Goal: Complete application form

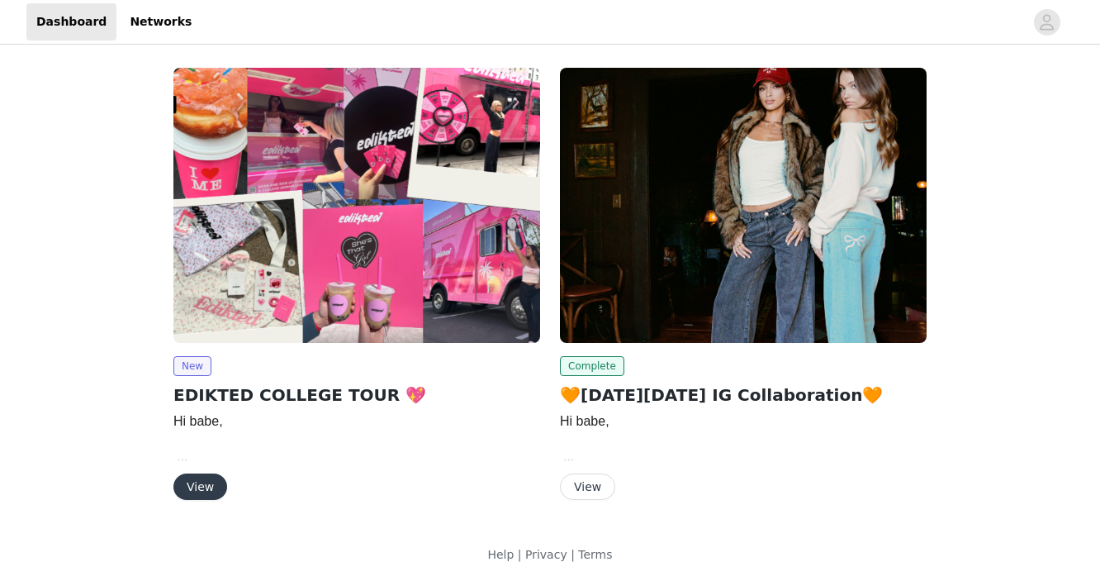
scroll to position [2, 0]
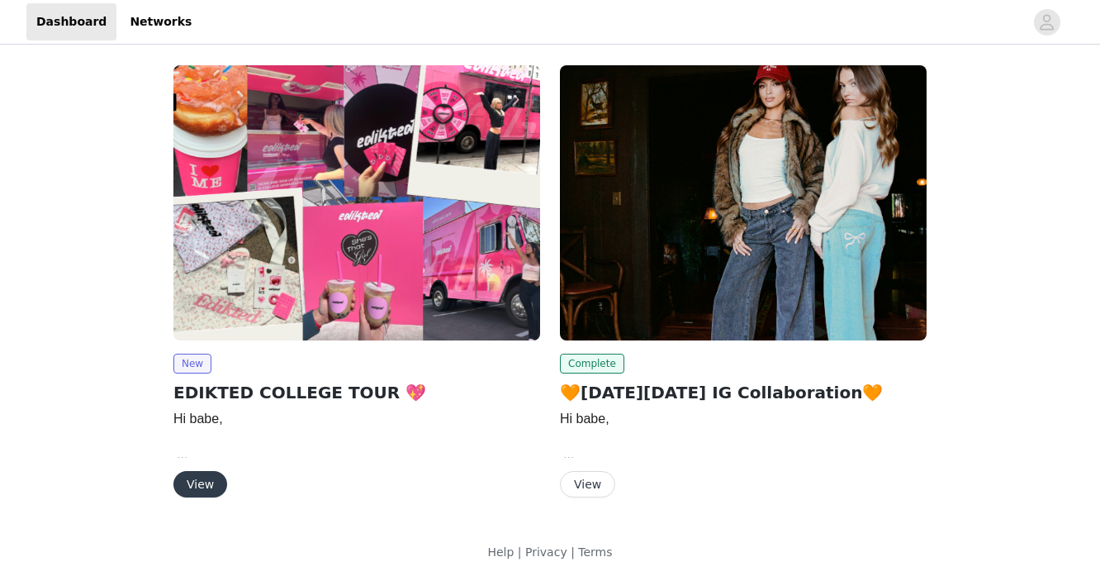
click at [202, 482] on button "View" at bounding box center [201, 484] width 54 height 26
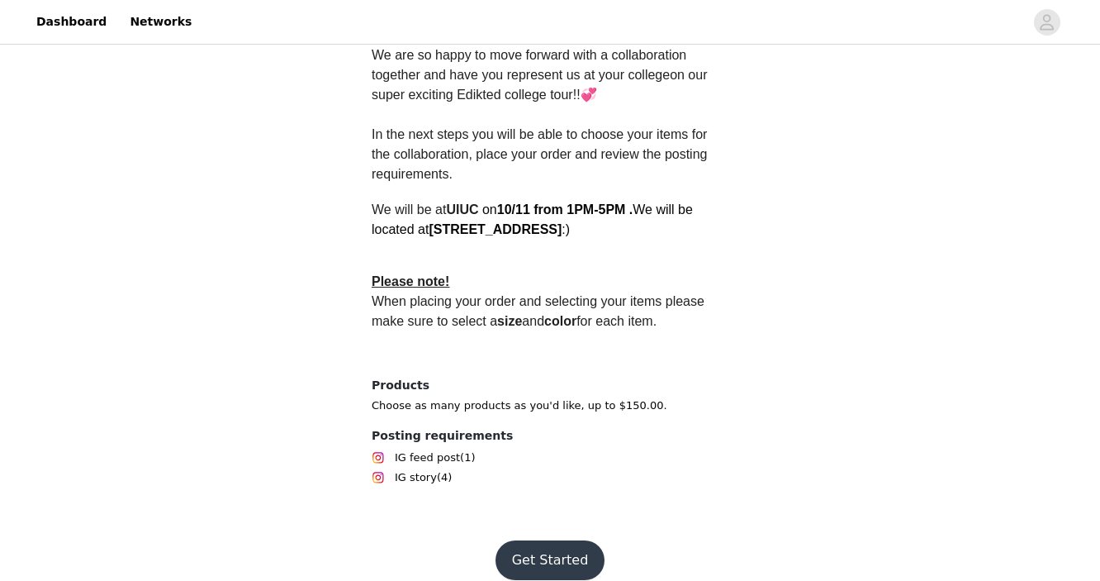
scroll to position [500, 0]
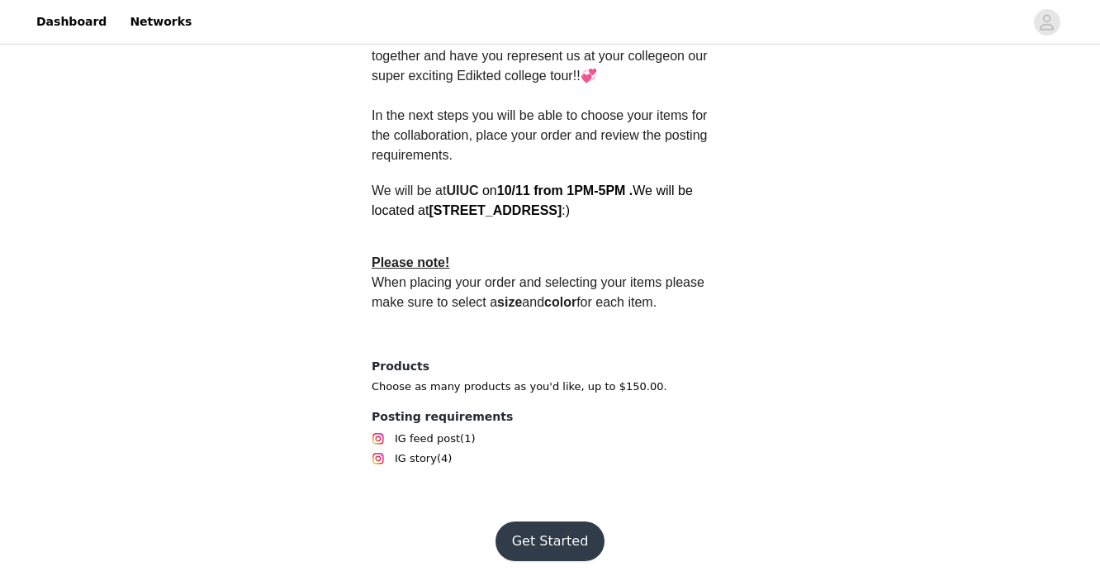
click at [546, 544] on button "Get Started" at bounding box center [551, 541] width 110 height 40
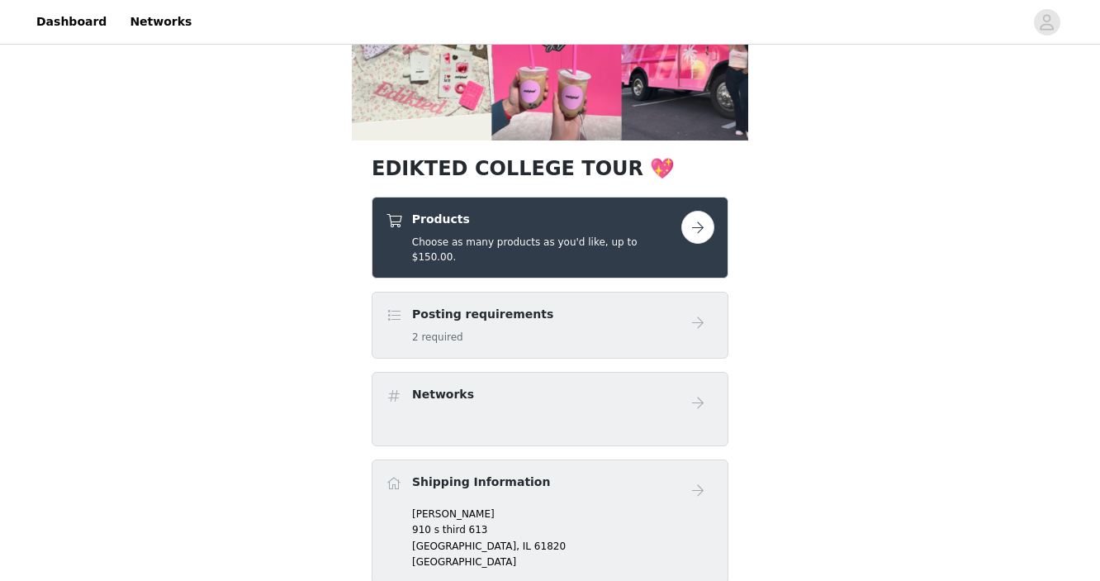
scroll to position [223, 0]
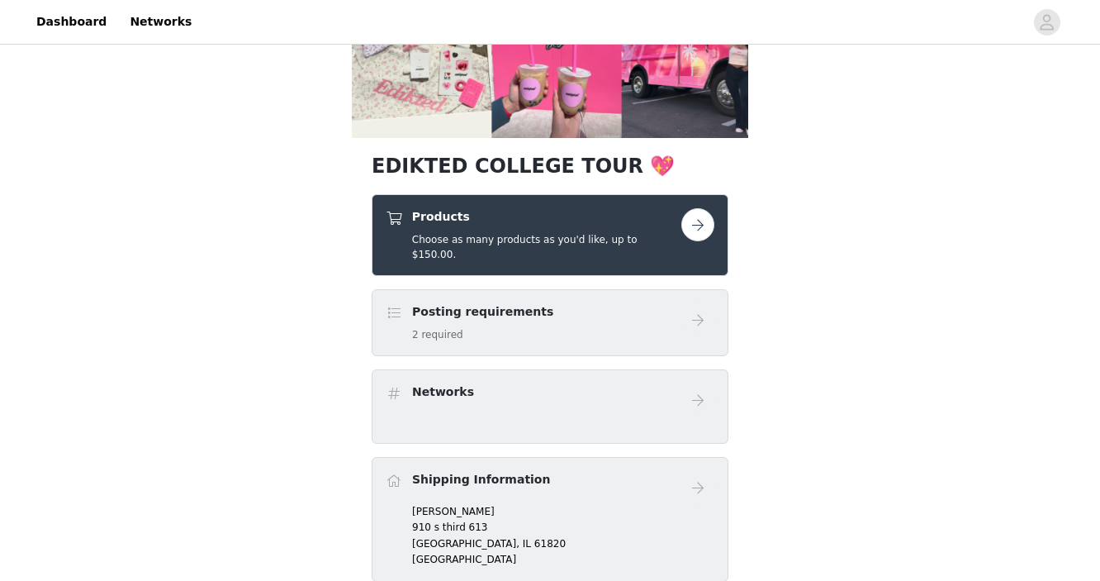
click at [699, 223] on button "button" at bounding box center [698, 224] width 33 height 33
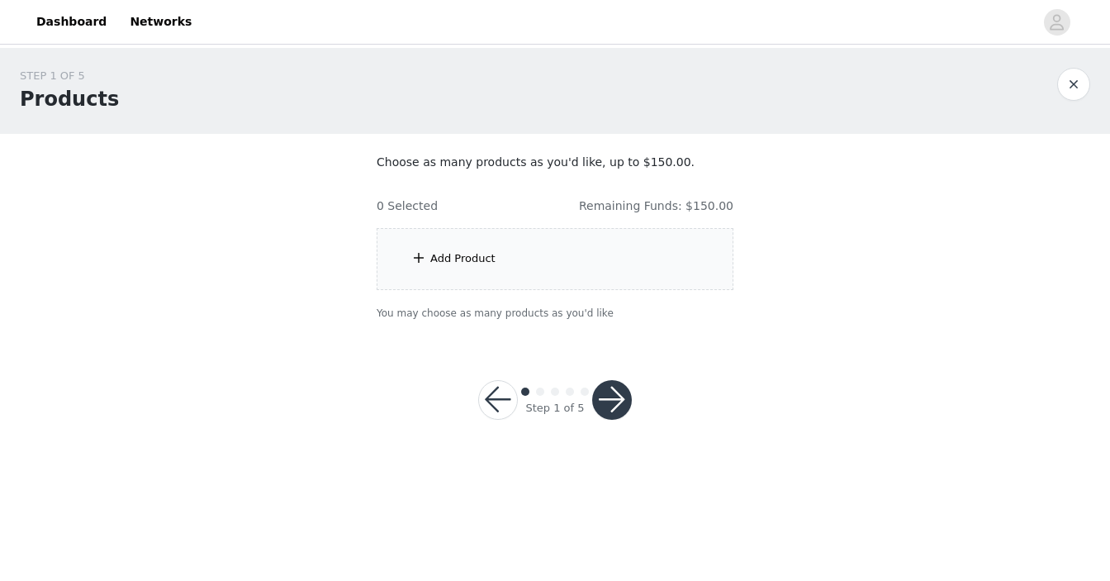
click at [502, 402] on button "button" at bounding box center [498, 400] width 40 height 40
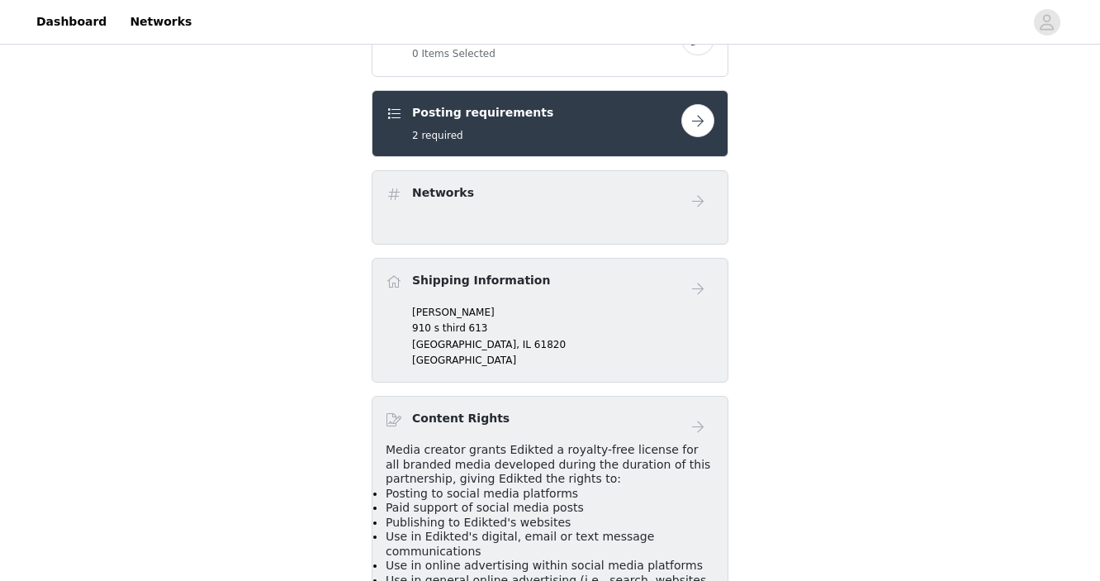
scroll to position [493, 0]
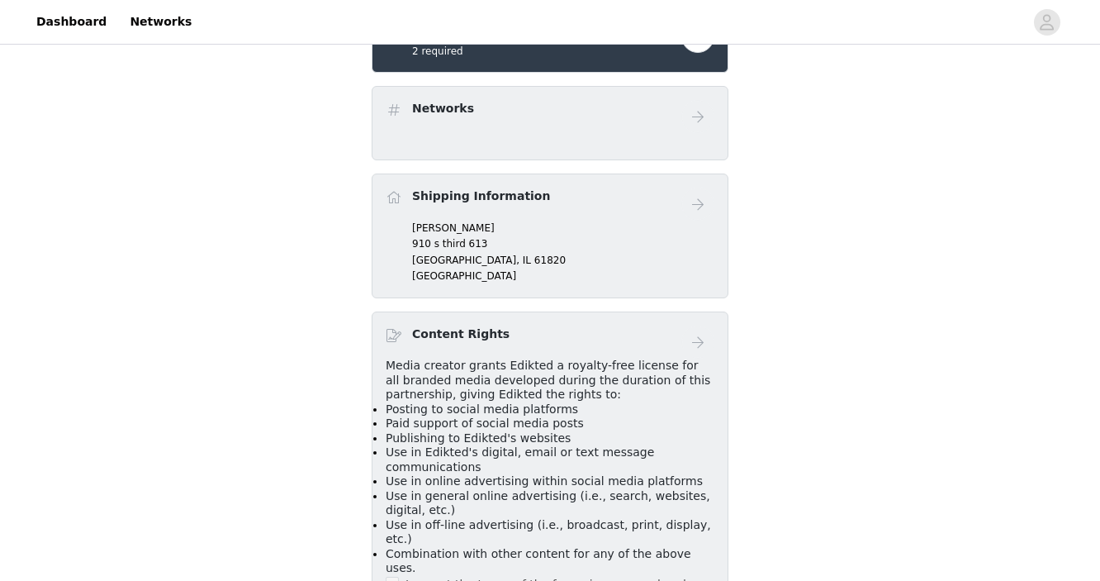
click at [472, 267] on p "Chicago, IL 61820" at bounding box center [563, 260] width 302 height 15
click at [491, 219] on div "Shipping Information" at bounding box center [550, 204] width 329 height 33
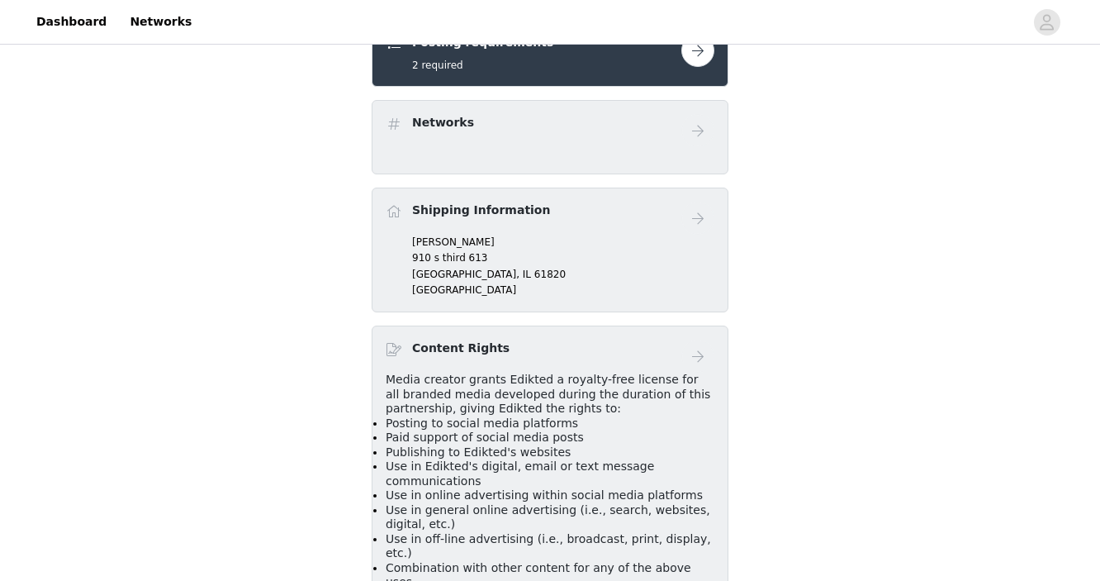
scroll to position [492, 0]
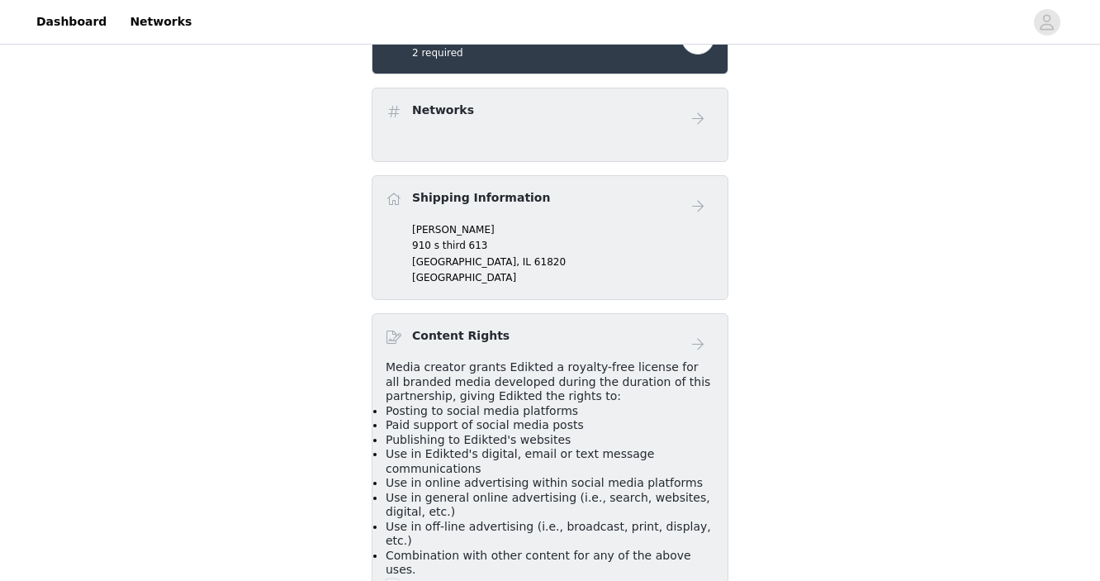
click at [445, 235] on p "[PERSON_NAME]" at bounding box center [563, 229] width 302 height 15
click at [535, 264] on span "61820" at bounding box center [550, 262] width 31 height 12
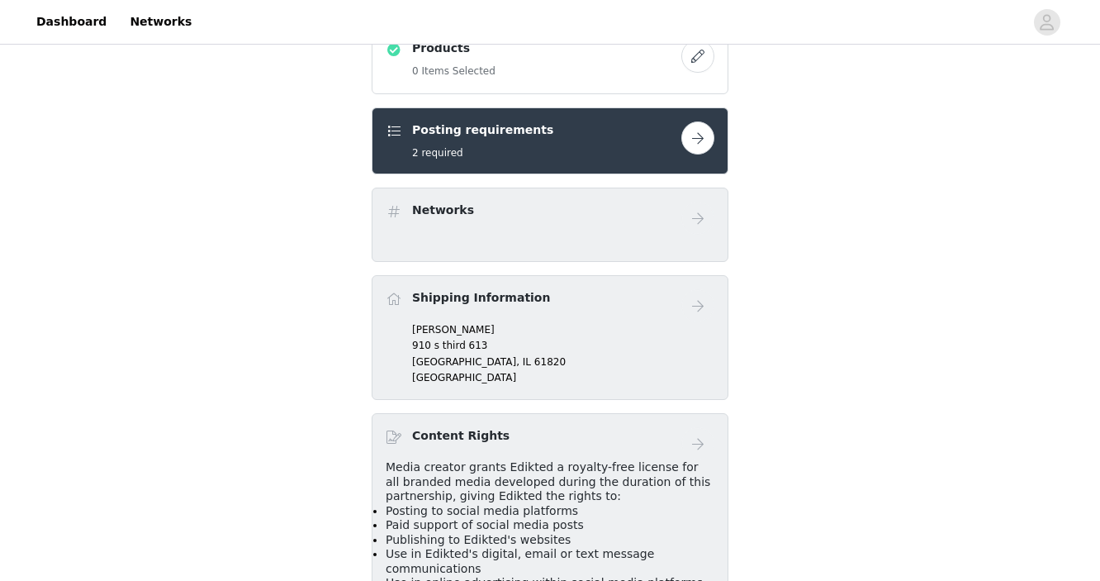
scroll to position [329, 0]
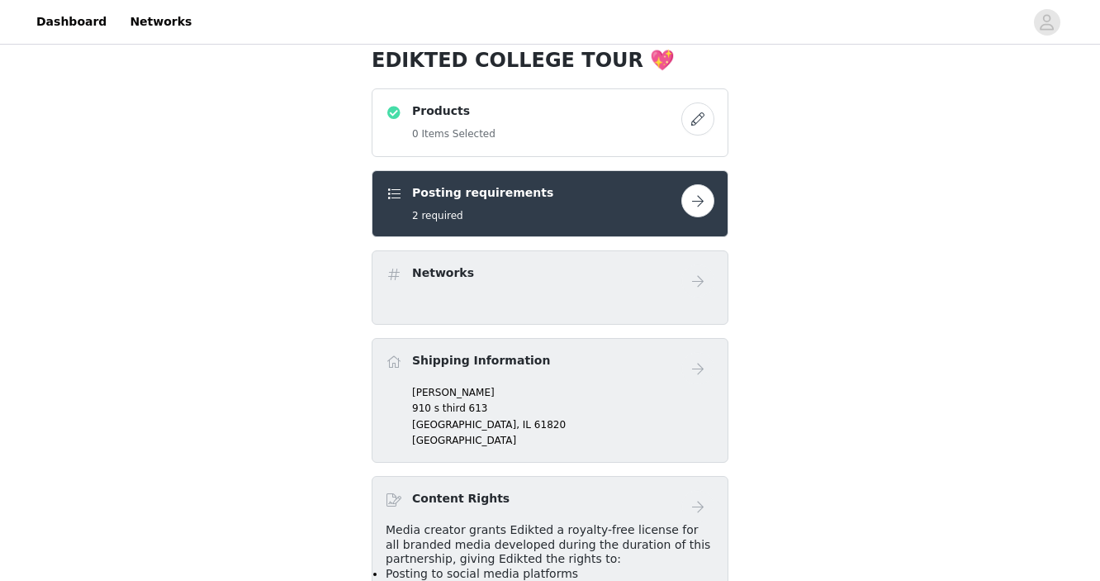
click at [693, 197] on button "button" at bounding box center [698, 200] width 33 height 33
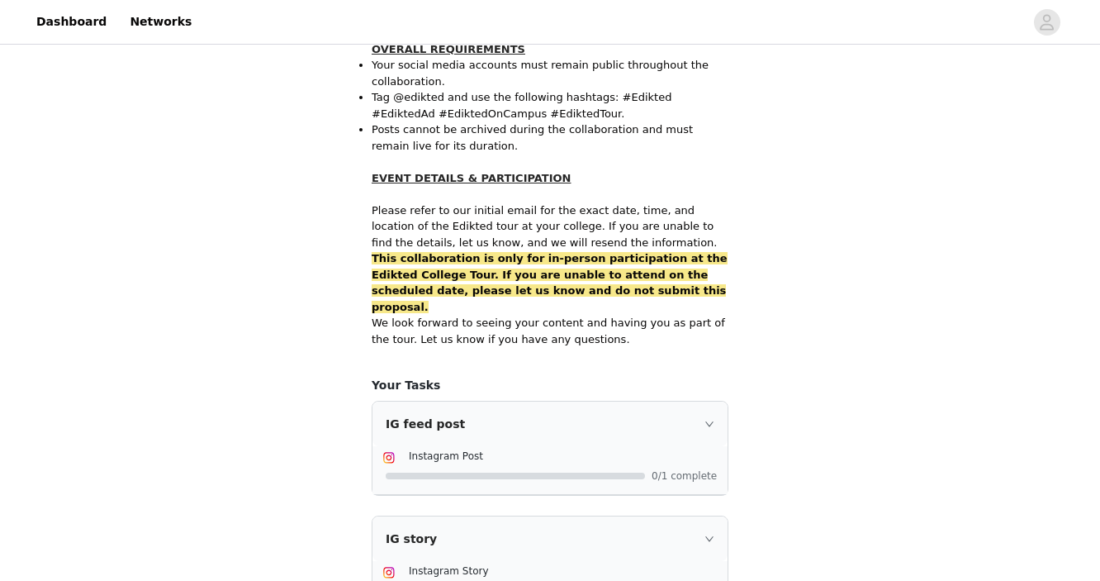
scroll to position [1126, 0]
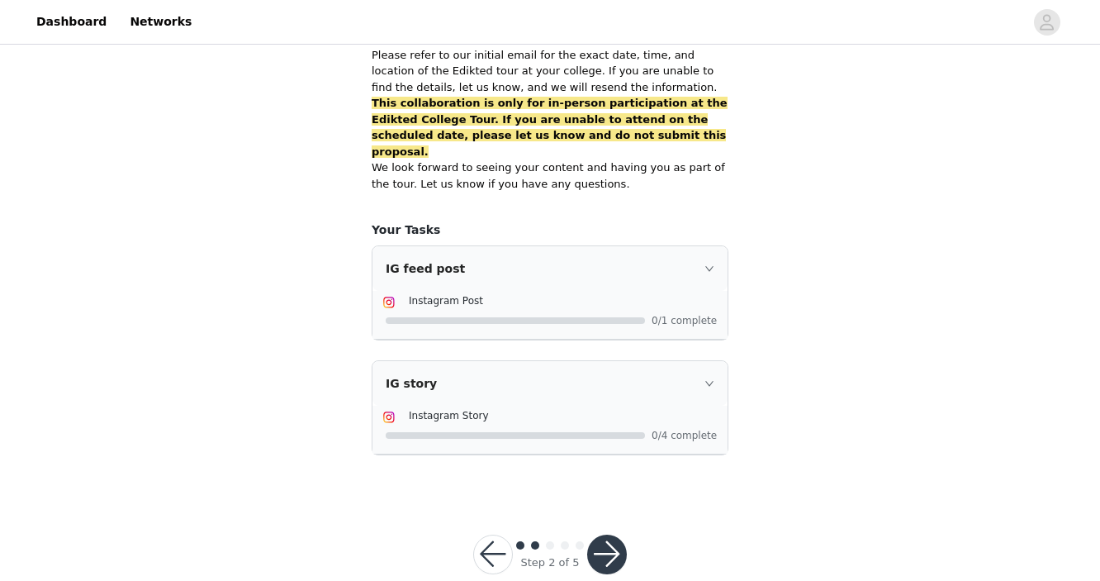
click at [616, 535] on button "button" at bounding box center [607, 555] width 40 height 40
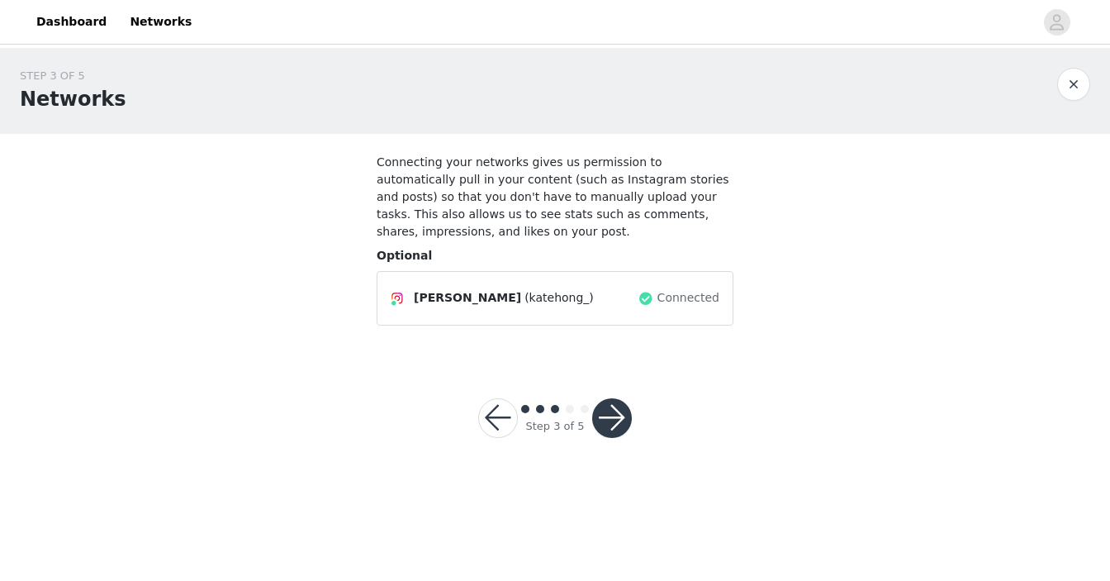
click at [616, 418] on button "button" at bounding box center [612, 418] width 40 height 40
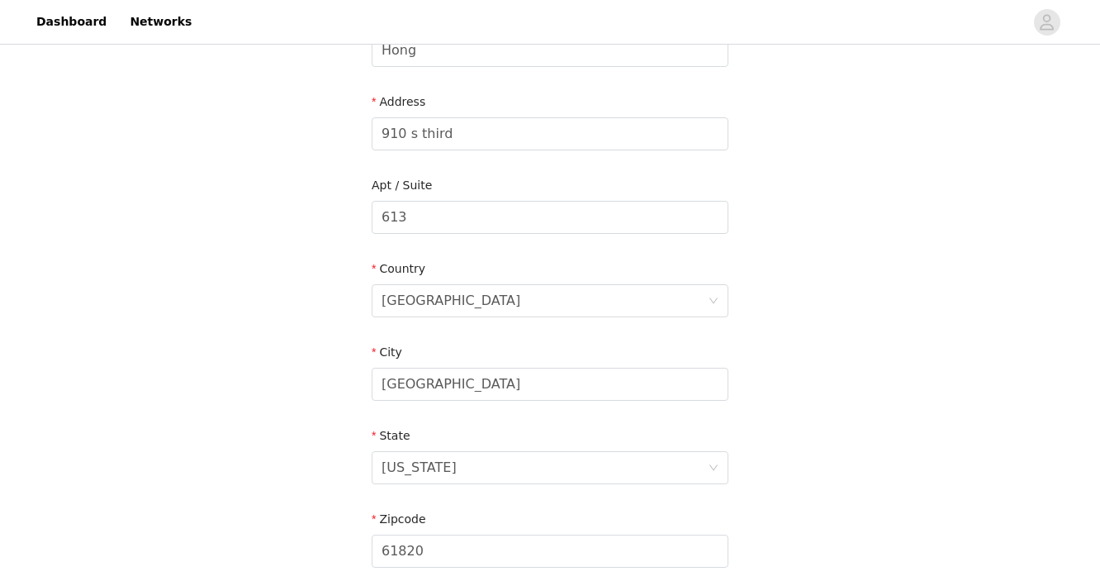
scroll to position [322, 0]
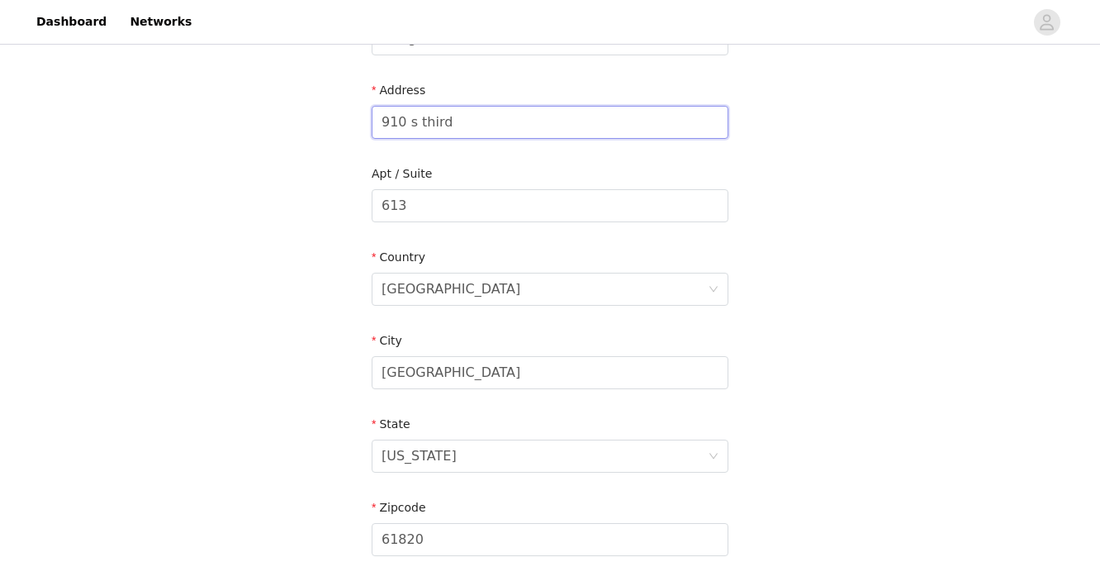
drag, startPoint x: 553, startPoint y: 126, endPoint x: 345, endPoint y: 124, distance: 208.2
click at [345, 124] on div "STEP 4 OF 5 Shipping Information Email katehong12@icloud.com First Name Kate La…" at bounding box center [550, 206] width 1100 height 960
type input "1207 w nevada"
click at [415, 211] on input "613" at bounding box center [550, 205] width 357 height 33
type input "6"
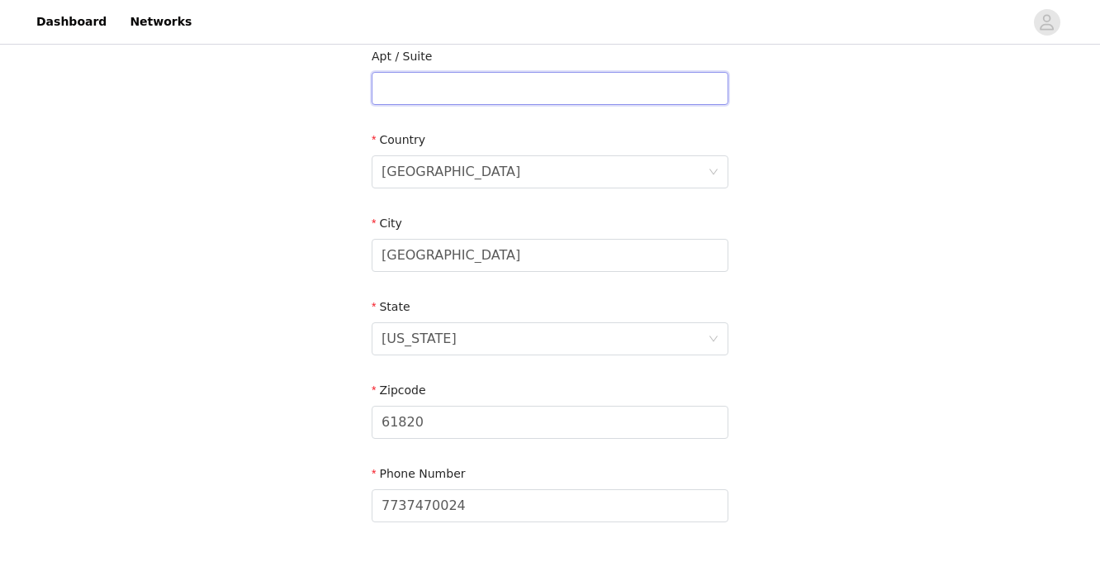
scroll to position [436, 0]
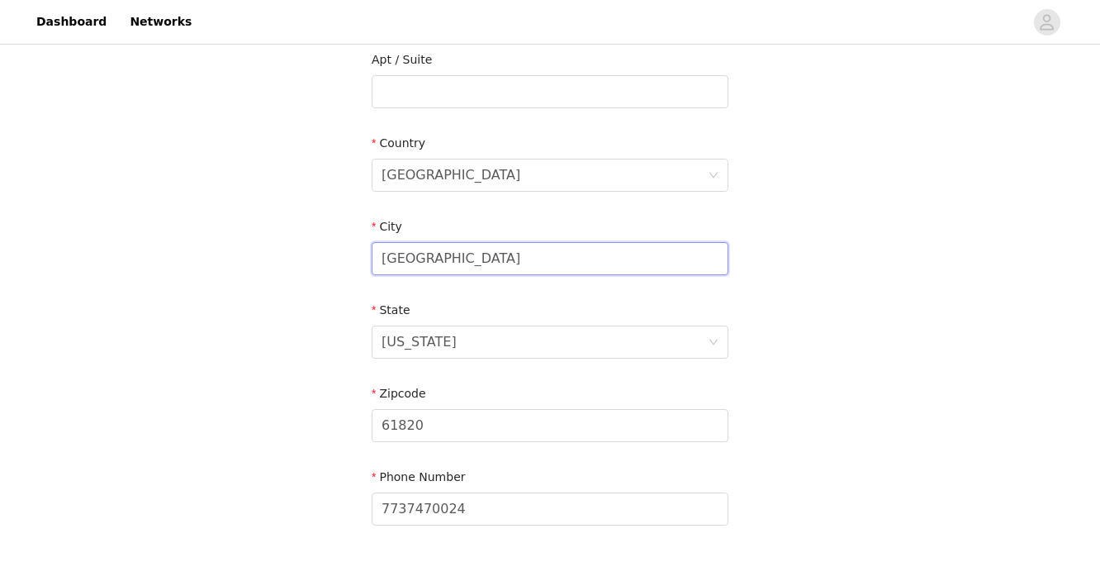
click at [486, 273] on input "Chicago" at bounding box center [550, 258] width 357 height 33
drag, startPoint x: 491, startPoint y: 271, endPoint x: 368, endPoint y: 269, distance: 122.3
click at [368, 269] on section "Email katehong12@icloud.com First Name Kate Last Name Hong Address 1207 w nevad…" at bounding box center [550, 135] width 397 height 874
drag, startPoint x: 480, startPoint y: 258, endPoint x: 354, endPoint y: 255, distance: 125.6
click at [354, 256] on section "Email katehong12@icloud.com First Name Kate Last Name Hong Address 1207 w nevad…" at bounding box center [550, 135] width 397 height 874
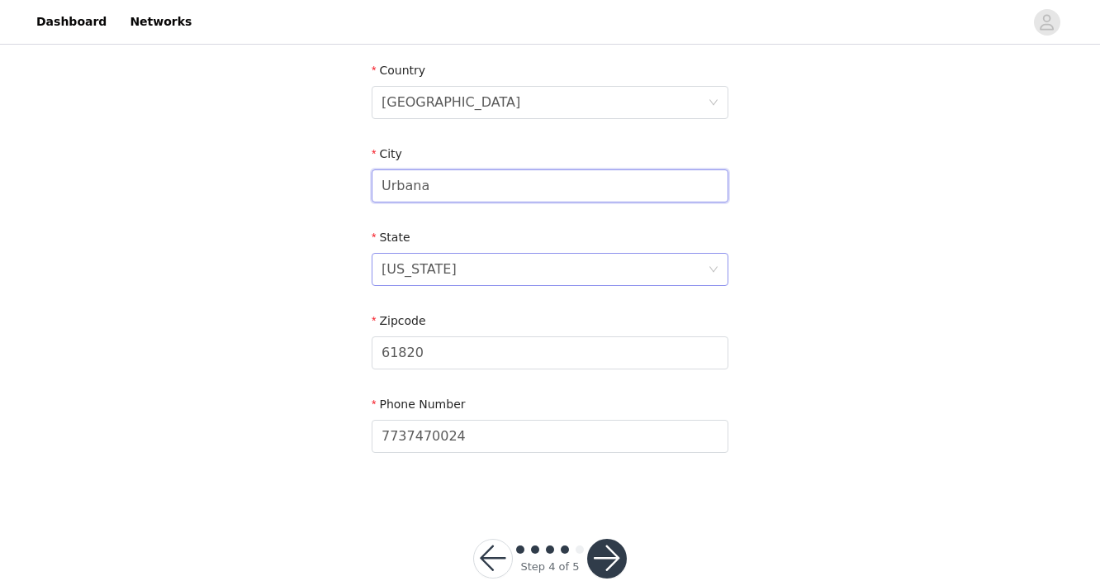
scroll to position [530, 0]
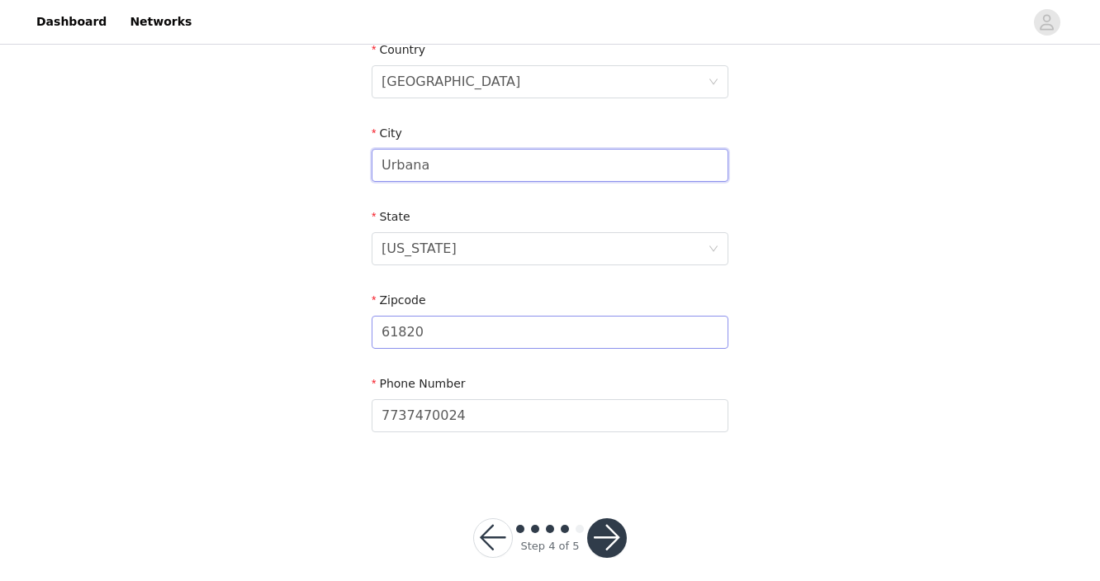
type input "Urbana"
click at [429, 334] on input "61820" at bounding box center [550, 332] width 357 height 33
type input "61801"
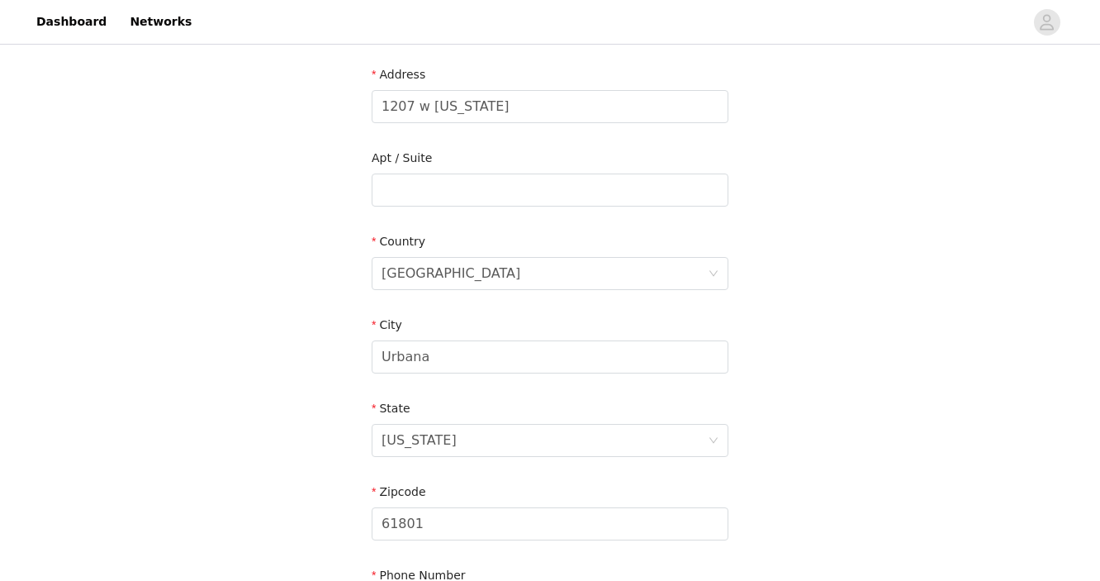
scroll to position [309, 0]
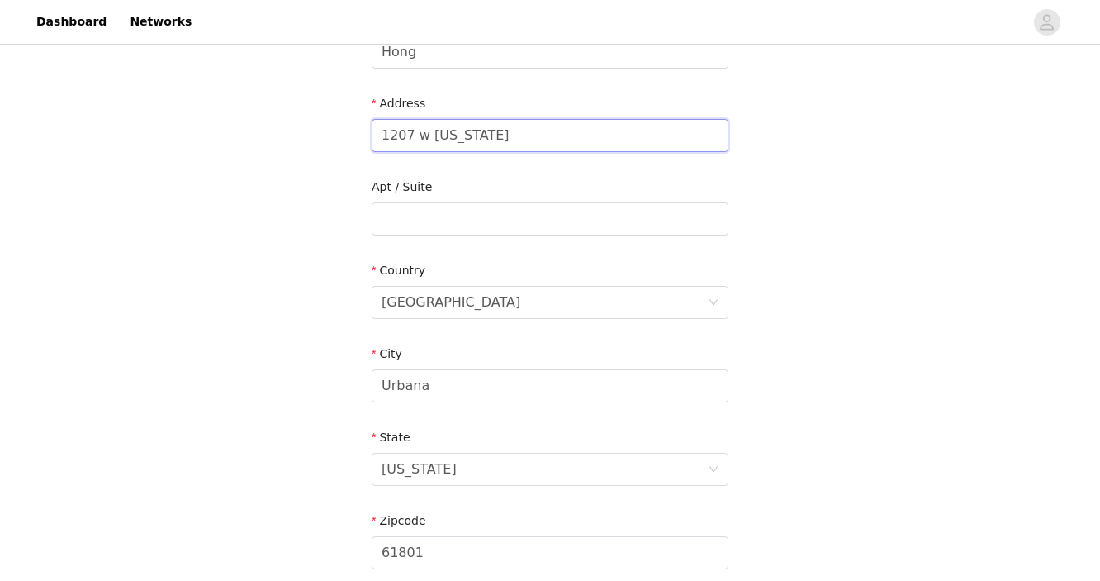
click at [440, 137] on input "1207 w nevada" at bounding box center [550, 135] width 357 height 33
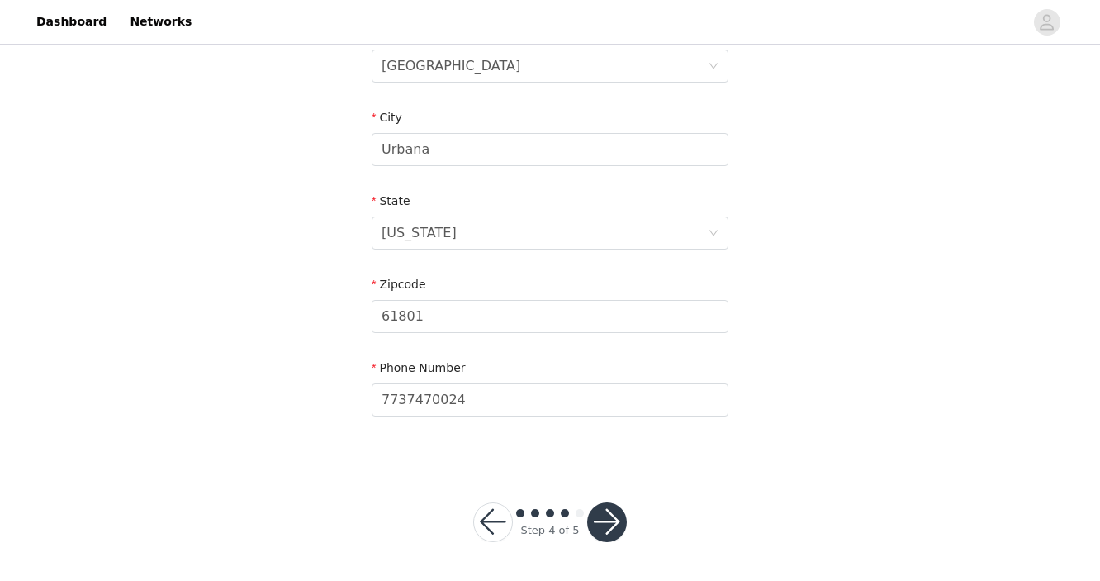
type input "1207 w [US_STATE]"
click at [599, 513] on button "button" at bounding box center [607, 522] width 40 height 40
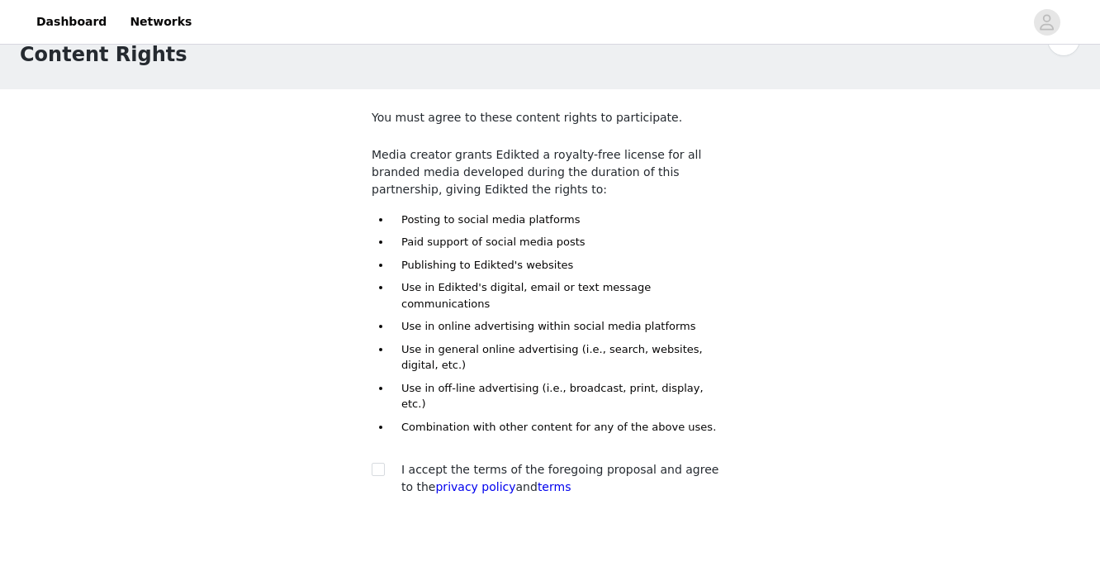
scroll to position [93, 0]
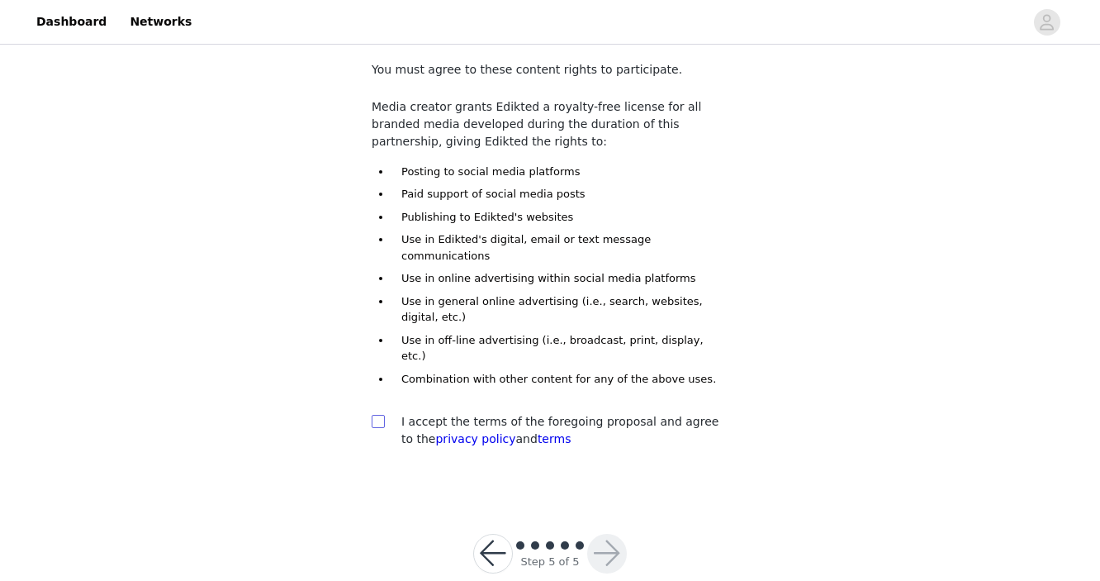
click at [380, 415] on input "checkbox" at bounding box center [378, 421] width 12 height 12
checkbox input "true"
click at [606, 534] on button "button" at bounding box center [607, 554] width 40 height 40
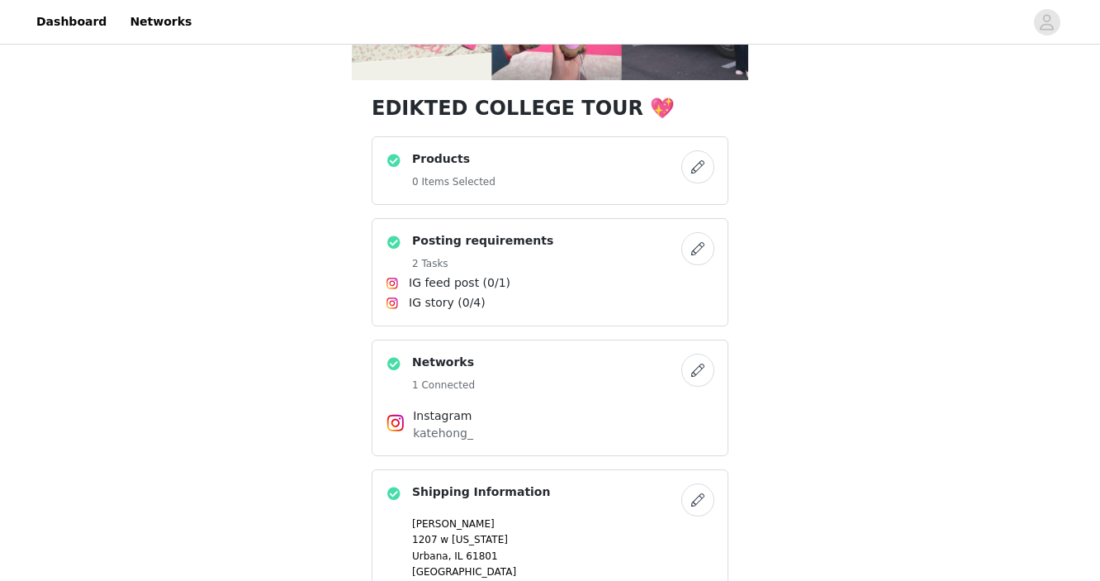
scroll to position [248, 0]
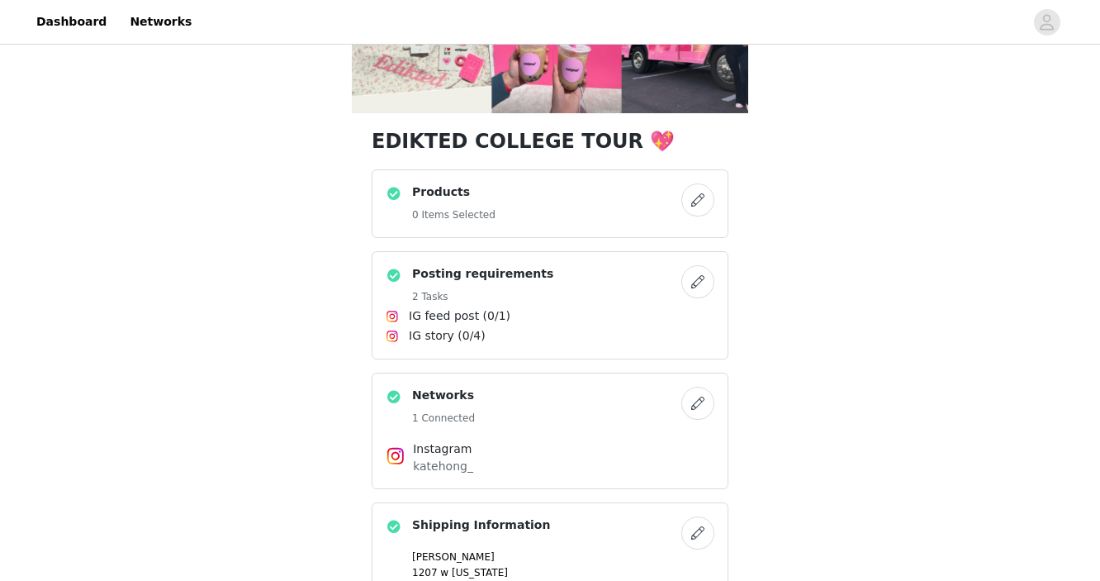
click at [690, 207] on button "button" at bounding box center [698, 199] width 33 height 33
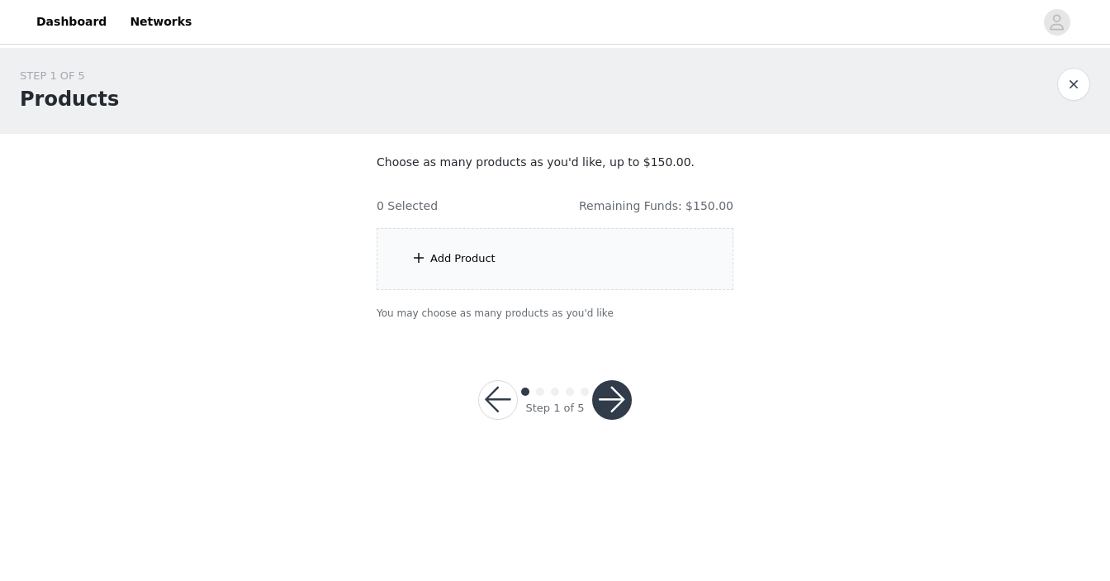
click at [608, 266] on div "Add Product" at bounding box center [555, 259] width 357 height 62
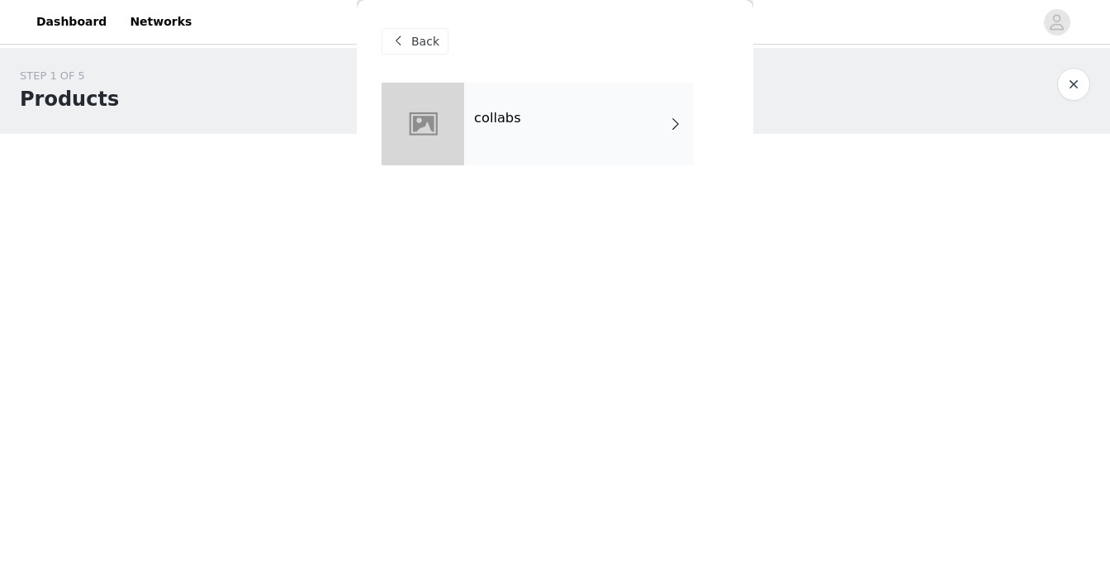
click at [536, 108] on div "collabs" at bounding box center [579, 124] width 230 height 83
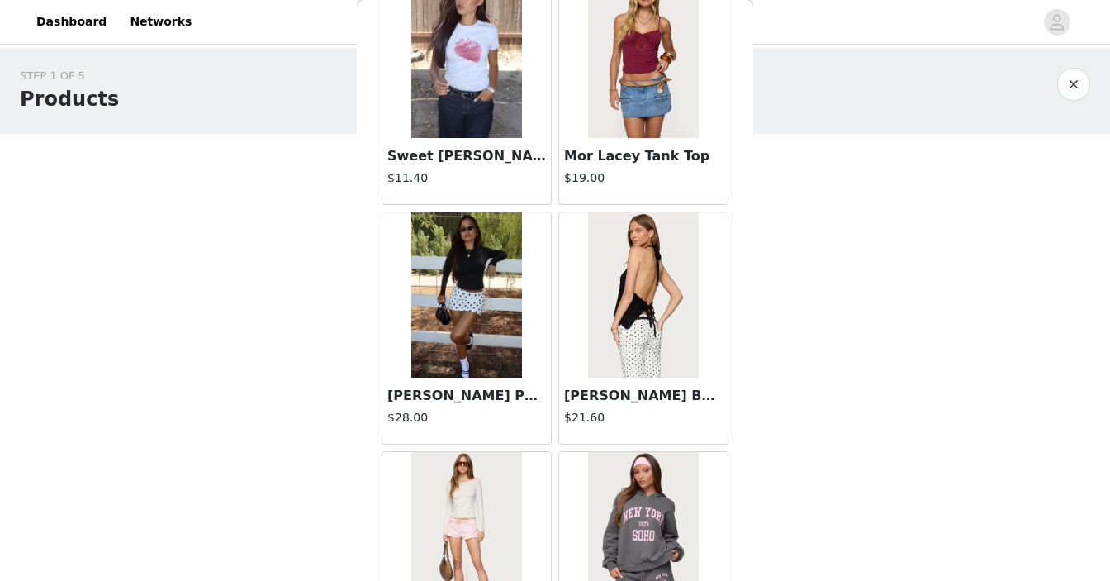
scroll to position [1828, 0]
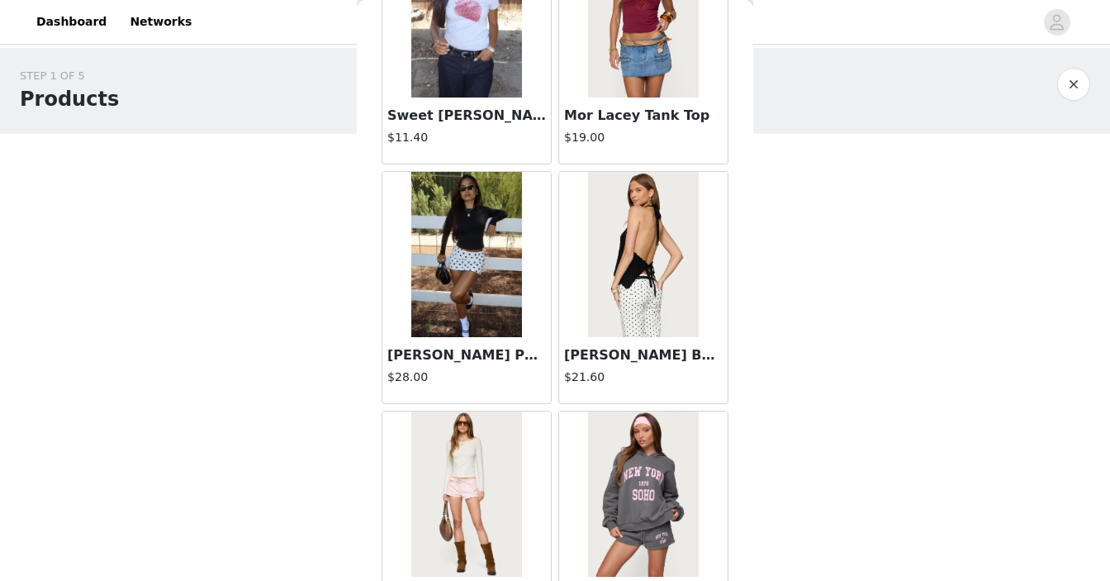
click at [657, 264] on img at bounding box center [643, 254] width 110 height 165
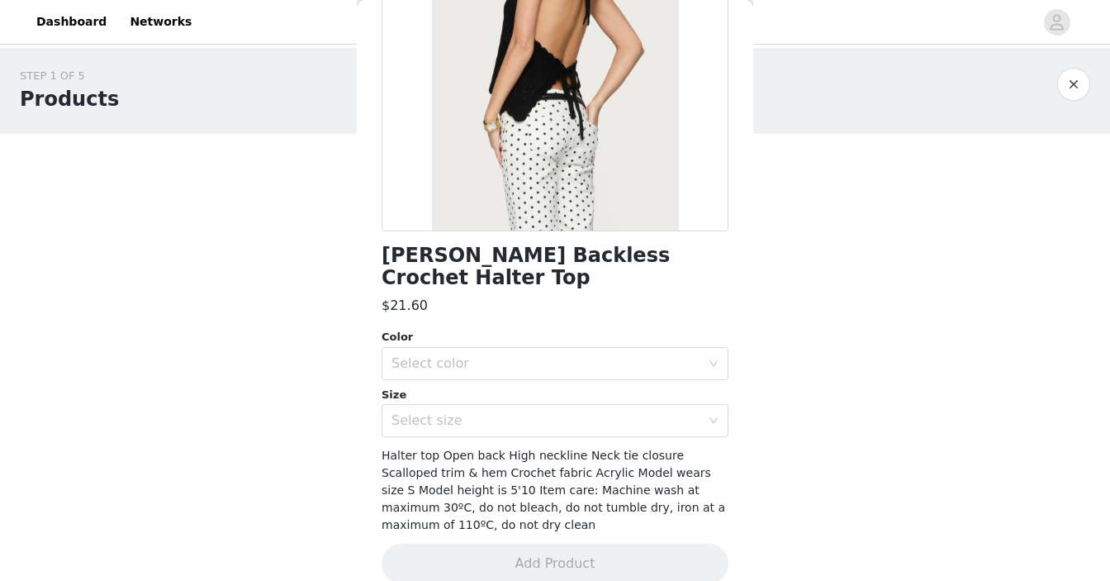
scroll to position [214, 0]
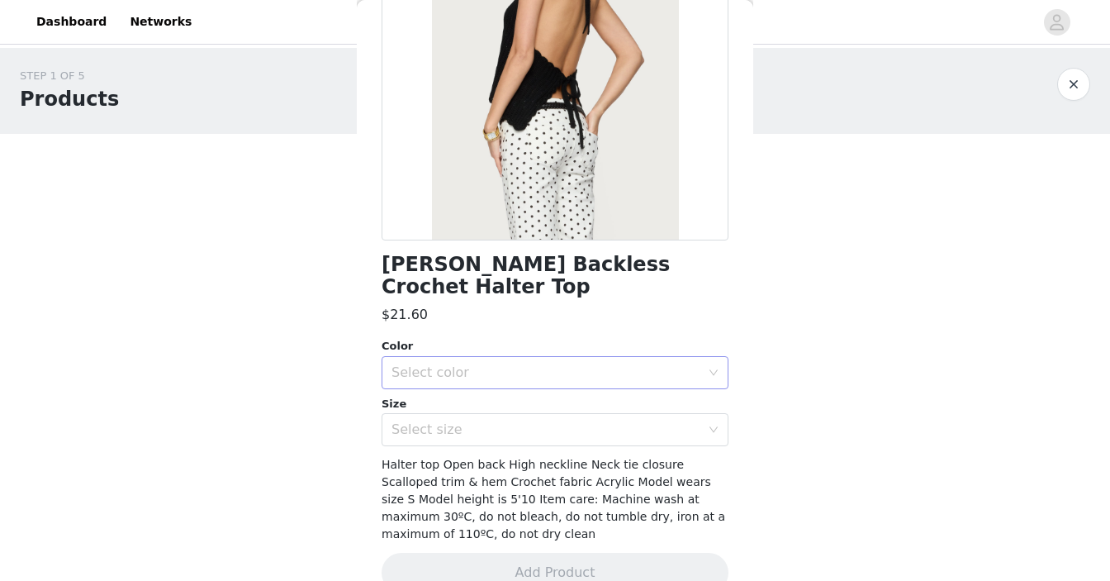
click at [549, 364] on div "Select color" at bounding box center [546, 372] width 309 height 17
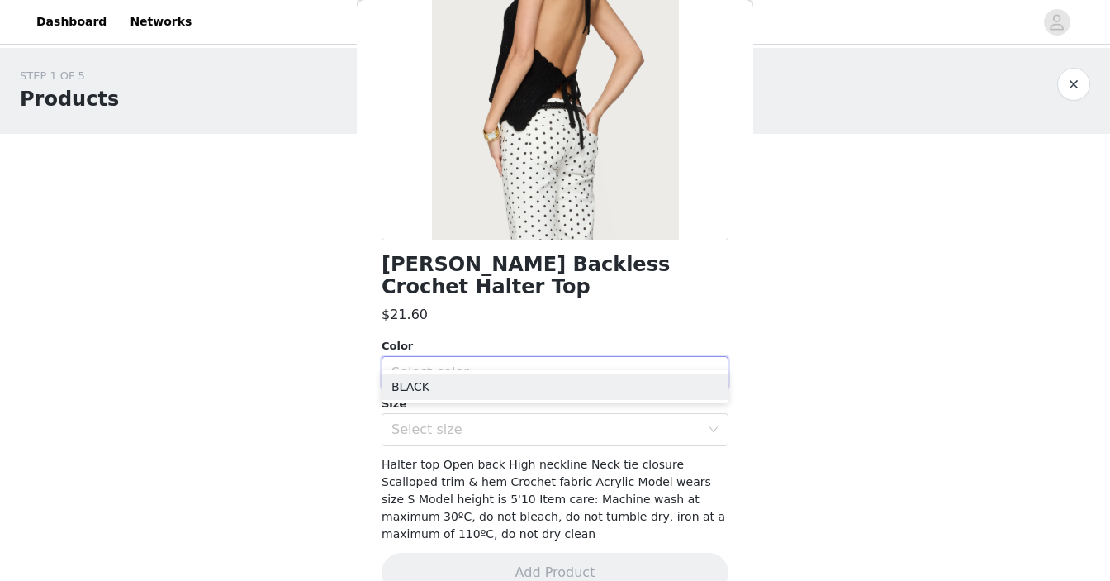
click at [550, 305] on div "$21.60" at bounding box center [555, 315] width 347 height 20
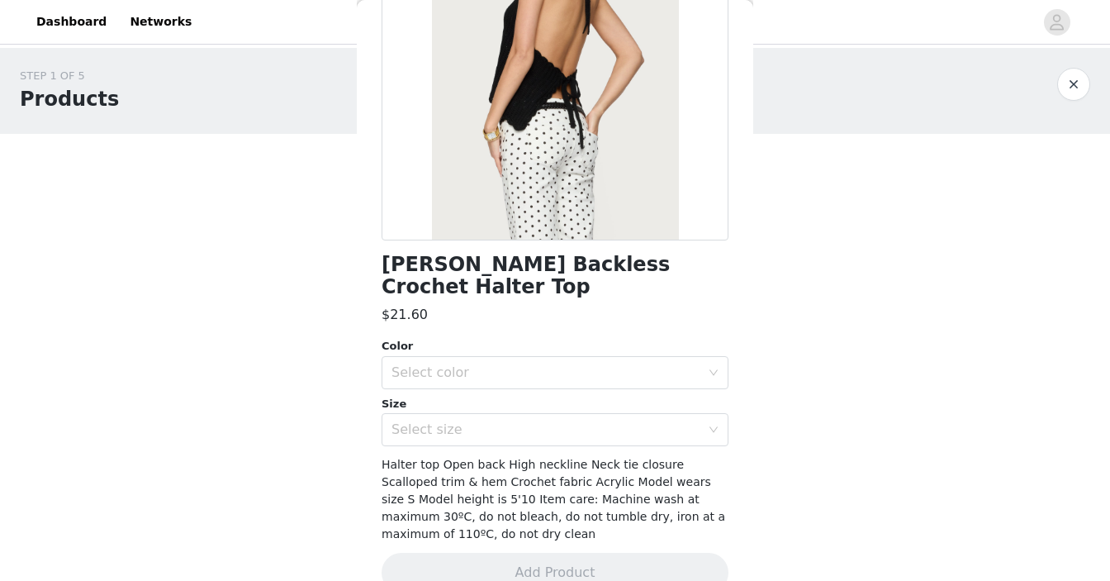
scroll to position [152, 0]
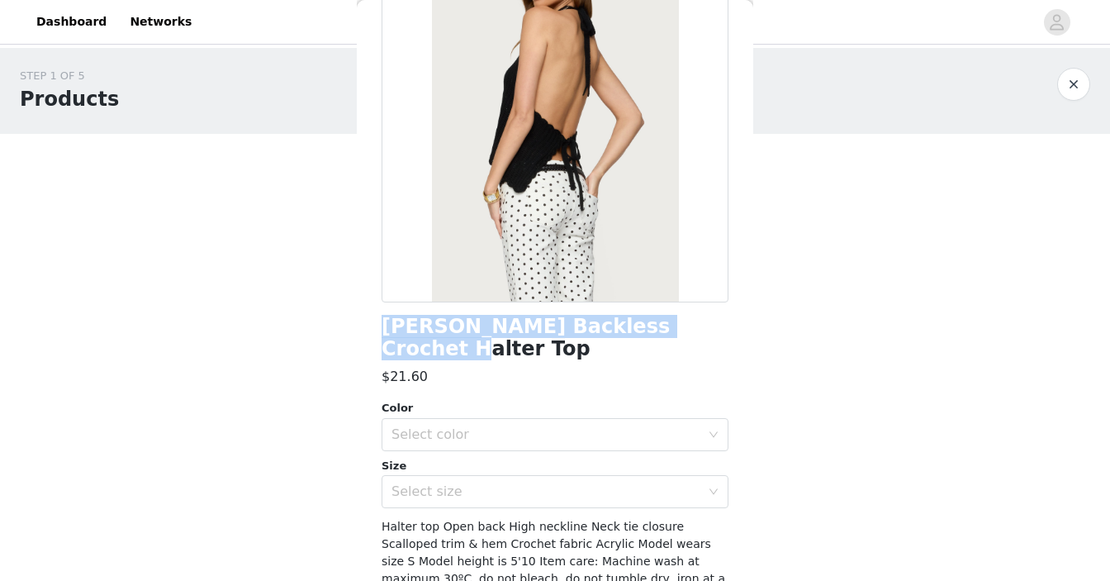
drag, startPoint x: 381, startPoint y: 329, endPoint x: 750, endPoint y: 329, distance: 369.3
click at [750, 329] on div "Back Ivey Backless Crochet Halter Top $21.60 Color Select color Size Select siz…" at bounding box center [555, 290] width 397 height 581
copy h1 "[PERSON_NAME] Backless Crochet Halter Top"
click at [504, 426] on div "Select color" at bounding box center [546, 434] width 309 height 17
click at [494, 451] on li "BLACK" at bounding box center [555, 448] width 347 height 26
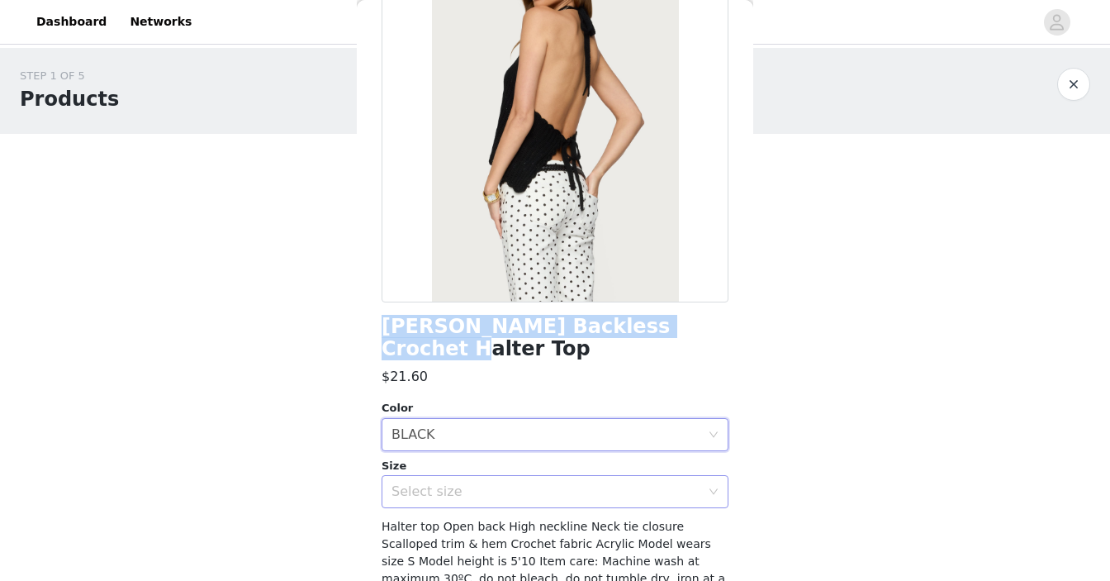
click at [497, 483] on div "Select size" at bounding box center [546, 491] width 309 height 17
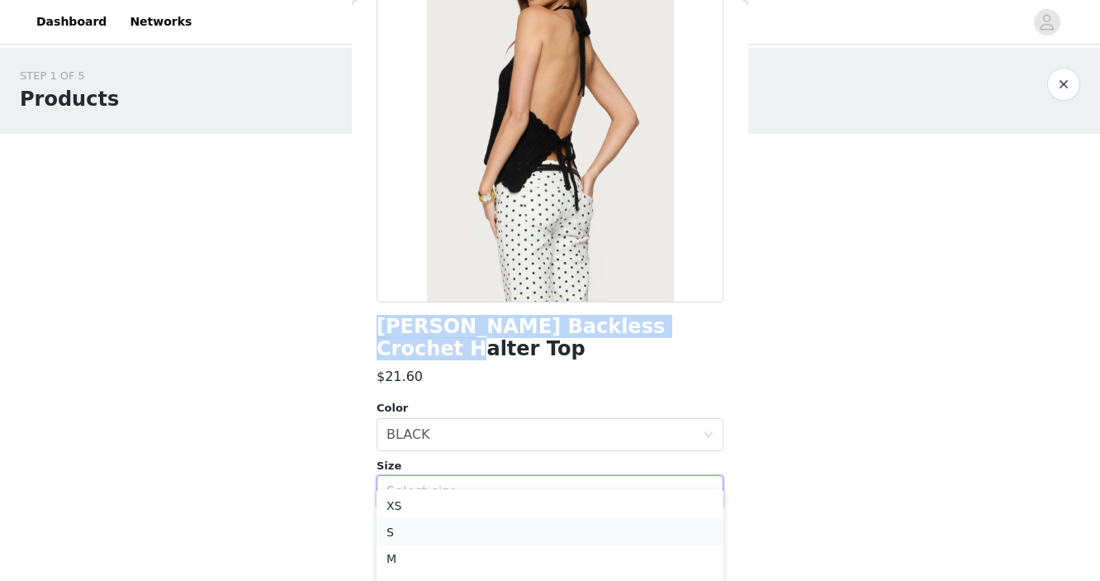
click at [472, 531] on li "S" at bounding box center [550, 532] width 347 height 26
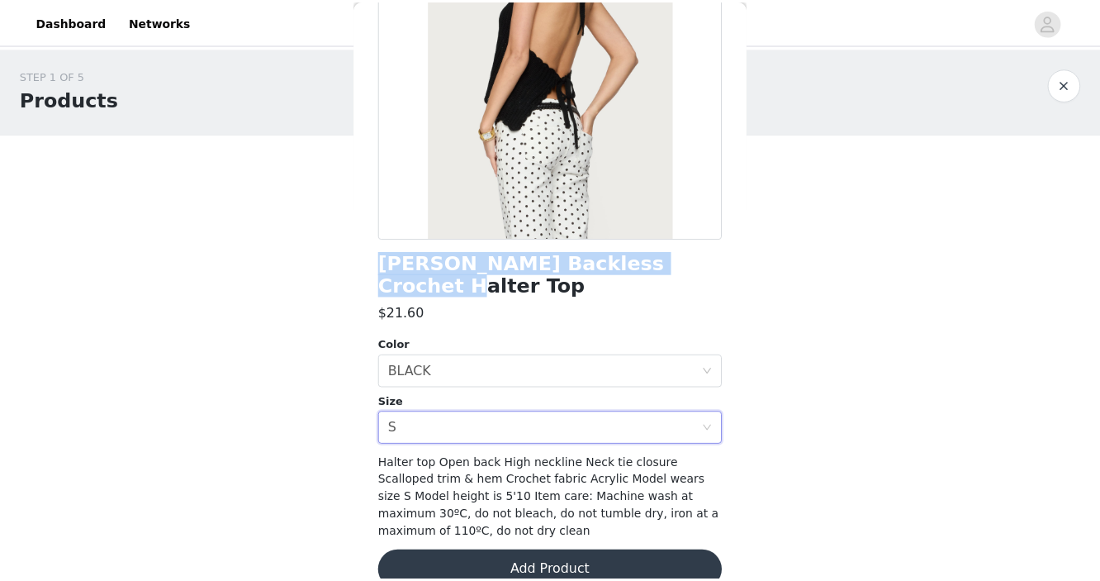
scroll to position [223, 0]
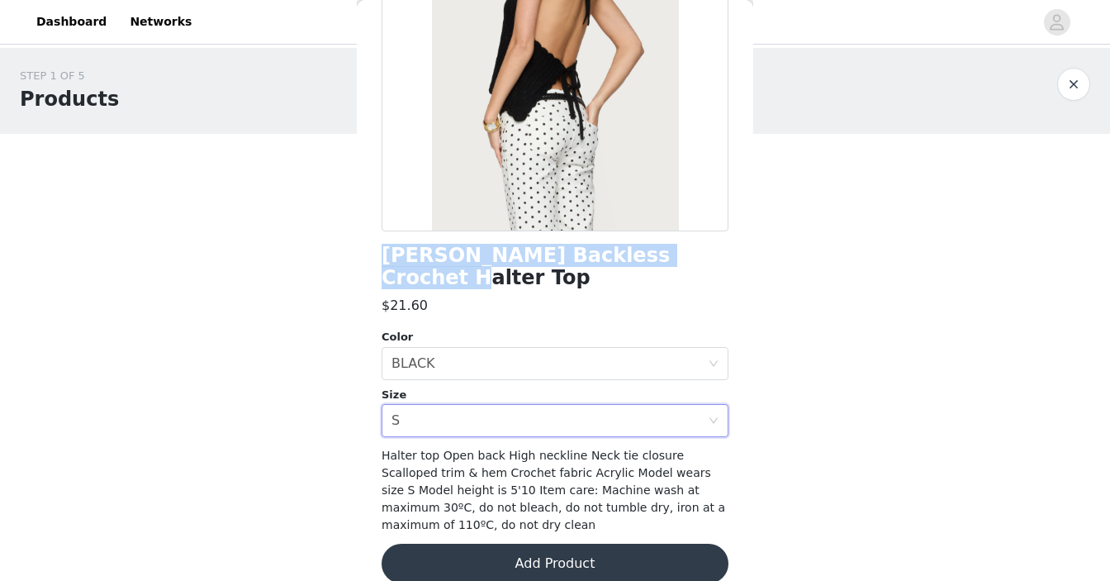
click at [469, 544] on button "Add Product" at bounding box center [555, 564] width 347 height 40
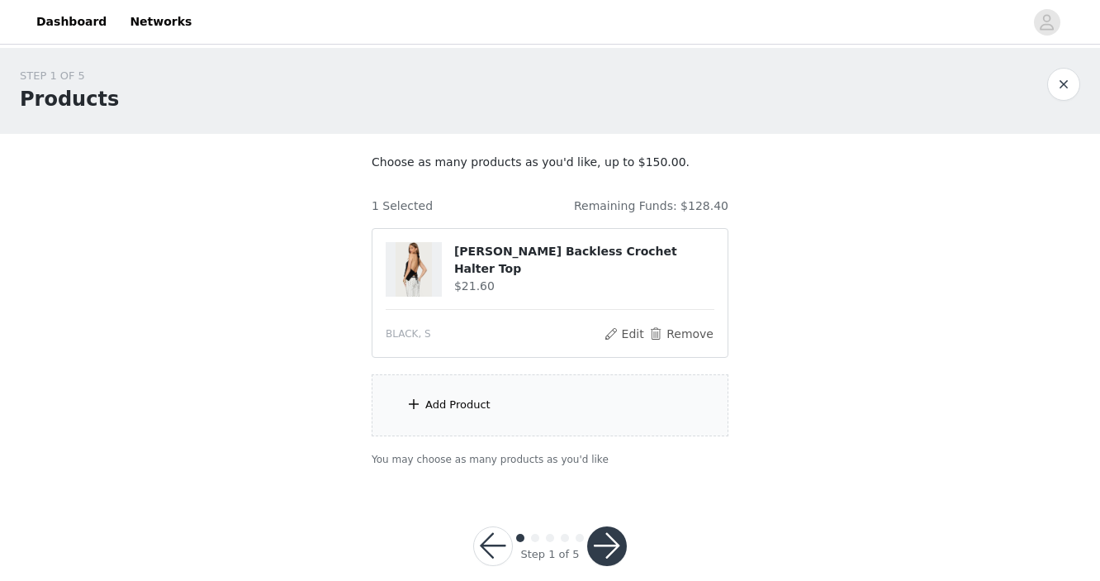
click at [447, 414] on div "Add Product" at bounding box center [550, 405] width 357 height 62
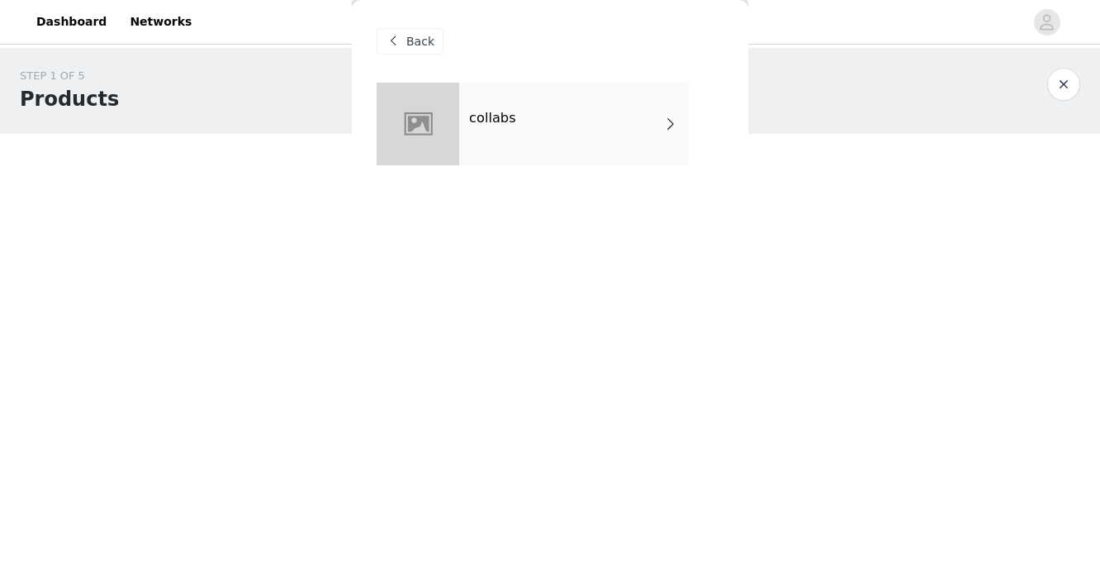
click at [499, 128] on div "collabs" at bounding box center [574, 124] width 230 height 83
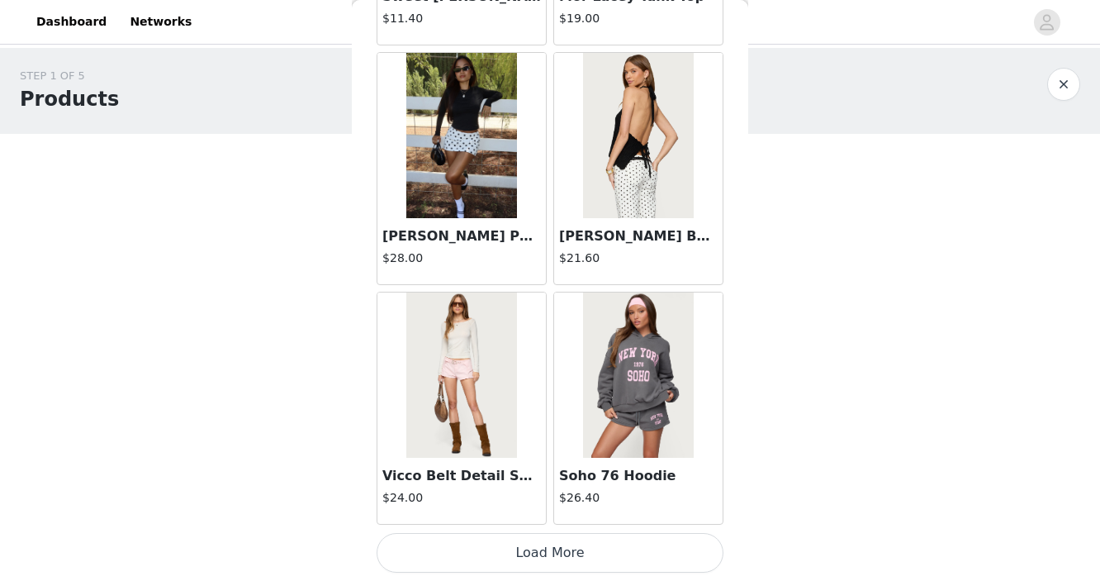
scroll to position [25, 0]
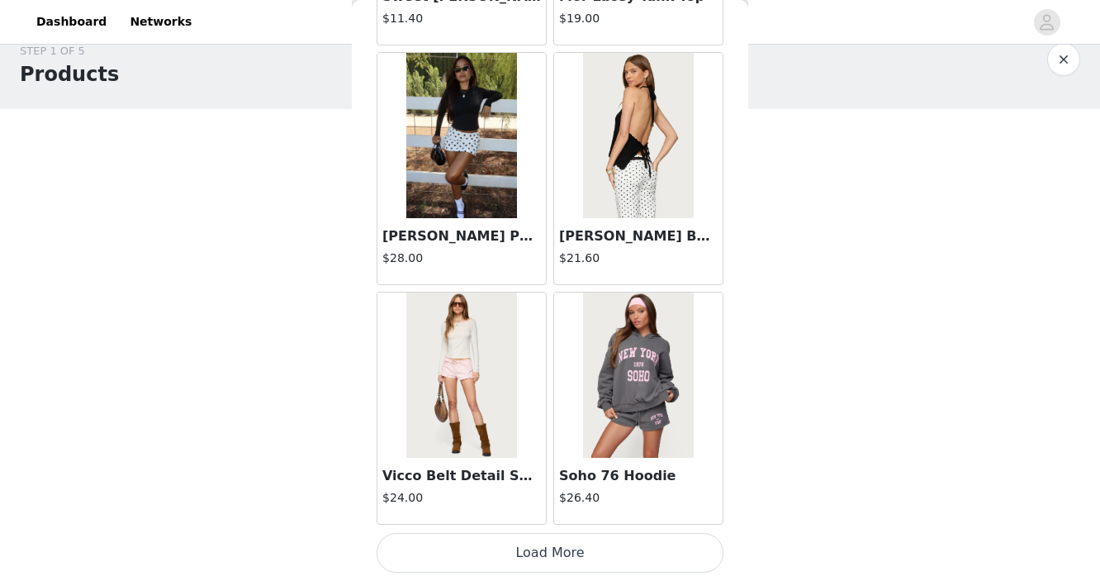
click at [506, 549] on button "Load More" at bounding box center [550, 553] width 347 height 40
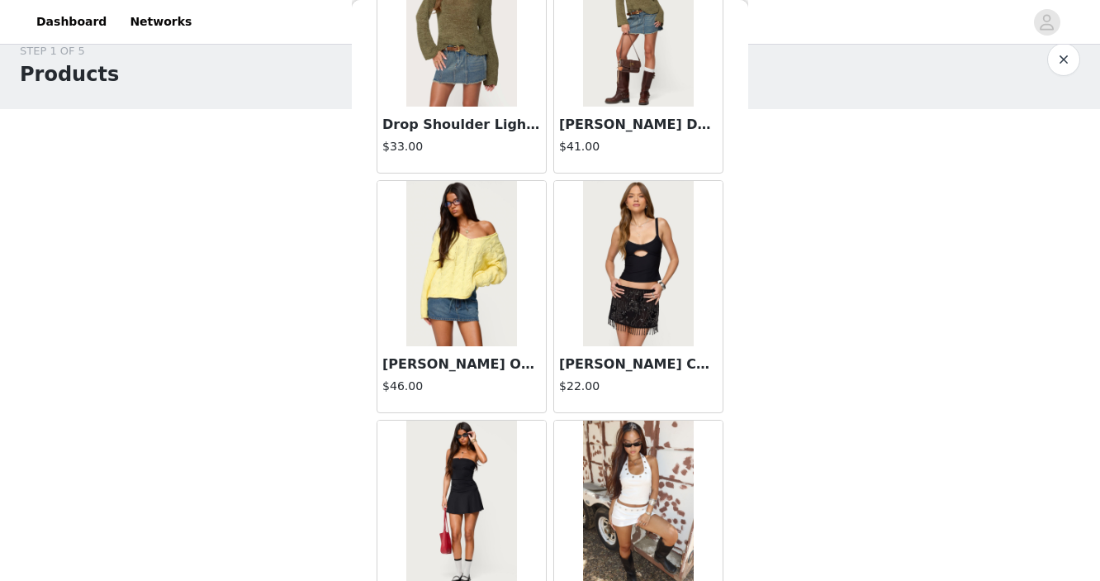
scroll to position [4343, 0]
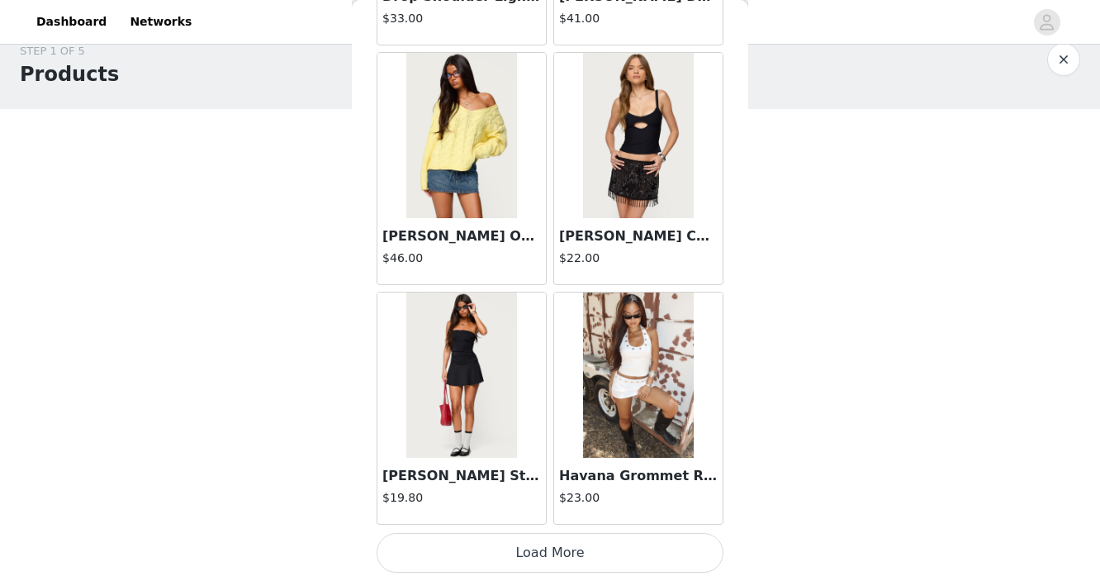
click at [629, 402] on img at bounding box center [638, 374] width 110 height 165
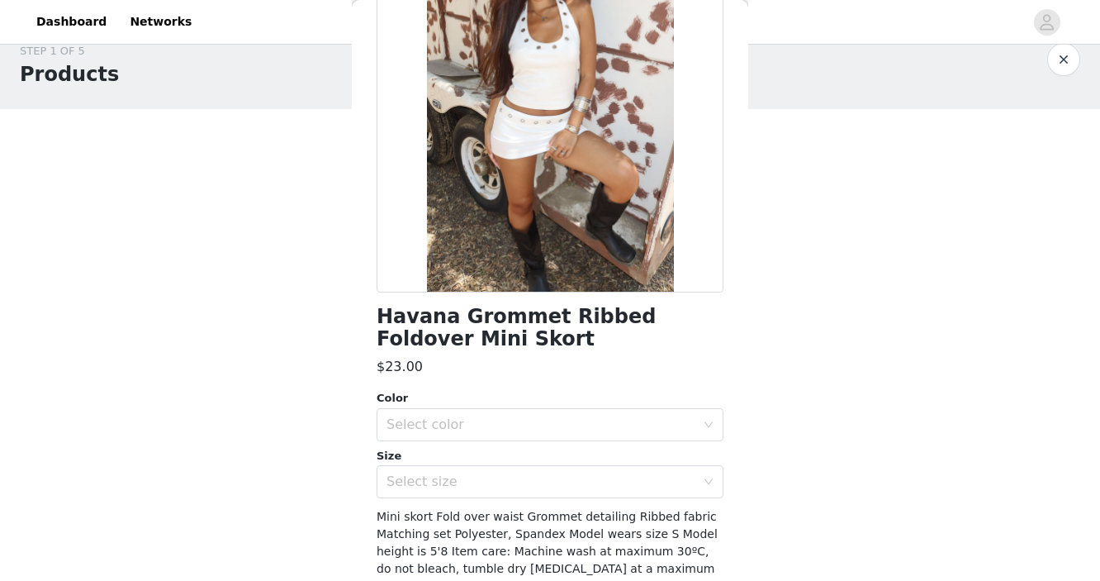
scroll to position [175, 0]
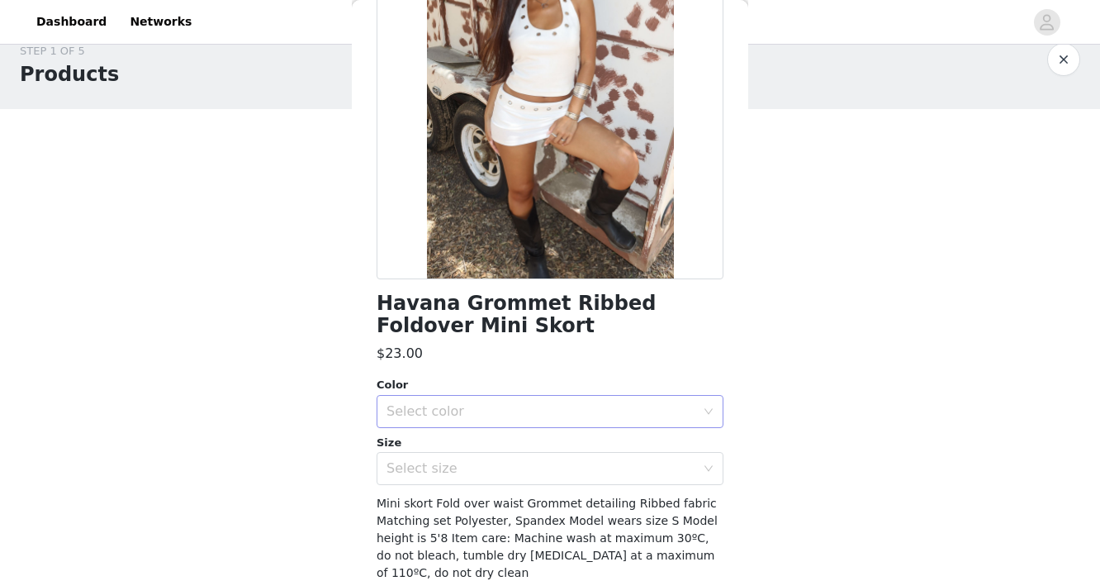
click at [481, 402] on div "Select color" at bounding box center [545, 411] width 316 height 31
click at [476, 444] on li "WHITE" at bounding box center [550, 448] width 347 height 26
click at [477, 473] on div "Select size" at bounding box center [541, 468] width 309 height 17
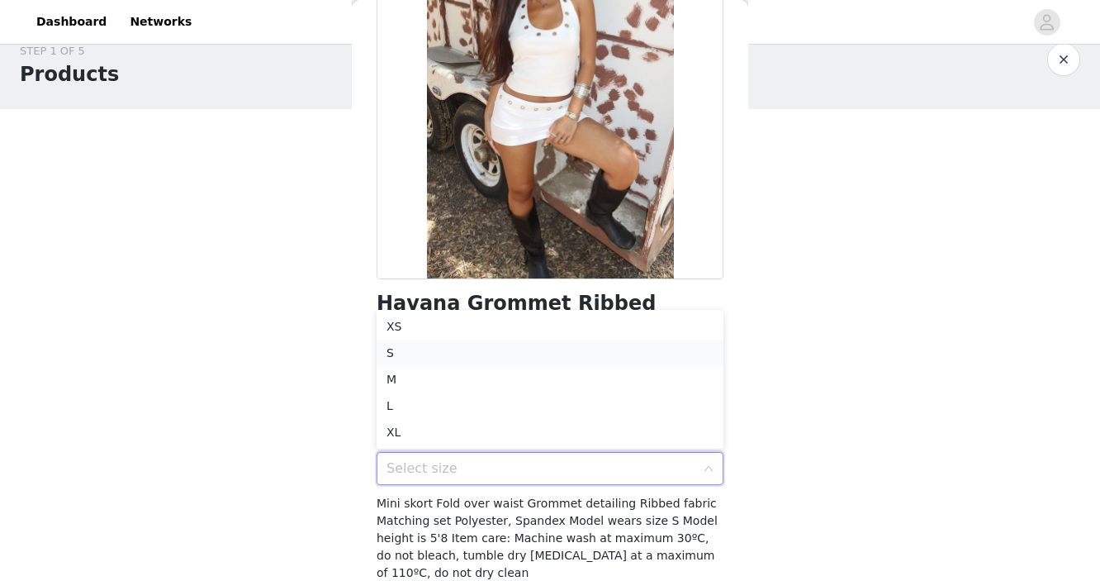
click at [463, 357] on li "S" at bounding box center [550, 353] width 347 height 26
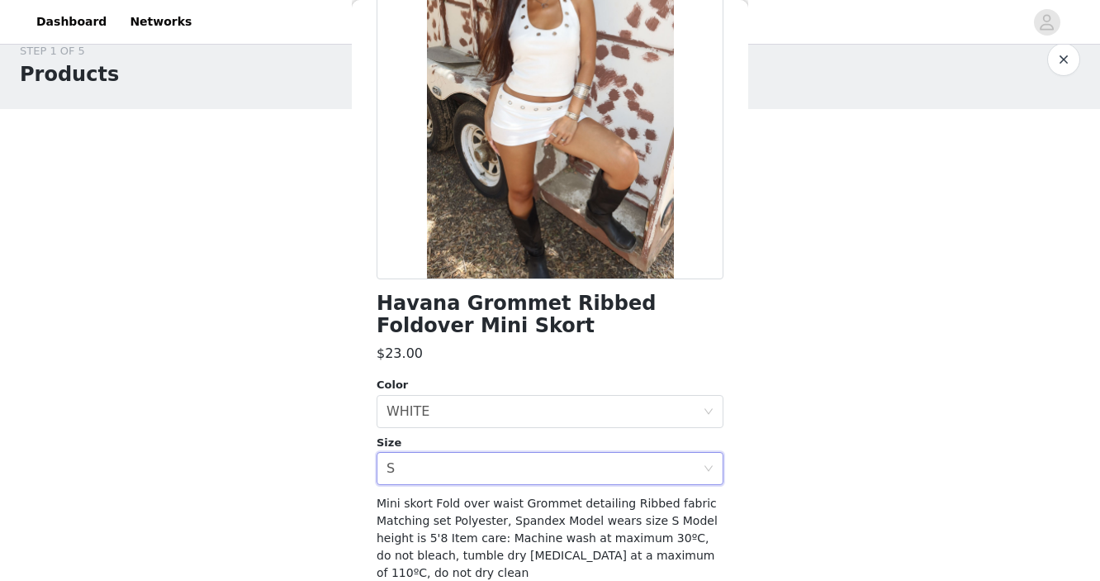
scroll to position [245, 0]
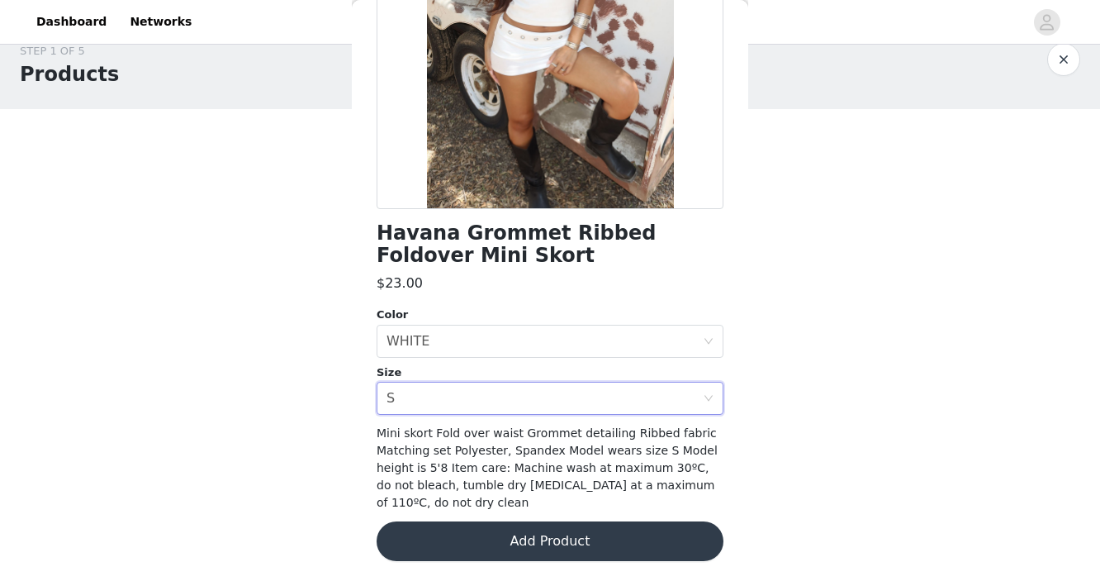
click at [466, 547] on button "Add Product" at bounding box center [550, 541] width 347 height 40
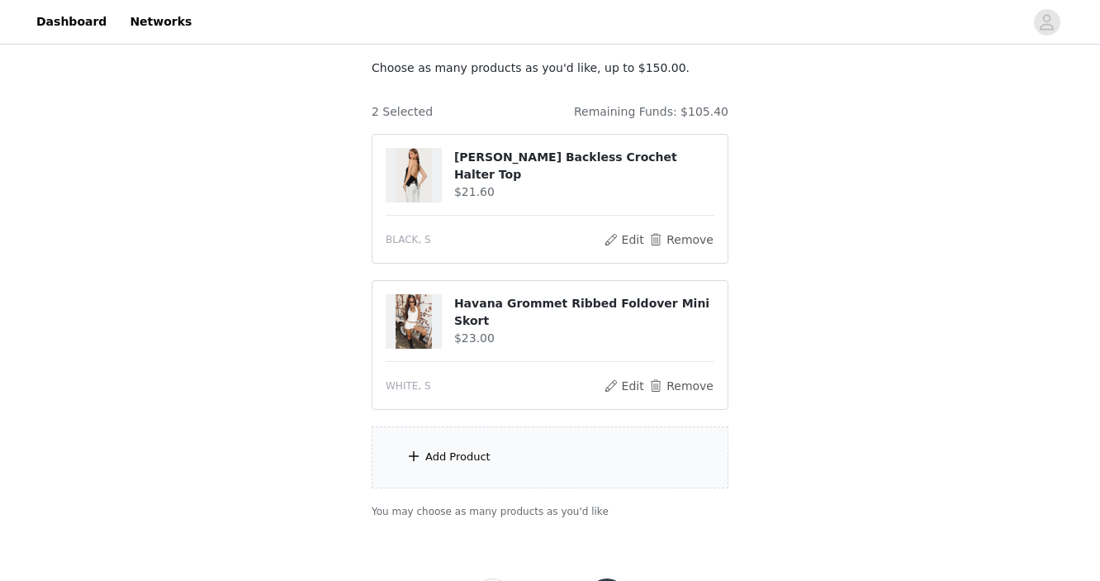
scroll to position [171, 0]
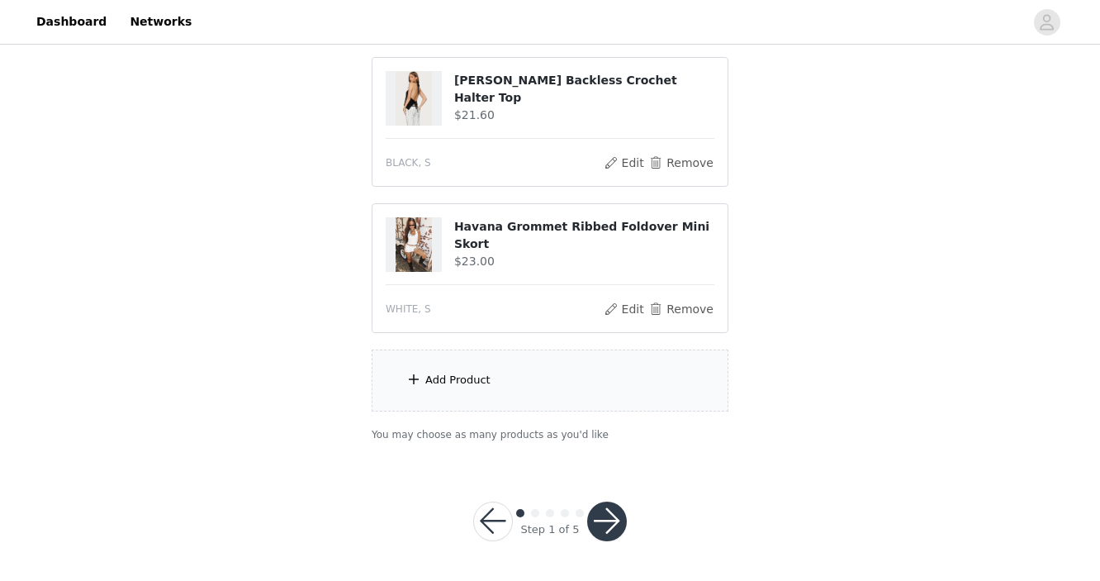
click at [478, 378] on div "Add Product" at bounding box center [457, 380] width 65 height 17
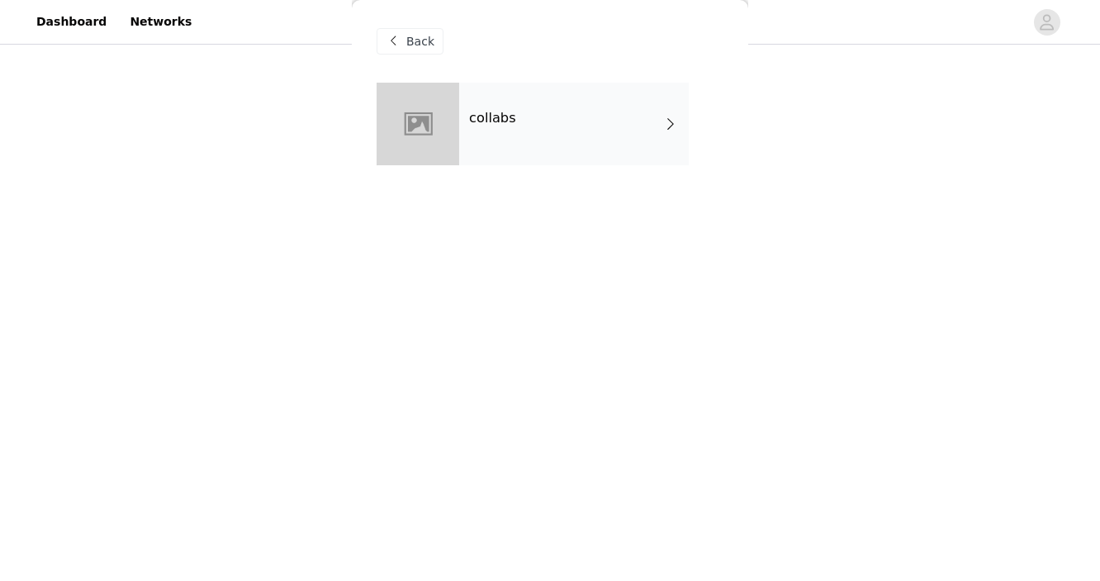
click at [494, 124] on h4 "collabs" at bounding box center [492, 118] width 47 height 15
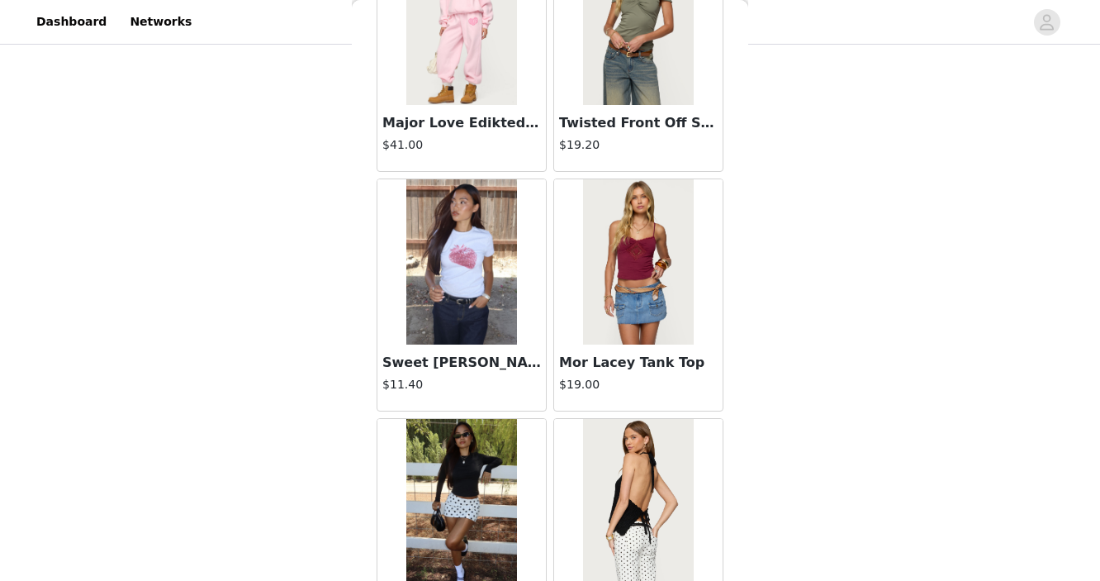
scroll to position [1947, 0]
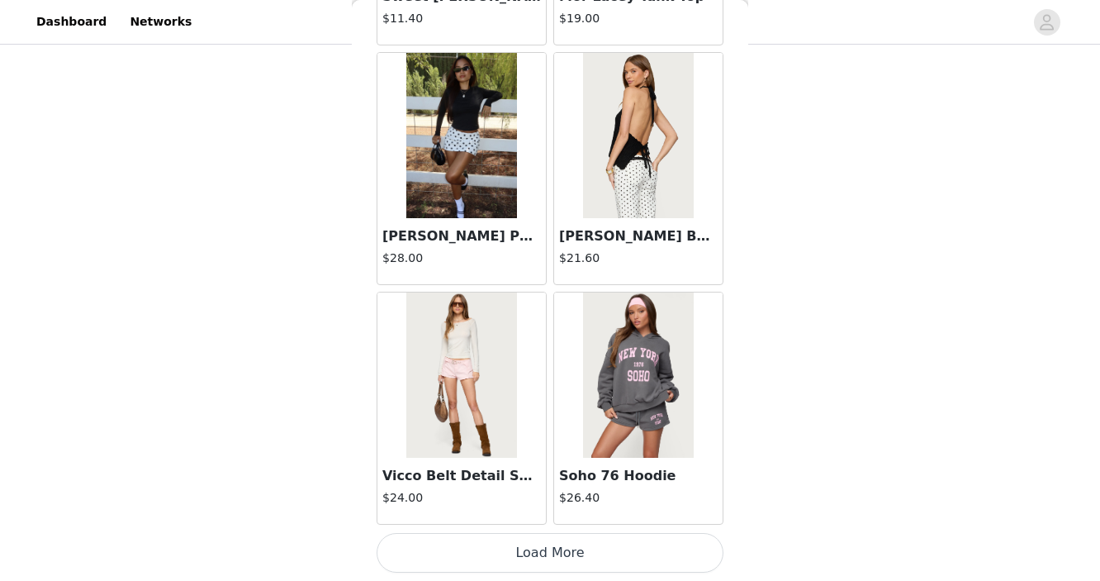
click at [465, 559] on button "Load More" at bounding box center [550, 553] width 347 height 40
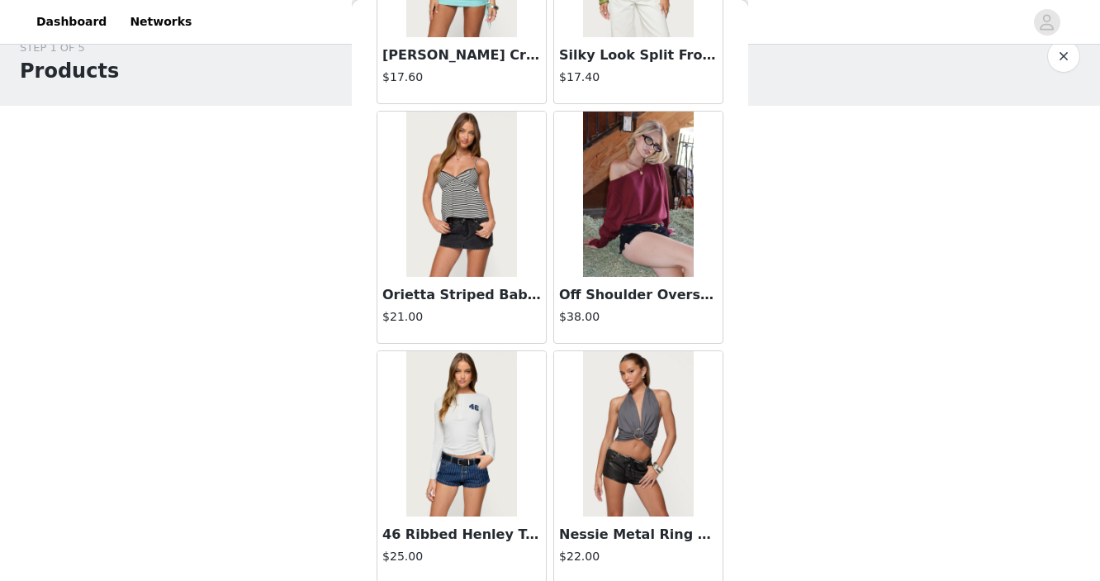
scroll to position [26, 0]
click at [470, 238] on img at bounding box center [461, 194] width 110 height 165
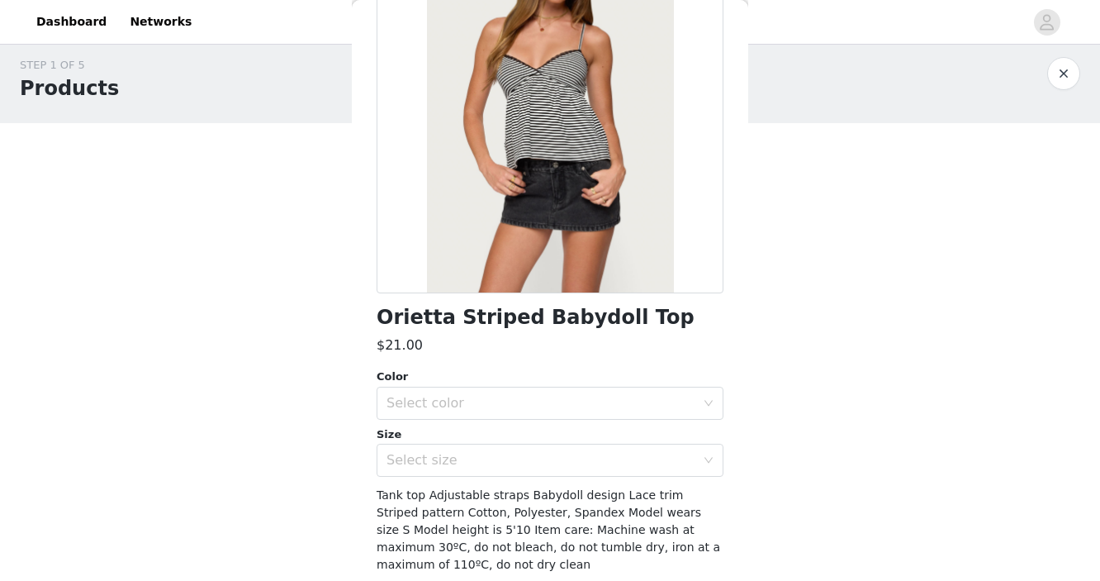
scroll to position [197, 0]
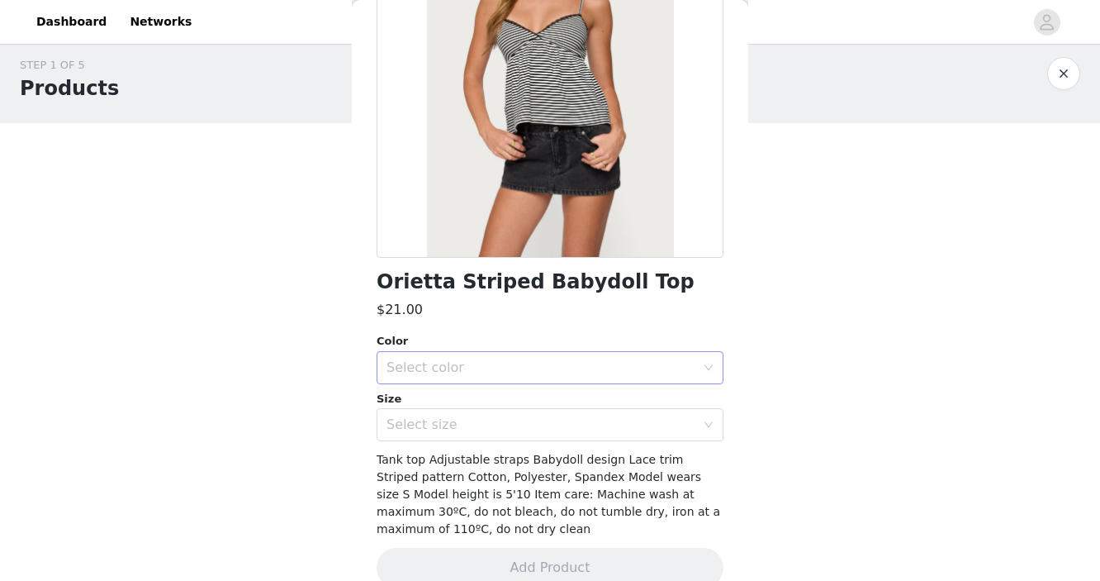
click at [476, 368] on div "Select color" at bounding box center [541, 367] width 309 height 17
click at [472, 407] on li "BLACK" at bounding box center [550, 404] width 347 height 26
click at [471, 432] on div "Select size" at bounding box center [541, 424] width 309 height 17
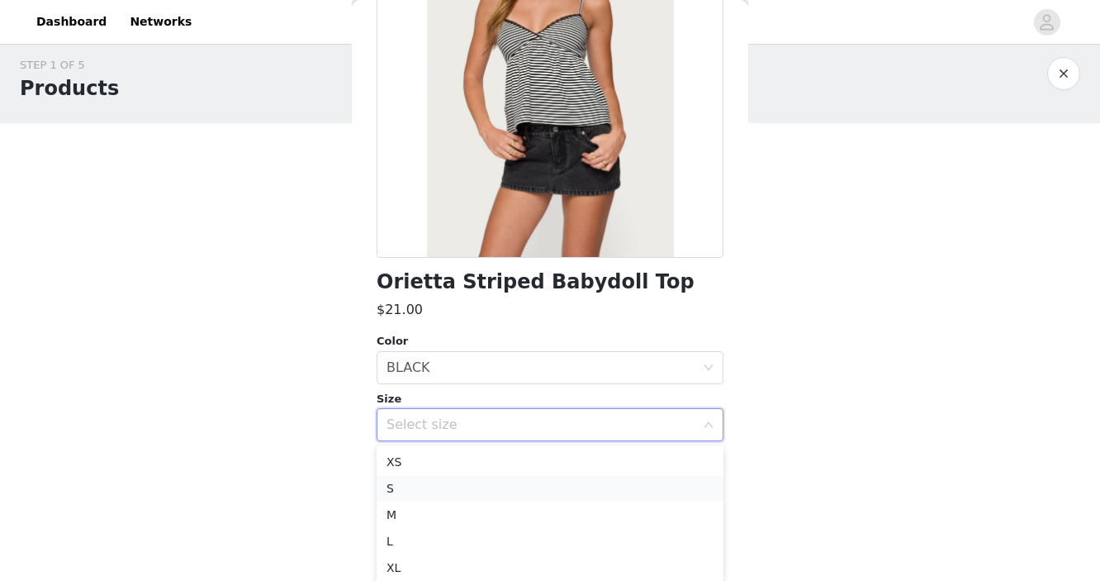
click at [455, 487] on li "S" at bounding box center [550, 488] width 347 height 26
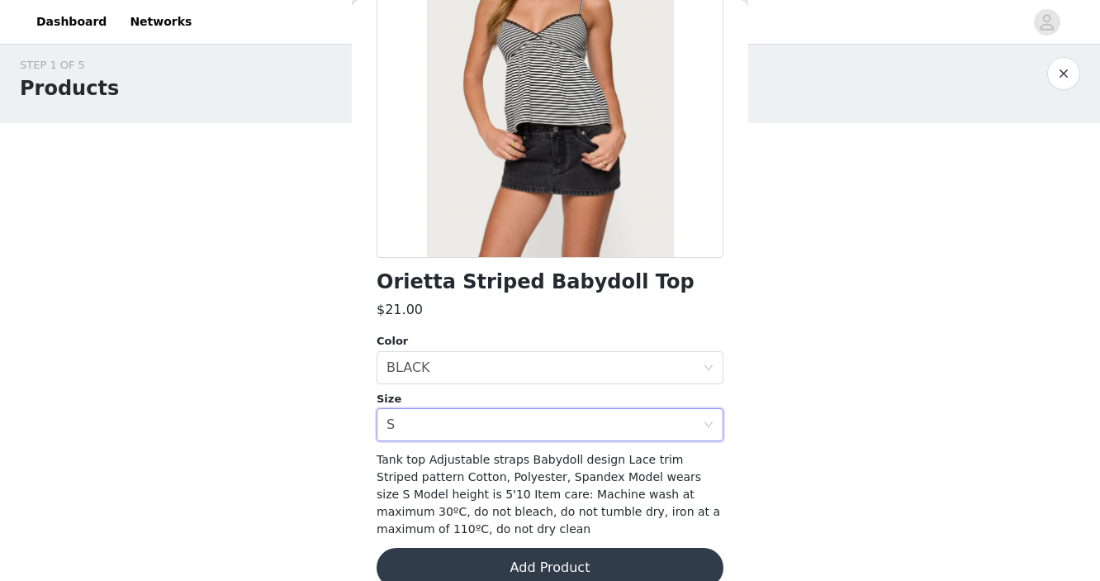
scroll to position [223, 0]
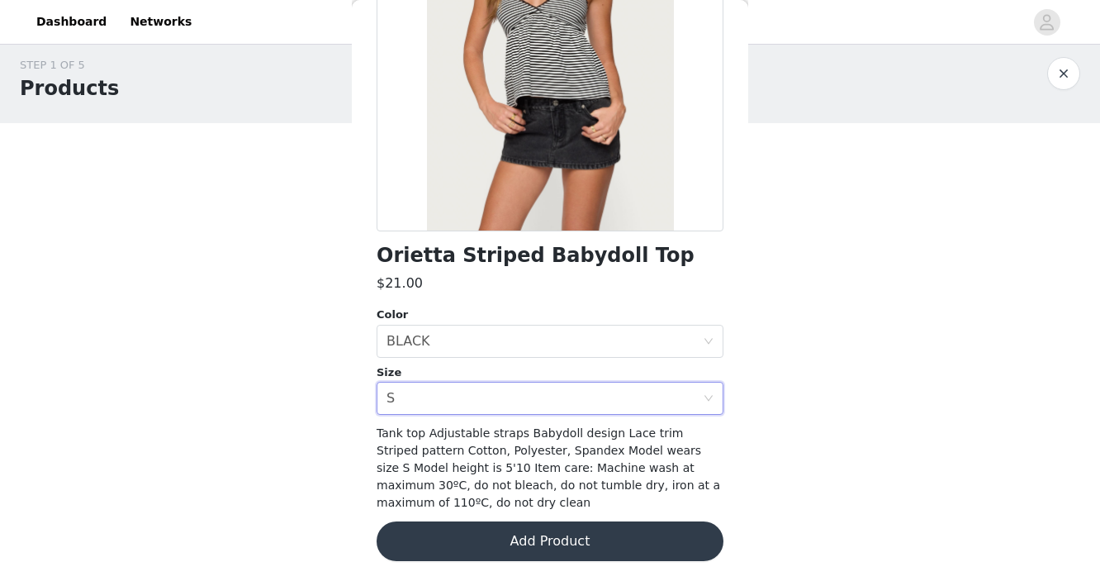
click at [466, 544] on button "Add Product" at bounding box center [550, 541] width 347 height 40
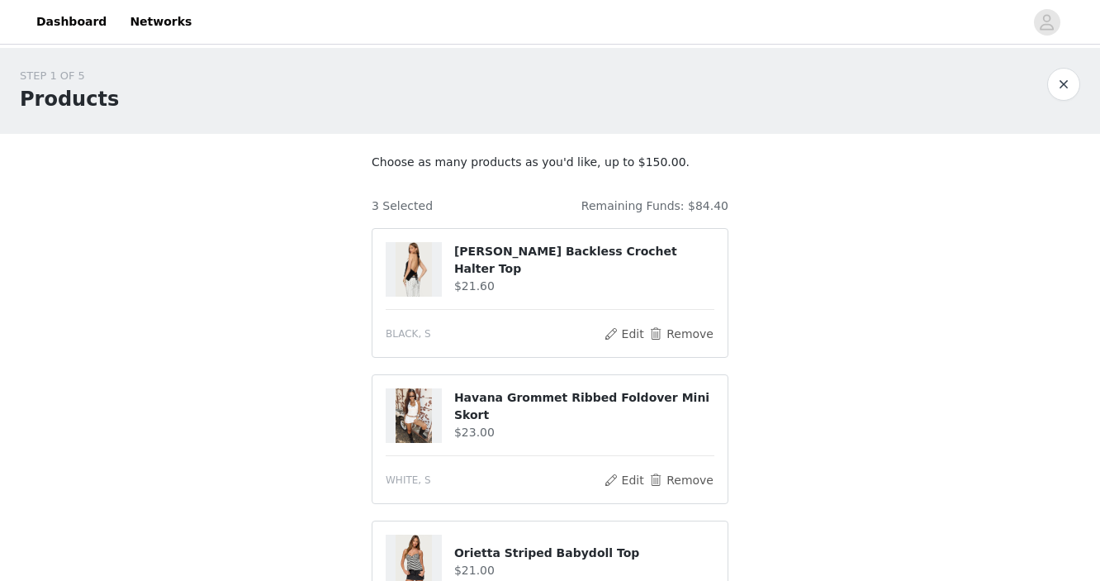
scroll to position [317, 0]
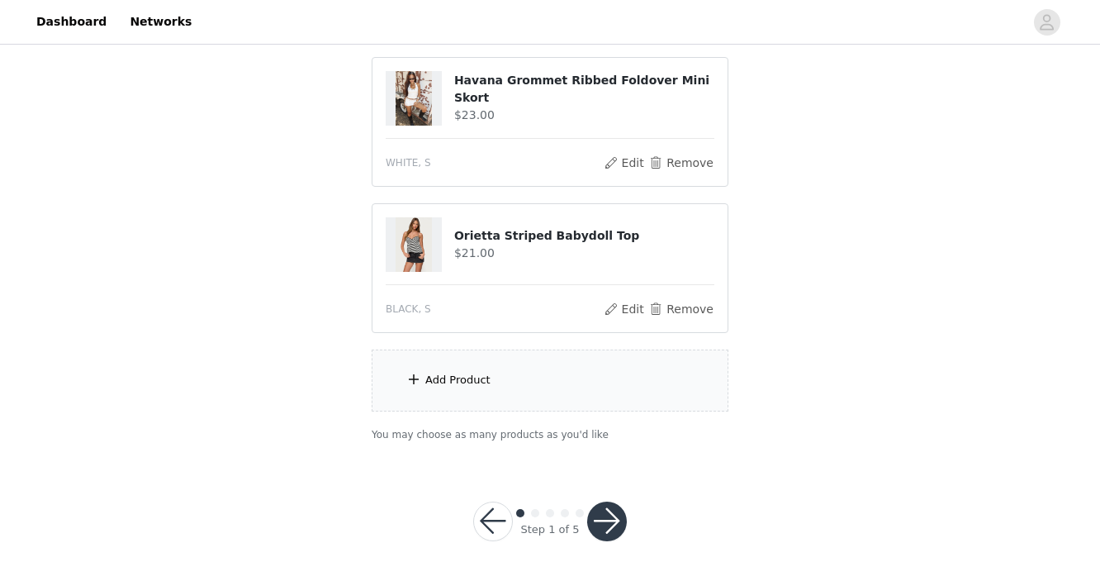
click at [489, 365] on div "Add Product" at bounding box center [550, 380] width 357 height 62
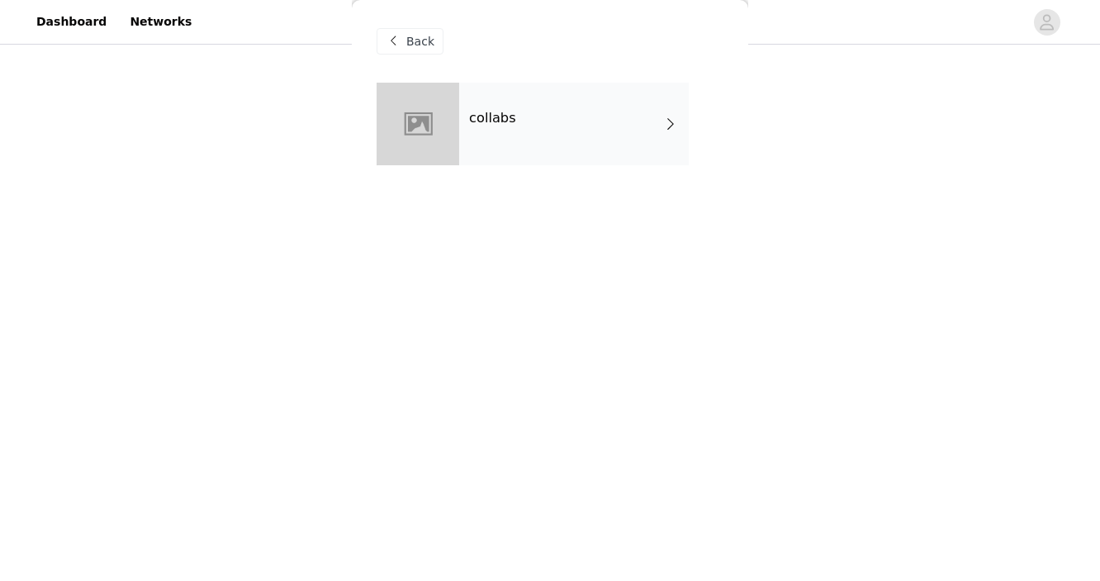
click at [491, 160] on div "collabs" at bounding box center [574, 124] width 230 height 83
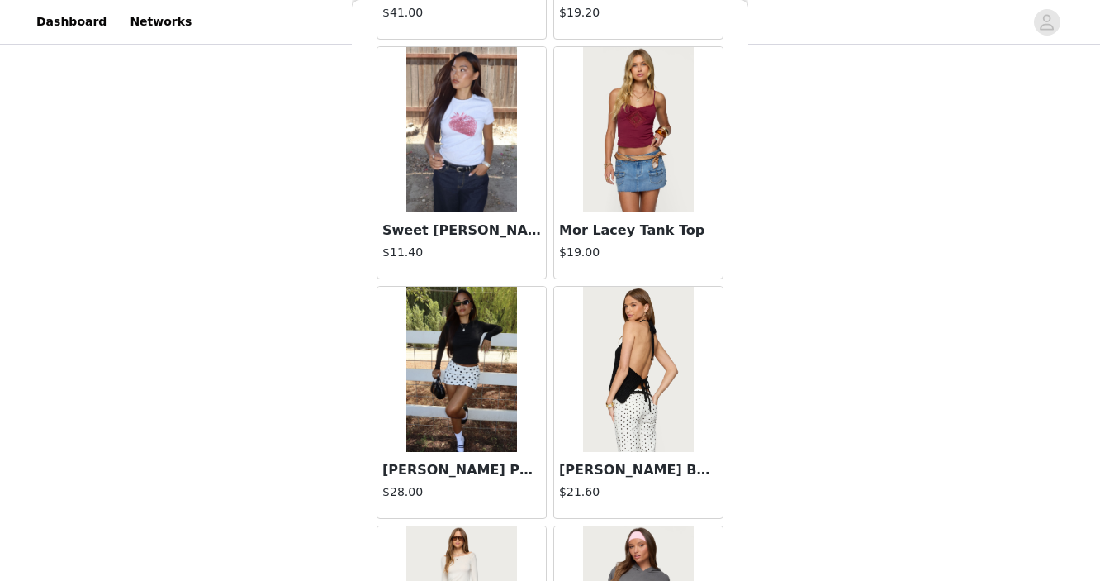
scroll to position [1947, 0]
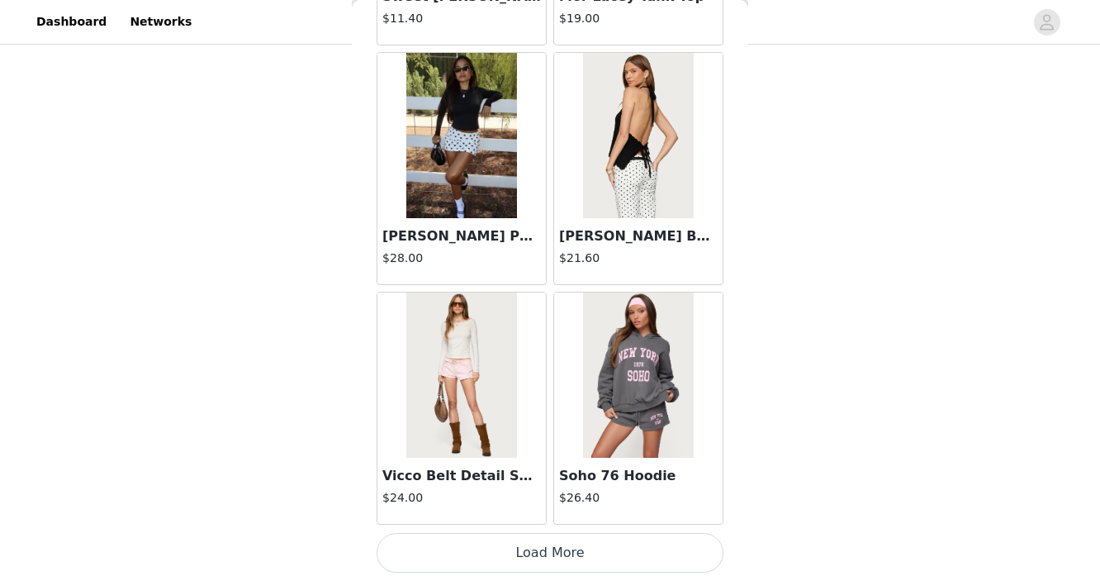
click at [483, 550] on button "Load More" at bounding box center [550, 553] width 347 height 40
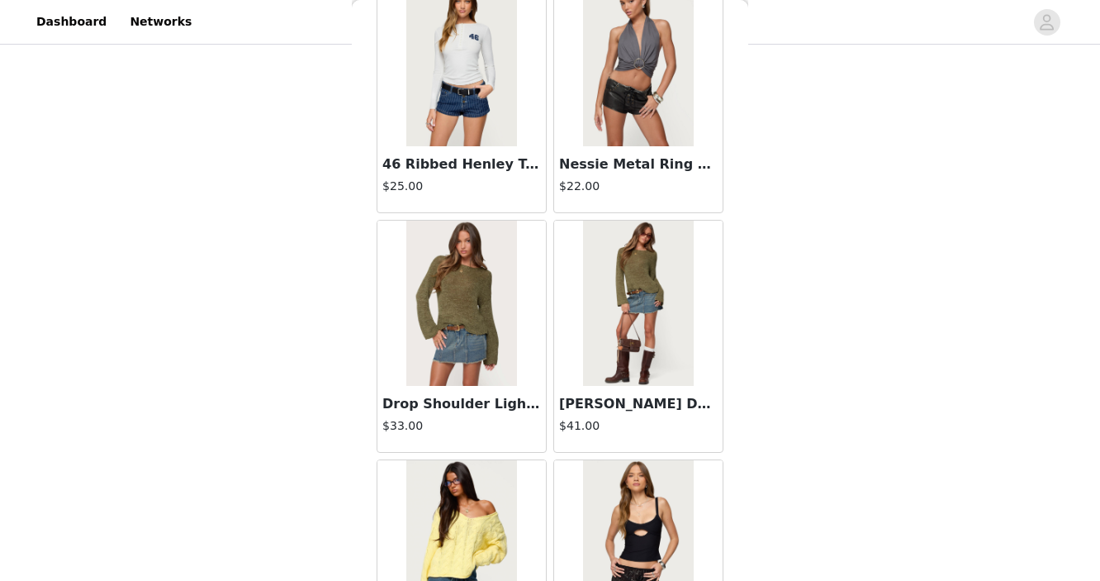
scroll to position [4343, 0]
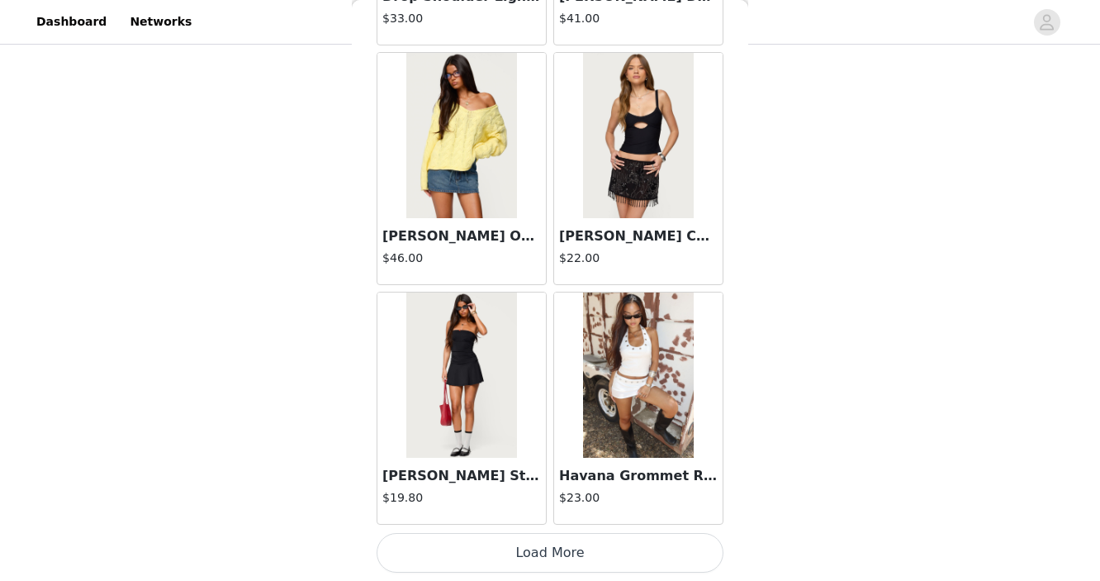
click at [516, 558] on button "Load More" at bounding box center [550, 553] width 347 height 40
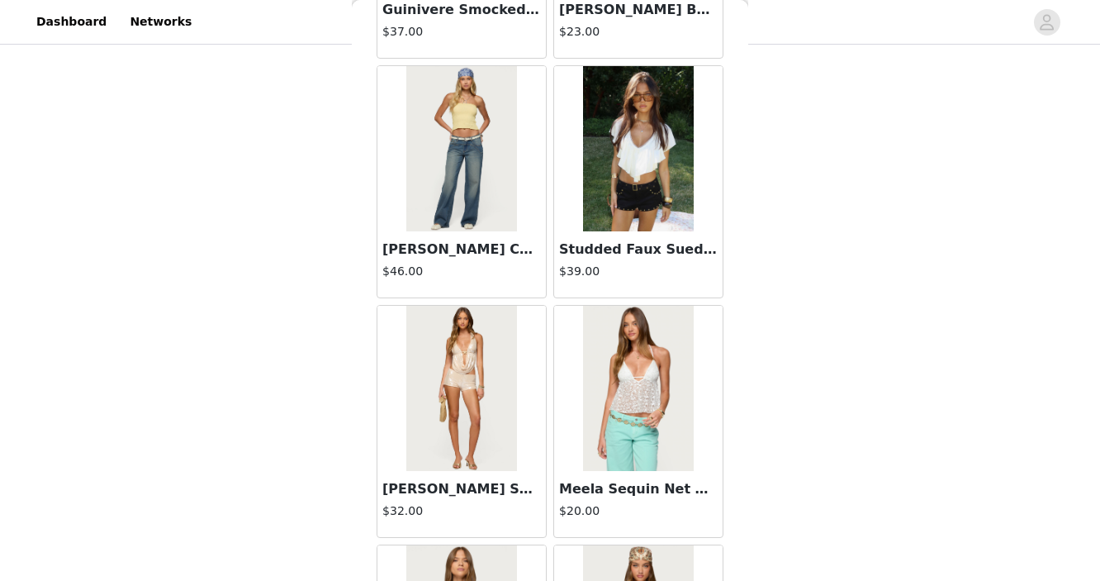
scroll to position [5051, 0]
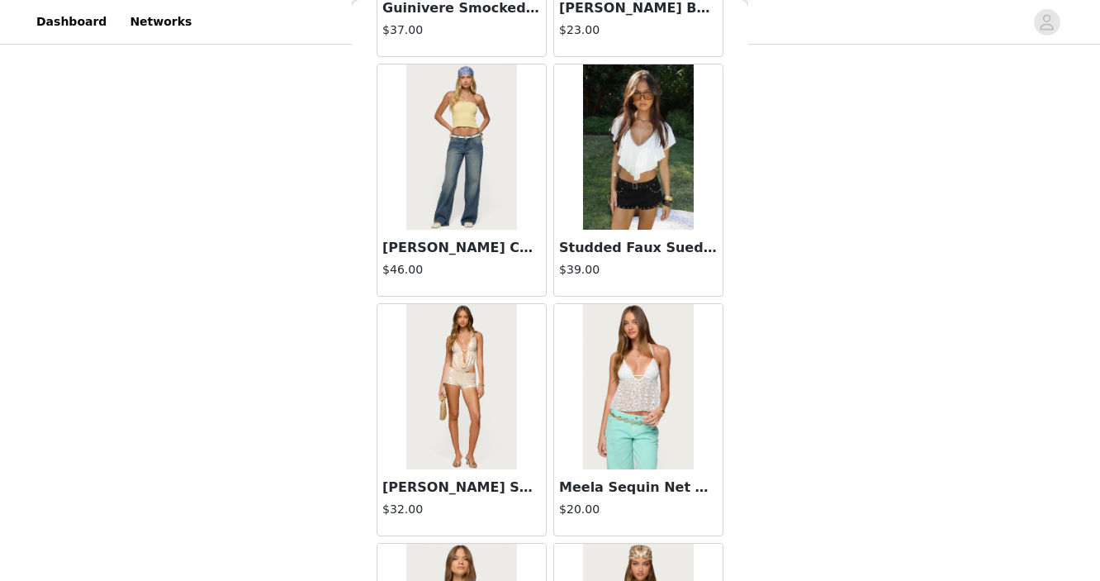
click at [632, 403] on img at bounding box center [638, 386] width 110 height 165
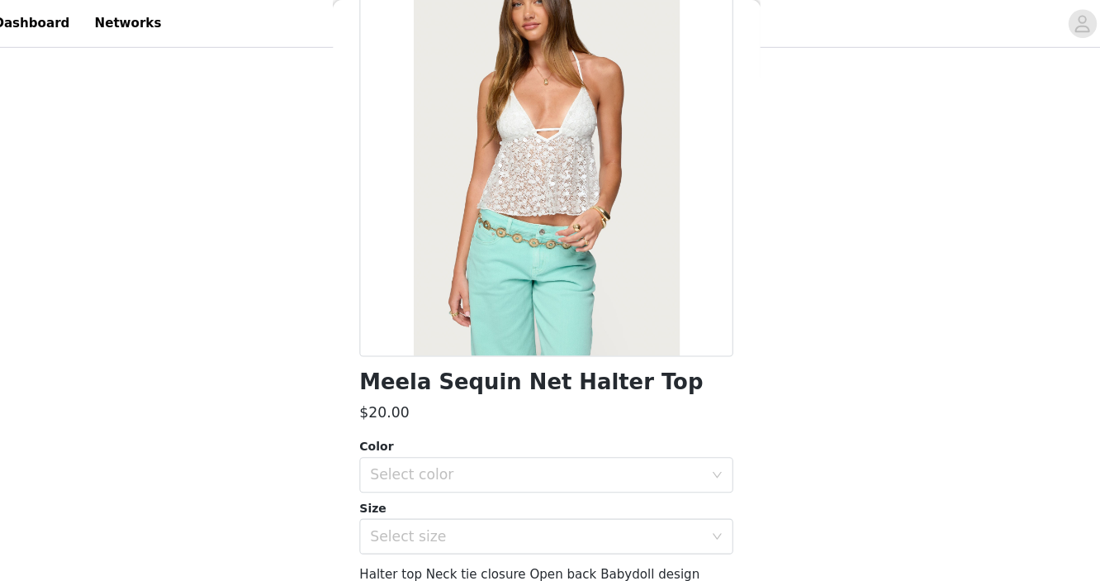
scroll to position [122, 0]
click at [491, 434] on div "Select color" at bounding box center [541, 442] width 309 height 17
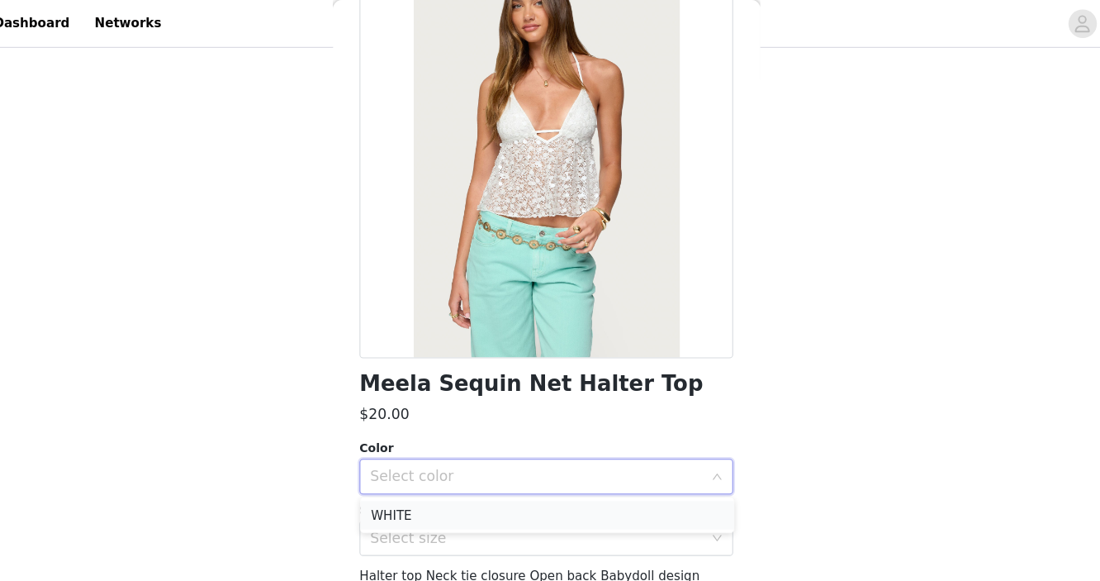
click at [475, 476] on li "WHITE" at bounding box center [550, 478] width 347 height 26
click at [475, 505] on div "Select size" at bounding box center [541, 499] width 309 height 17
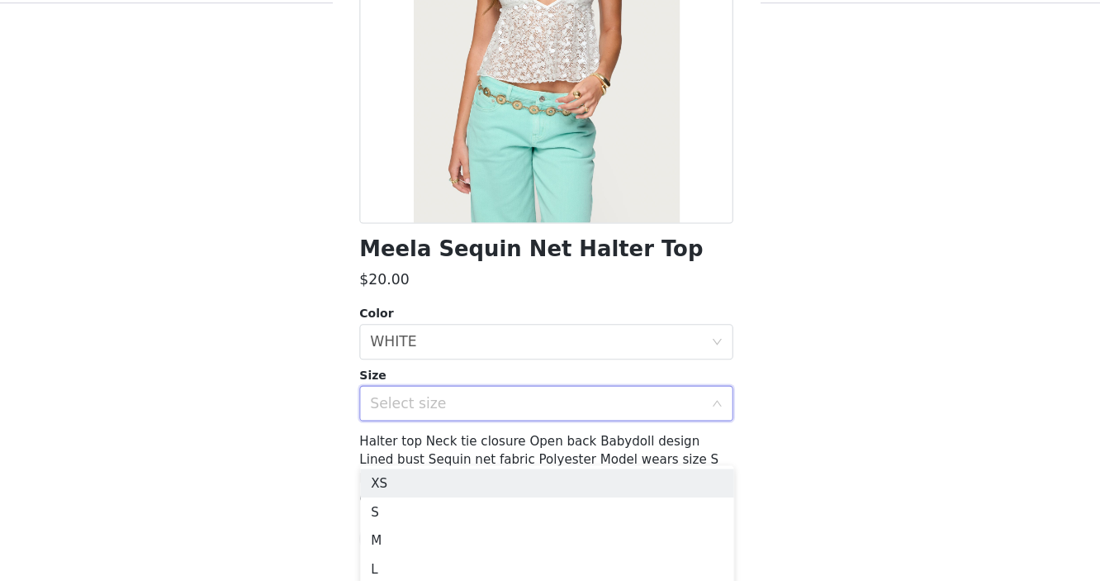
scroll to position [363, 0]
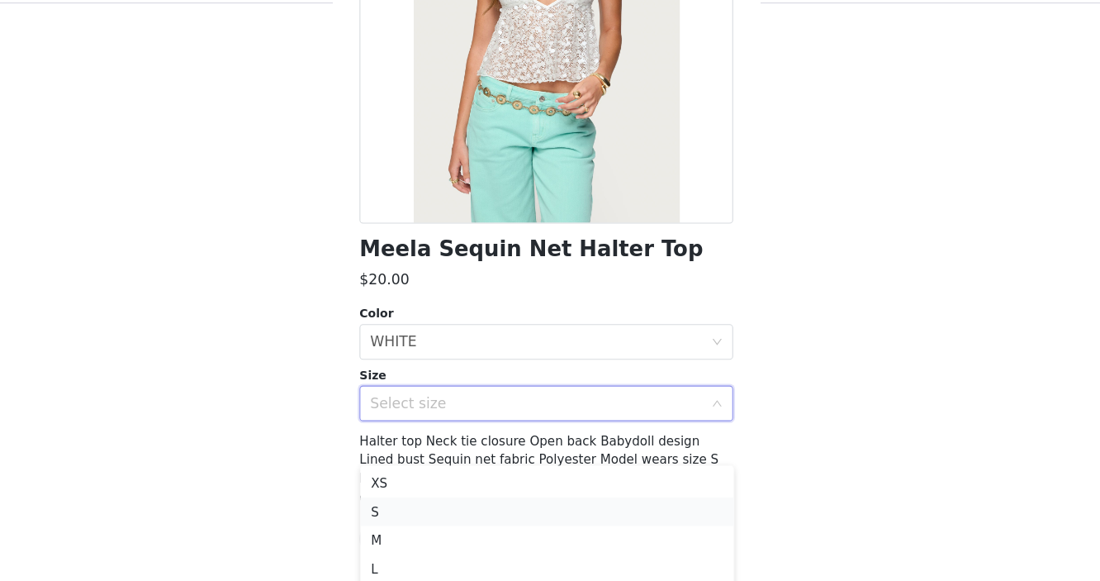
click at [452, 513] on li "S" at bounding box center [550, 516] width 347 height 26
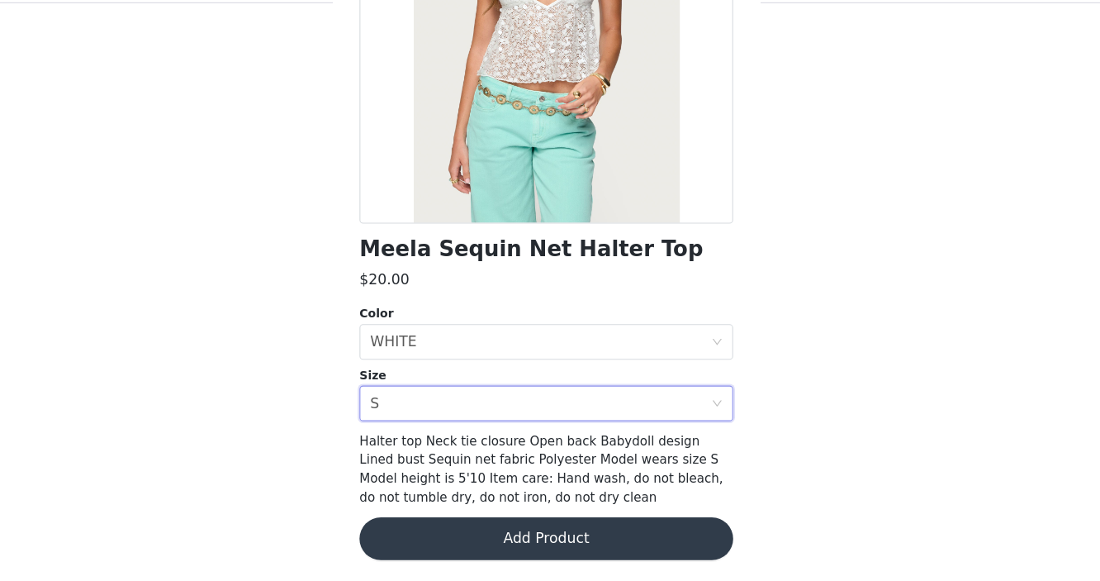
scroll to position [317, 0]
click at [470, 535] on button "Add Product" at bounding box center [550, 541] width 347 height 40
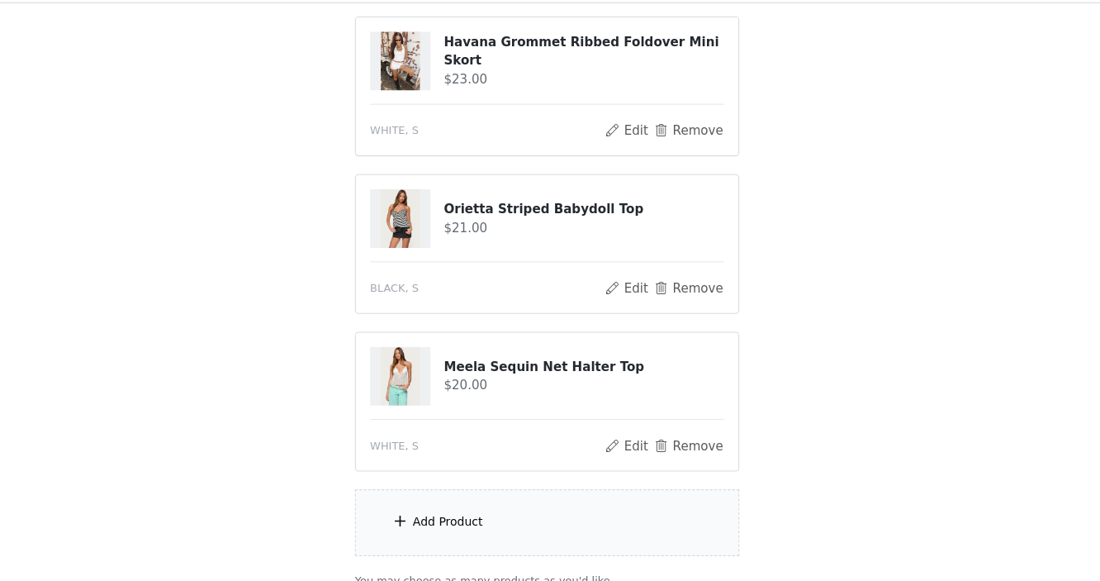
click at [489, 535] on div "Add Product" at bounding box center [550, 527] width 357 height 62
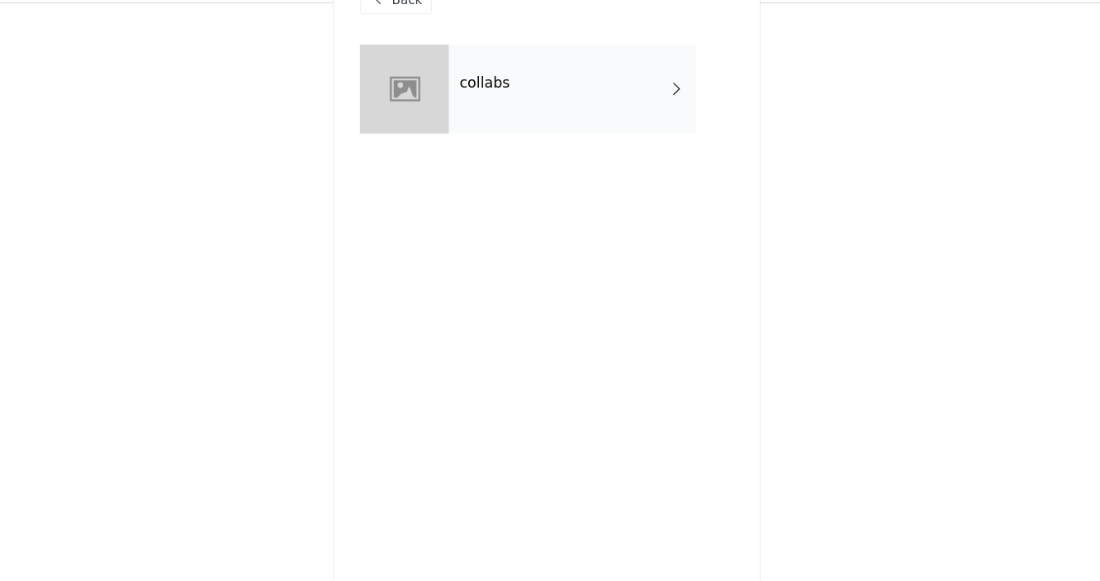
click at [546, 152] on div "collabs" at bounding box center [574, 124] width 230 height 83
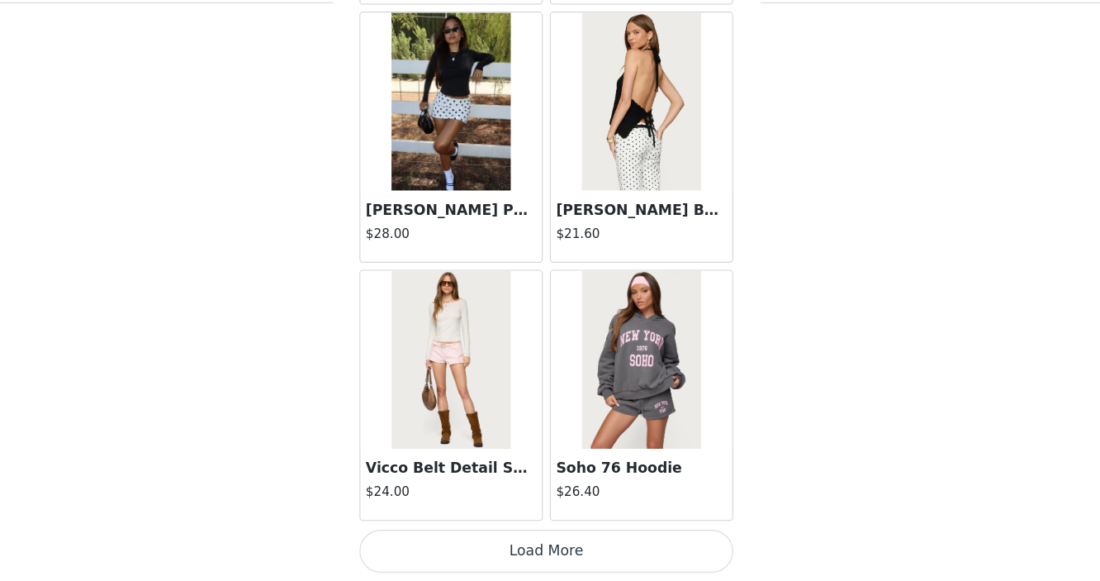
scroll to position [463, 0]
click at [468, 554] on button "Load More" at bounding box center [550, 553] width 347 height 40
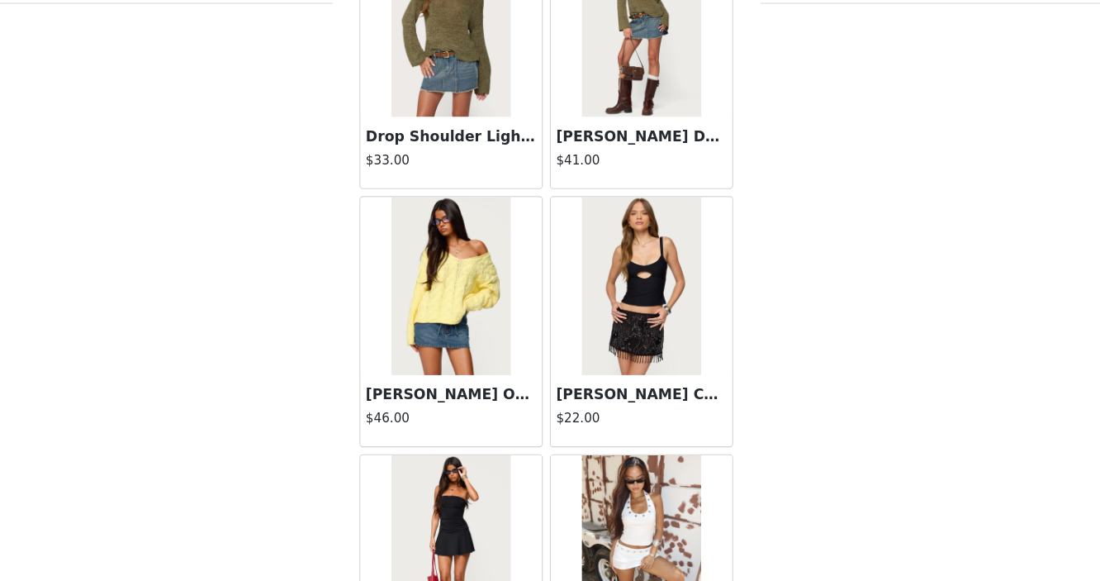
scroll to position [4343, 0]
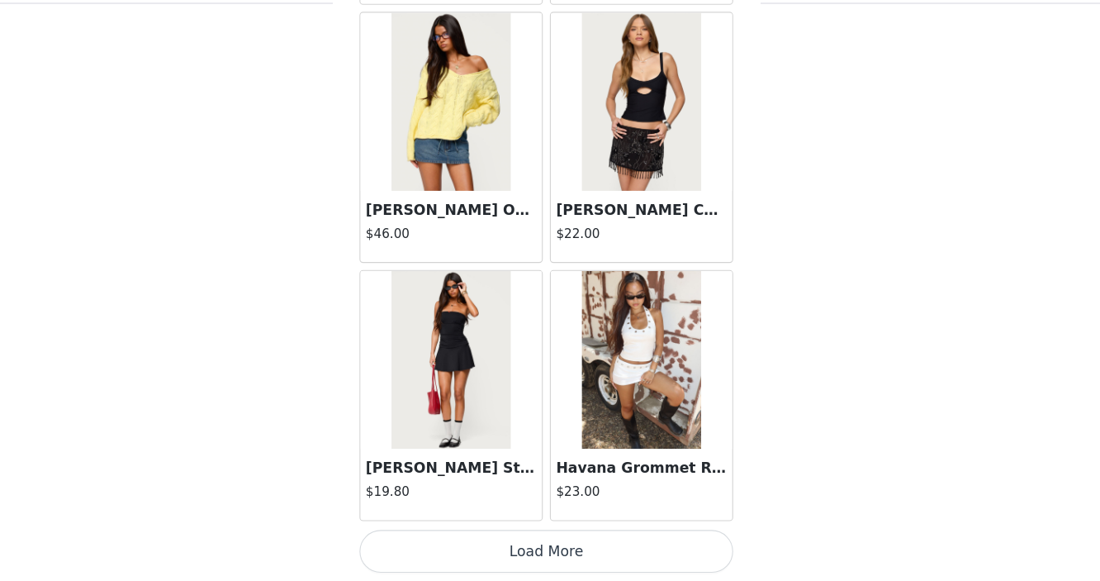
click at [484, 559] on button "Load More" at bounding box center [550, 553] width 347 height 40
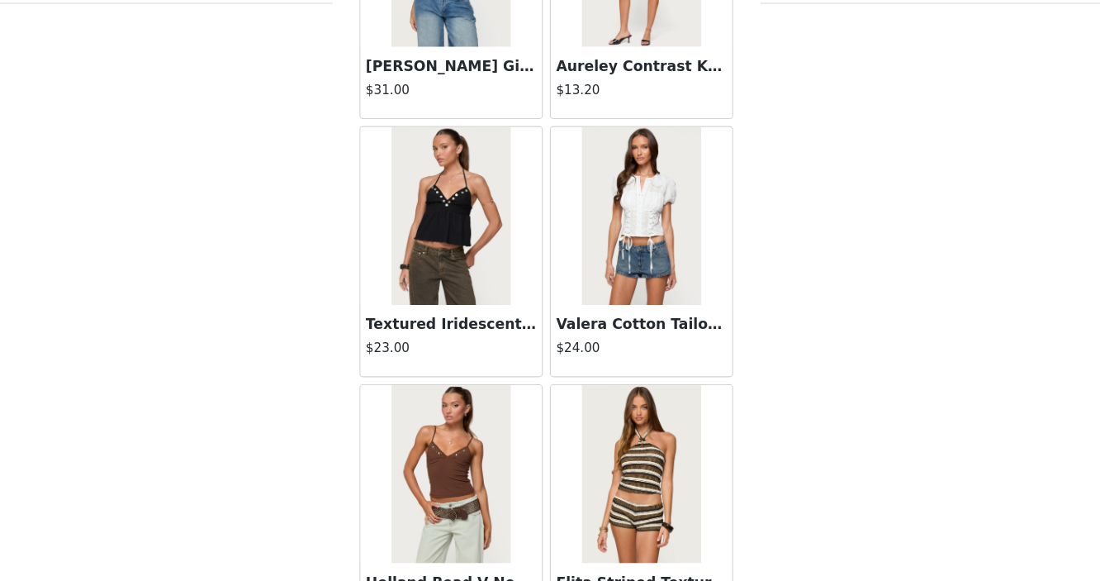
scroll to position [6739, 0]
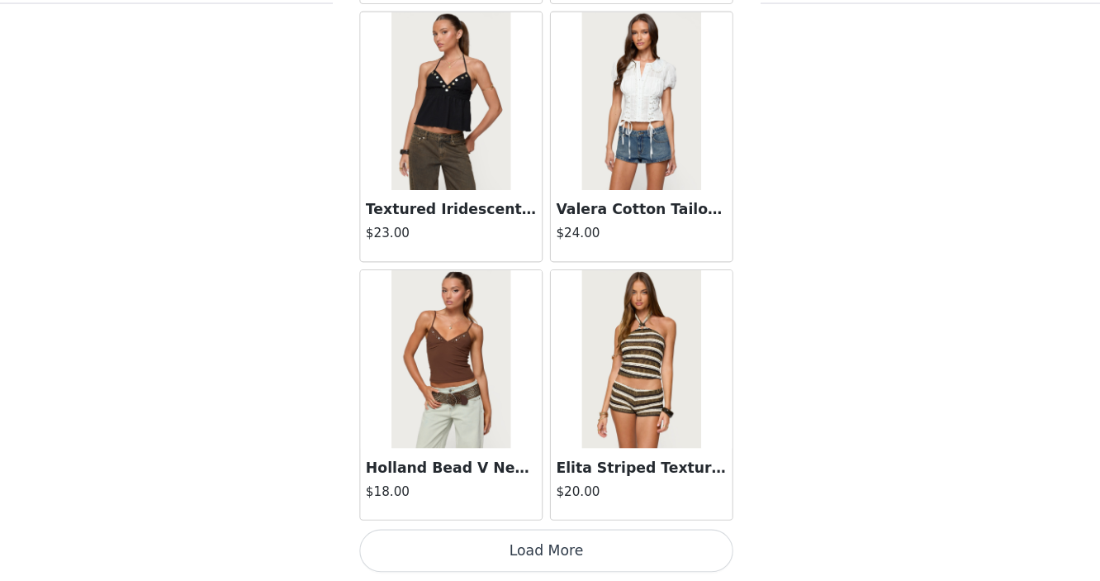
click at [466, 553] on button "Load More" at bounding box center [550, 553] width 347 height 40
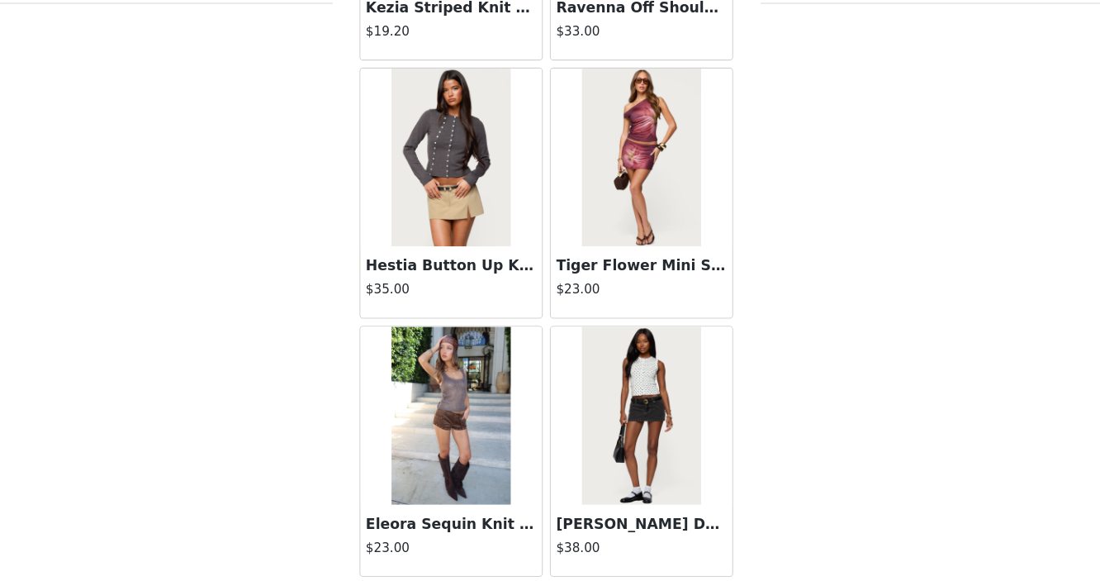
scroll to position [9135, 0]
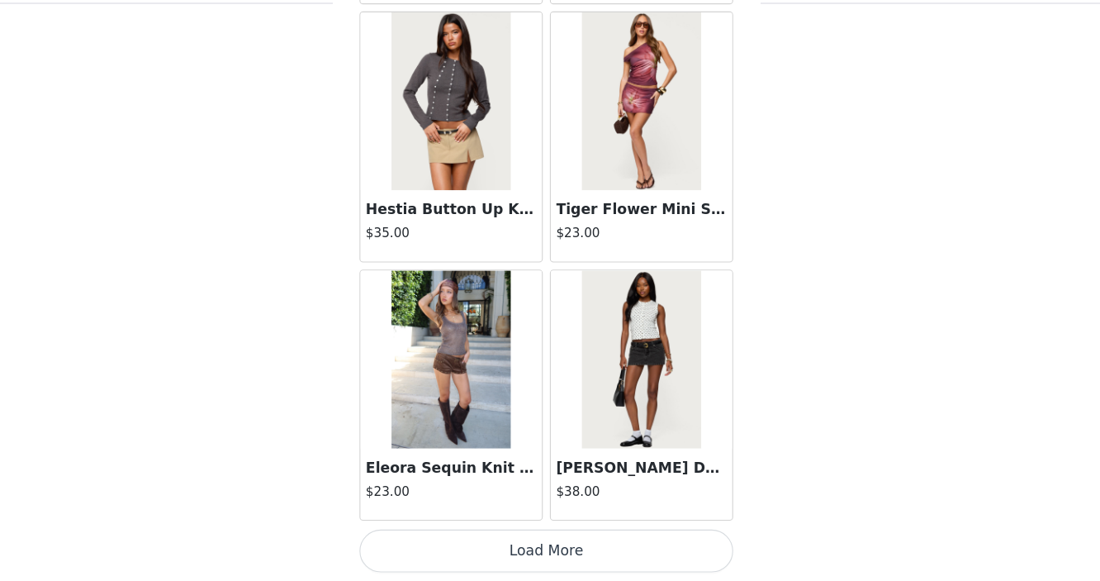
click at [491, 557] on button "Load More" at bounding box center [550, 553] width 347 height 40
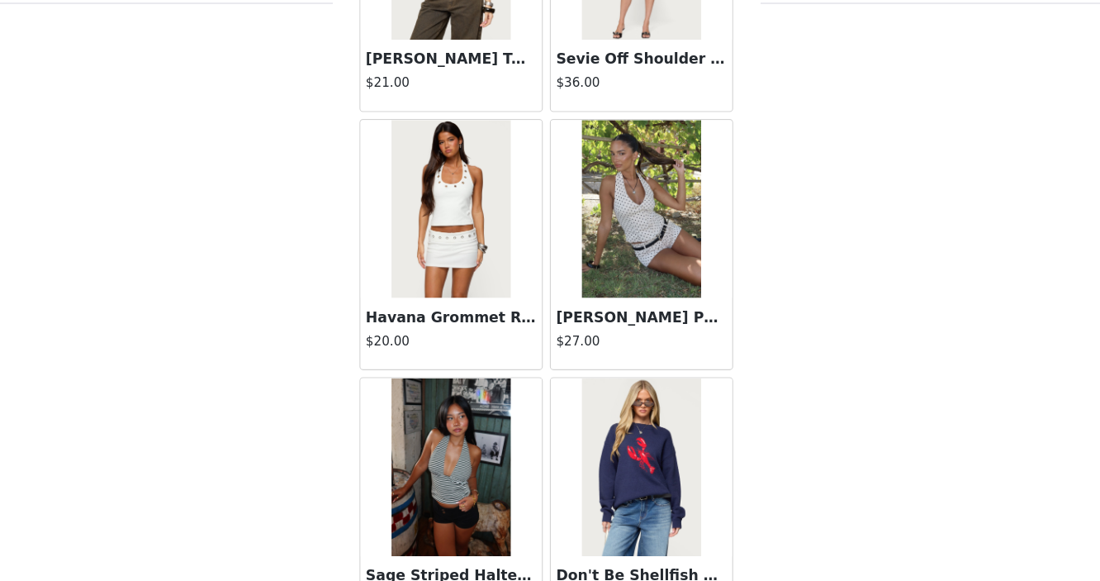
scroll to position [9683, 0]
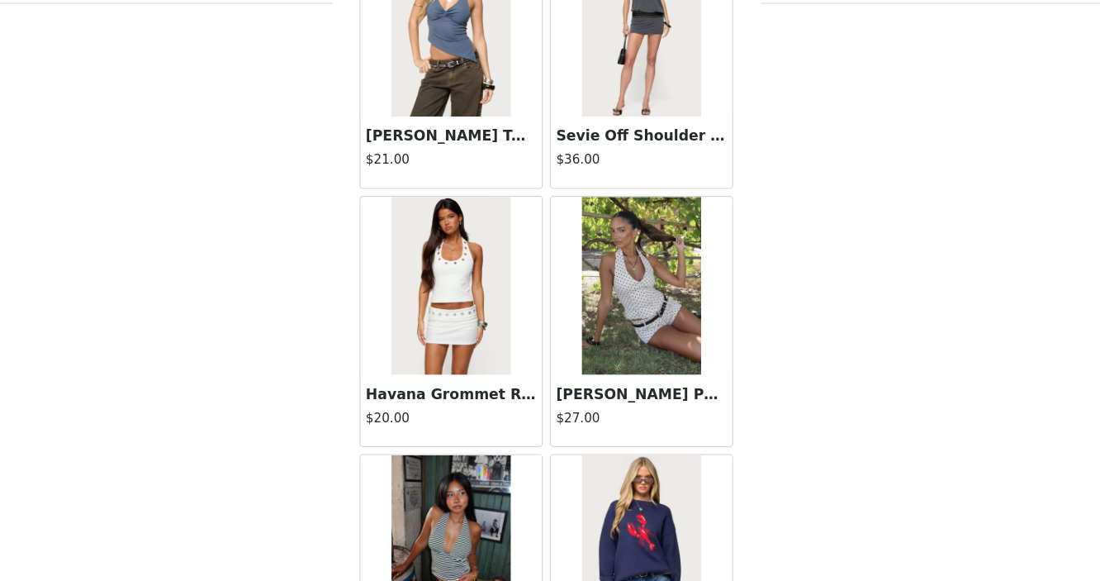
click at [465, 340] on img at bounding box center [461, 306] width 110 height 165
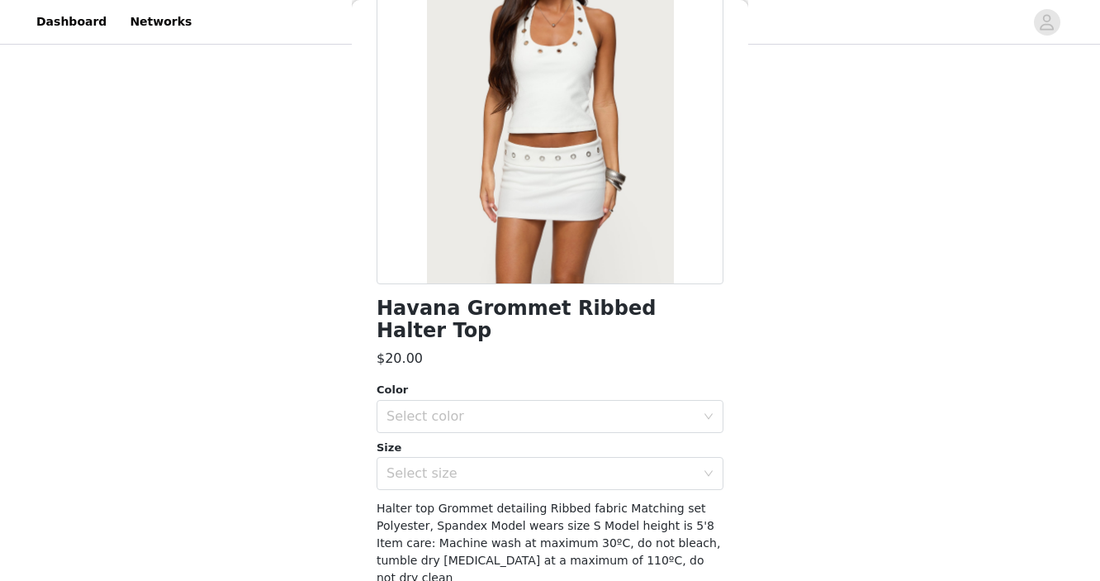
scroll to position [134, 0]
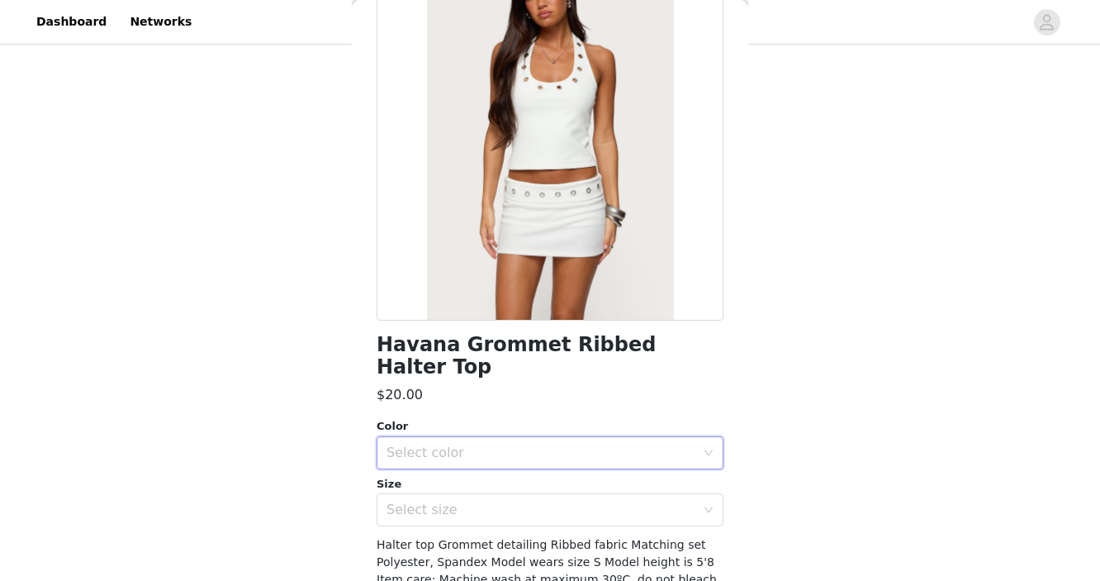
click at [444, 437] on div "Select color" at bounding box center [545, 452] width 316 height 31
click at [441, 466] on li "WHITE" at bounding box center [550, 467] width 347 height 26
click at [442, 501] on div "Select size" at bounding box center [541, 509] width 309 height 17
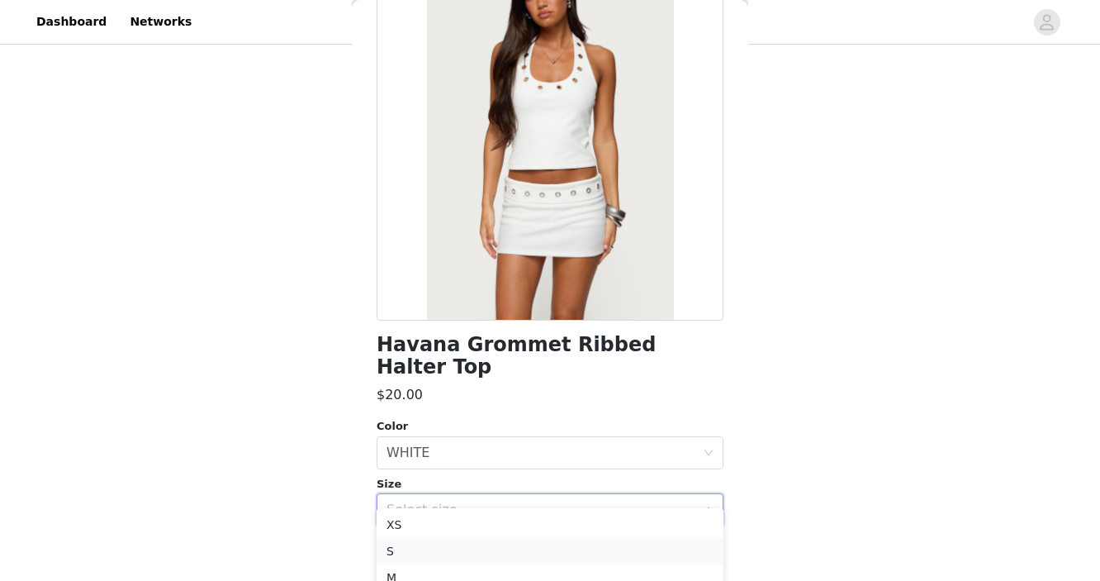
click at [427, 545] on li "S" at bounding box center [550, 551] width 347 height 26
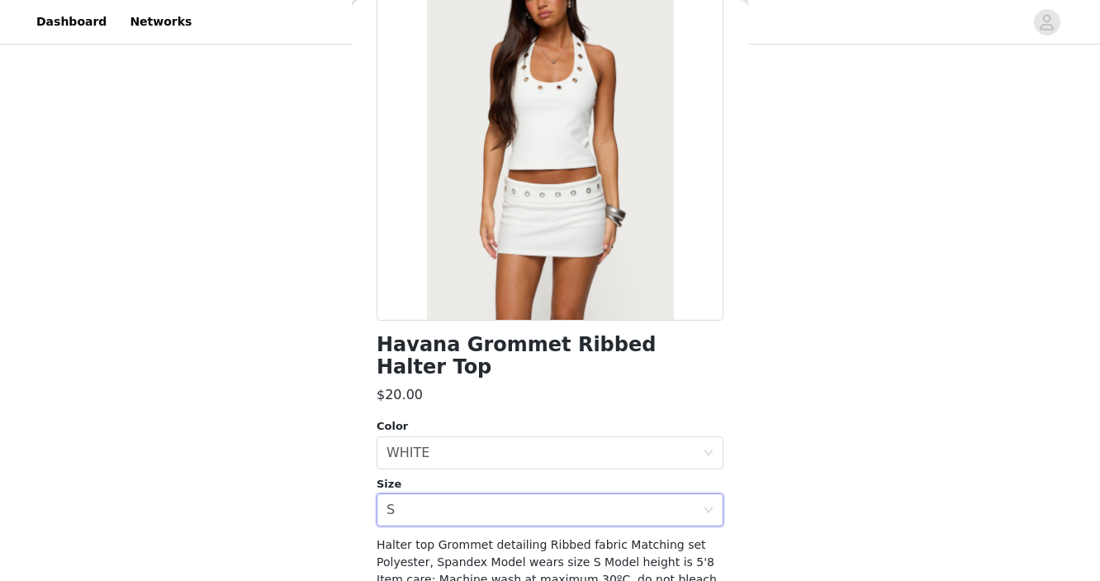
scroll to position [206, 0]
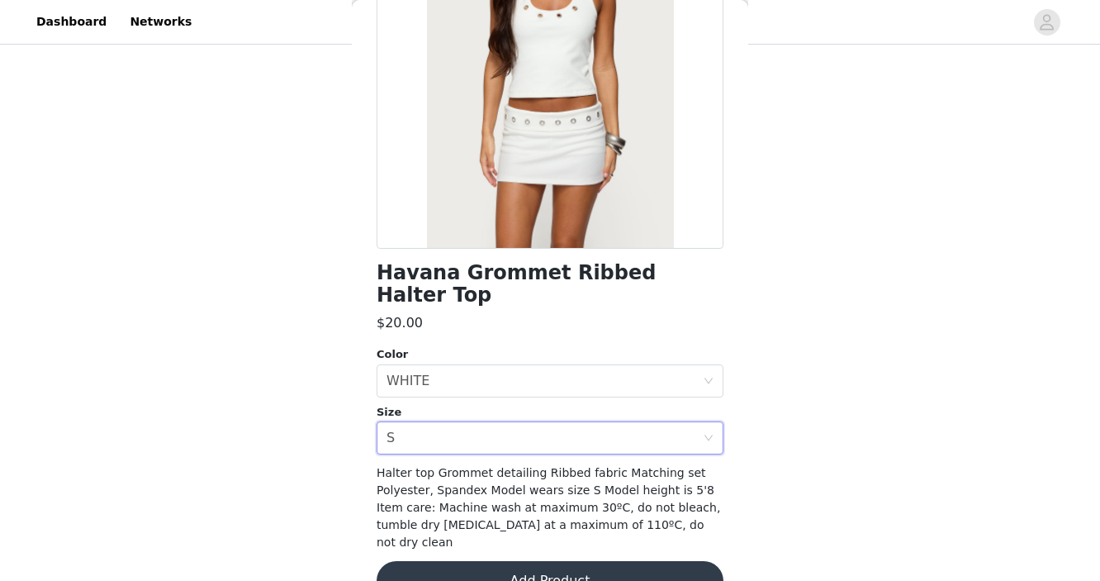
click at [430, 561] on button "Add Product" at bounding box center [550, 581] width 347 height 40
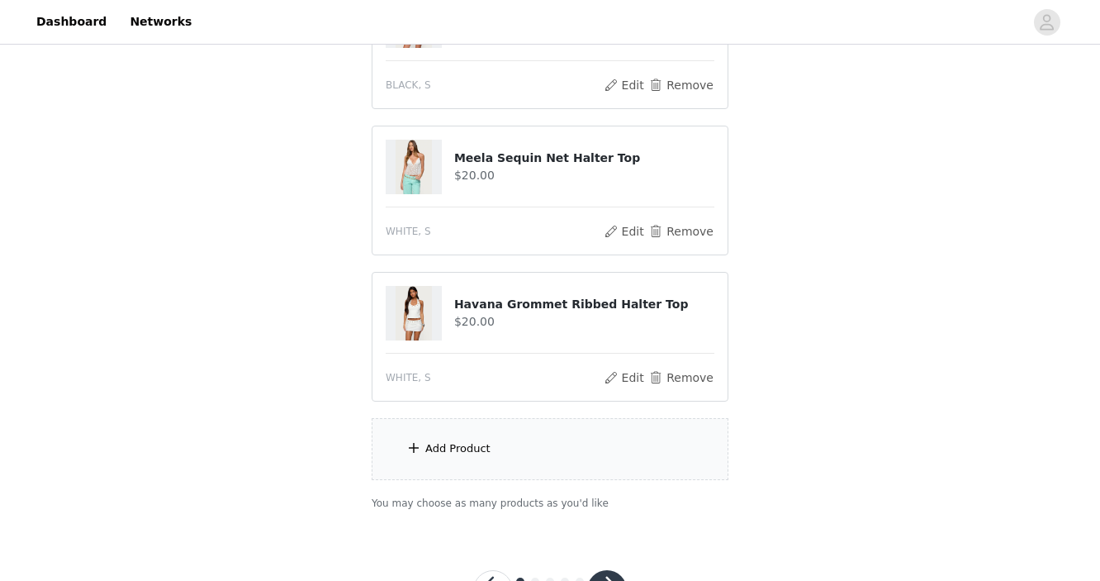
scroll to position [545, 0]
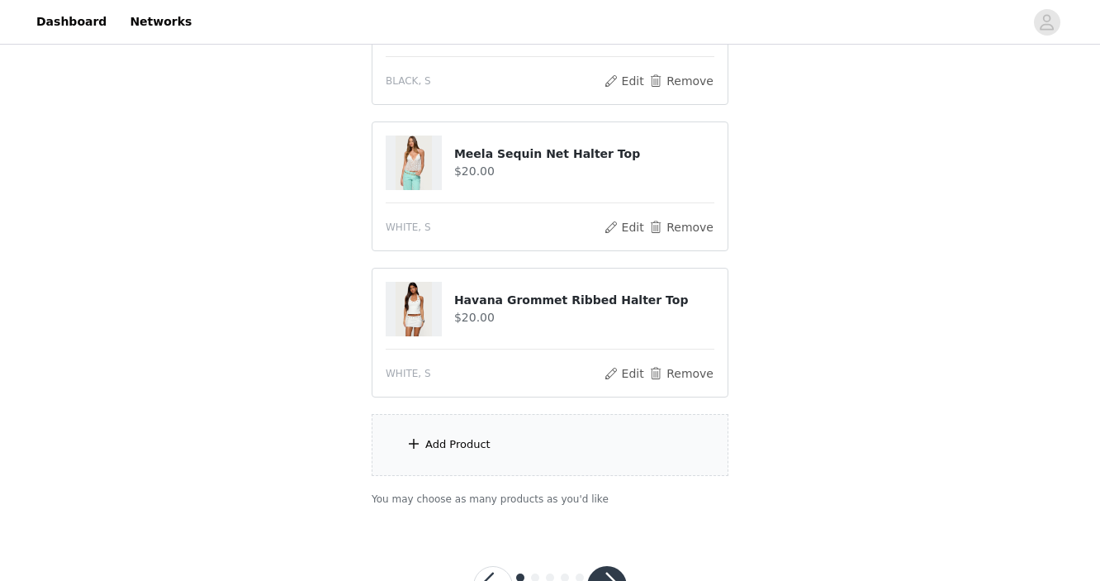
click at [470, 442] on div "Add Product" at bounding box center [457, 444] width 65 height 17
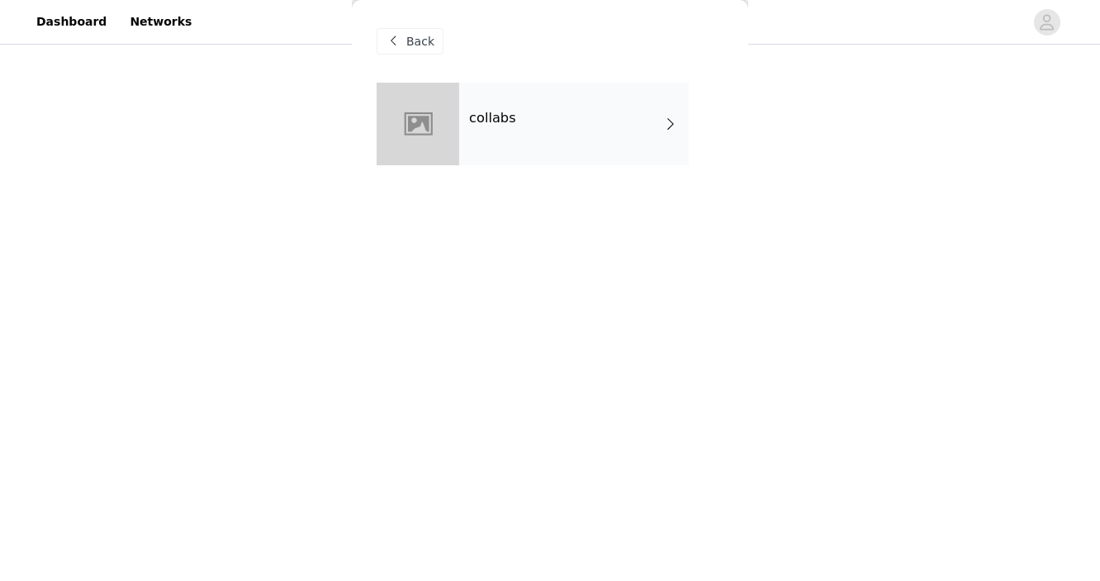
click at [518, 160] on div "collabs" at bounding box center [574, 124] width 230 height 83
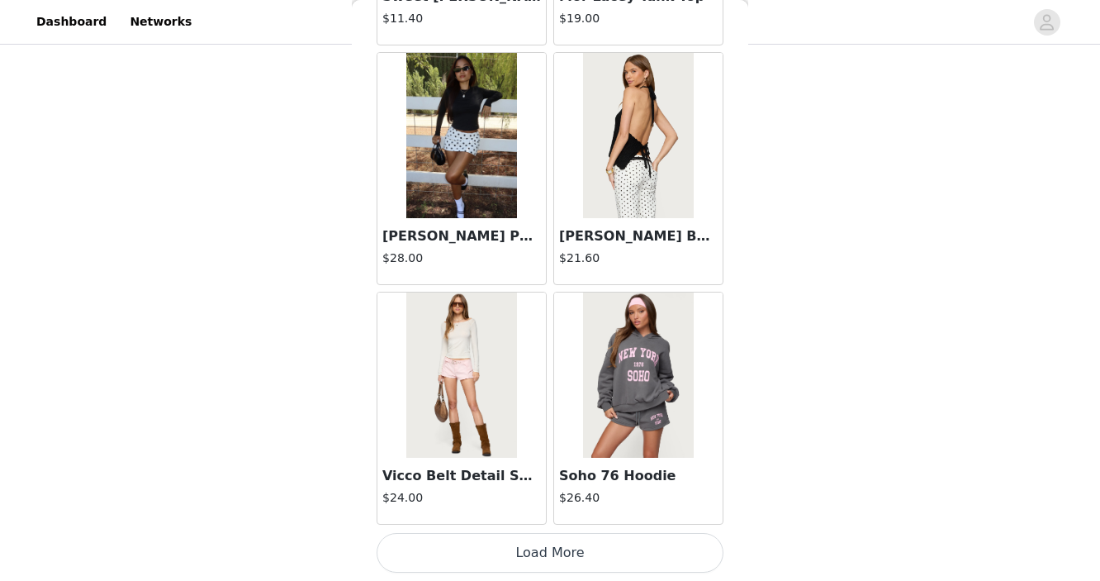
scroll to position [610, 0]
click at [457, 553] on button "Load More" at bounding box center [550, 553] width 347 height 40
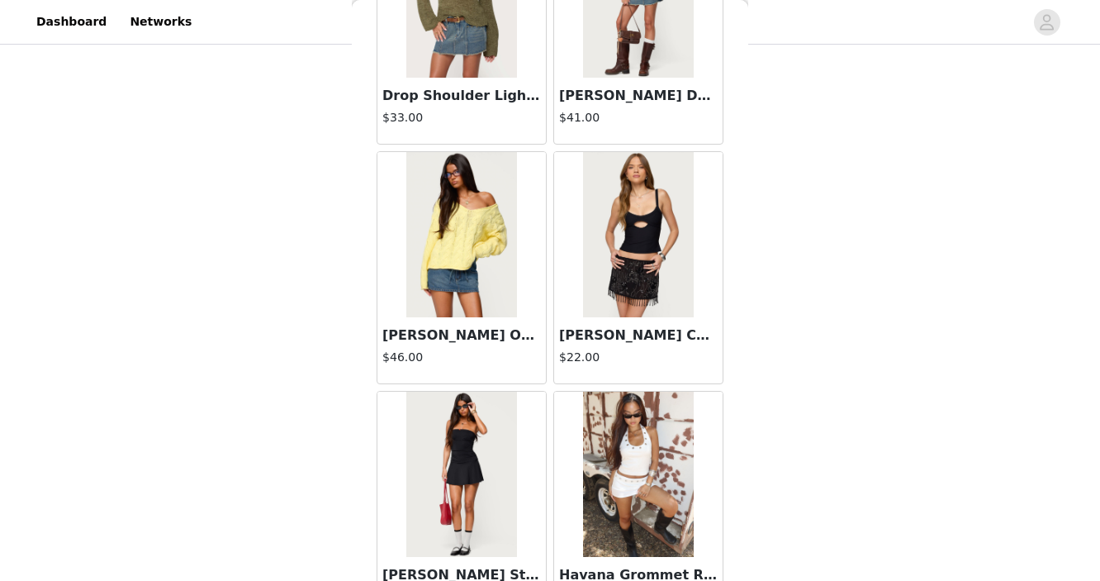
scroll to position [4343, 0]
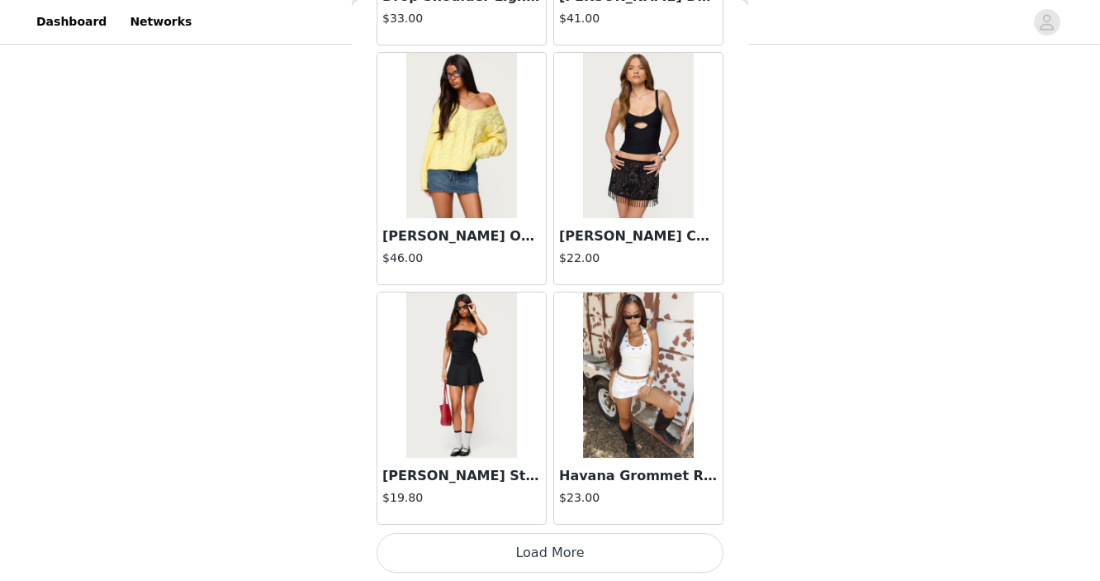
click at [483, 559] on button "Load More" at bounding box center [550, 553] width 347 height 40
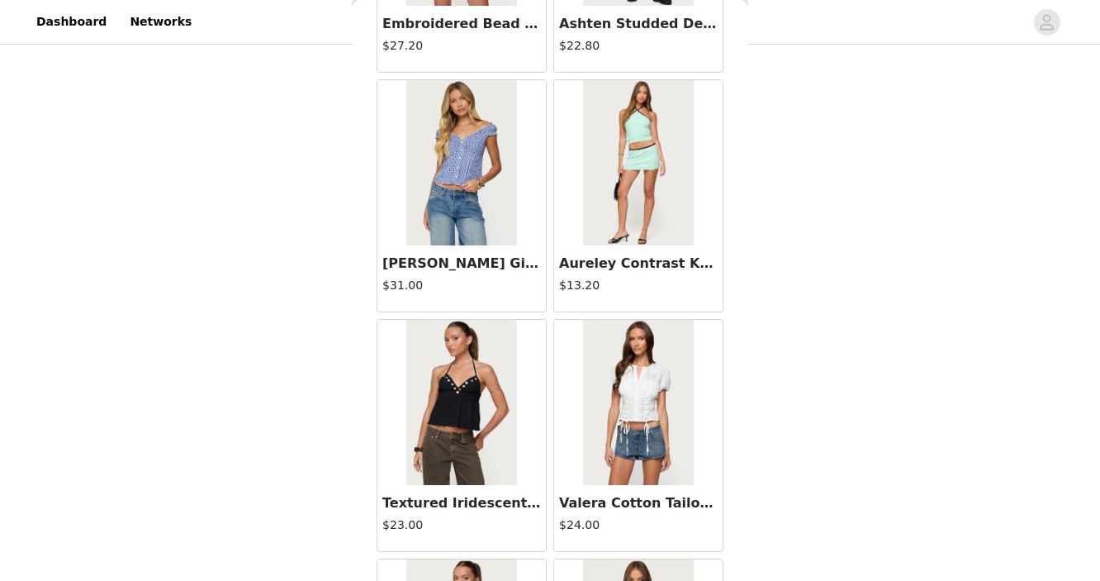
scroll to position [6739, 0]
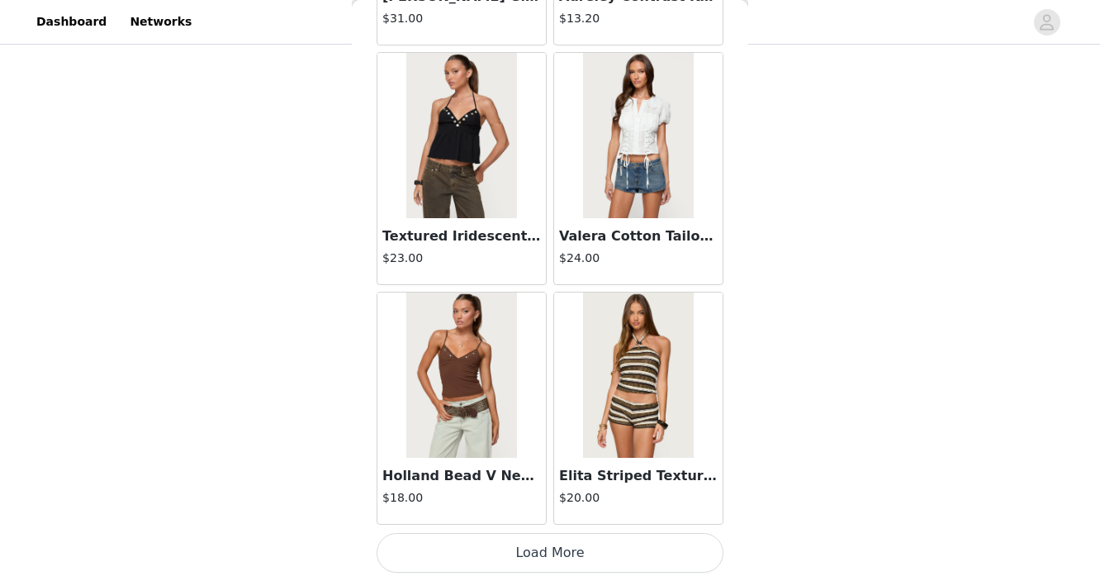
click at [473, 559] on button "Load More" at bounding box center [550, 553] width 347 height 40
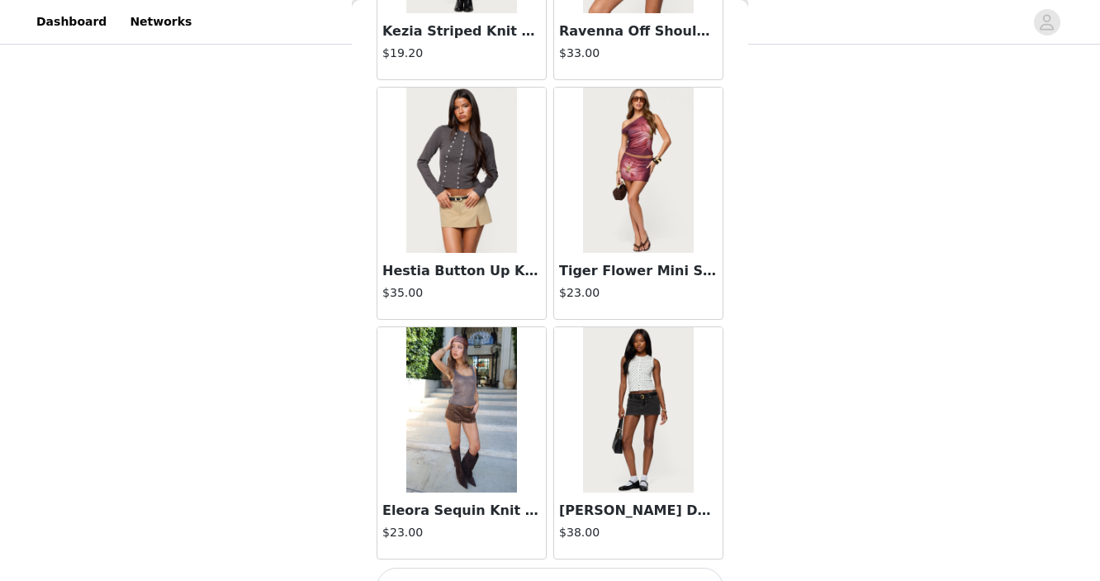
scroll to position [9135, 0]
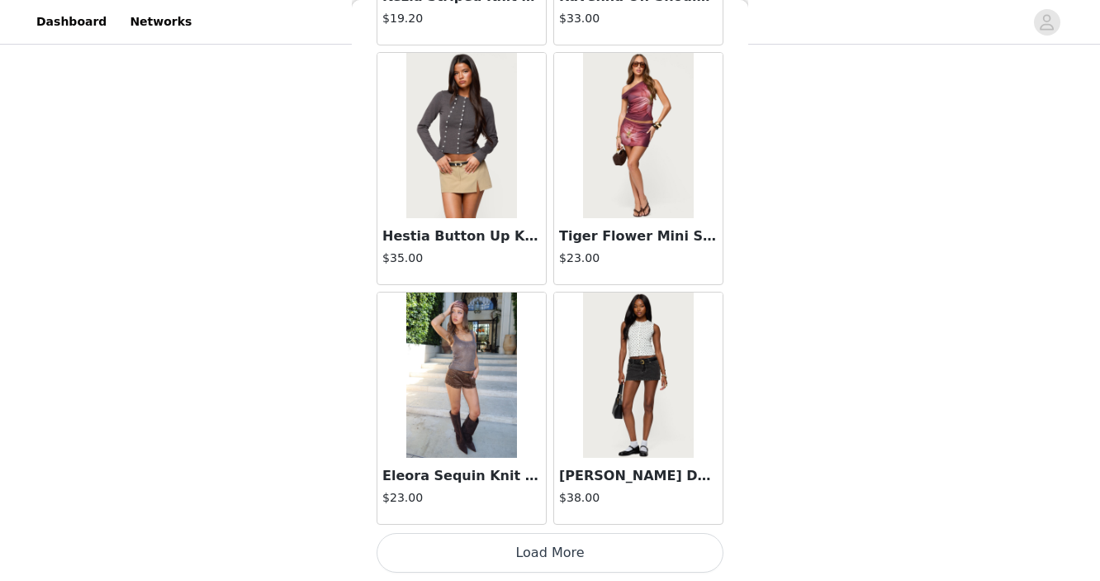
click at [471, 561] on button "Load More" at bounding box center [550, 553] width 347 height 40
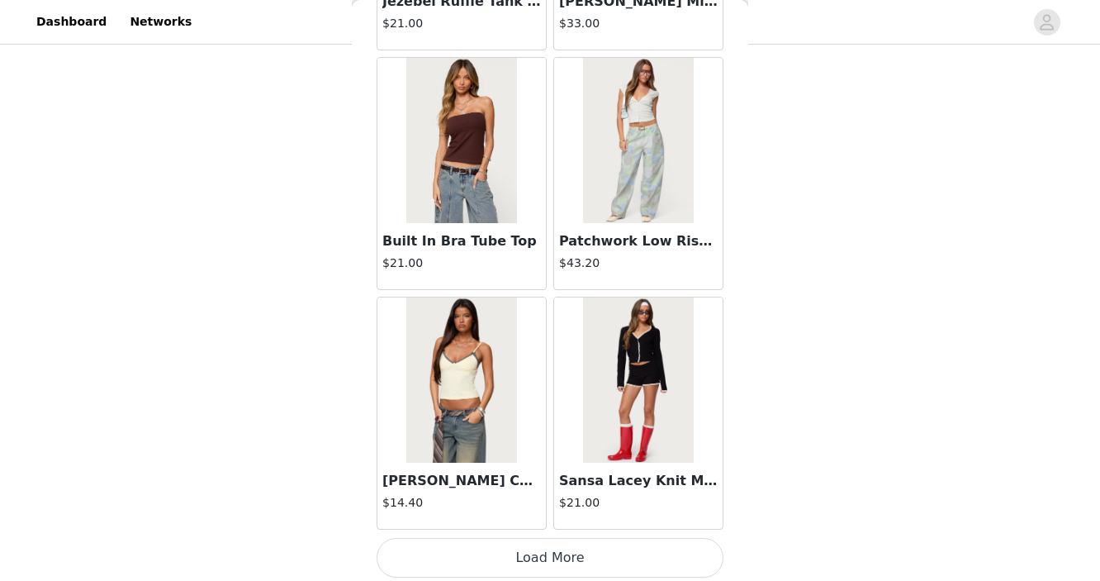
scroll to position [11531, 0]
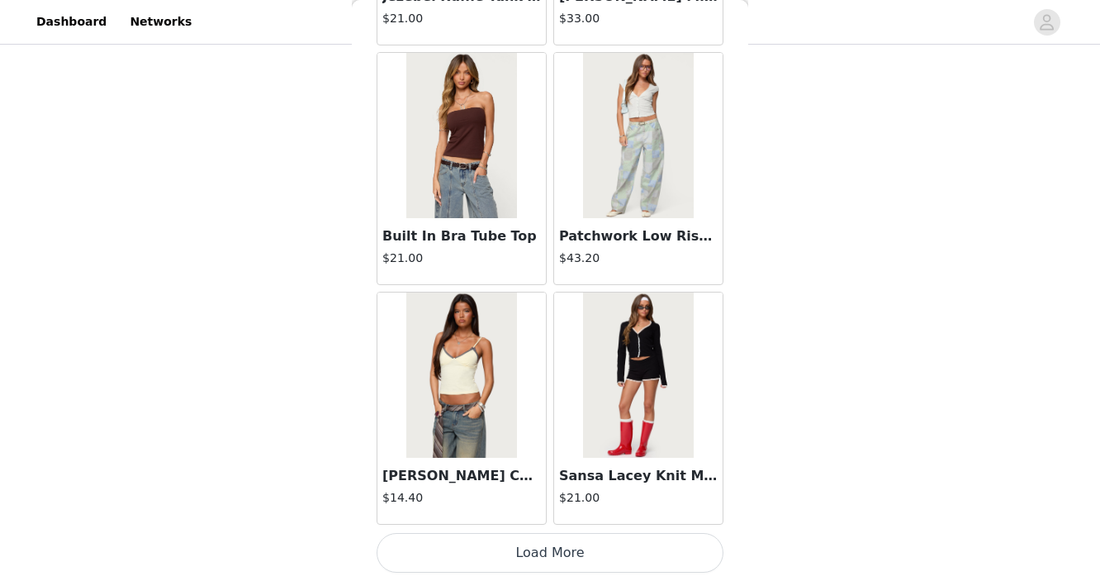
click at [506, 549] on button "Load More" at bounding box center [550, 553] width 347 height 40
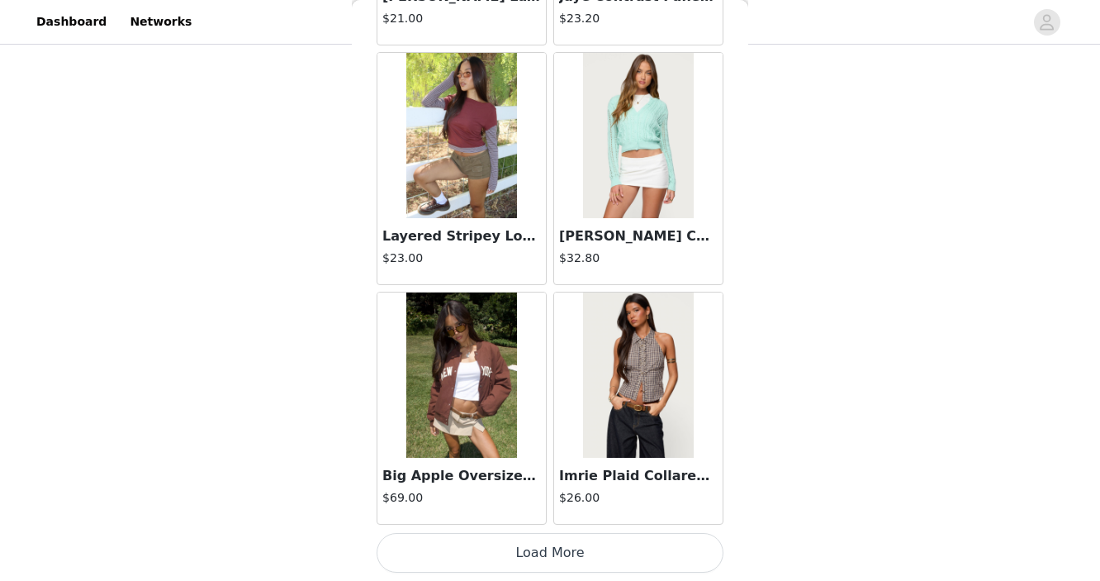
scroll to position [609, 0]
click at [506, 549] on button "Load More" at bounding box center [550, 553] width 347 height 40
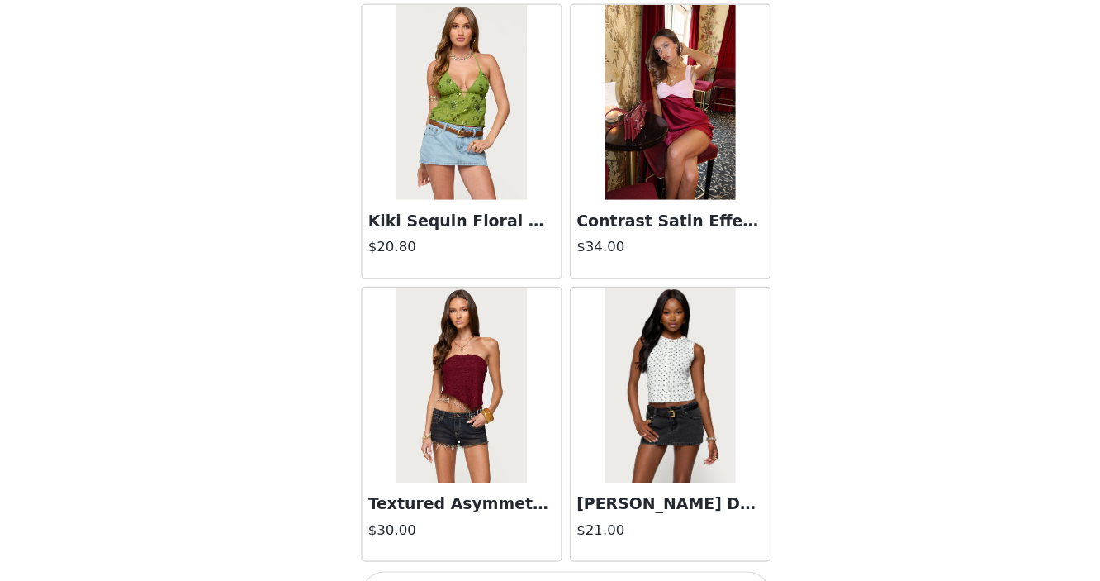
scroll to position [610, 0]
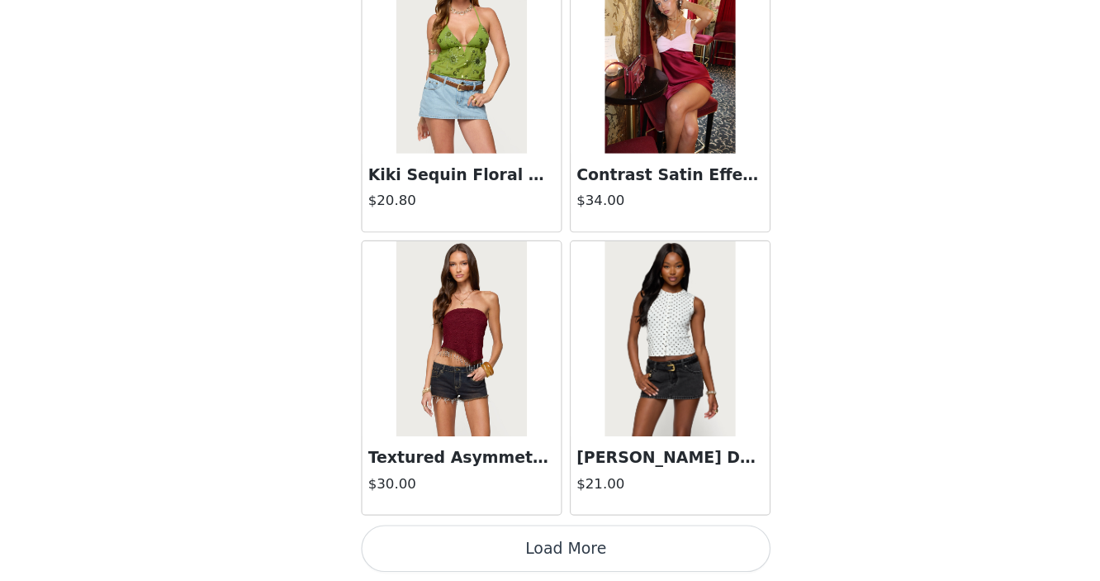
click at [496, 549] on button "Load More" at bounding box center [550, 553] width 347 height 40
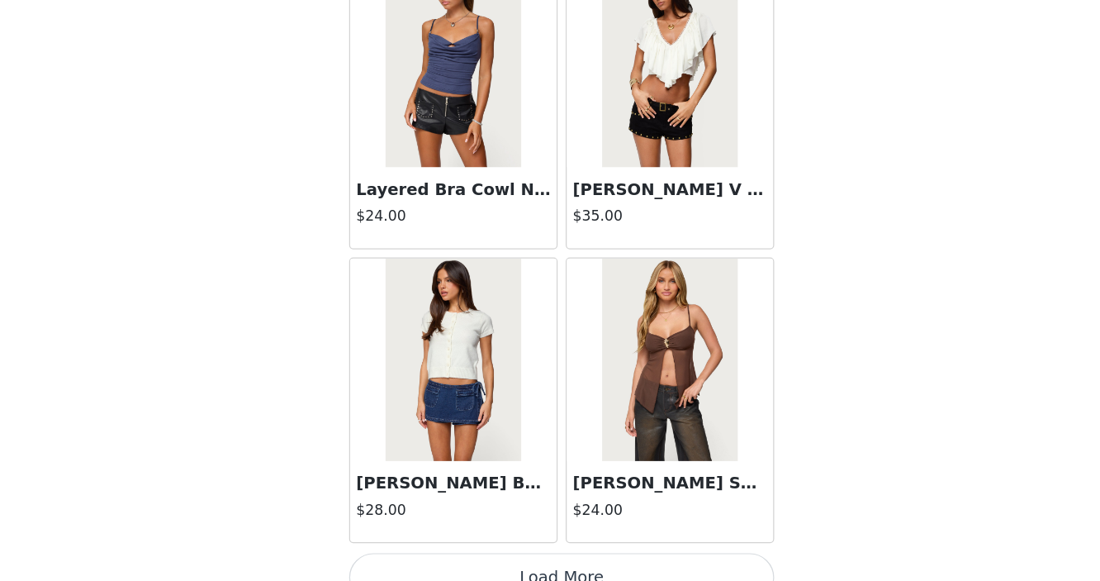
scroll to position [18719, 0]
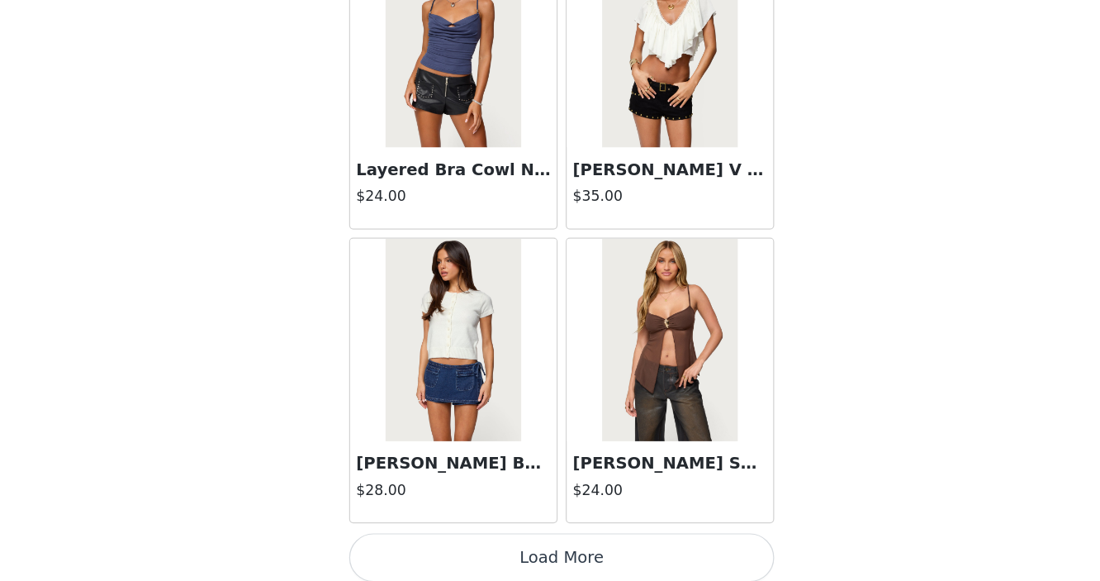
click at [548, 546] on button "Load More" at bounding box center [550, 553] width 347 height 40
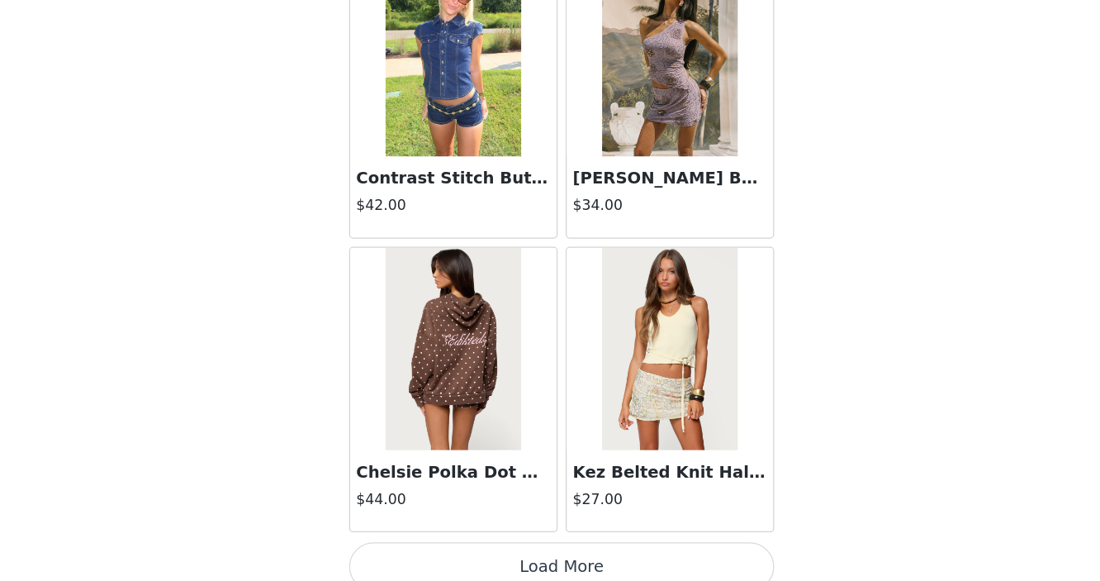
scroll to position [21115, 0]
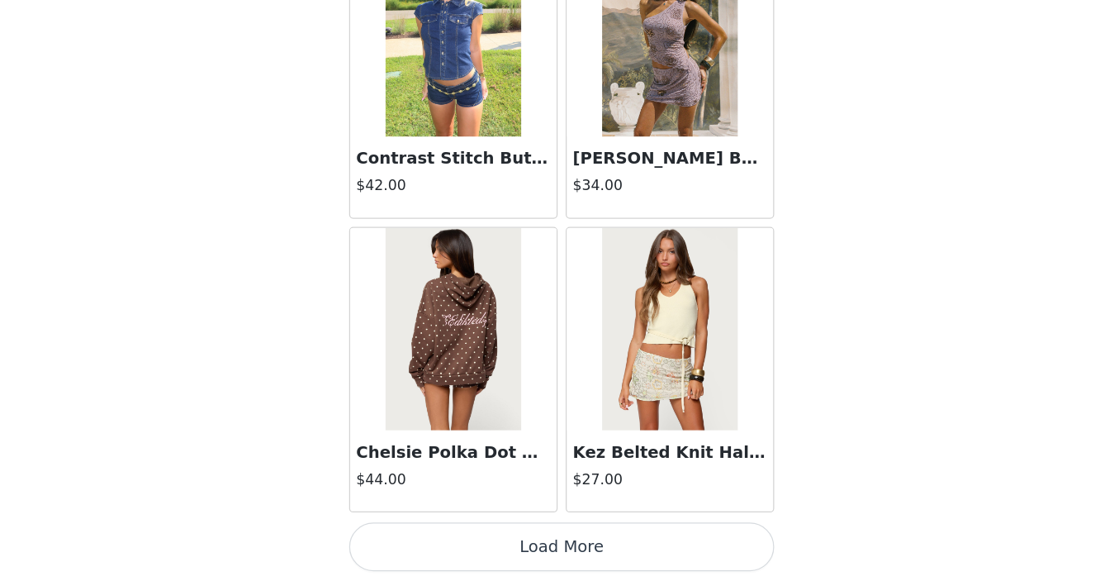
click at [530, 555] on button "Load More" at bounding box center [550, 553] width 347 height 40
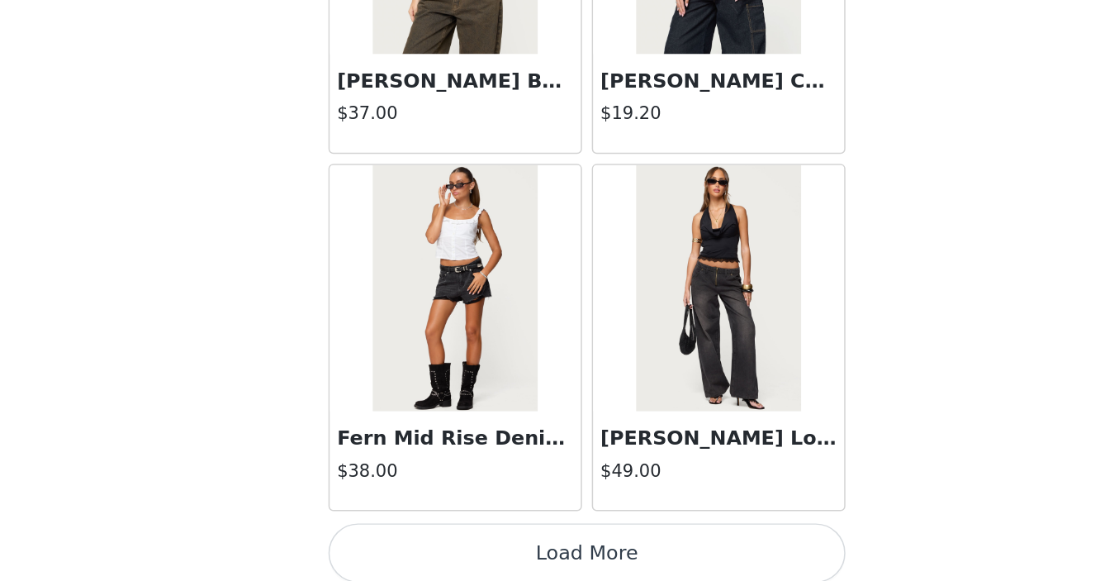
scroll to position [610, 0]
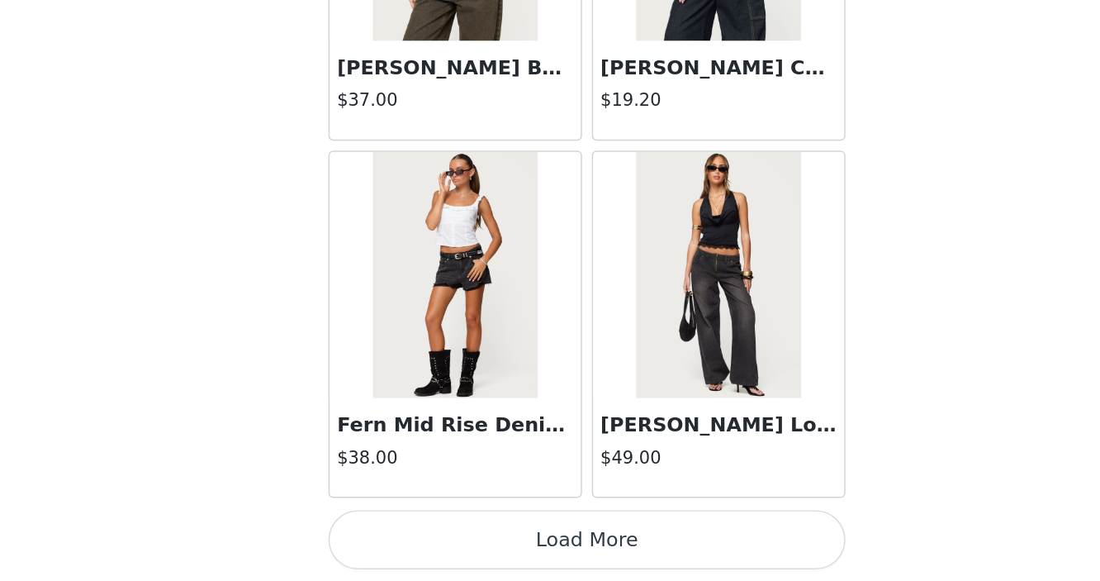
click at [524, 553] on button "Load More" at bounding box center [550, 553] width 347 height 40
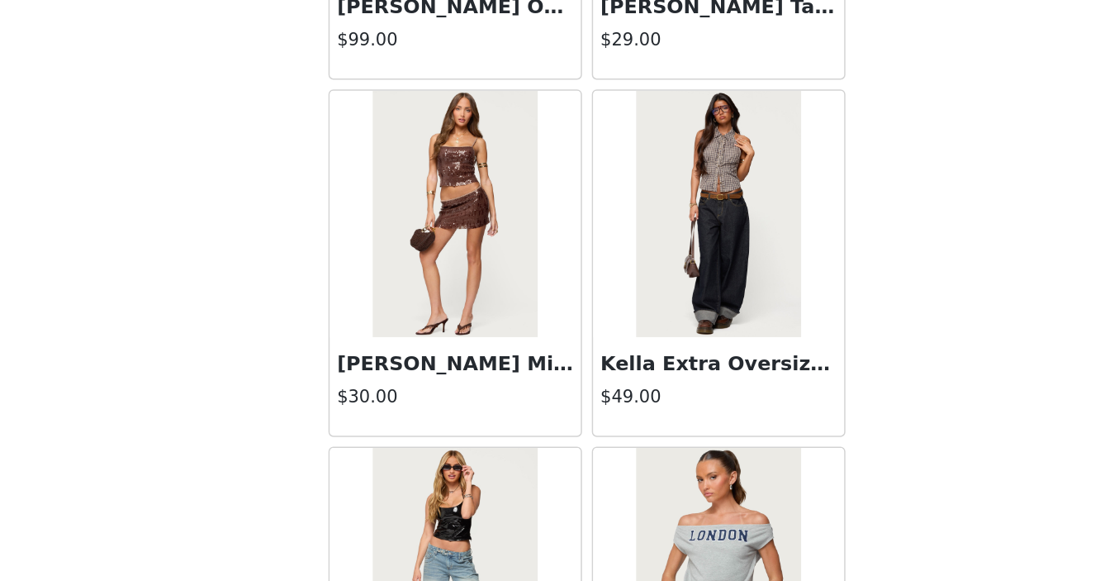
scroll to position [25907, 0]
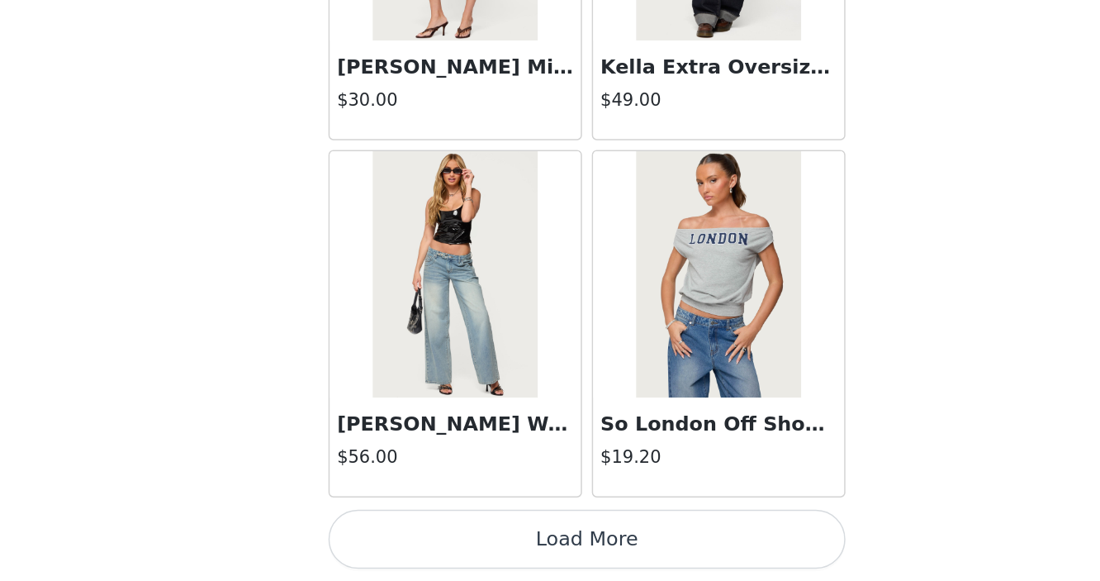
click at [523, 548] on button "Load More" at bounding box center [550, 553] width 347 height 40
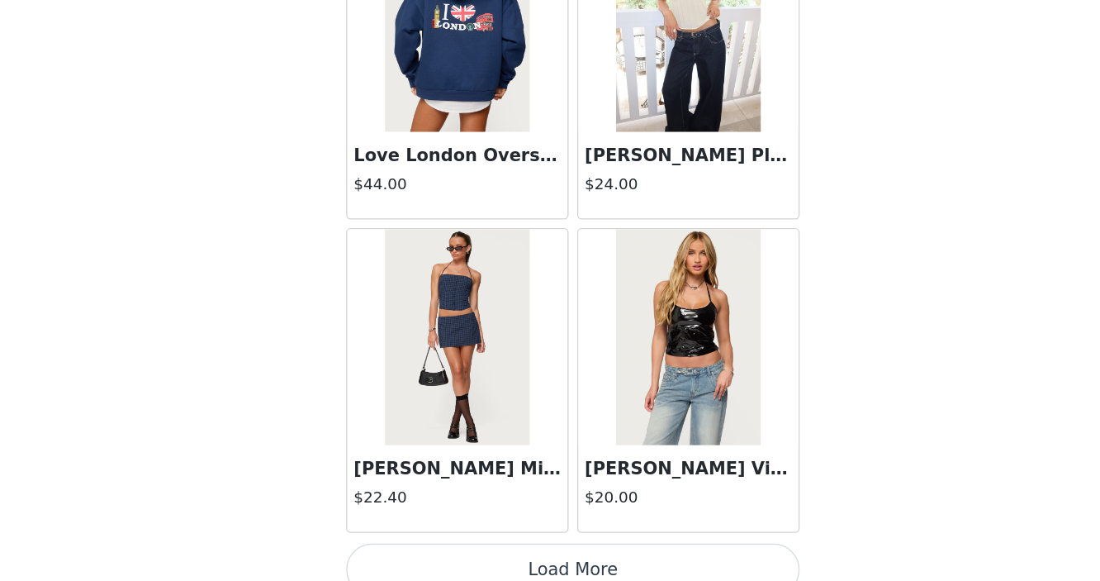
scroll to position [28303, 0]
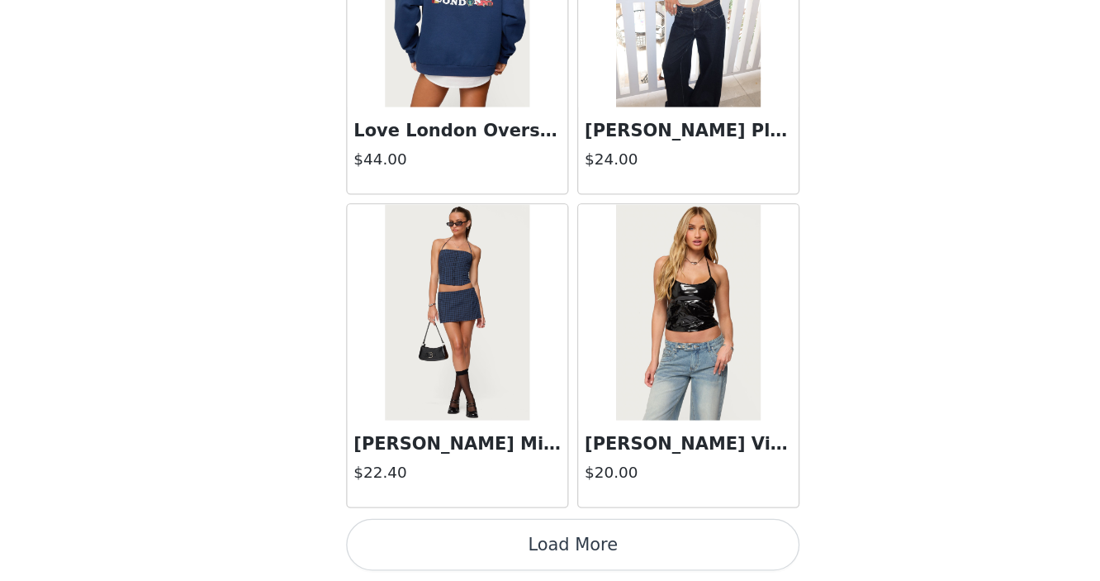
click at [507, 547] on button "Load More" at bounding box center [550, 553] width 347 height 40
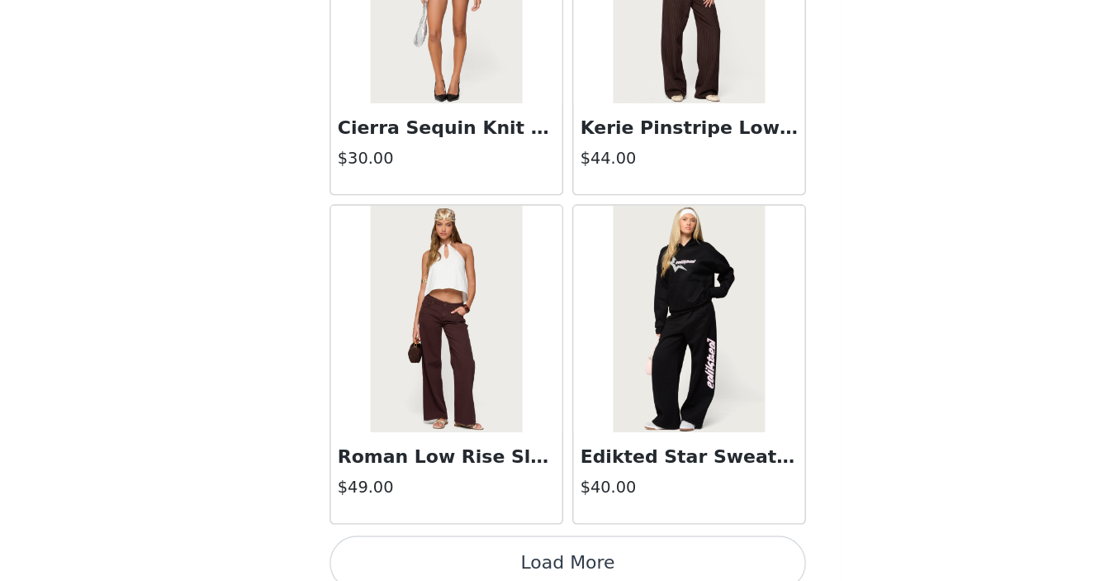
scroll to position [610, 0]
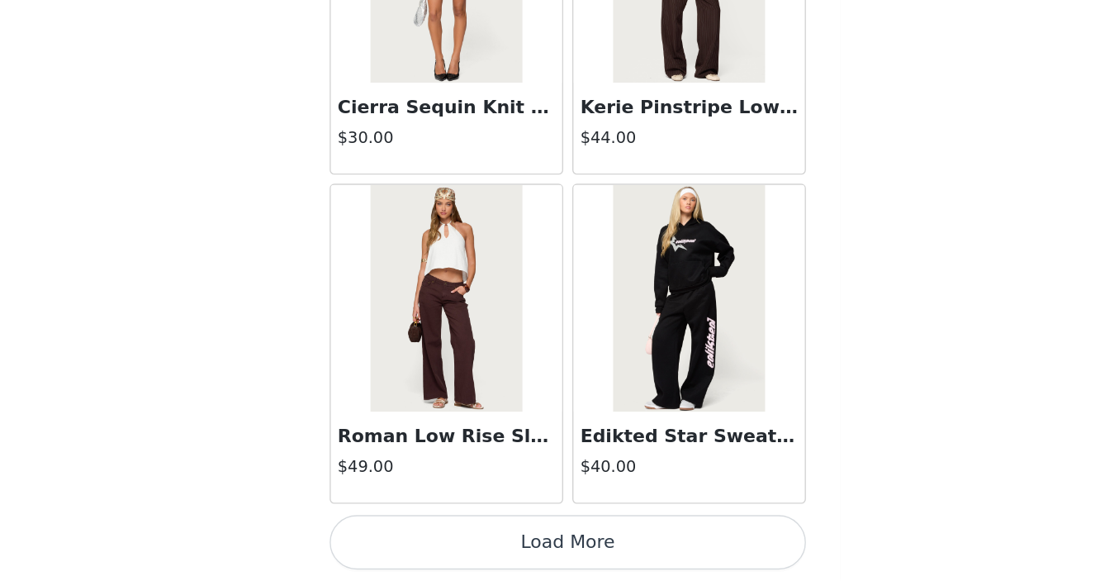
click at [502, 550] on button "Load More" at bounding box center [550, 553] width 347 height 40
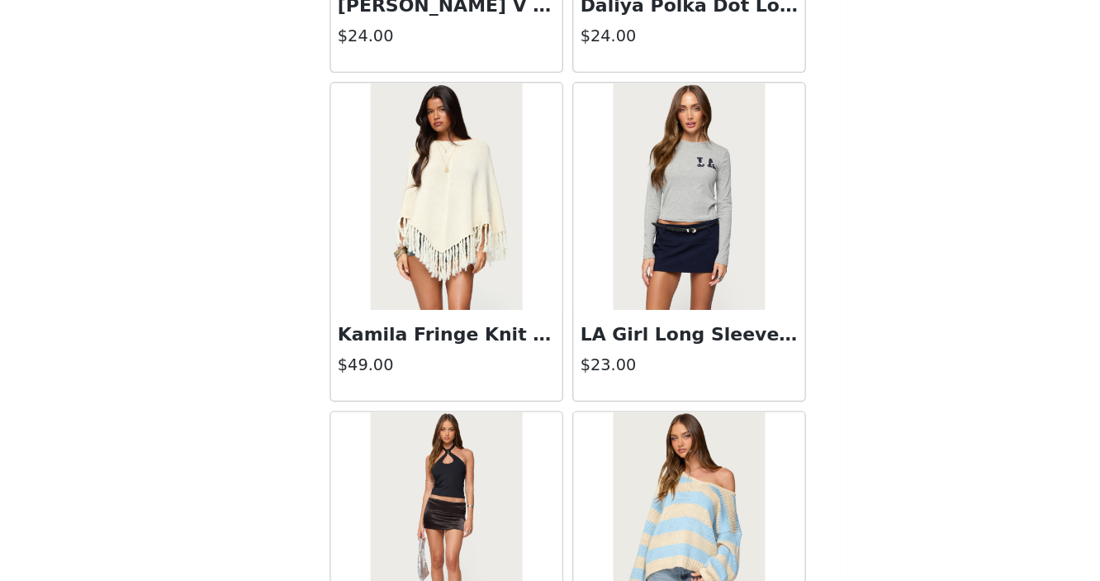
scroll to position [33095, 0]
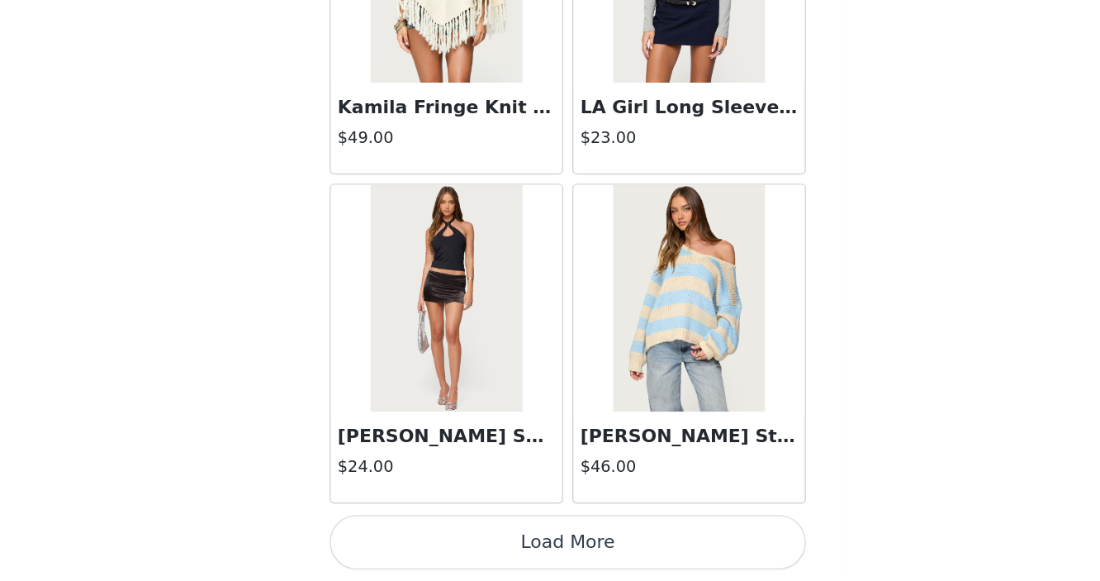
click at [491, 564] on button "Load More" at bounding box center [550, 553] width 347 height 40
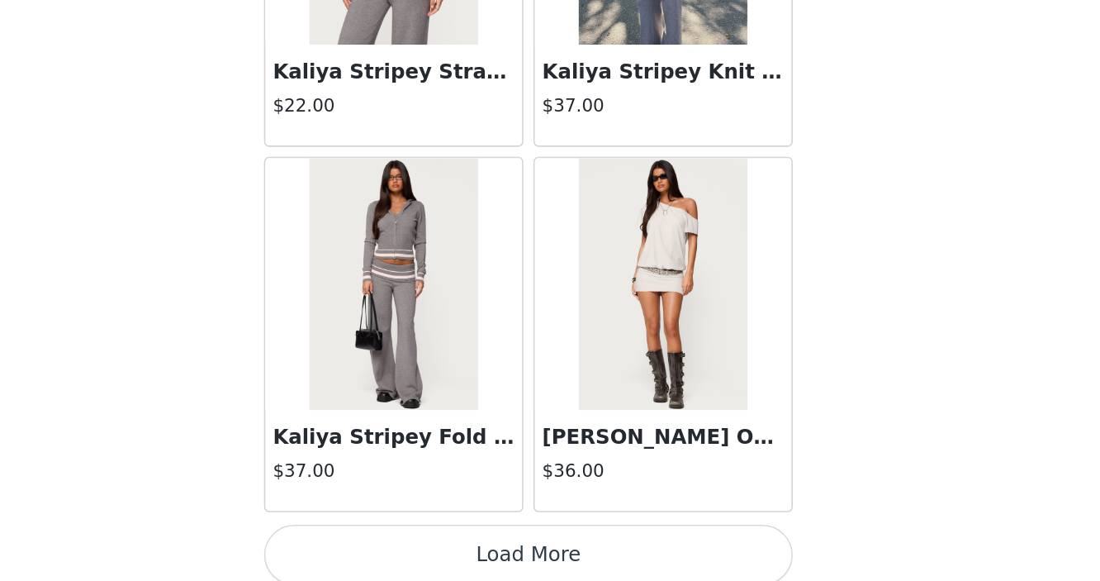
scroll to position [610, 0]
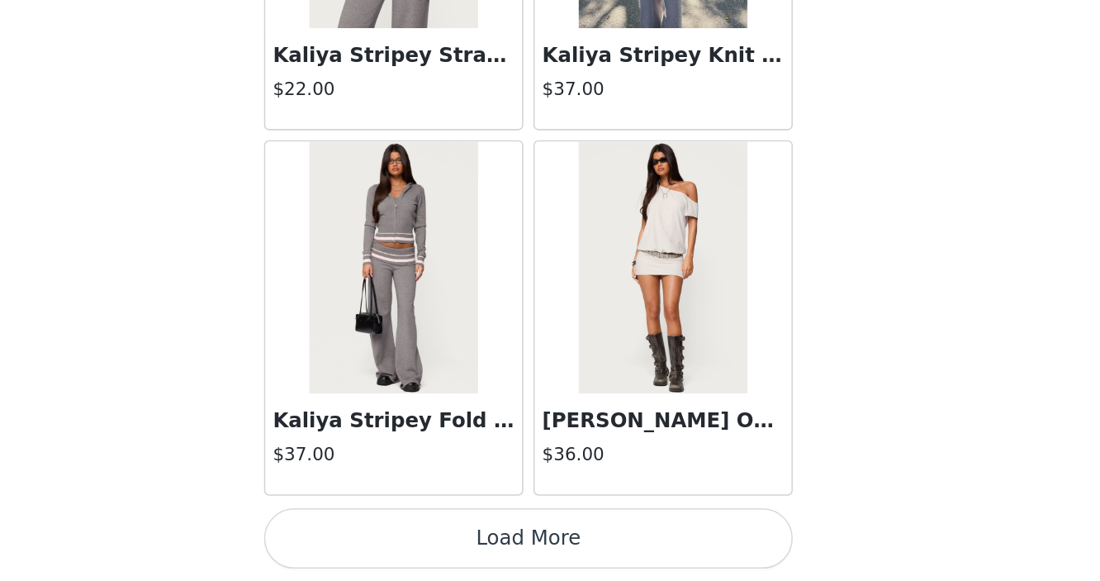
click at [550, 548] on button "Load More" at bounding box center [550, 553] width 347 height 40
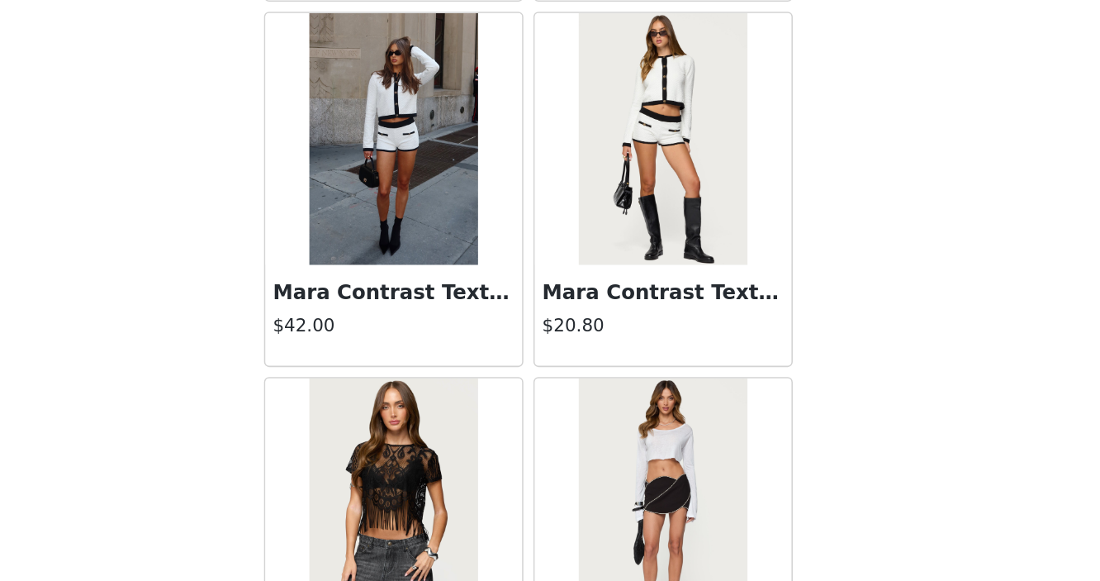
scroll to position [37887, 0]
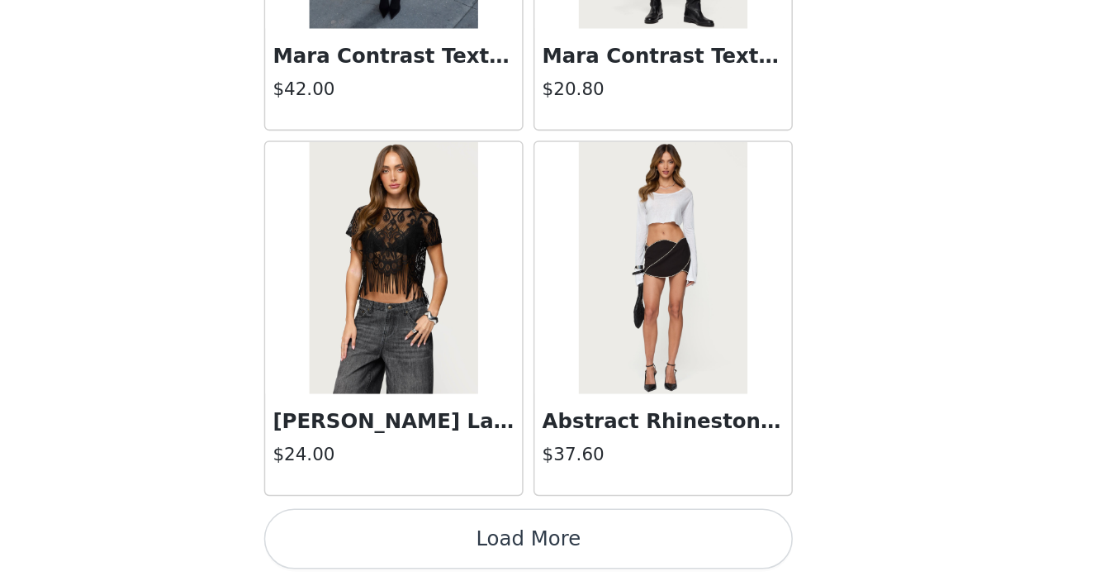
click at [540, 549] on button "Load More" at bounding box center [550, 553] width 347 height 40
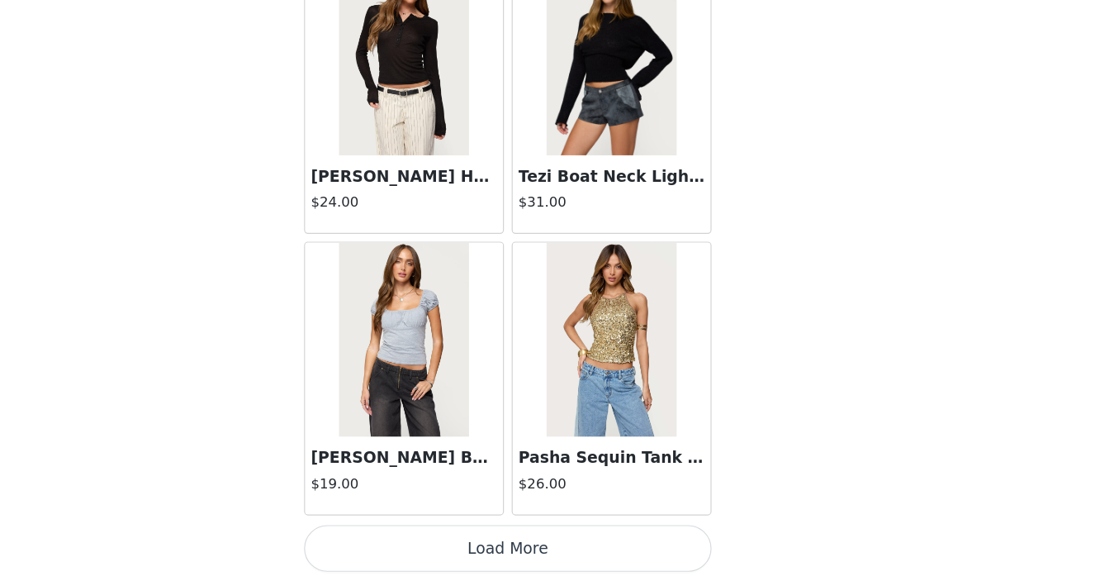
scroll to position [610, 0]
click at [492, 554] on button "Load More" at bounding box center [550, 553] width 347 height 40
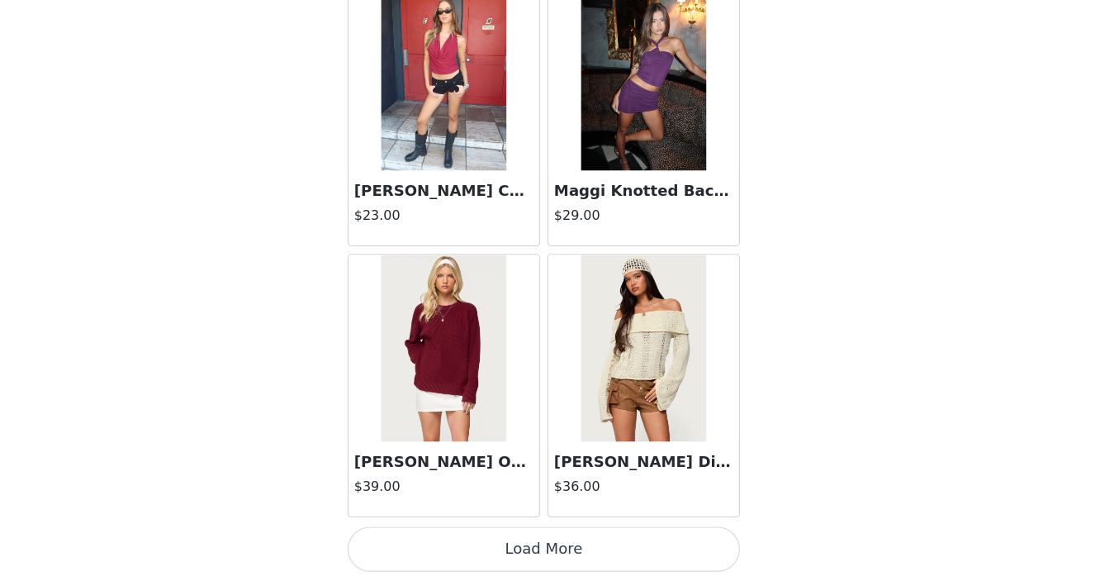
click at [550, 544] on button "Load More" at bounding box center [550, 553] width 347 height 40
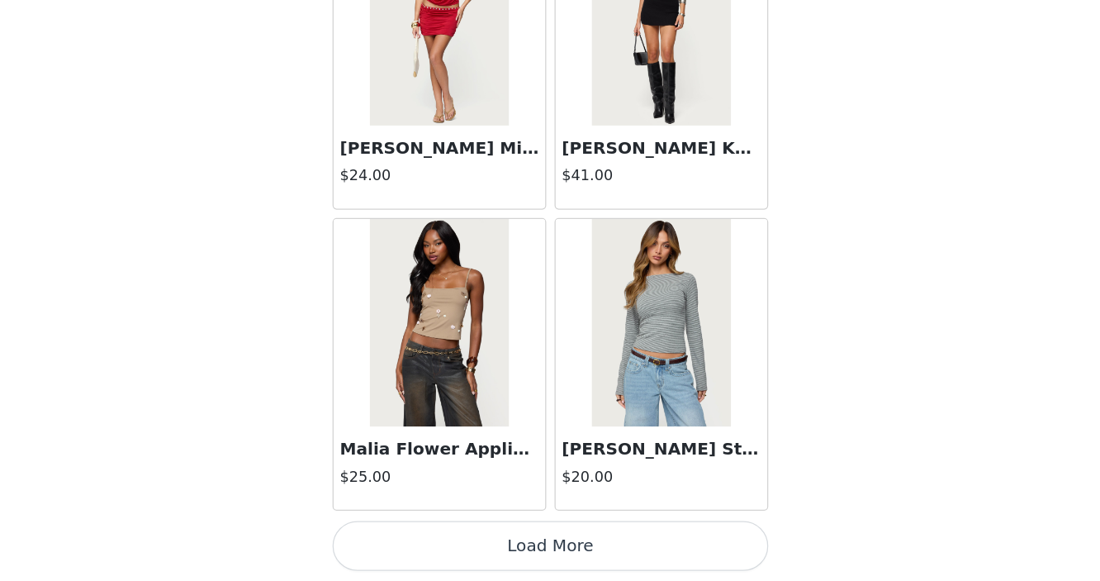
click at [501, 545] on button "Load More" at bounding box center [550, 553] width 347 height 40
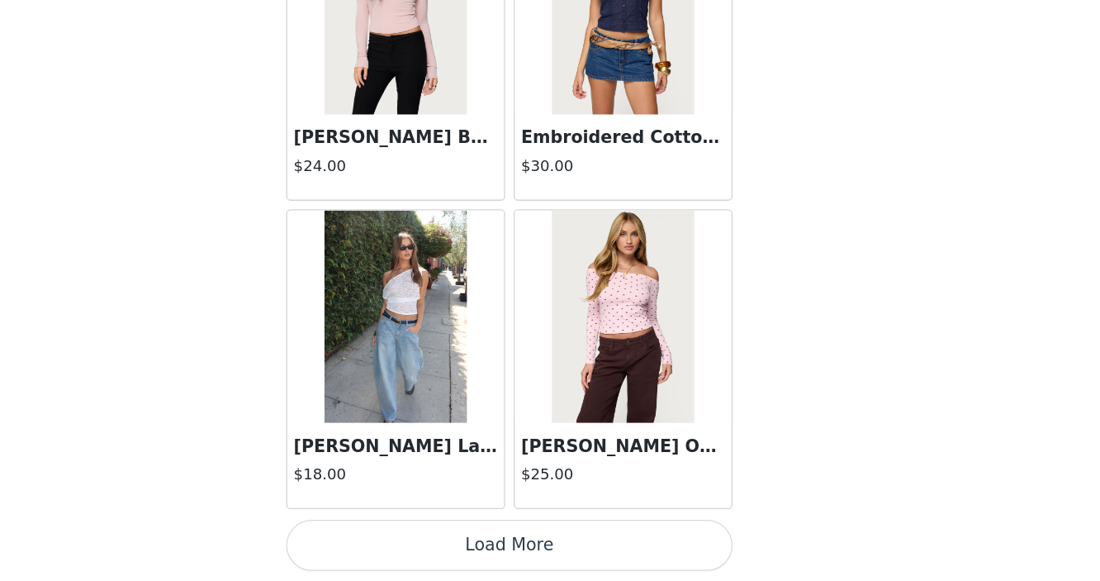
click at [524, 546] on button "Load More" at bounding box center [550, 553] width 347 height 40
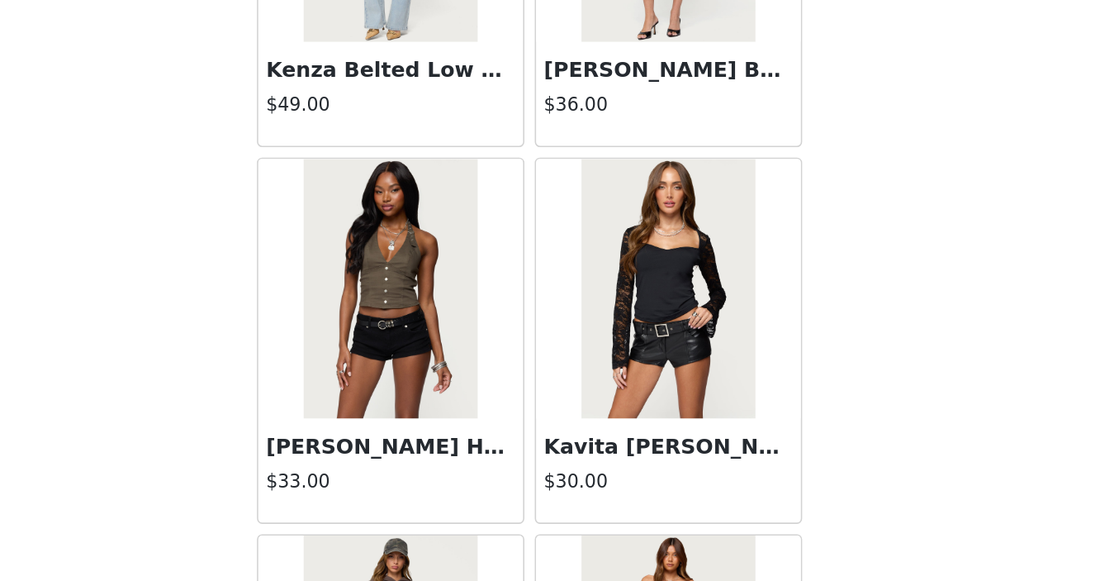
scroll to position [49867, 0]
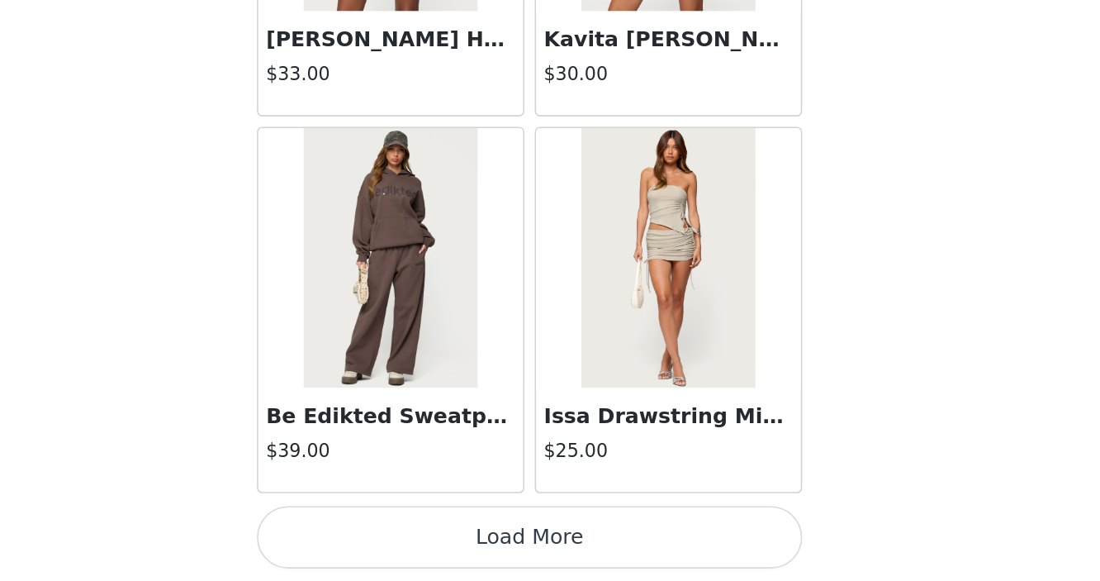
click at [523, 559] on button "Load More" at bounding box center [550, 553] width 347 height 40
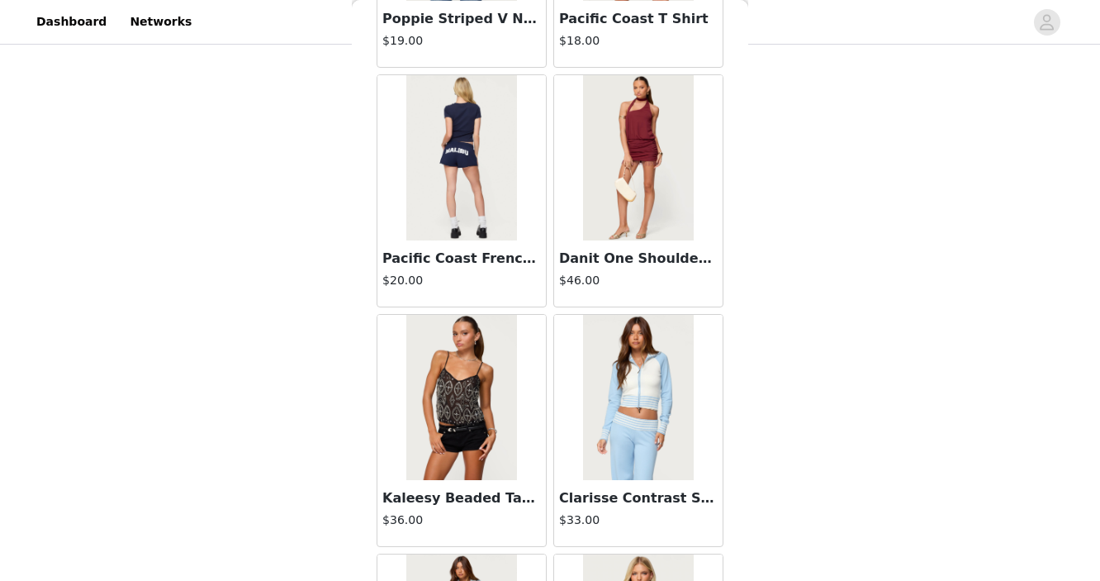
scroll to position [52263, 0]
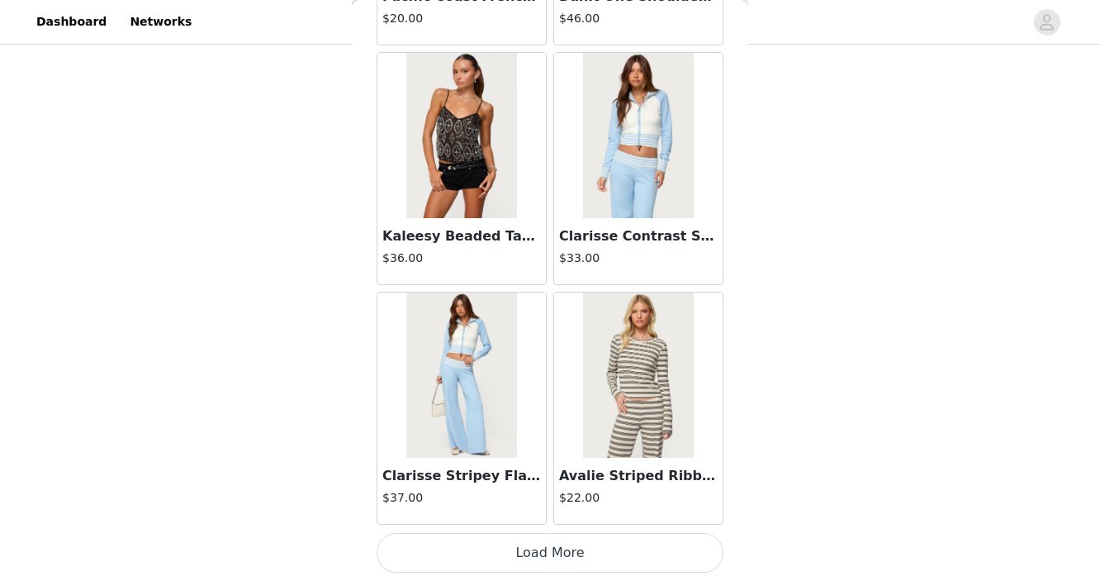
click at [472, 544] on button "Load More" at bounding box center [550, 553] width 347 height 40
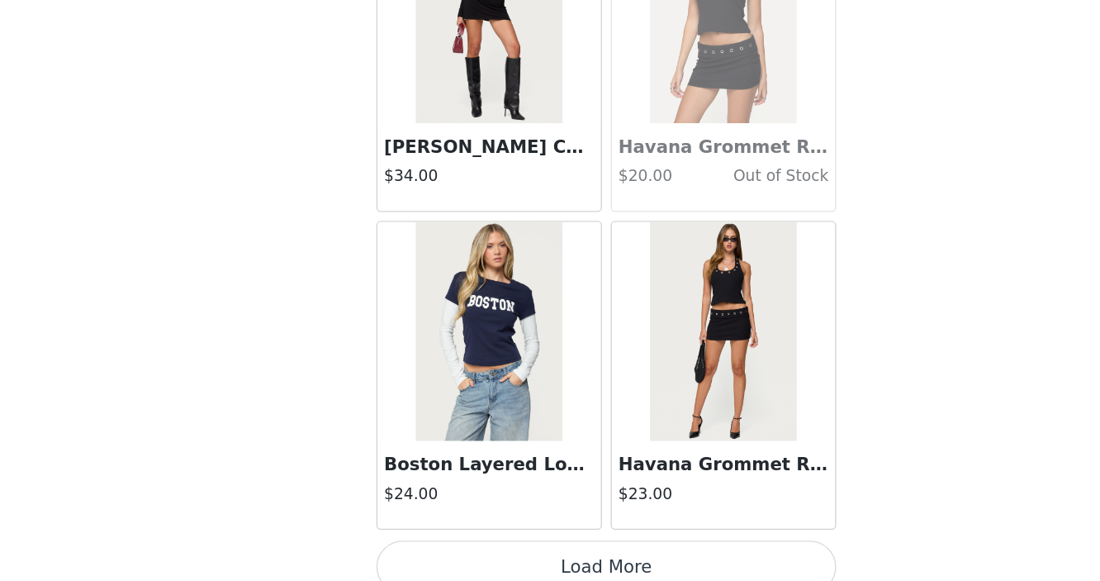
scroll to position [54658, 0]
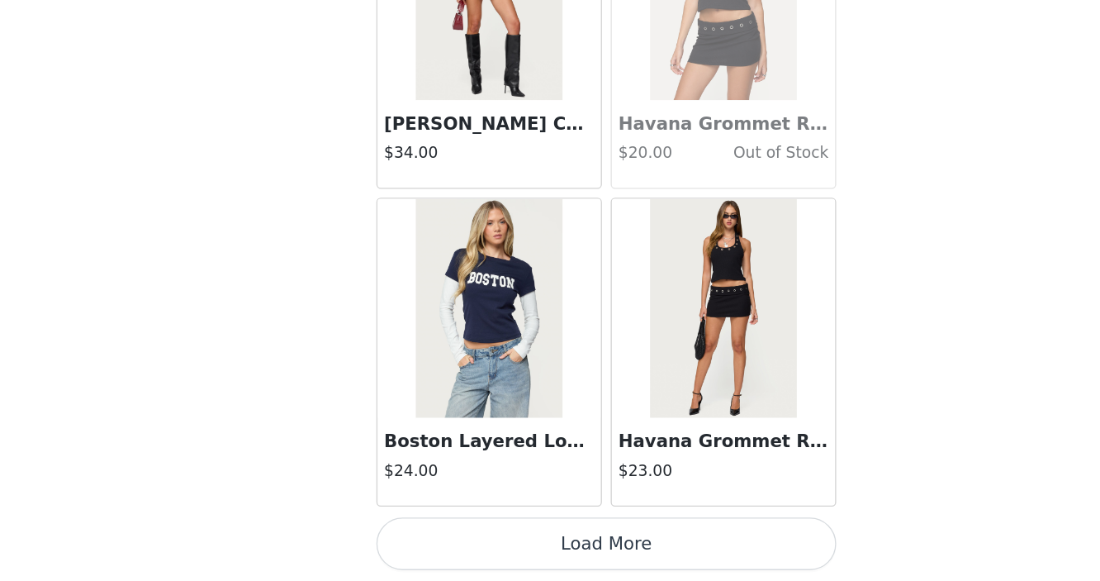
click at [527, 552] on button "Load More" at bounding box center [550, 553] width 347 height 40
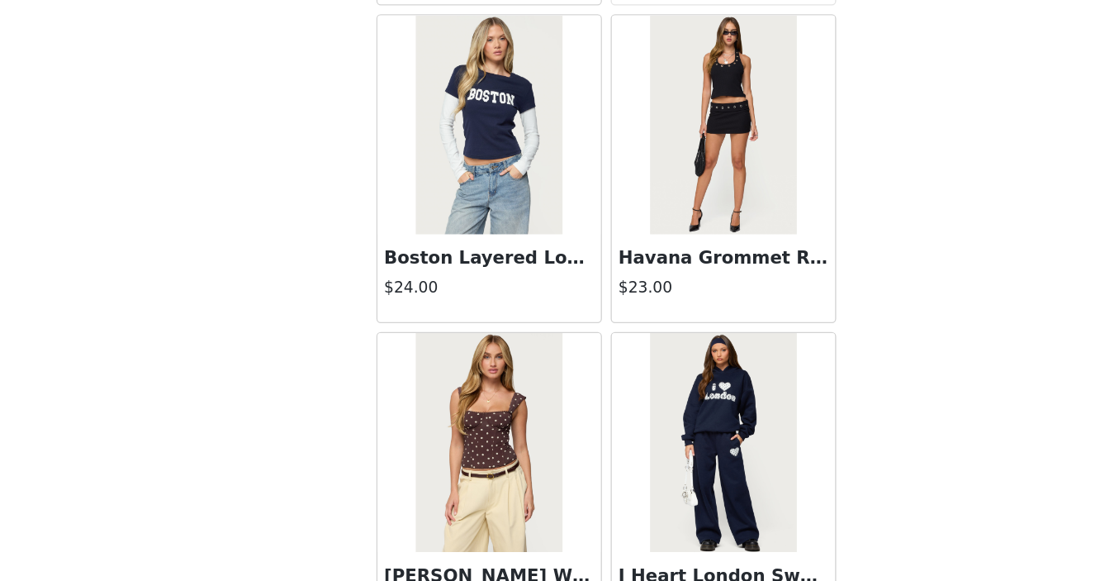
scroll to position [54791, 0]
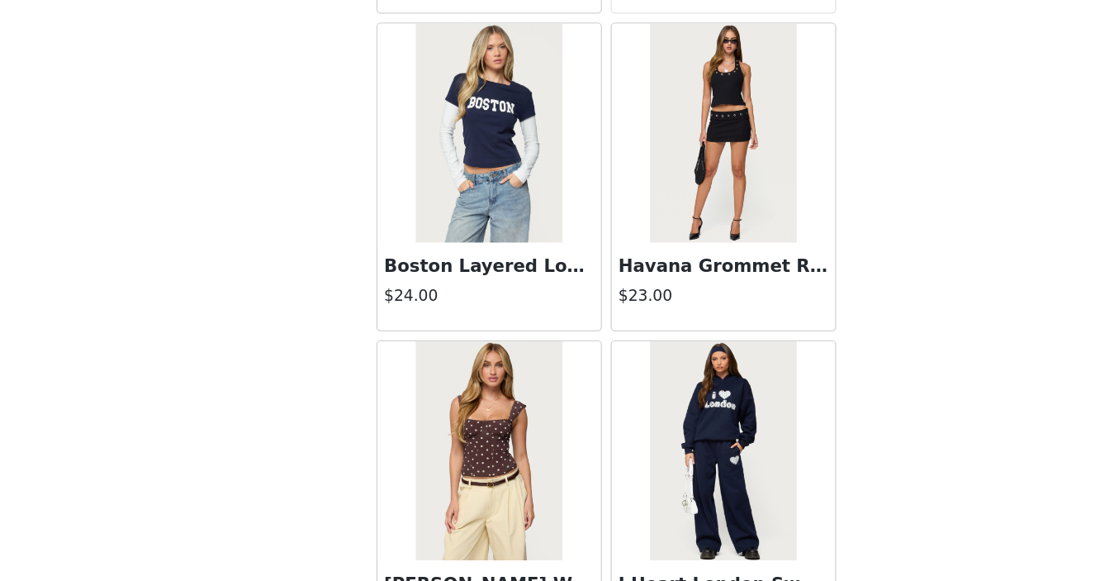
click at [641, 340] on h3 "Havana Grommet Ribbed Foldover Mini Skort" at bounding box center [638, 344] width 159 height 20
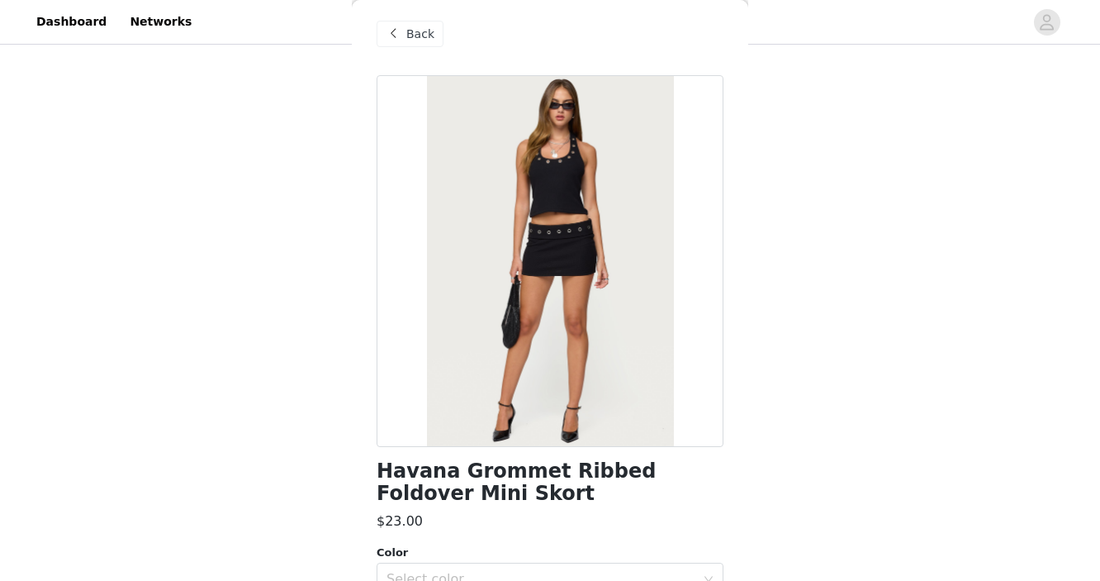
scroll to position [0, 0]
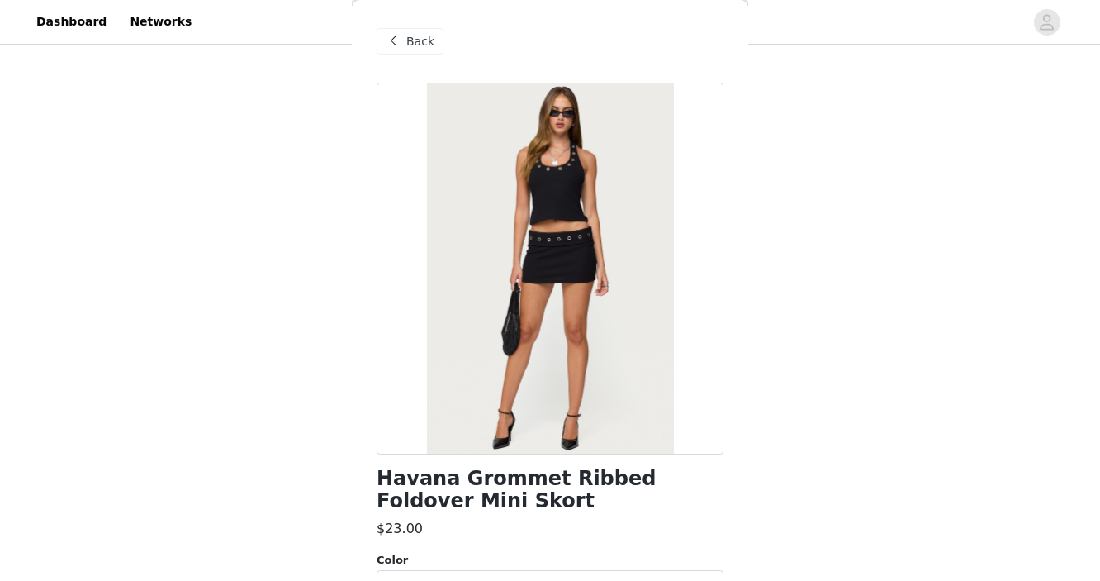
click at [414, 52] on div "Back" at bounding box center [410, 41] width 67 height 26
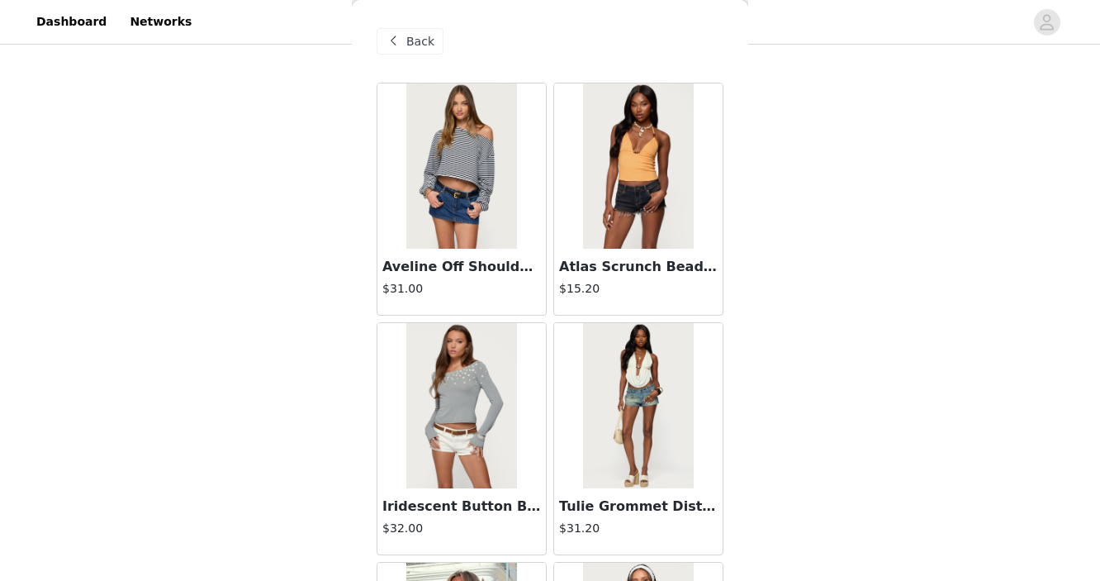
click at [457, 136] on img at bounding box center [461, 165] width 110 height 165
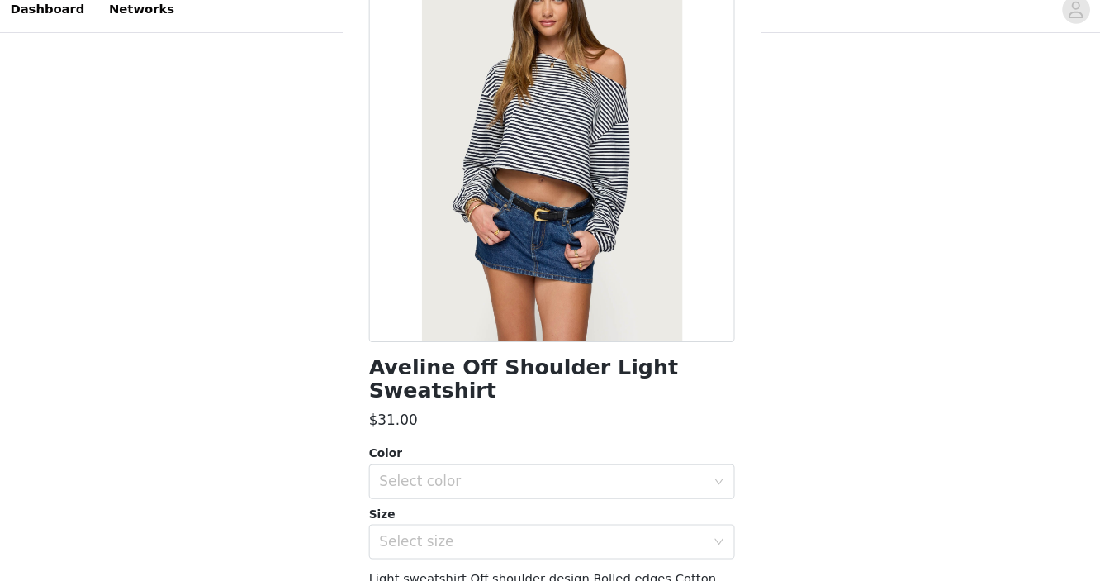
scroll to position [170, 0]
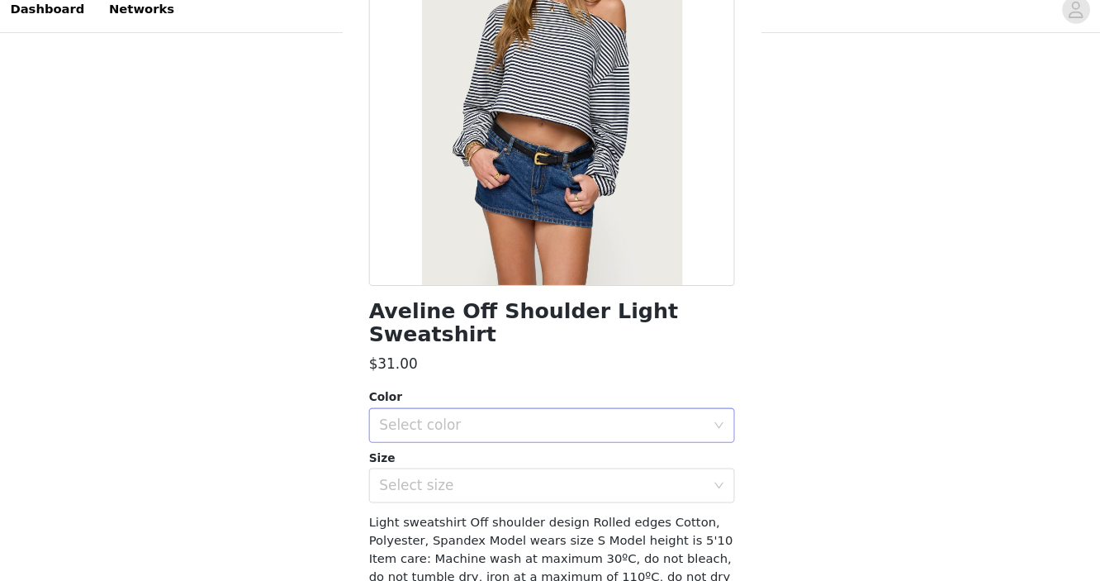
click at [544, 408] on div "Select color" at bounding box center [541, 416] width 309 height 17
click at [531, 428] on li "NAVY AND WHITE" at bounding box center [550, 429] width 347 height 26
click at [518, 465] on div "Select size" at bounding box center [541, 473] width 309 height 17
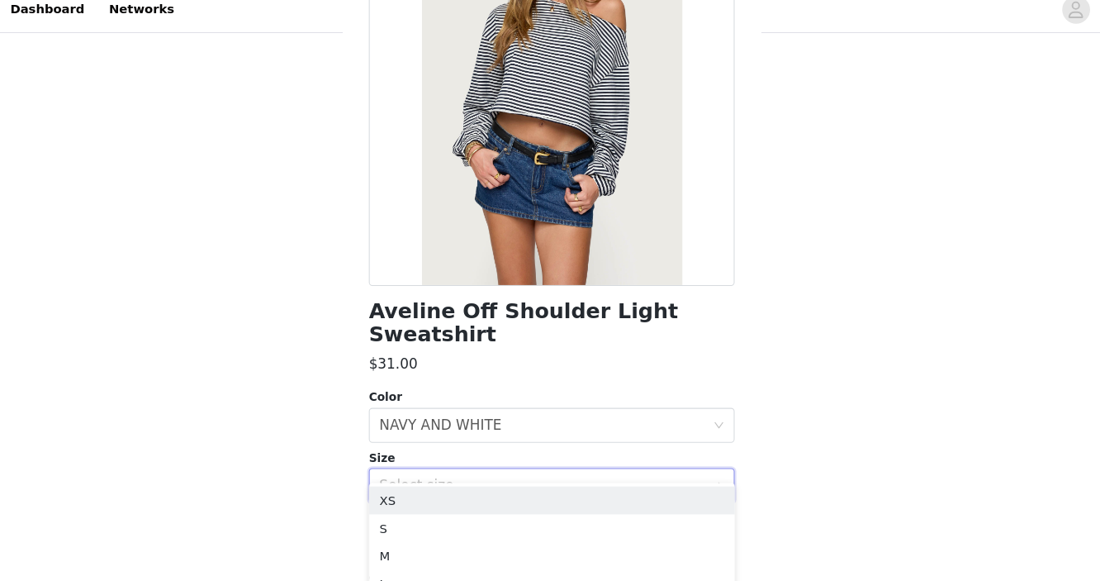
scroll to position [206, 0]
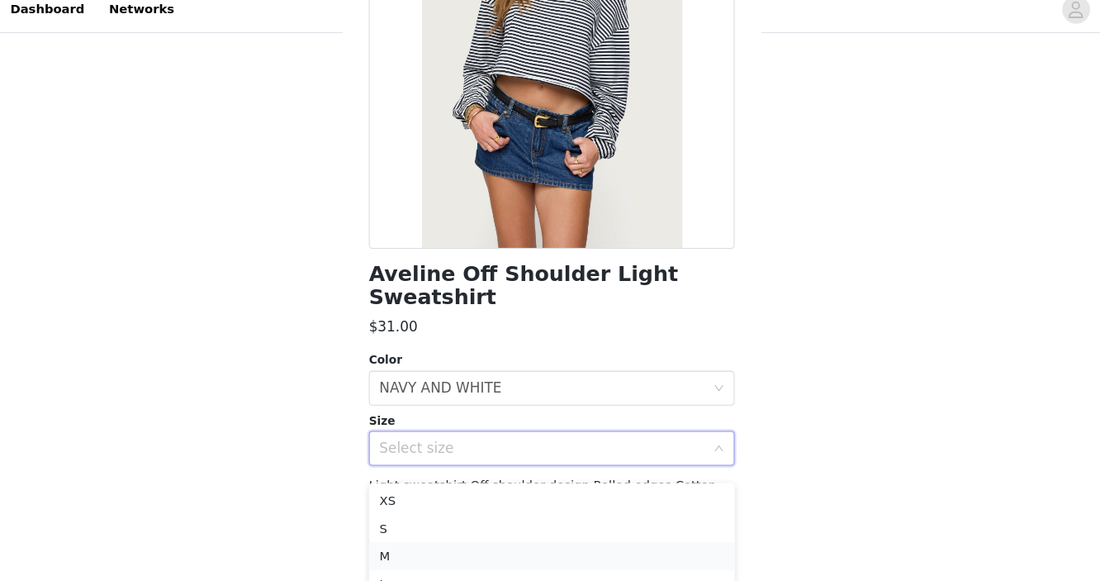
click at [476, 538] on li "M" at bounding box center [550, 540] width 347 height 26
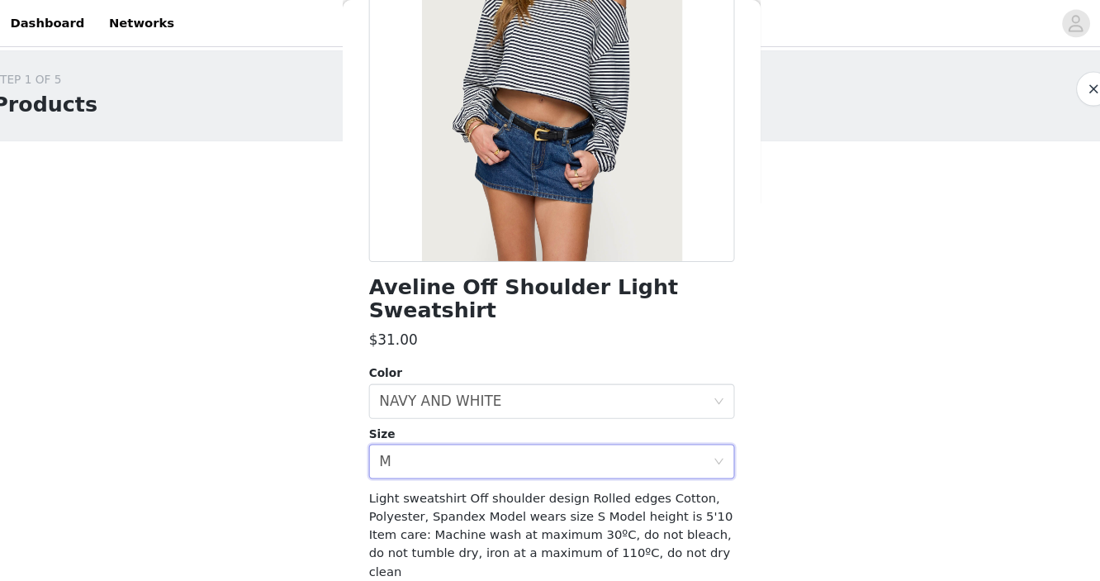
click at [555, 561] on button "Add Product" at bounding box center [550, 581] width 347 height 40
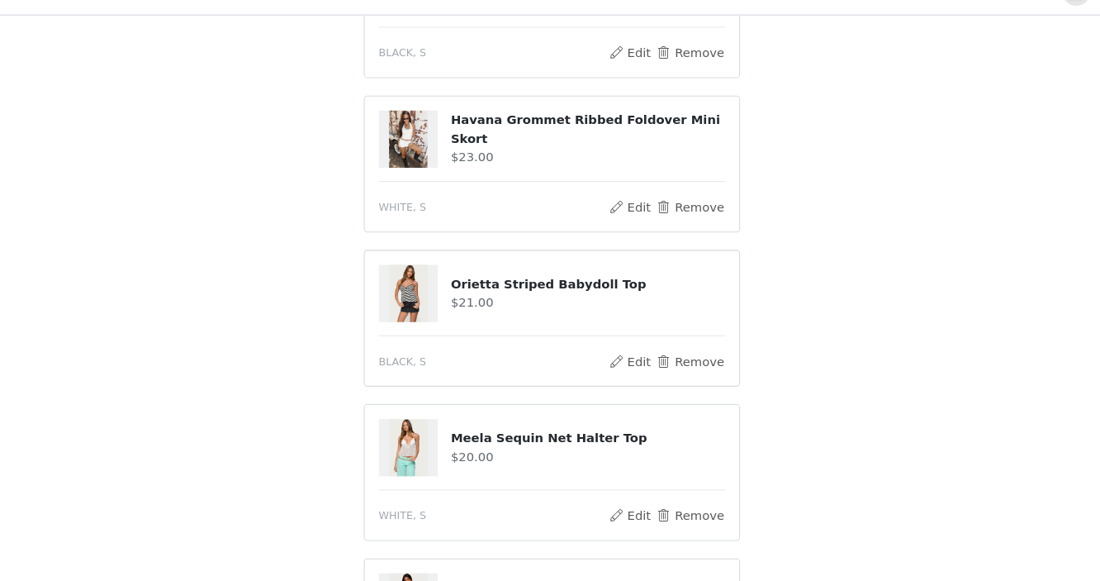
scroll to position [299, 0]
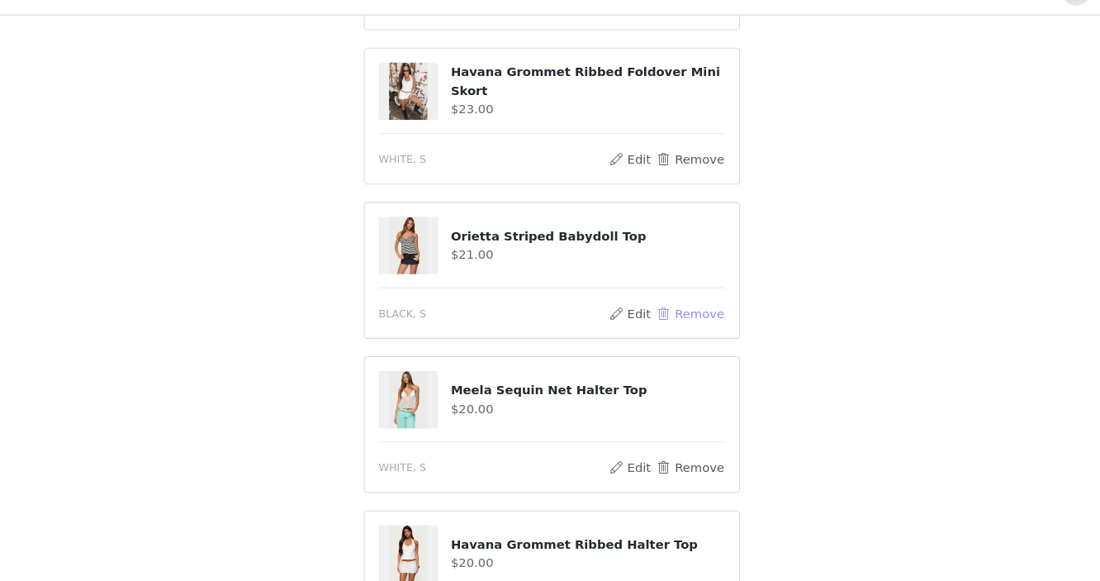
click at [668, 324] on button "Remove" at bounding box center [682, 327] width 66 height 20
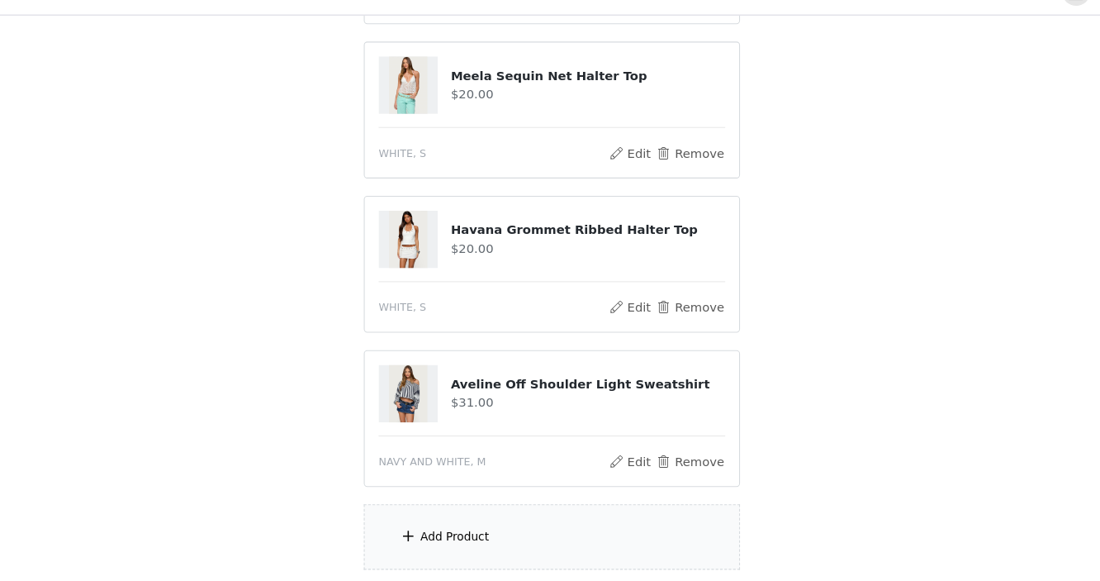
scroll to position [497, 0]
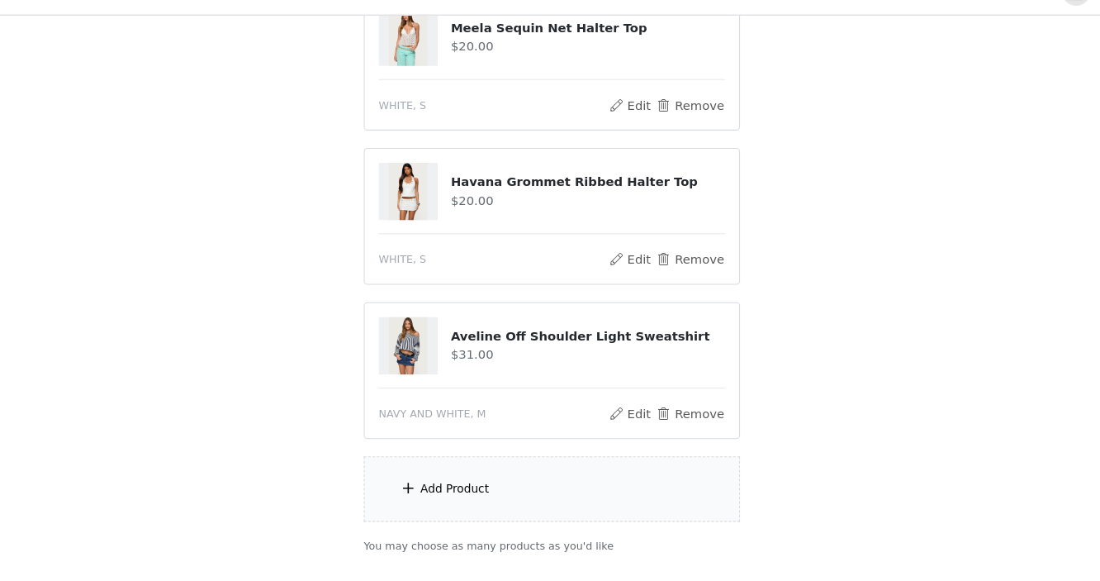
click at [560, 488] on div "Add Product" at bounding box center [550, 494] width 357 height 62
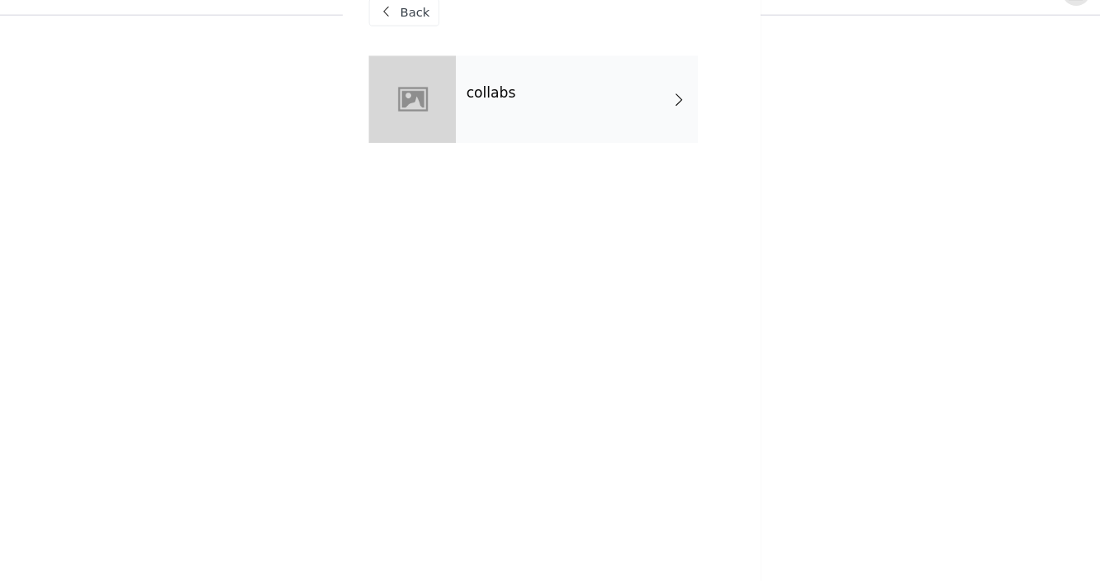
click at [548, 162] on div "collabs" at bounding box center [574, 124] width 230 height 83
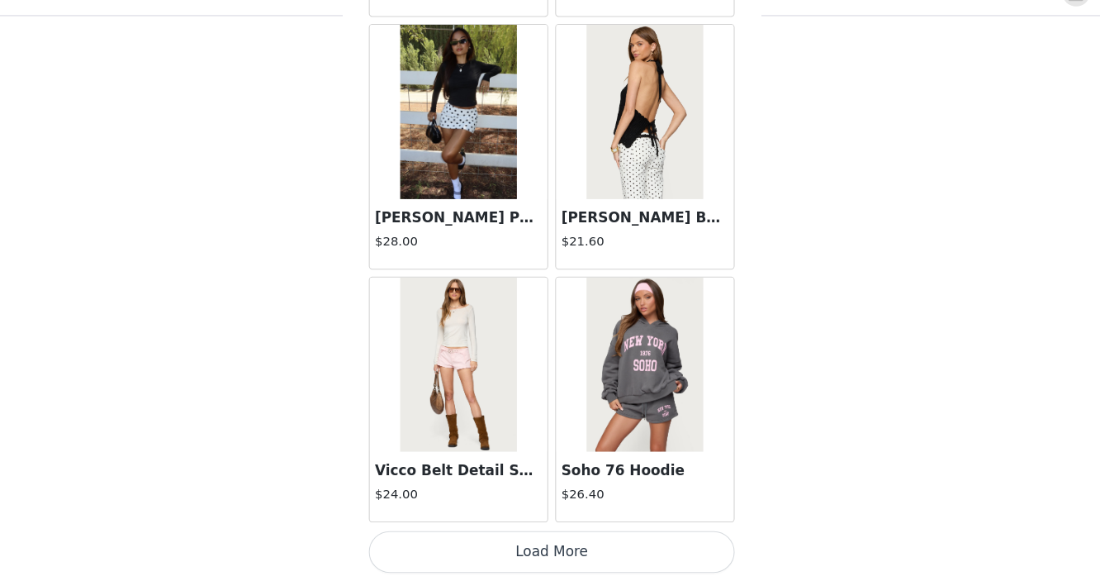
scroll to position [508, 0]
click at [505, 564] on button "Load More" at bounding box center [550, 553] width 347 height 40
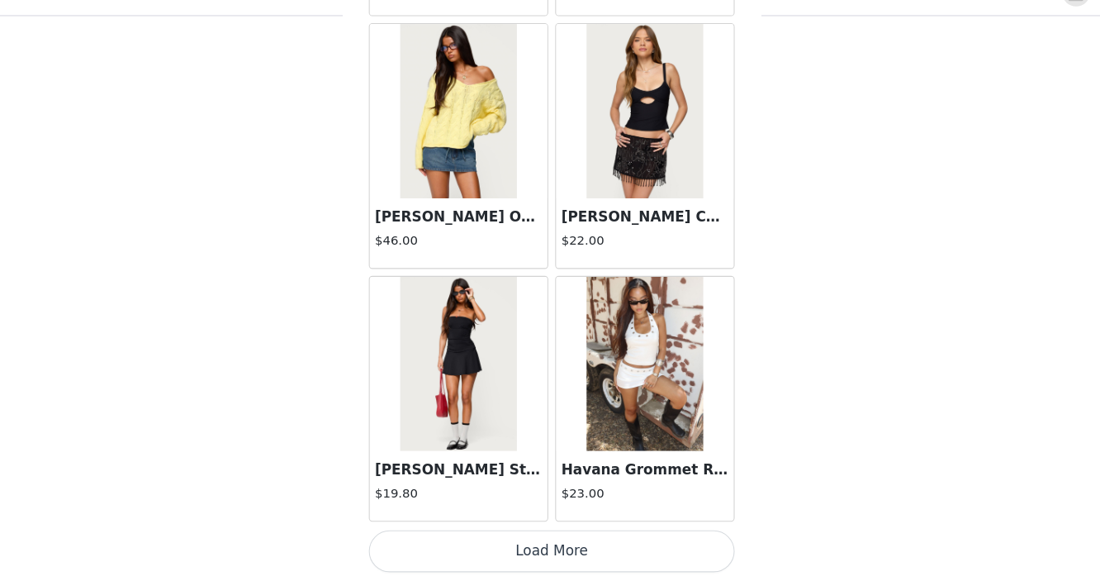
scroll to position [535, 0]
click at [498, 553] on button "Load More" at bounding box center [550, 553] width 347 height 40
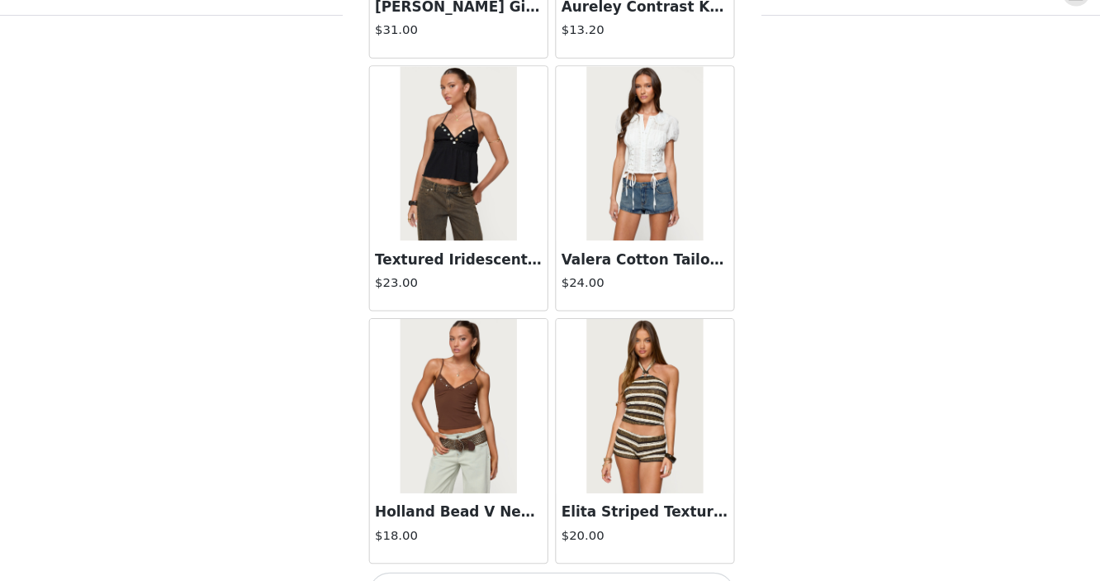
scroll to position [6739, 0]
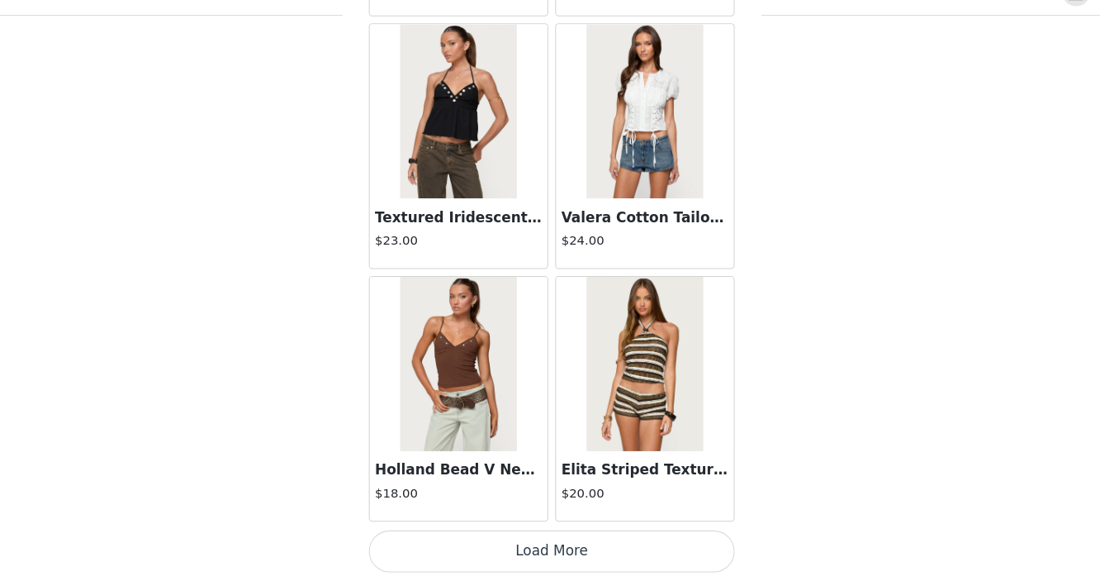
click at [498, 553] on button "Load More" at bounding box center [550, 553] width 347 height 40
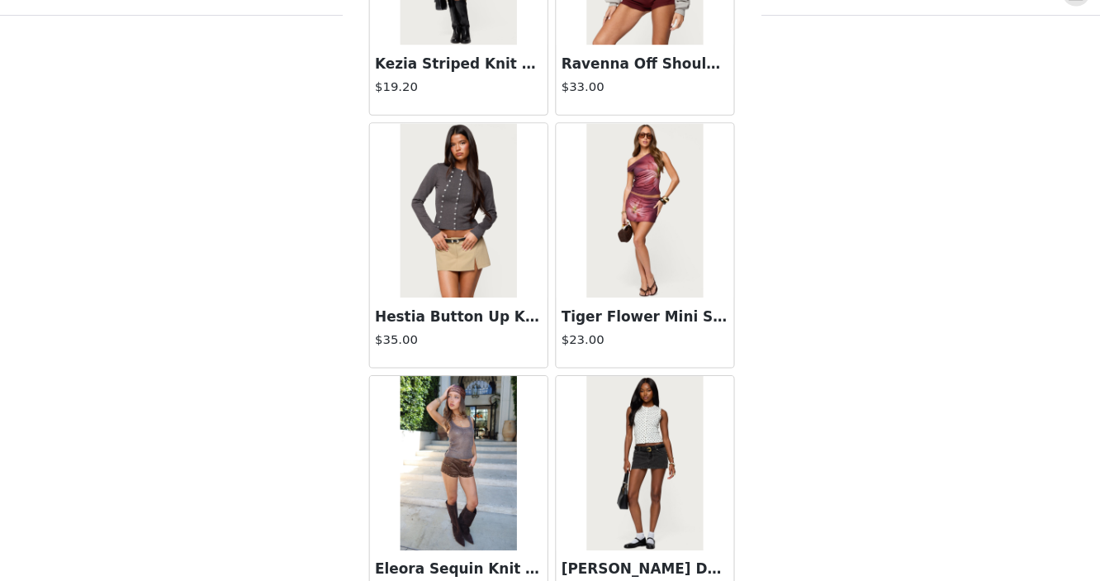
scroll to position [9135, 0]
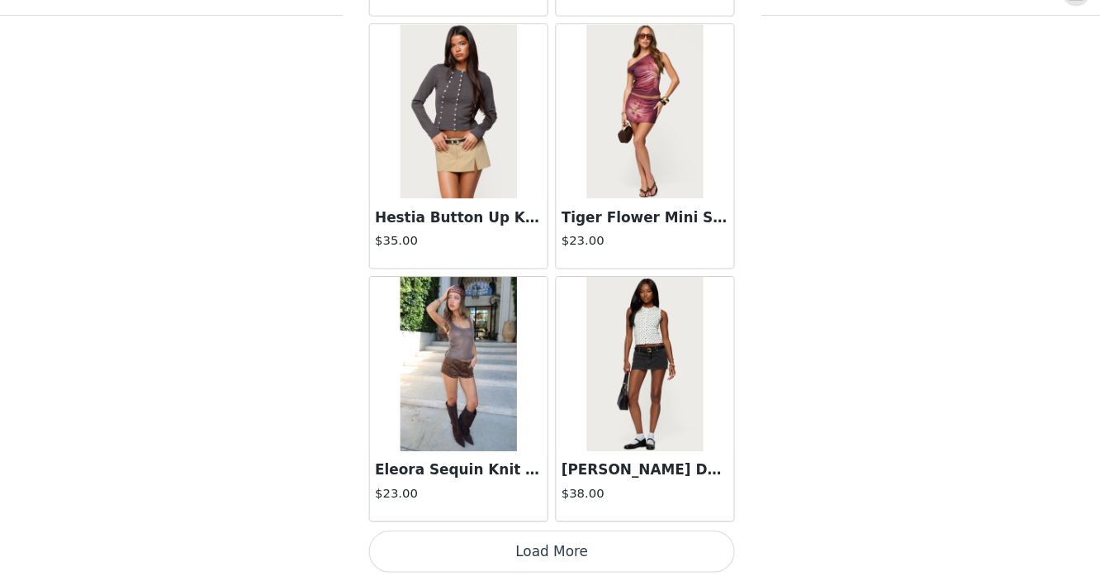
click at [514, 556] on button "Load More" at bounding box center [550, 553] width 347 height 40
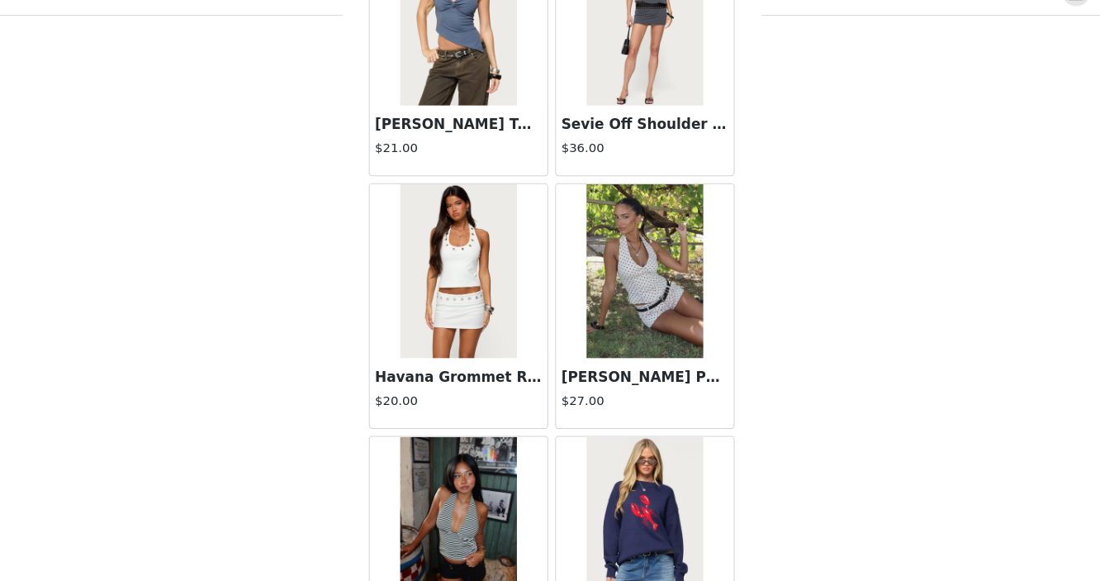
scroll to position [9768, 0]
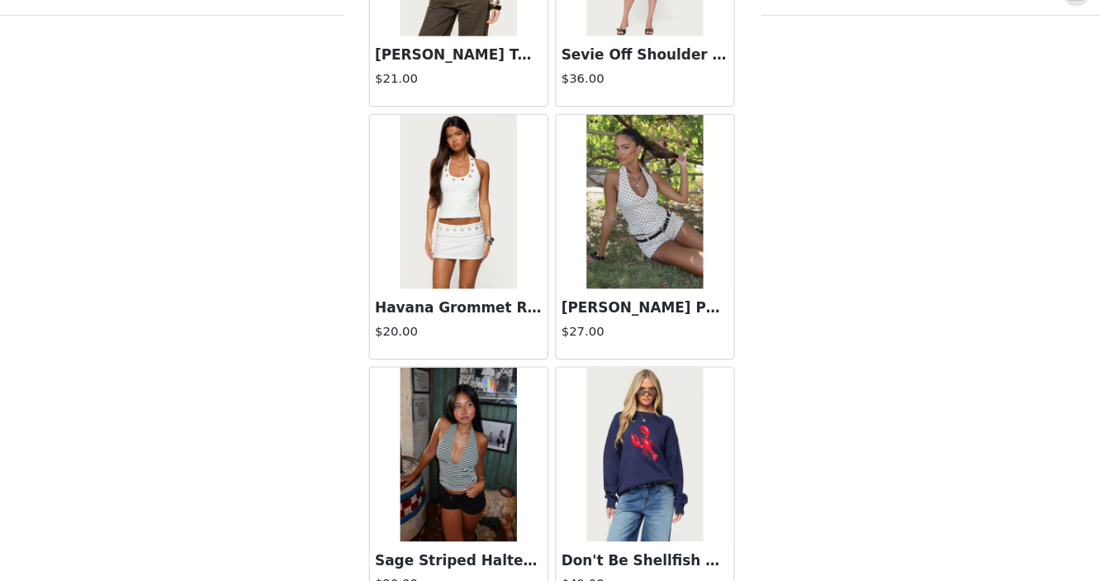
click at [475, 455] on img at bounding box center [461, 460] width 110 height 165
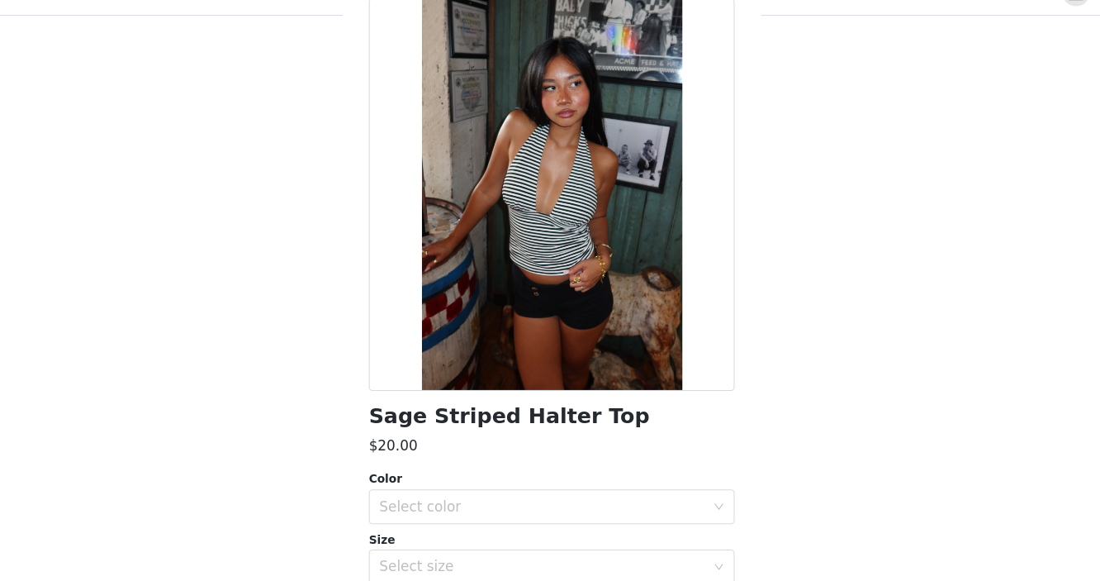
scroll to position [57, 0]
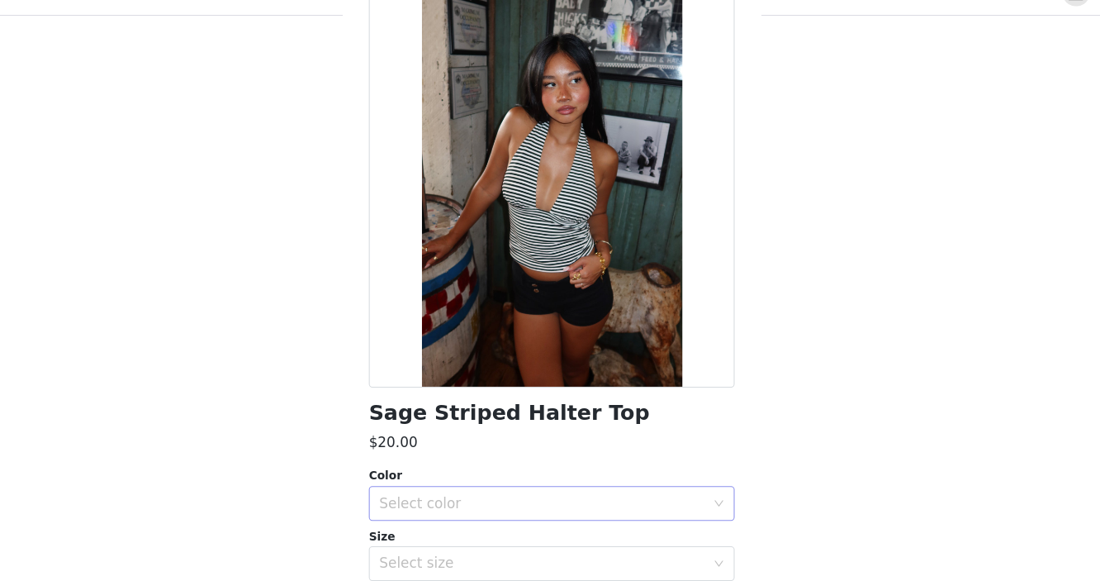
click at [490, 507] on div "Select color" at bounding box center [541, 507] width 309 height 17
click at [482, 540] on li "BLACK AND WHITE" at bounding box center [550, 543] width 347 height 26
click at [478, 567] on div "Select size" at bounding box center [541, 564] width 309 height 17
click at [516, 558] on div "Select size" at bounding box center [541, 564] width 309 height 17
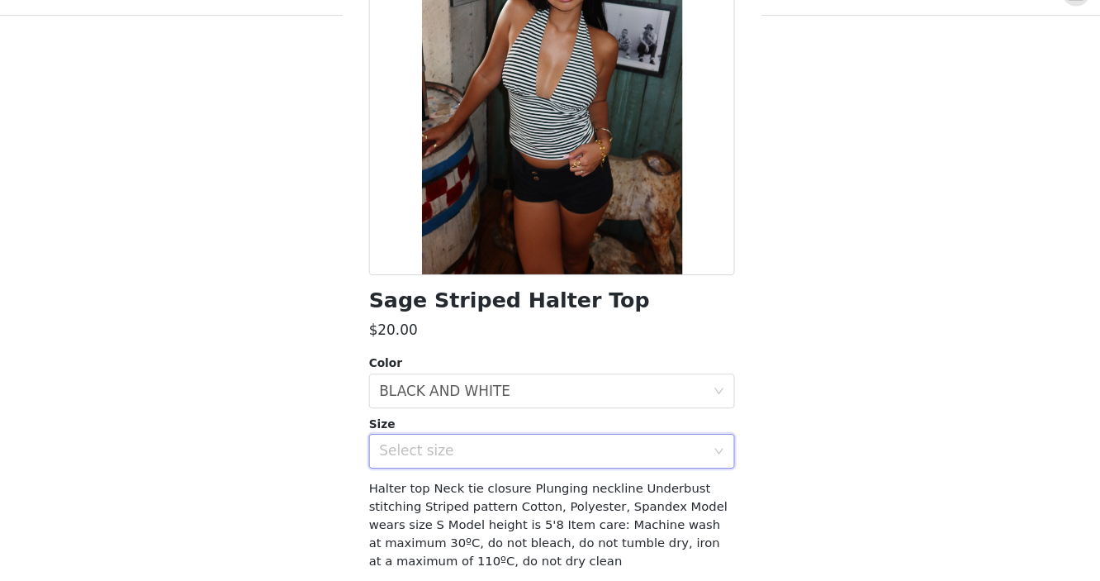
scroll to position [176, 0]
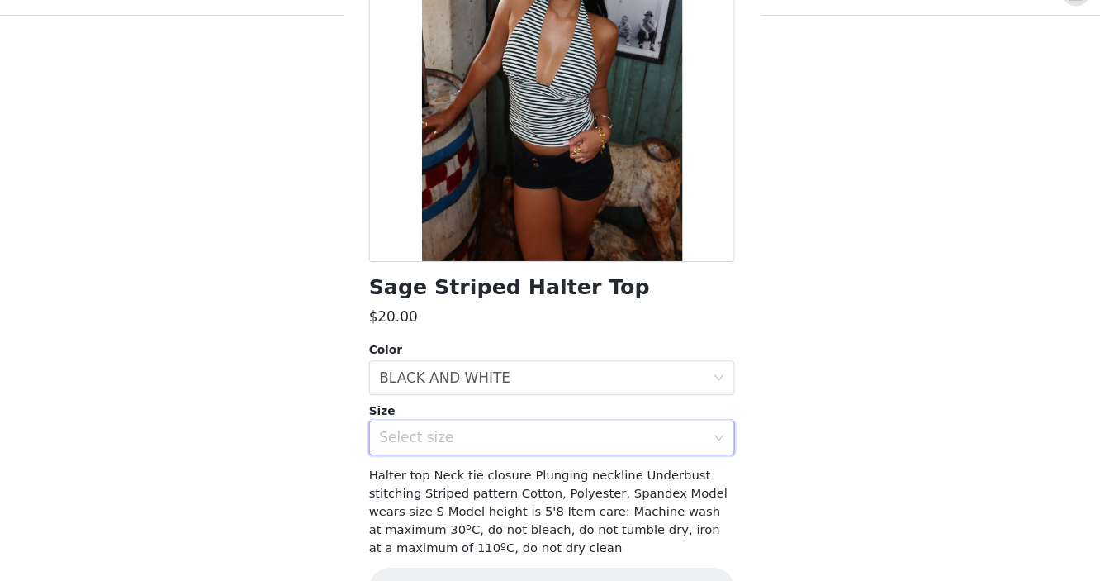
click at [711, 444] on icon "icon: down" at bounding box center [709, 445] width 10 height 10
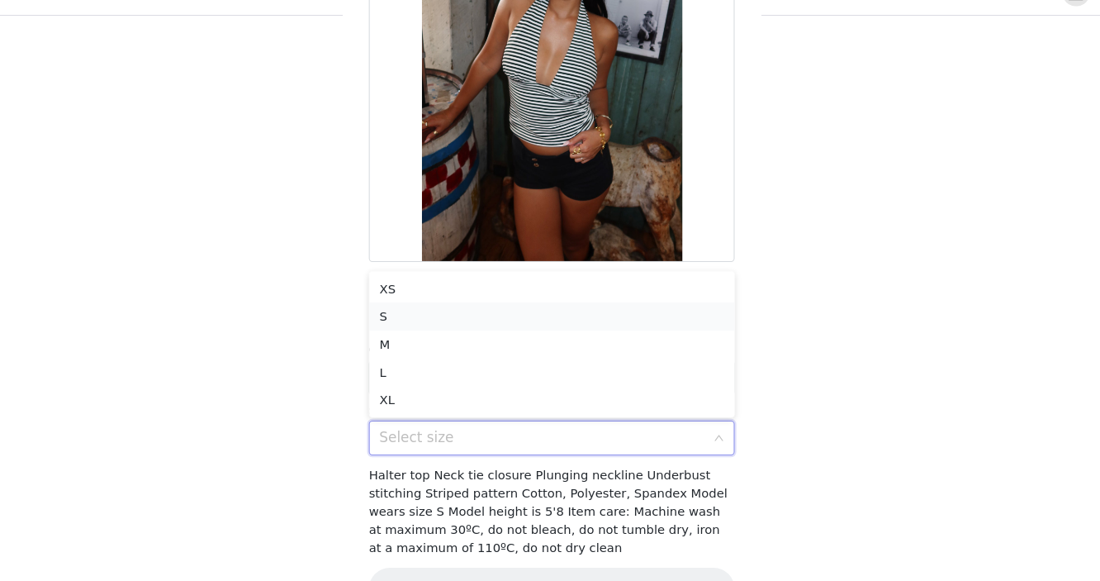
click at [578, 332] on li "S" at bounding box center [550, 329] width 347 height 26
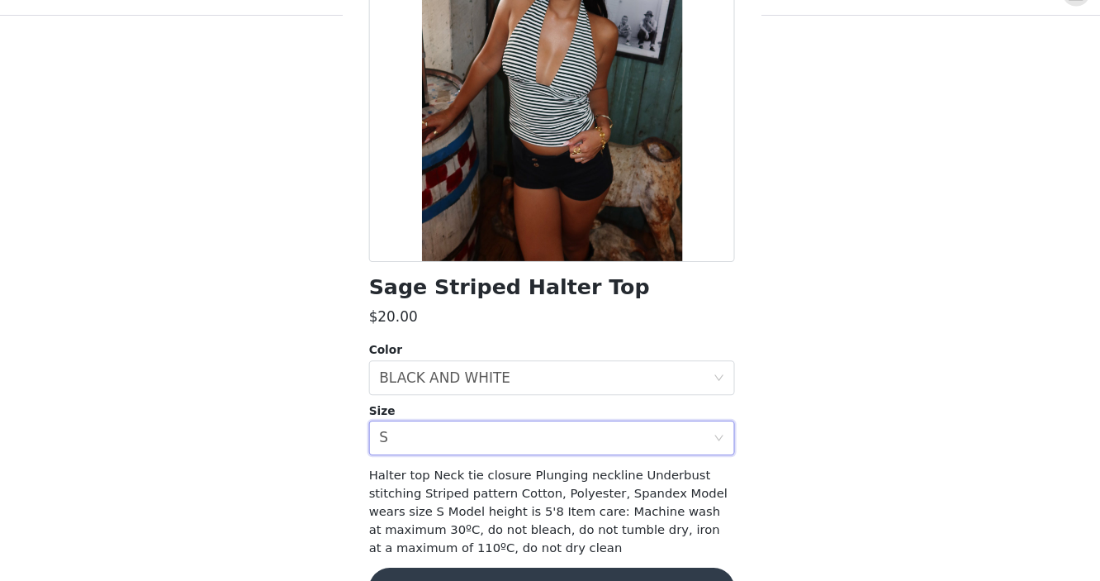
scroll to position [223, 0]
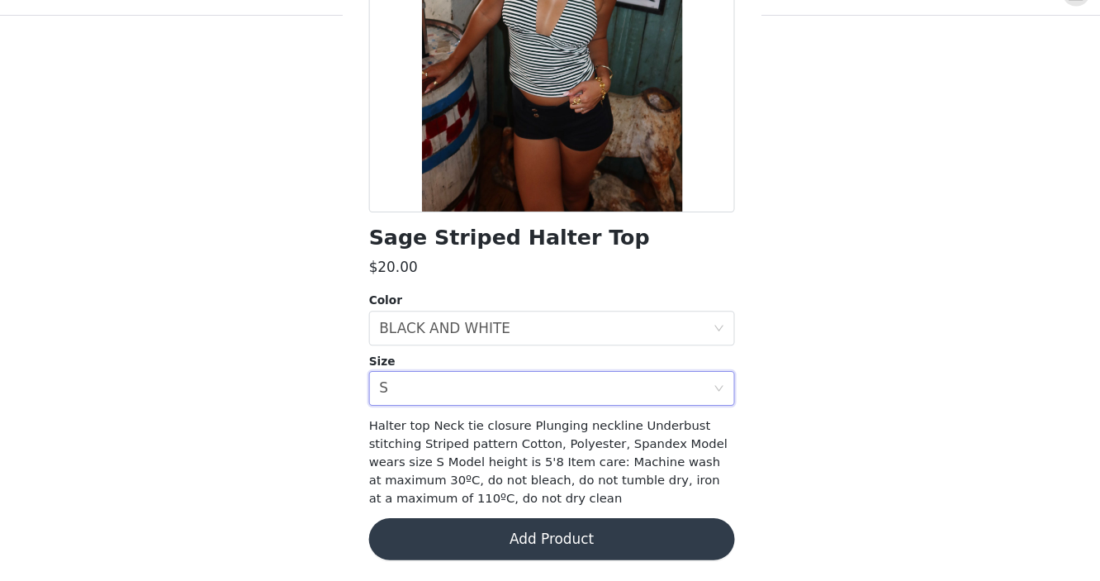
click at [521, 549] on button "Add Product" at bounding box center [550, 541] width 347 height 40
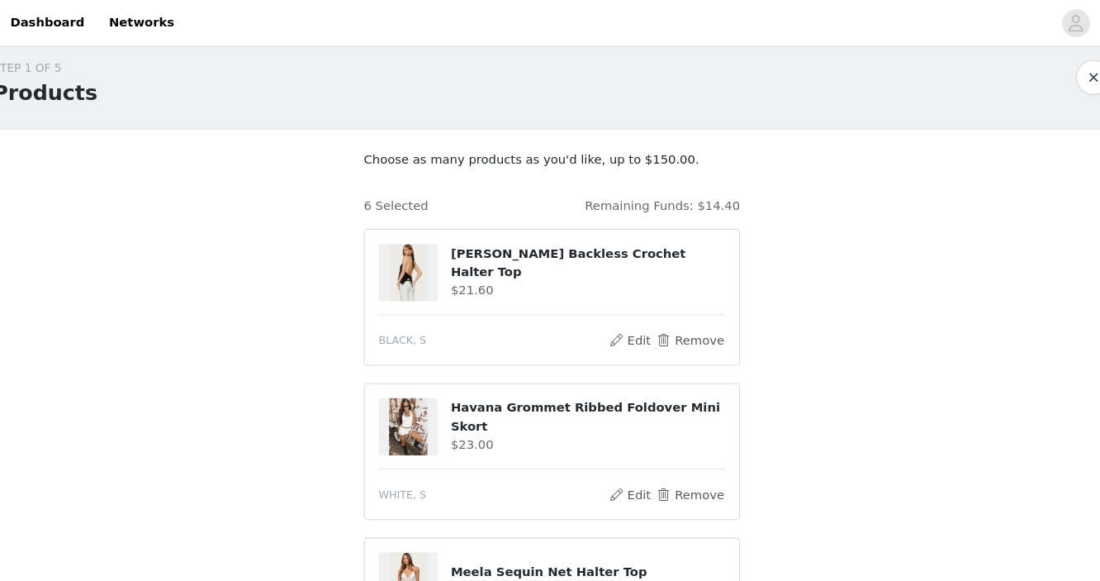
scroll to position [0, 0]
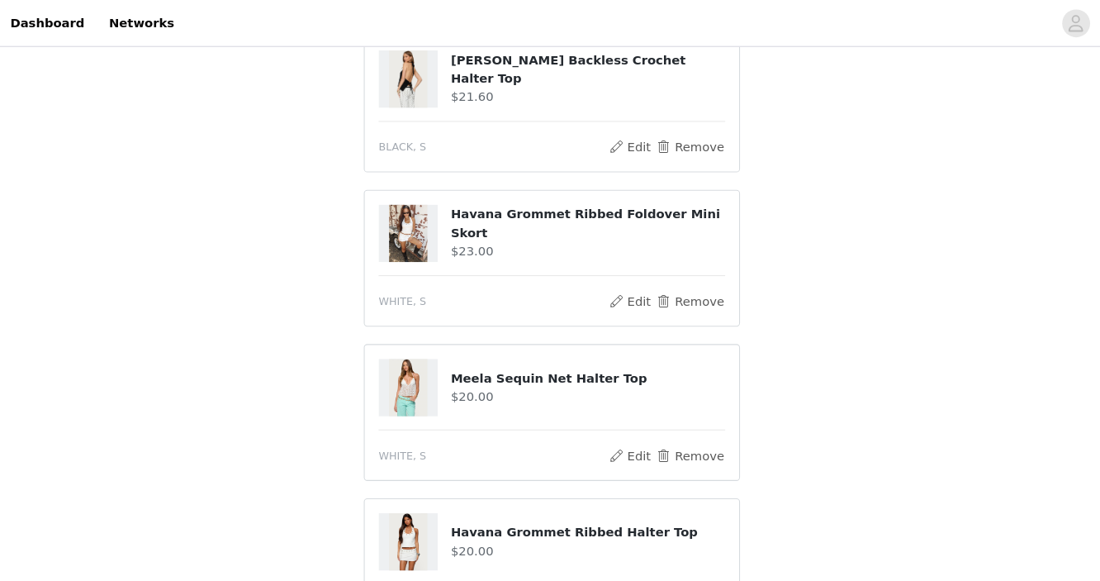
scroll to position [178, 0]
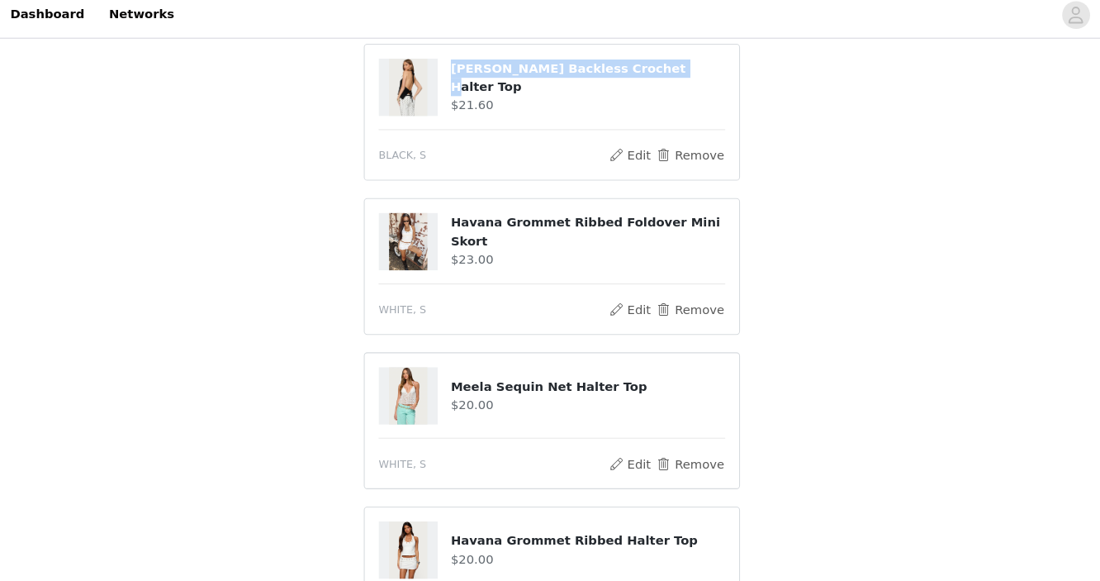
drag, startPoint x: 454, startPoint y: 79, endPoint x: 733, endPoint y: 79, distance: 279.3
click at [733, 79] on section "Choose as many products as you'd like, up to $150.00. 6 Selected Remaining Fund…" at bounding box center [550, 497] width 397 height 1085
copy div "[PERSON_NAME] Backless Crochet Halter Top"
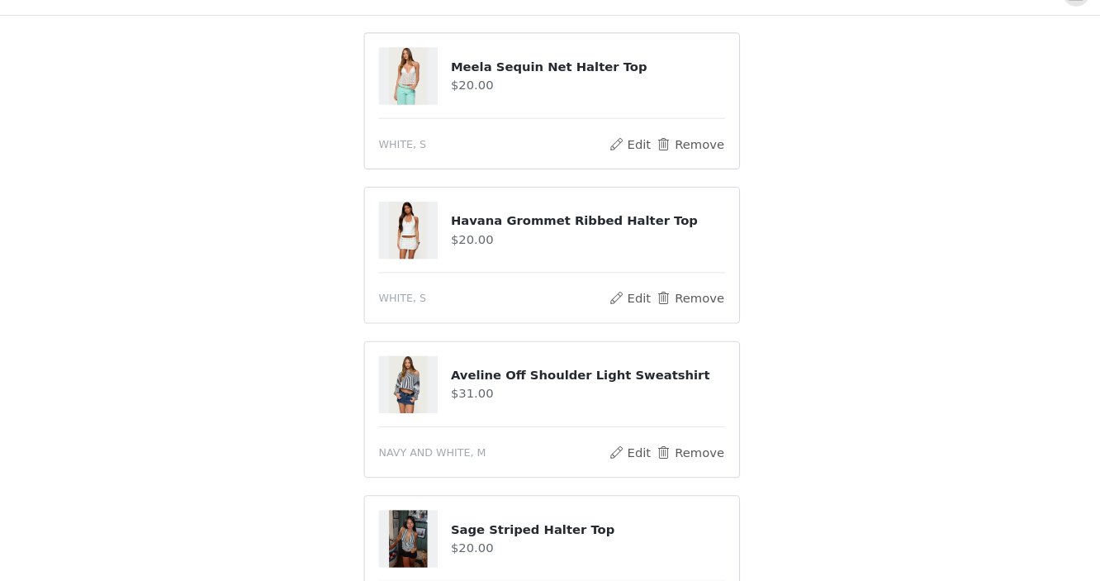
click at [754, 228] on div "STEP 1 OF 5 Products Choose as many products as you'd like, up to $150.00. 6 Se…" at bounding box center [550, 173] width 1100 height 1170
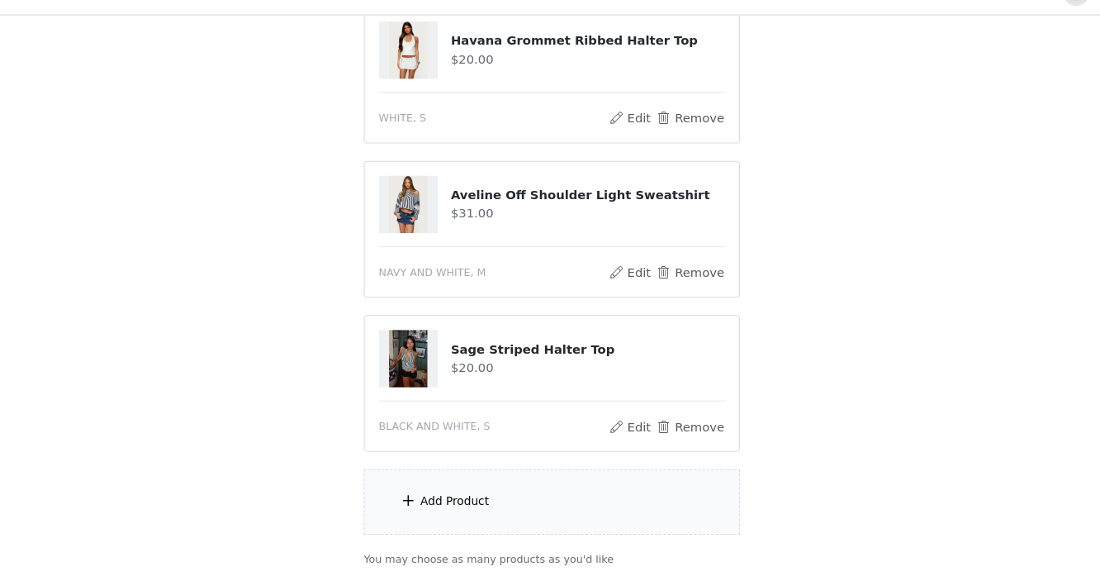
scroll to position [756, 0]
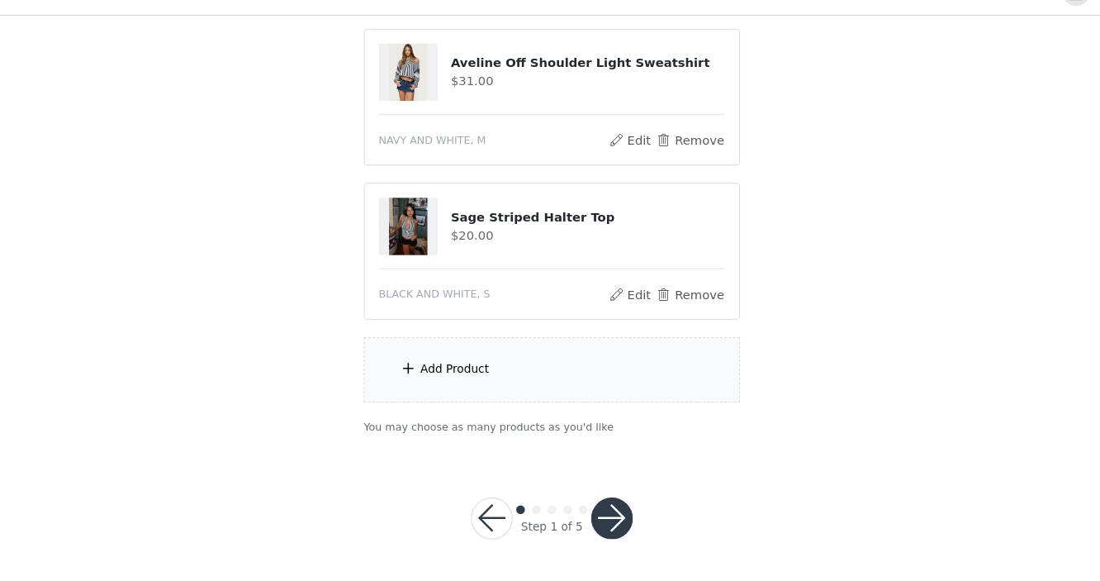
click at [544, 375] on div "Add Product" at bounding box center [550, 380] width 357 height 62
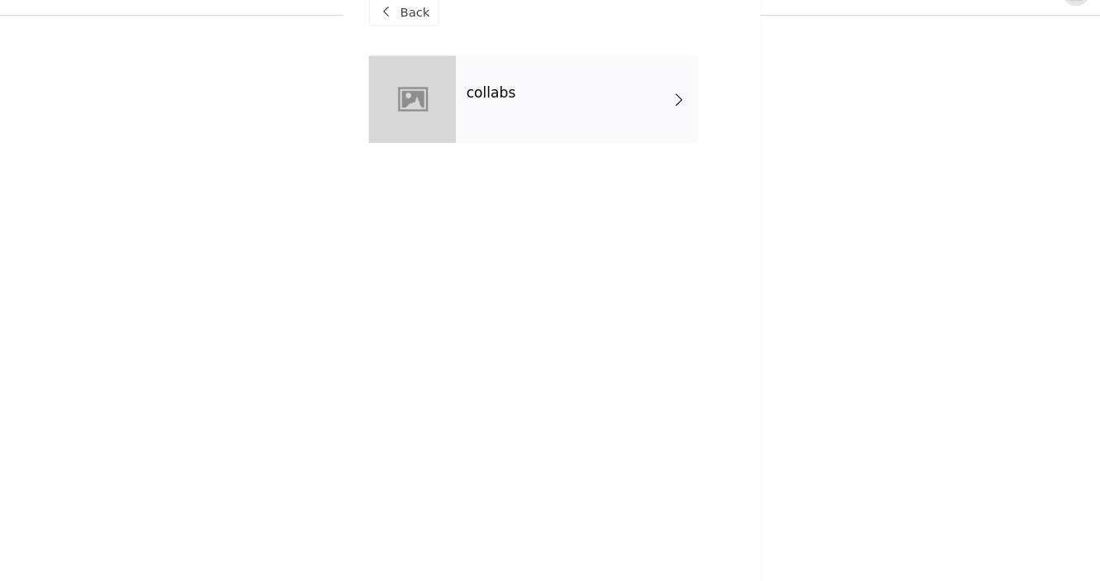
click at [562, 92] on div "collabs" at bounding box center [574, 124] width 230 height 83
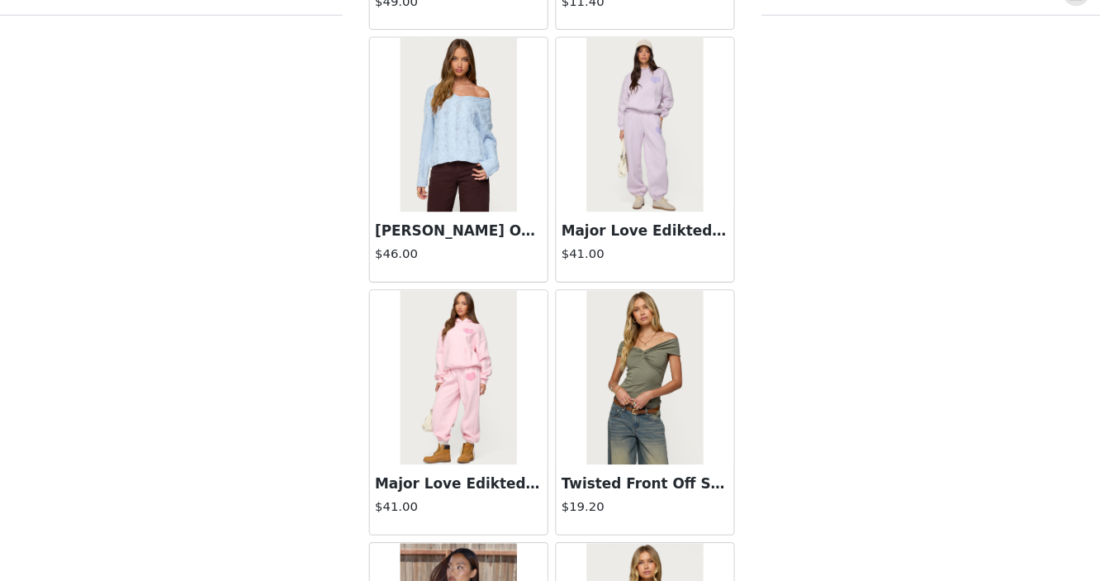
scroll to position [1947, 0]
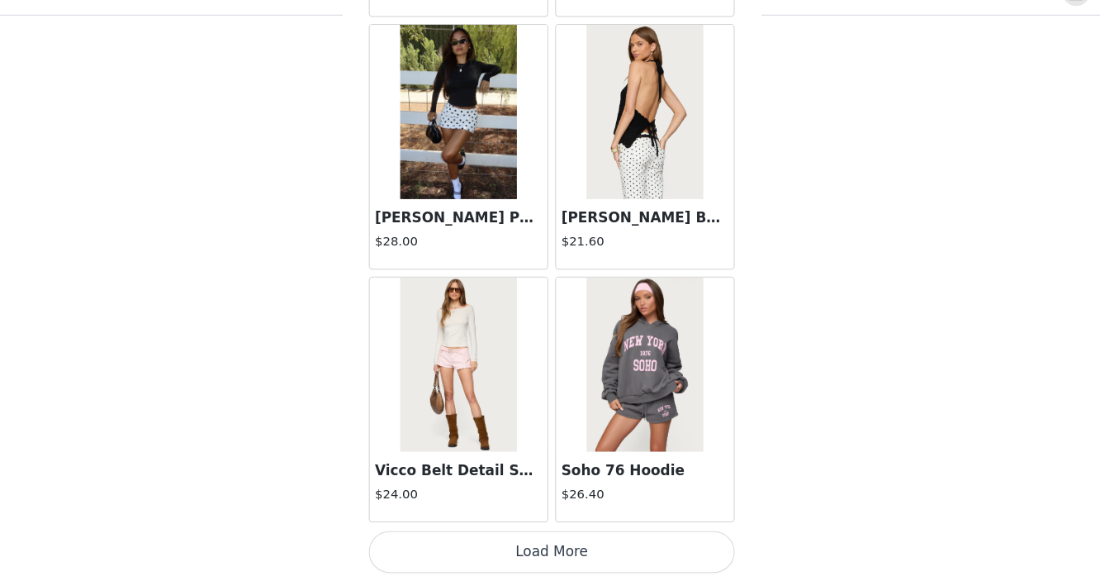
click at [491, 564] on button "Load More" at bounding box center [550, 553] width 347 height 40
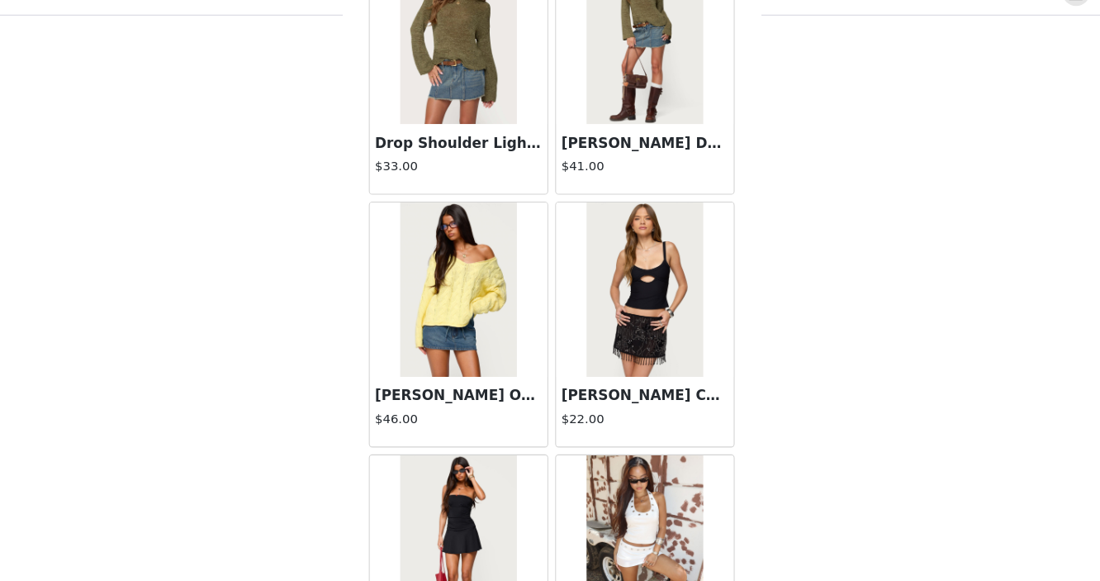
scroll to position [4343, 0]
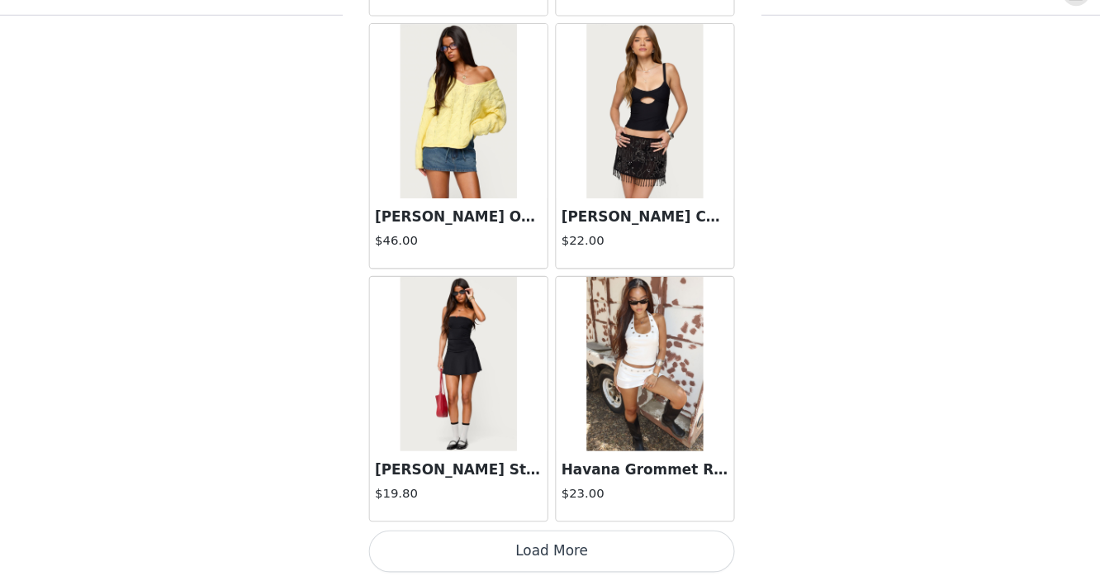
click at [497, 560] on button "Load More" at bounding box center [550, 553] width 347 height 40
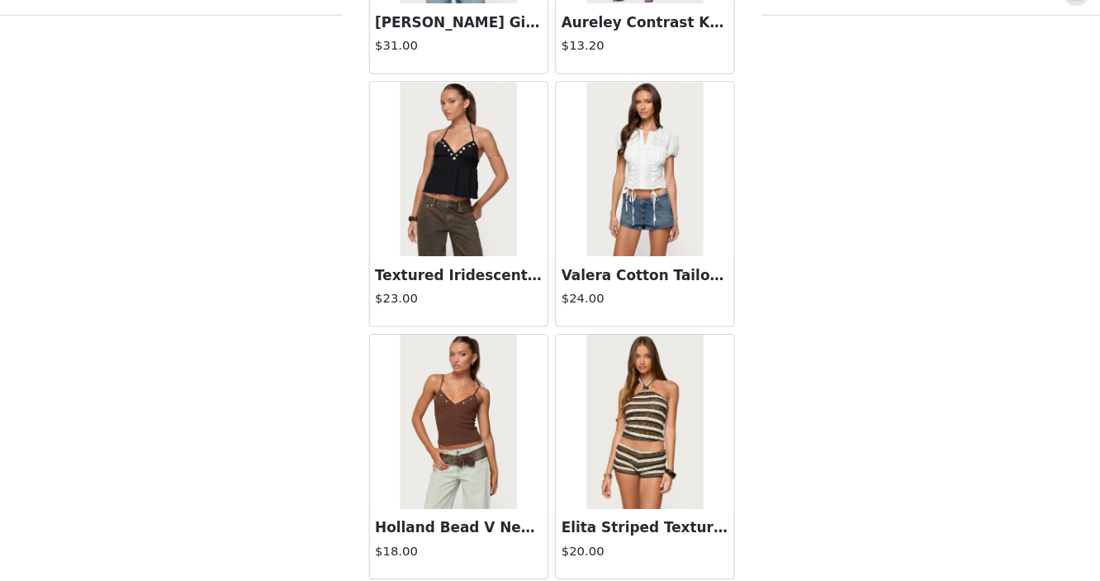
scroll to position [6739, 0]
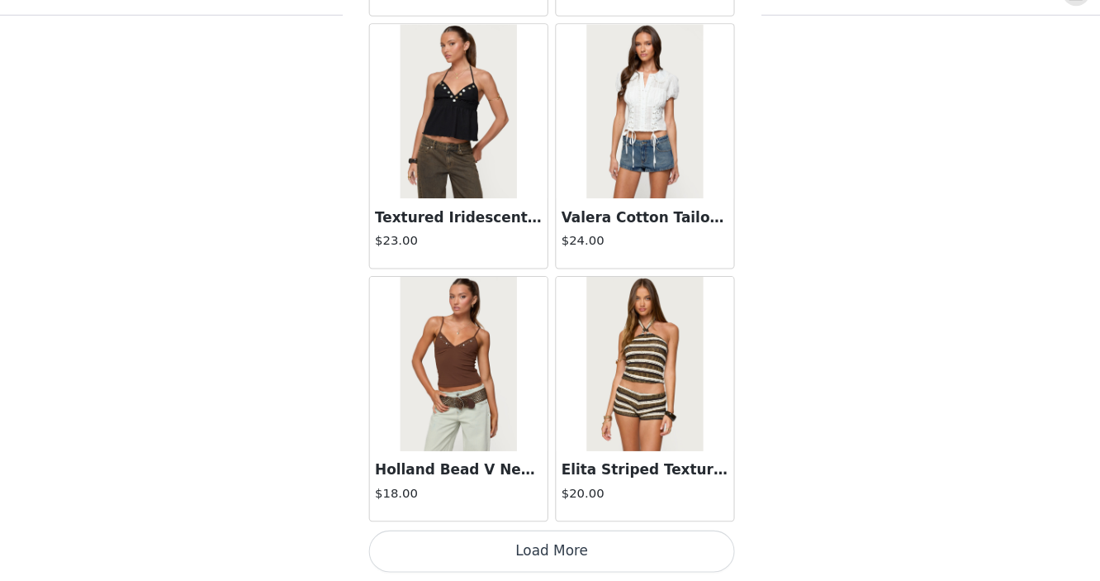
click at [487, 561] on button "Load More" at bounding box center [550, 553] width 347 height 40
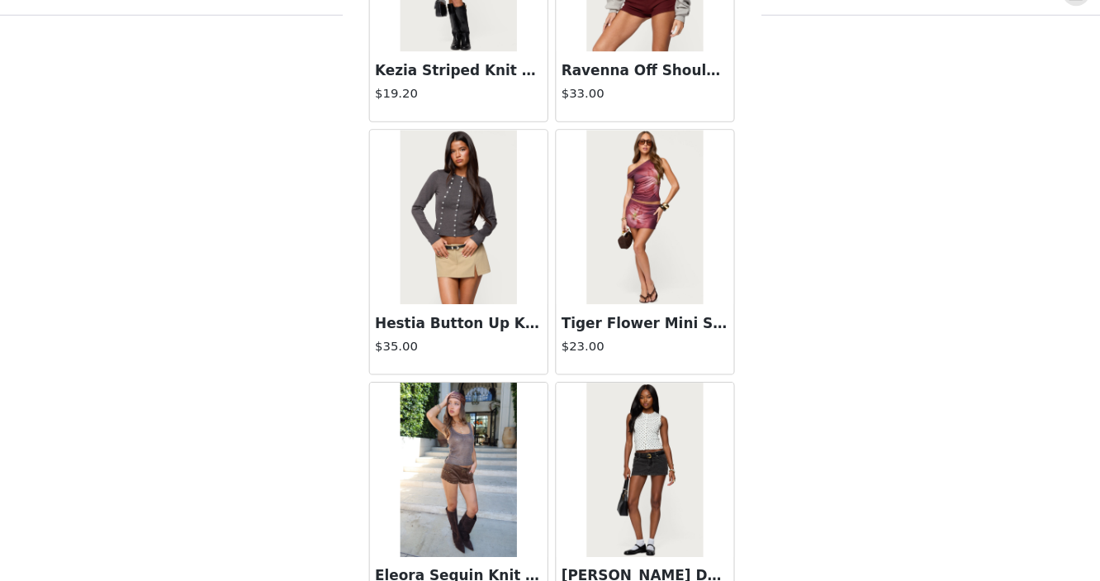
scroll to position [9135, 0]
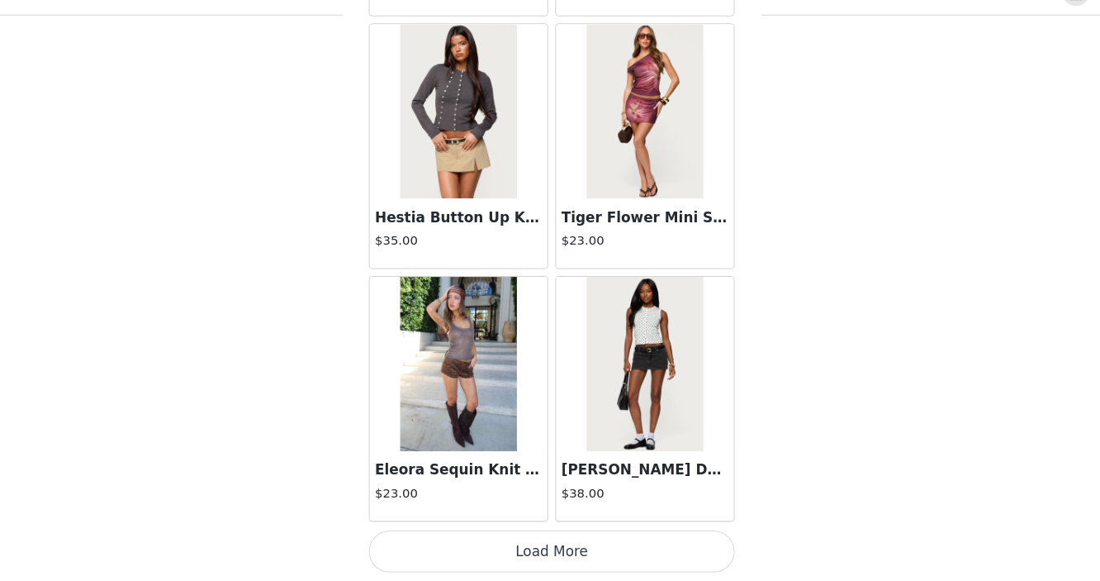
click at [496, 557] on button "Load More" at bounding box center [550, 553] width 347 height 40
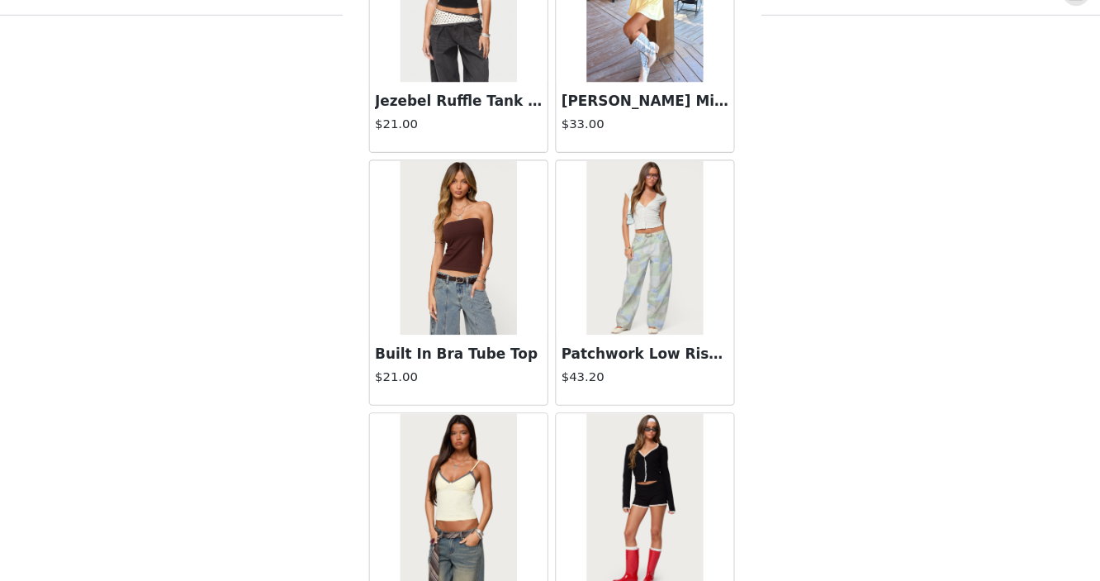
scroll to position [11531, 0]
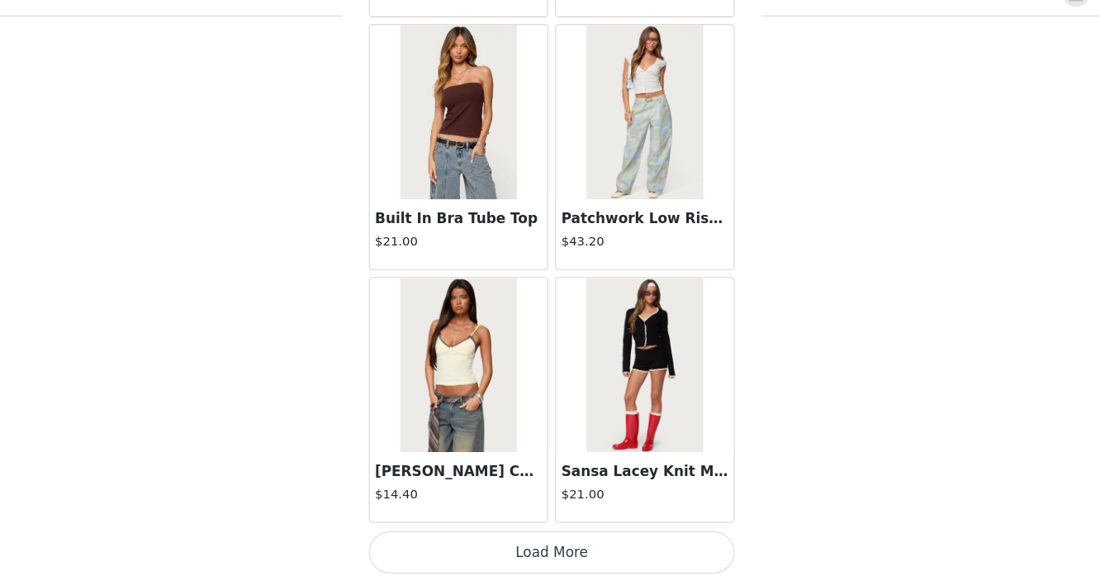
click at [471, 393] on img at bounding box center [461, 374] width 110 height 165
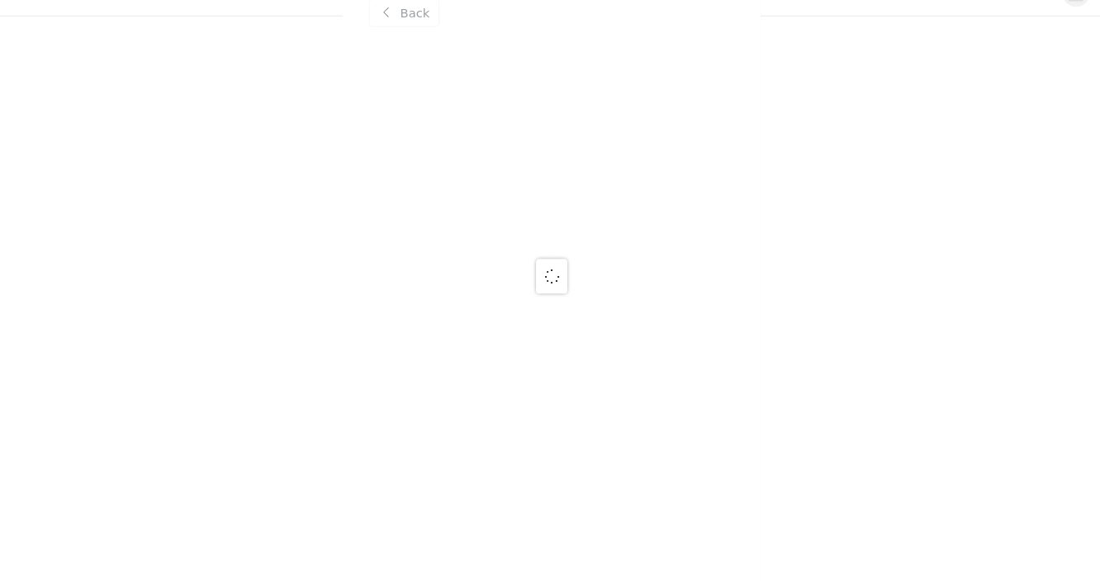
scroll to position [0, 0]
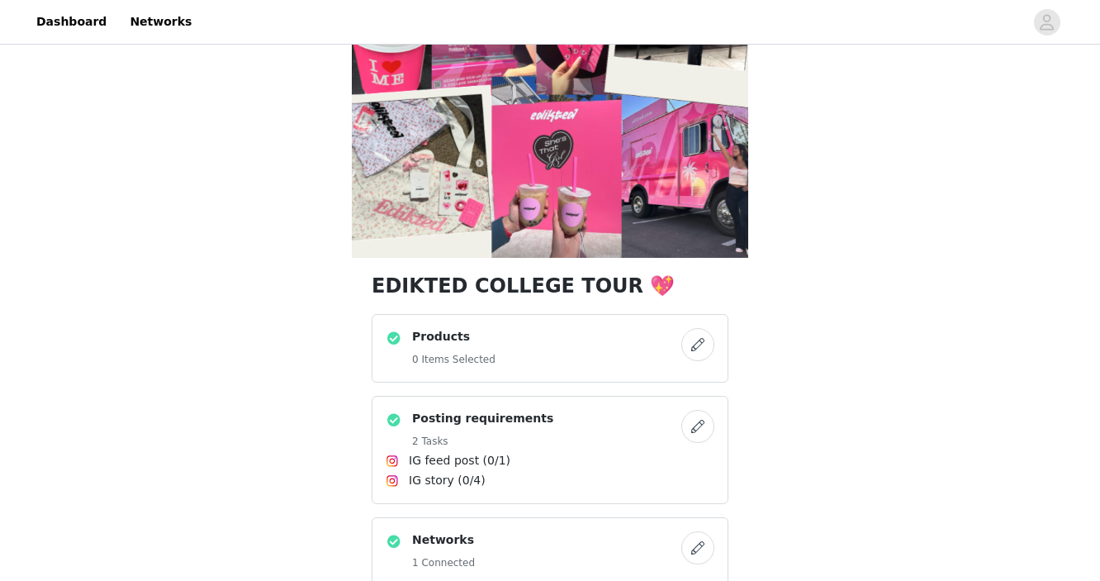
scroll to position [112, 0]
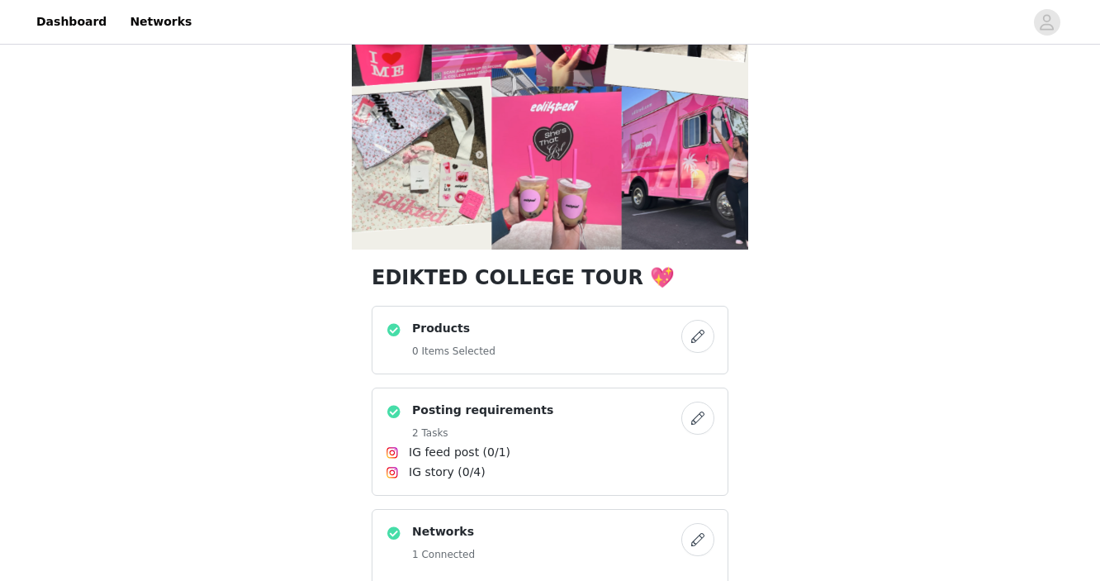
click at [657, 333] on div "Products 0 Items Selected" at bounding box center [534, 340] width 296 height 40
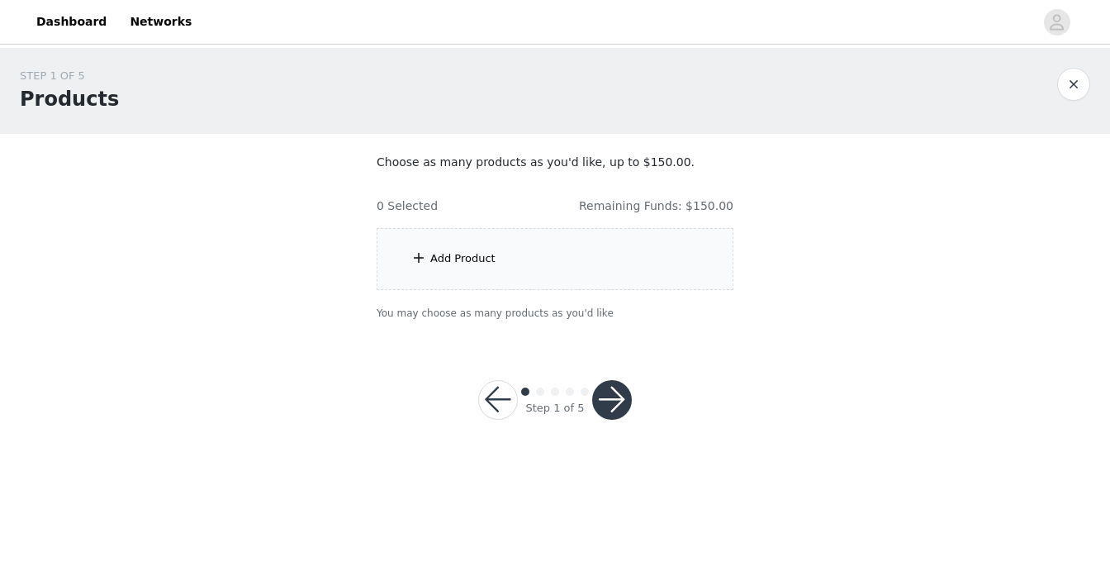
click at [619, 406] on button "button" at bounding box center [612, 400] width 40 height 40
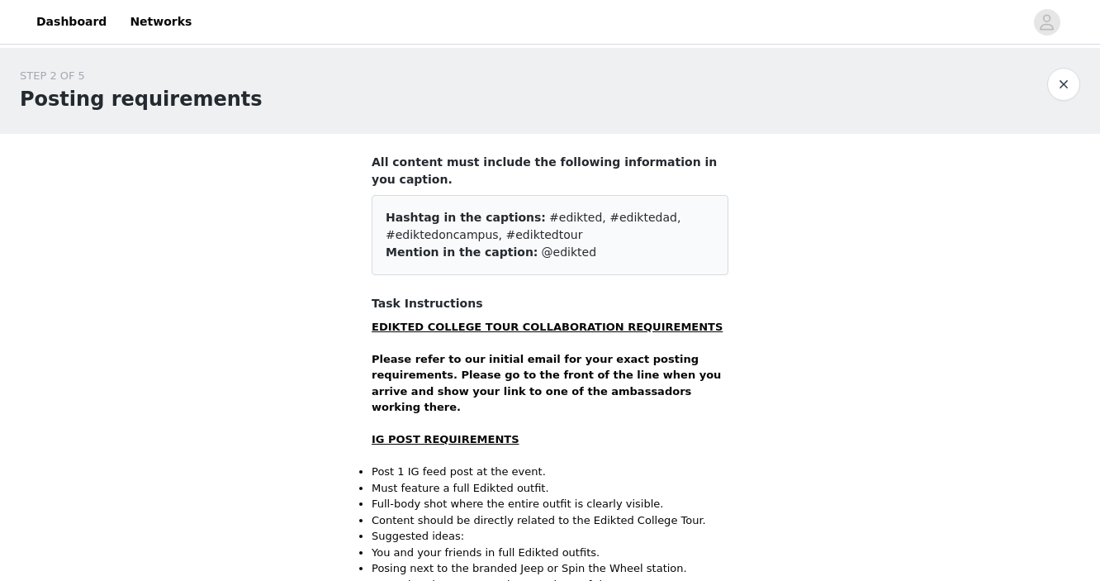
click at [1050, 85] on button "button" at bounding box center [1064, 84] width 33 height 33
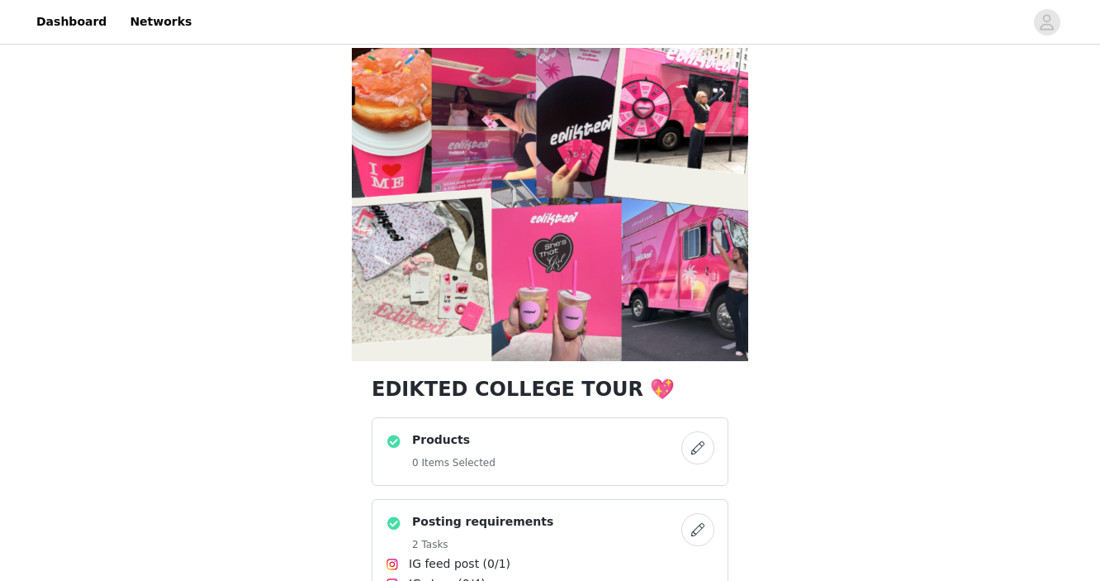
click at [694, 443] on button "button" at bounding box center [698, 447] width 33 height 33
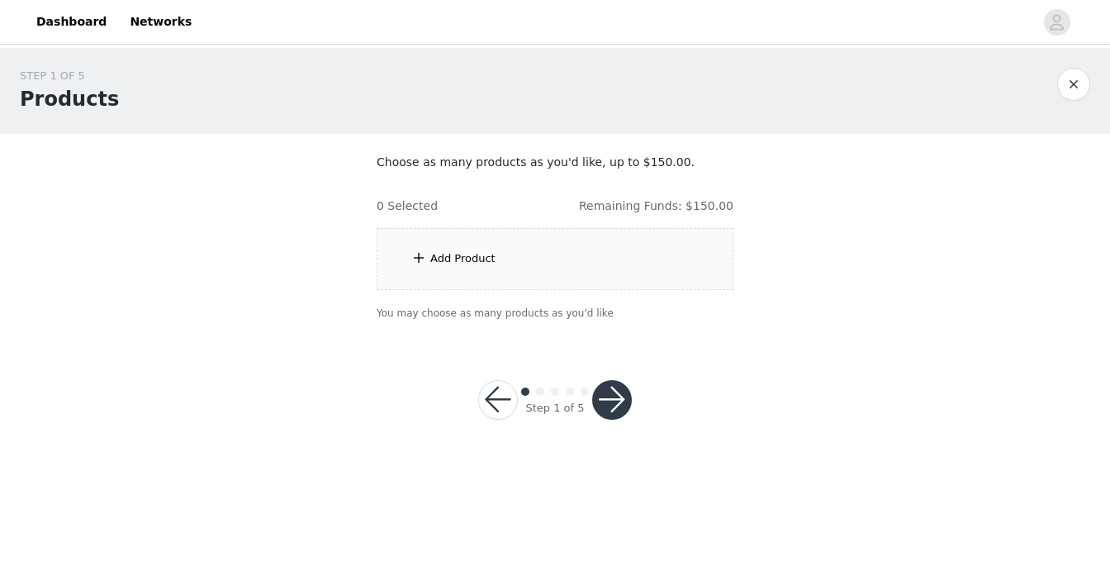
click at [504, 263] on div "Add Product" at bounding box center [555, 259] width 357 height 62
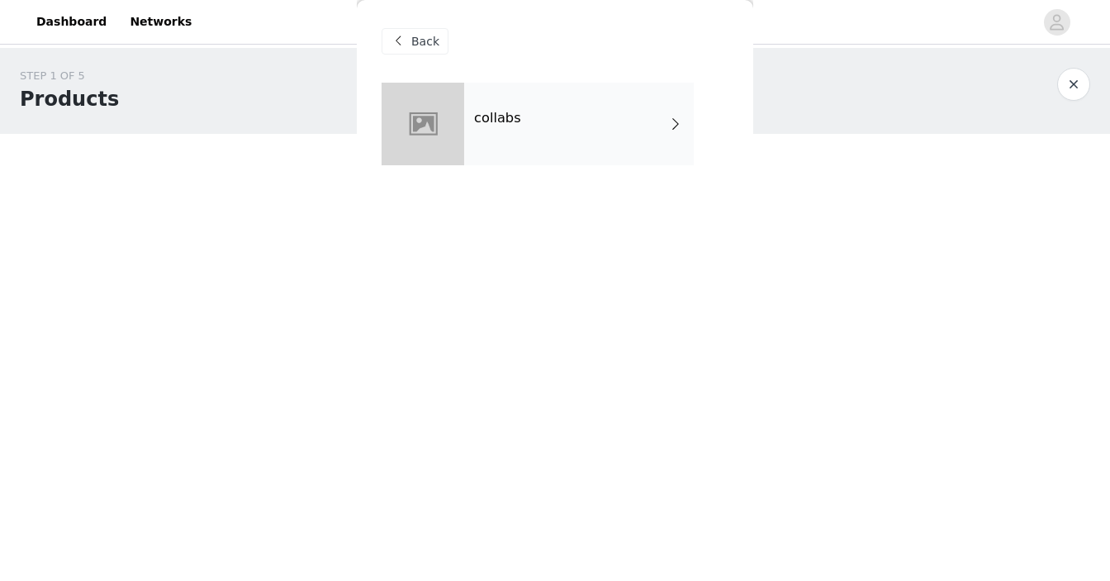
click at [412, 50] on div "Back" at bounding box center [415, 41] width 67 height 26
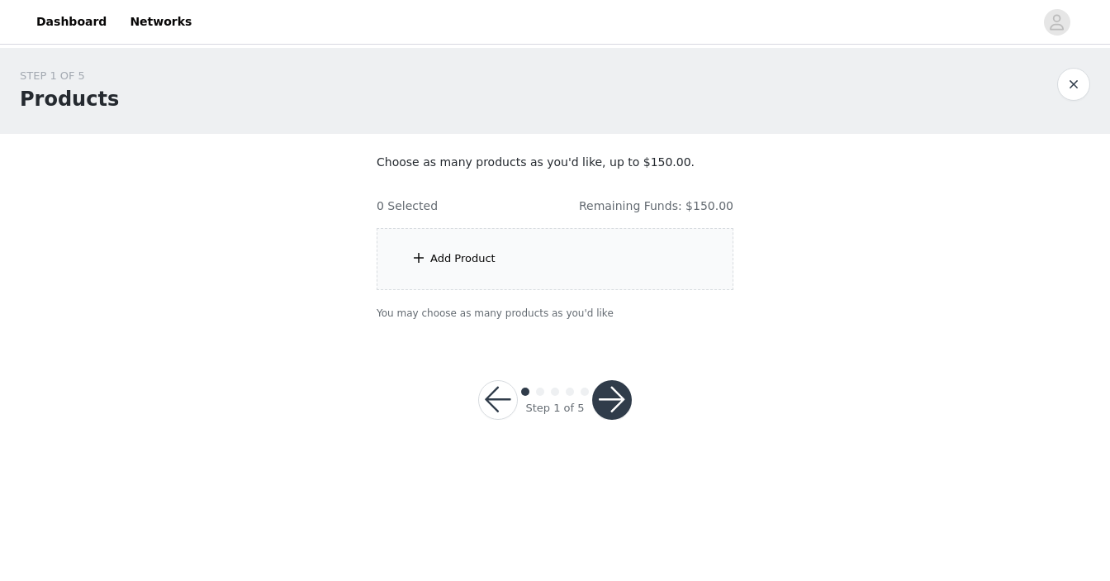
click at [482, 253] on div "Add Product" at bounding box center [462, 258] width 65 height 17
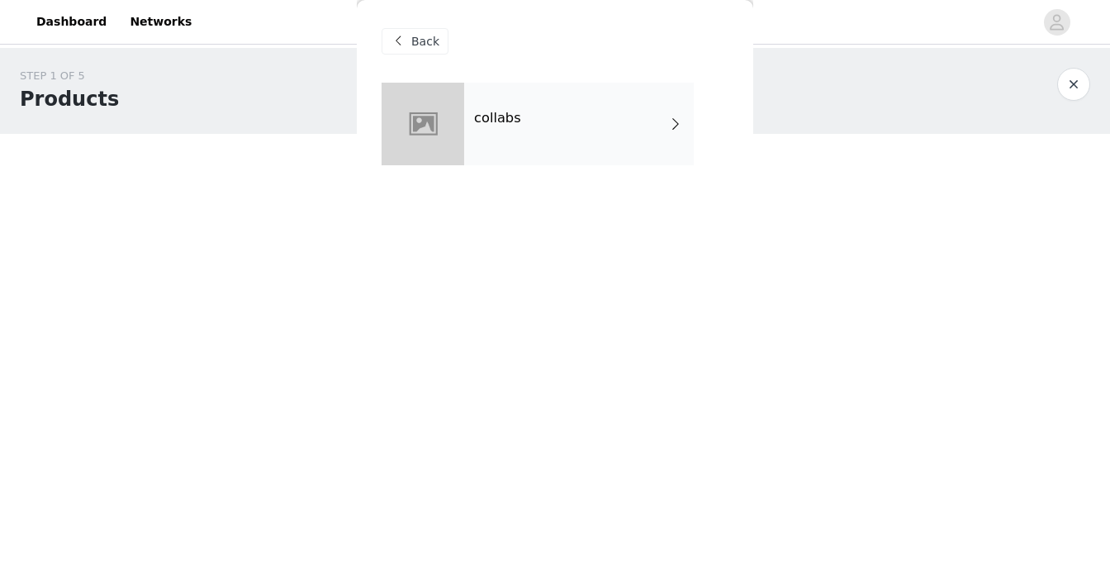
click at [497, 127] on div "collabs" at bounding box center [579, 124] width 230 height 83
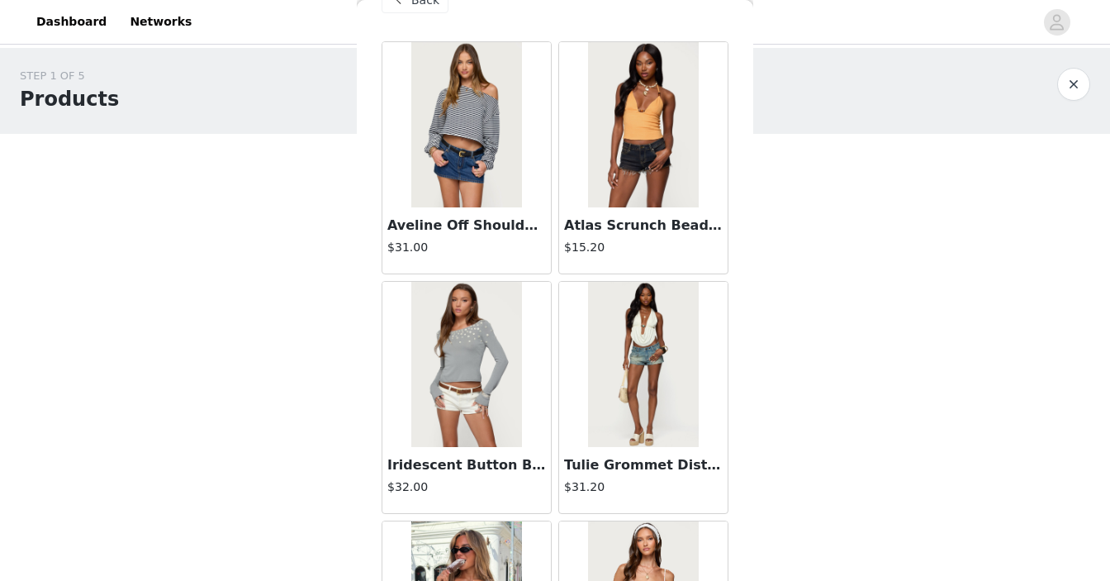
scroll to position [21, 0]
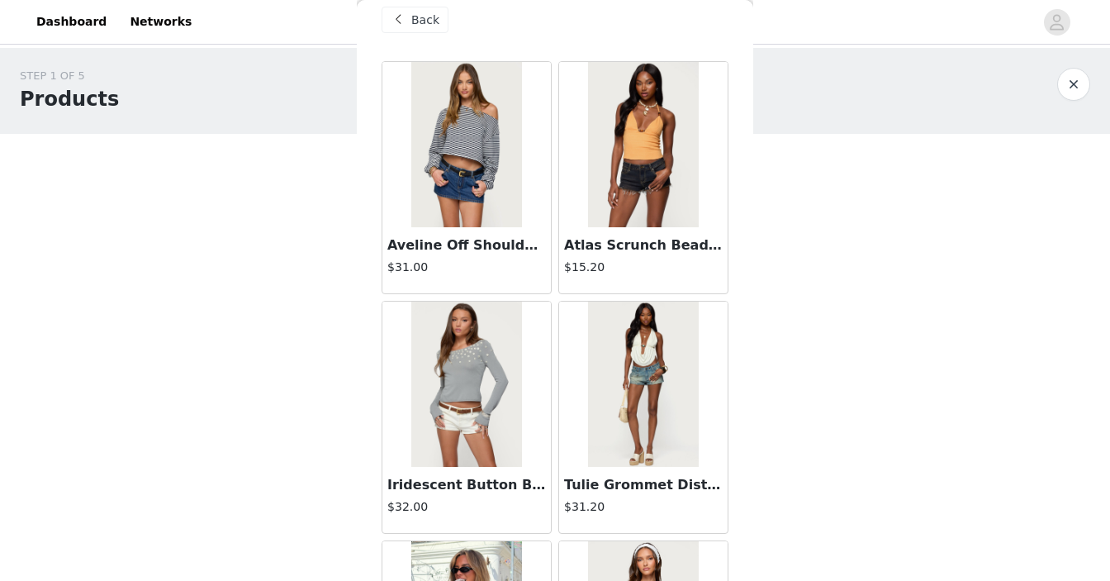
click at [470, 193] on img at bounding box center [466, 144] width 110 height 165
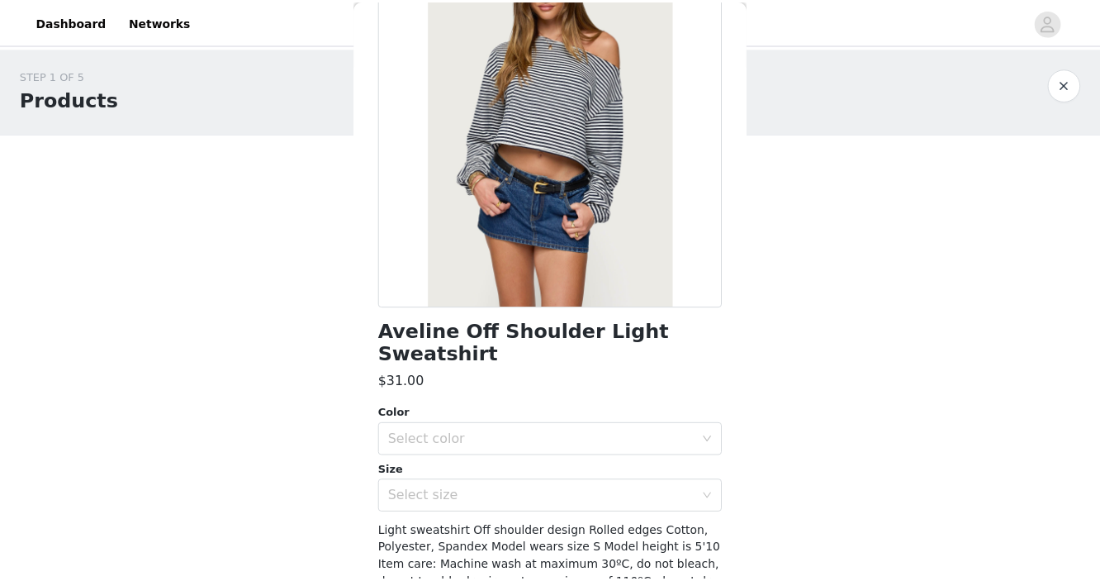
scroll to position [206, 0]
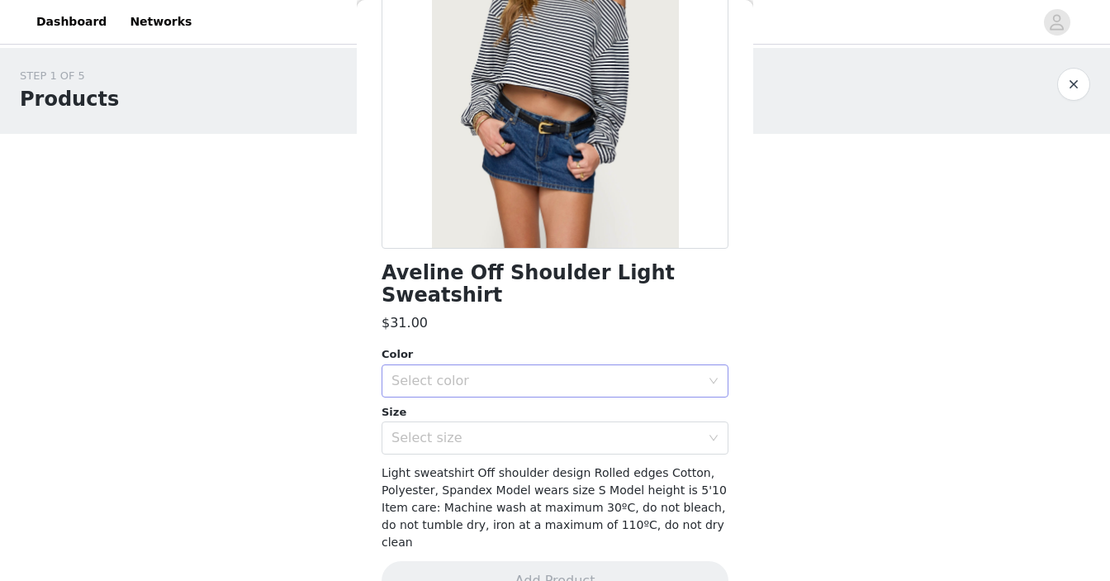
click at [489, 373] on div "Select color" at bounding box center [546, 381] width 309 height 17
click at [487, 387] on li "NAVY AND WHITE" at bounding box center [555, 395] width 347 height 26
click at [487, 430] on div "Select size" at bounding box center [546, 438] width 309 height 17
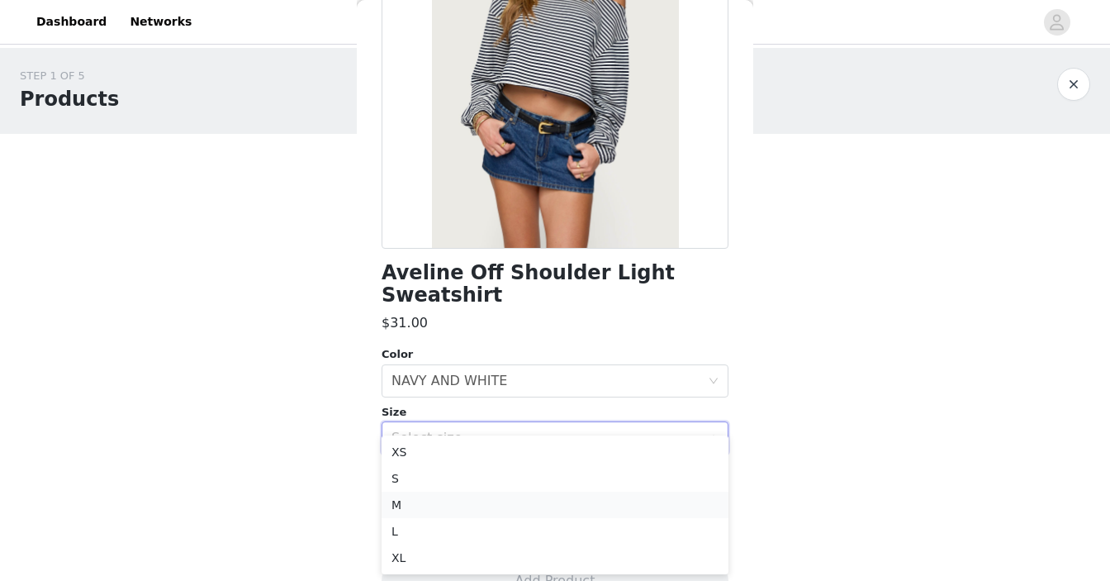
click at [473, 506] on li "M" at bounding box center [555, 505] width 347 height 26
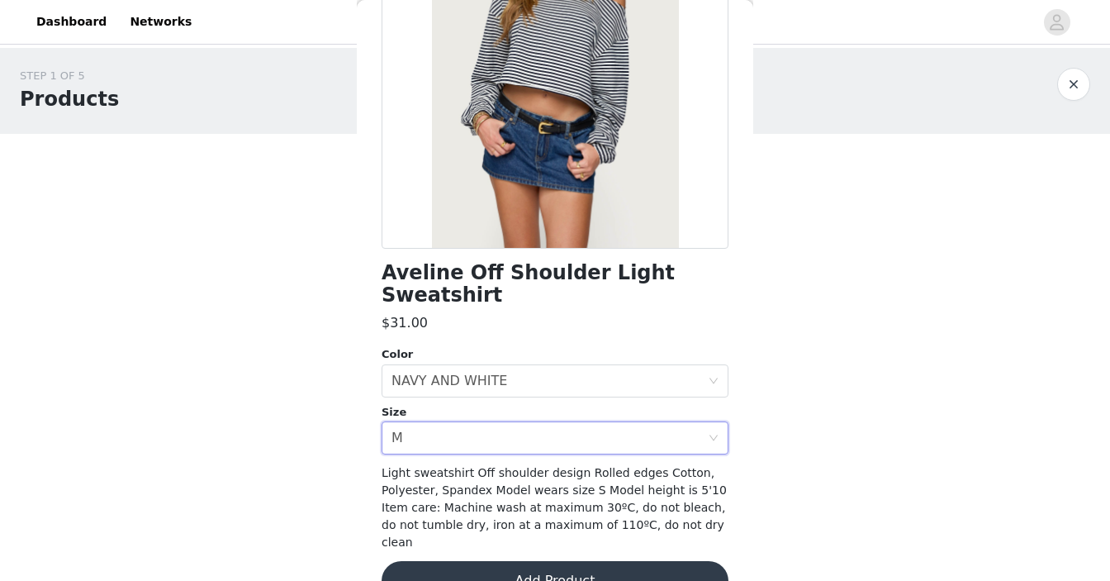
click at [492, 561] on button "Add Product" at bounding box center [555, 581] width 347 height 40
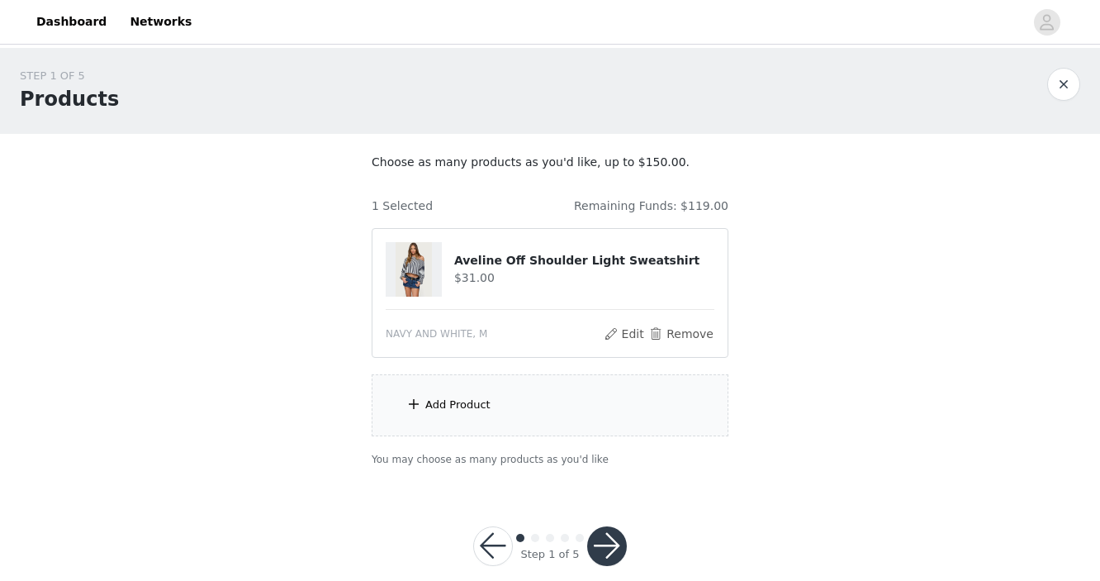
click at [505, 414] on div "Add Product" at bounding box center [550, 405] width 357 height 62
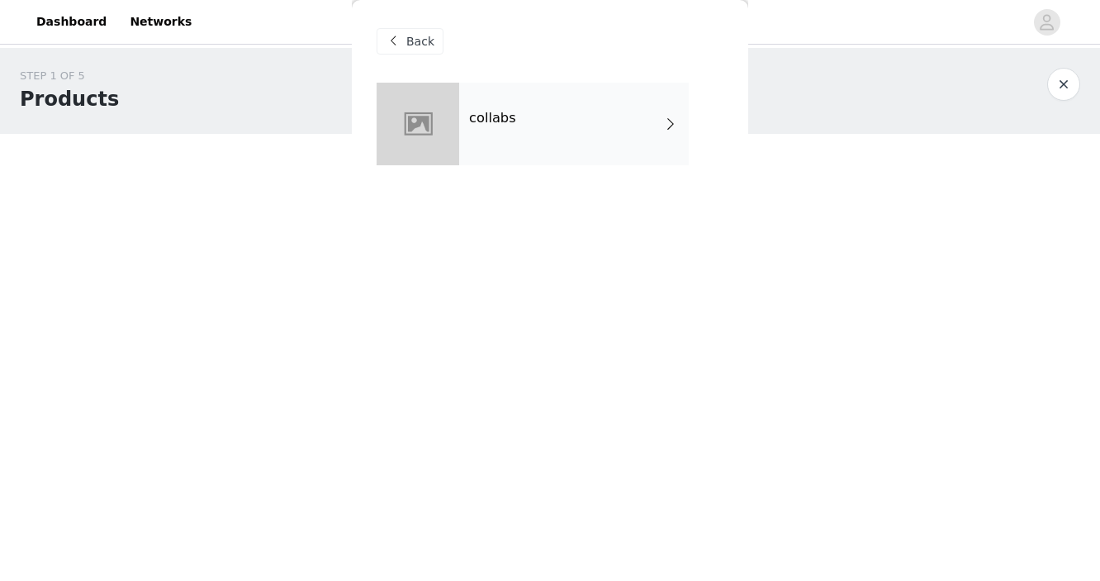
click at [524, 128] on div "collabs" at bounding box center [574, 124] width 230 height 83
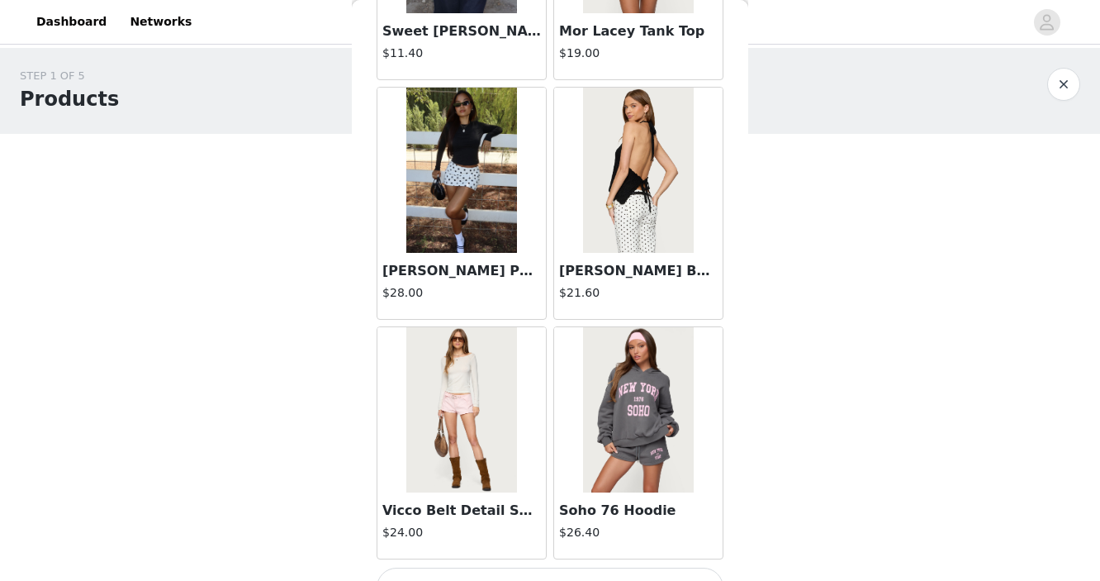
click at [592, 204] on img at bounding box center [638, 170] width 110 height 165
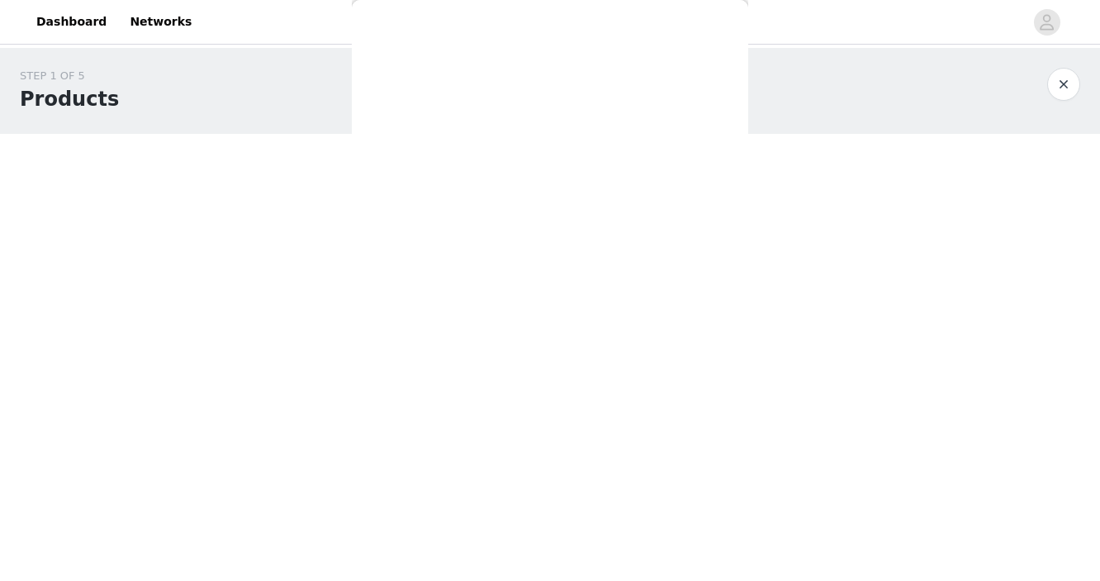
scroll to position [223, 0]
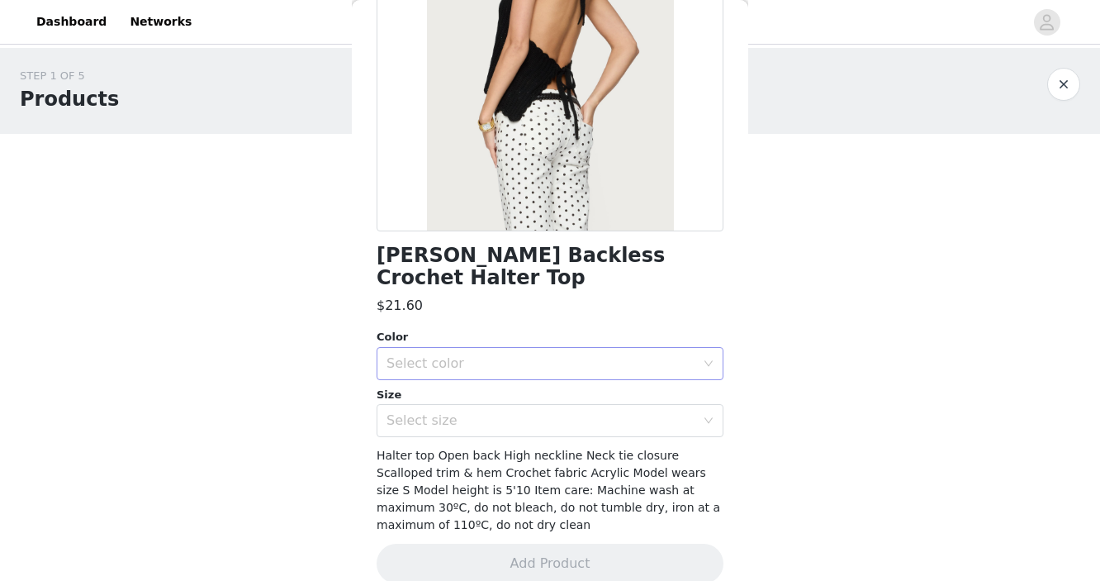
click at [509, 355] on div "Select color" at bounding box center [541, 363] width 309 height 17
click at [501, 373] on li "BLACK" at bounding box center [550, 377] width 347 height 26
click at [501, 406] on div "Select size" at bounding box center [545, 420] width 316 height 31
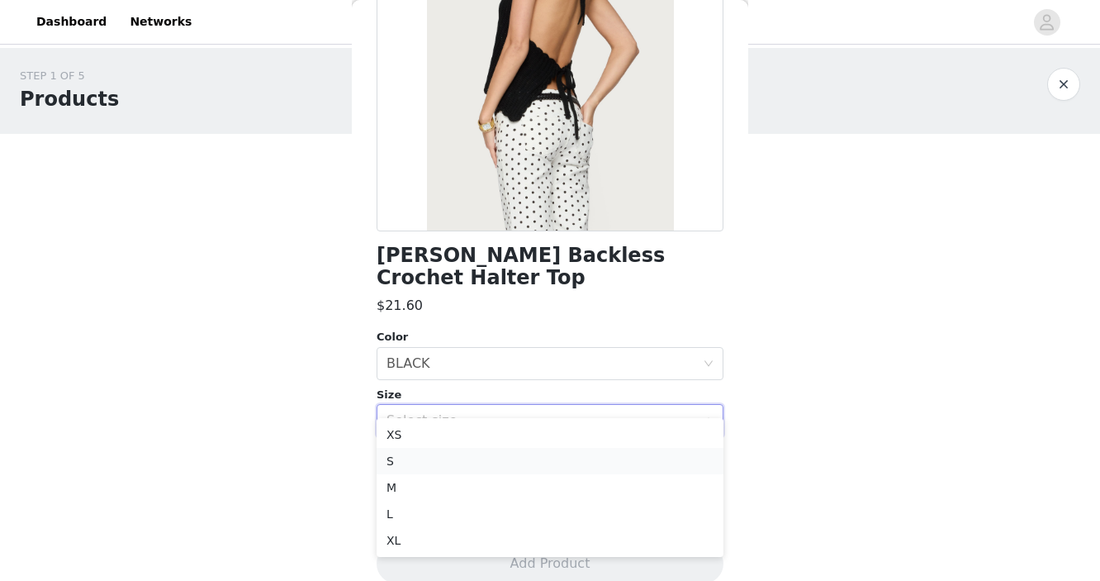
click at [492, 460] on li "S" at bounding box center [550, 461] width 347 height 26
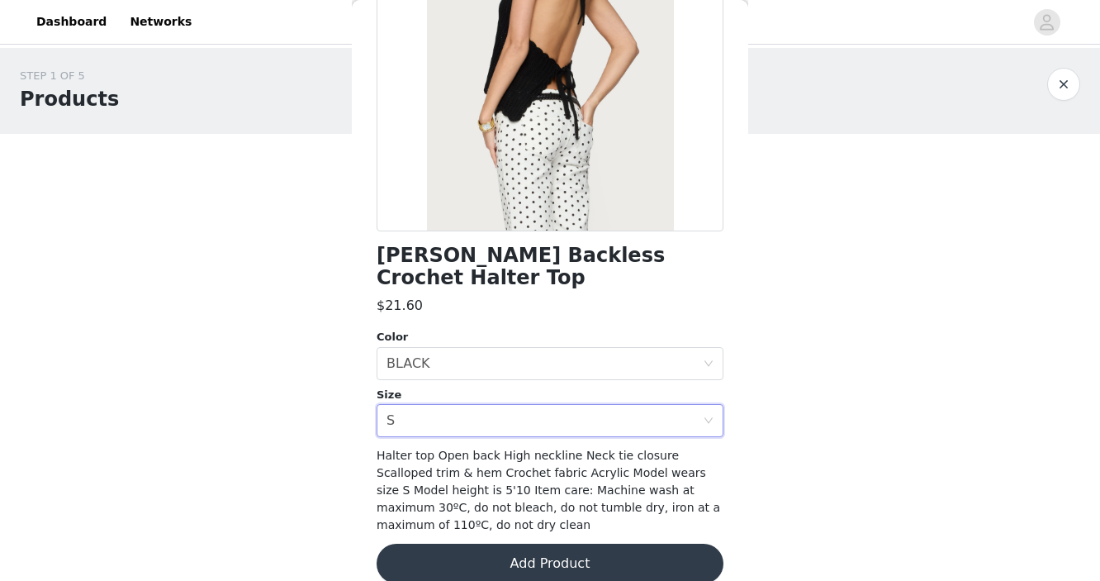
click at [501, 544] on button "Add Product" at bounding box center [550, 564] width 347 height 40
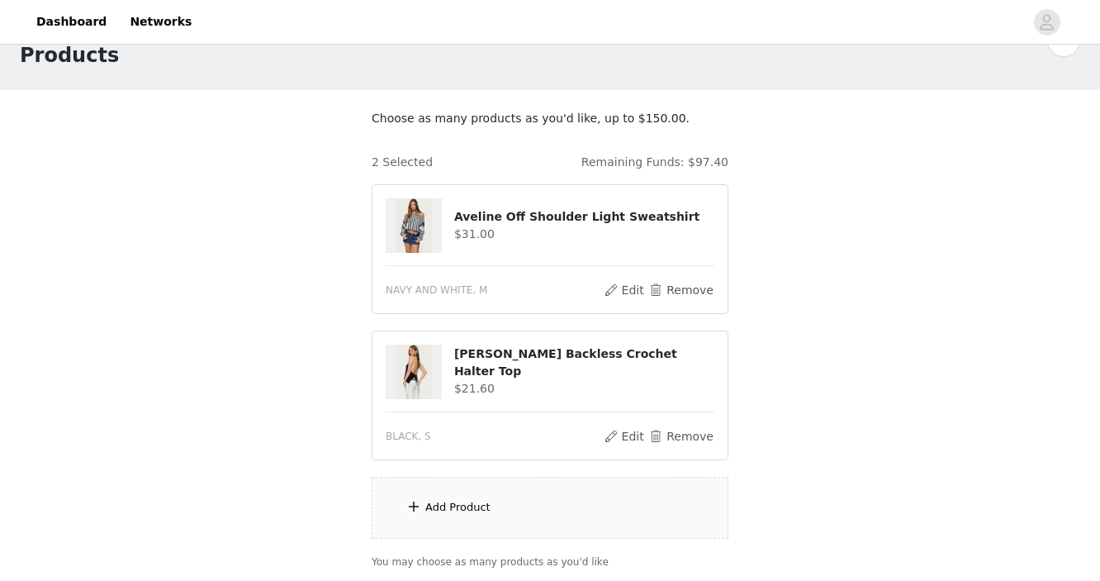
scroll to position [74, 0]
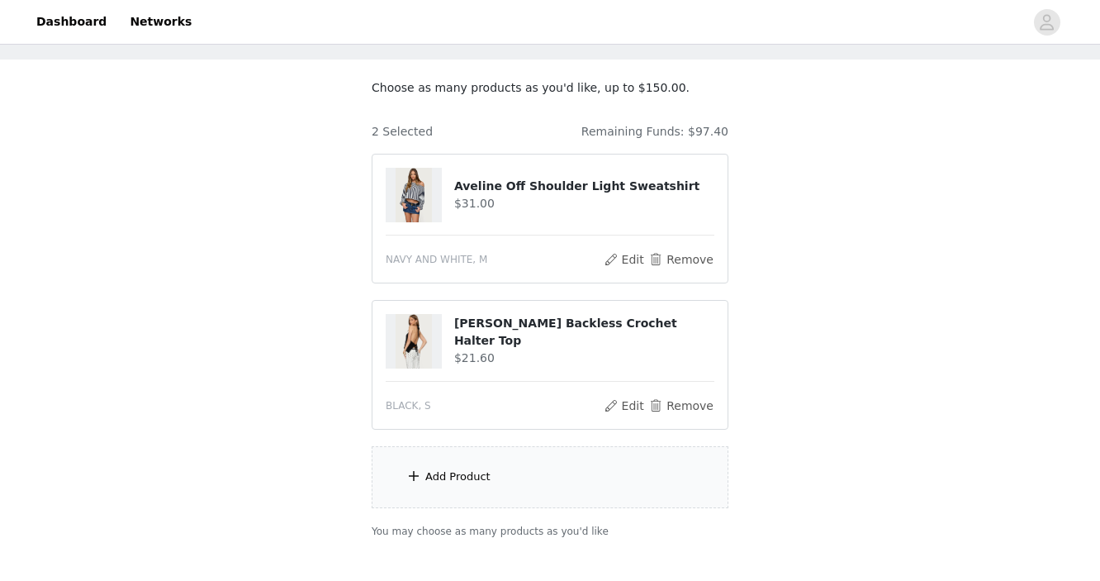
click at [475, 473] on div "Add Product" at bounding box center [457, 476] width 65 height 17
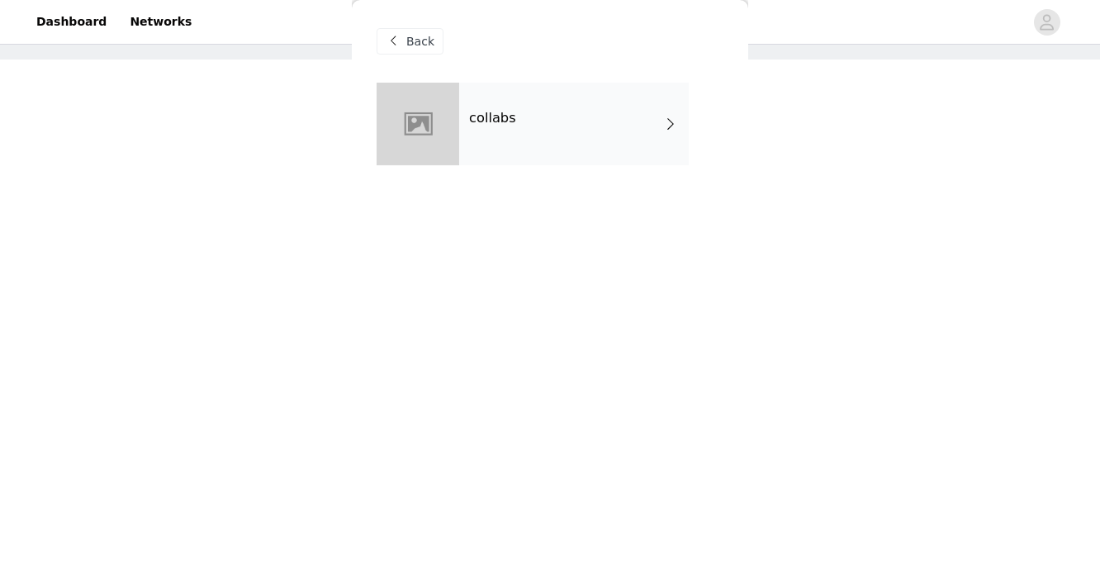
click at [499, 146] on div "collabs" at bounding box center [574, 124] width 230 height 83
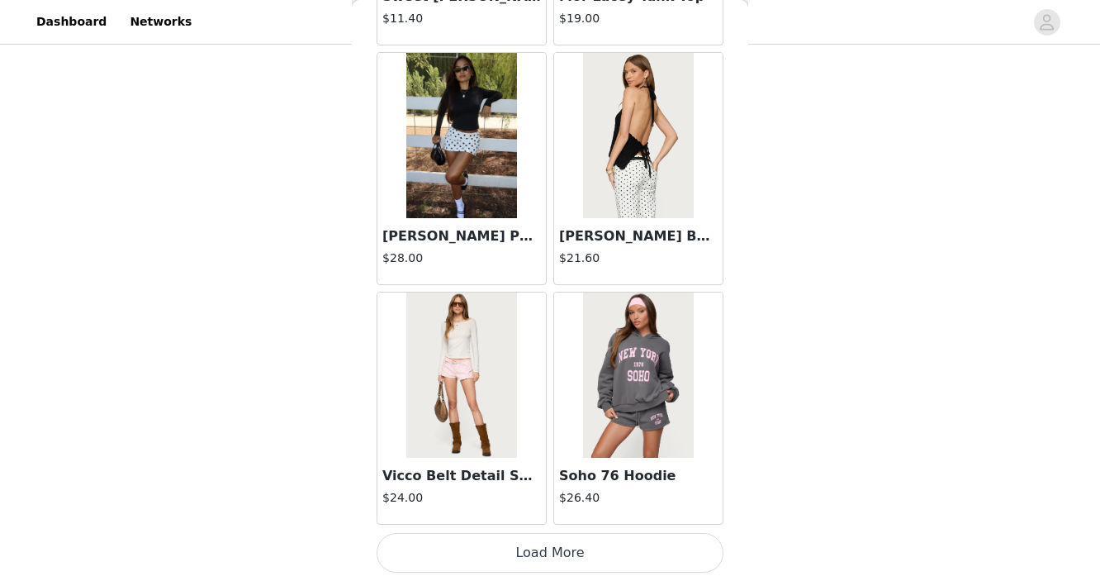
scroll to position [104, 0]
click at [493, 553] on button "Load More" at bounding box center [550, 553] width 347 height 40
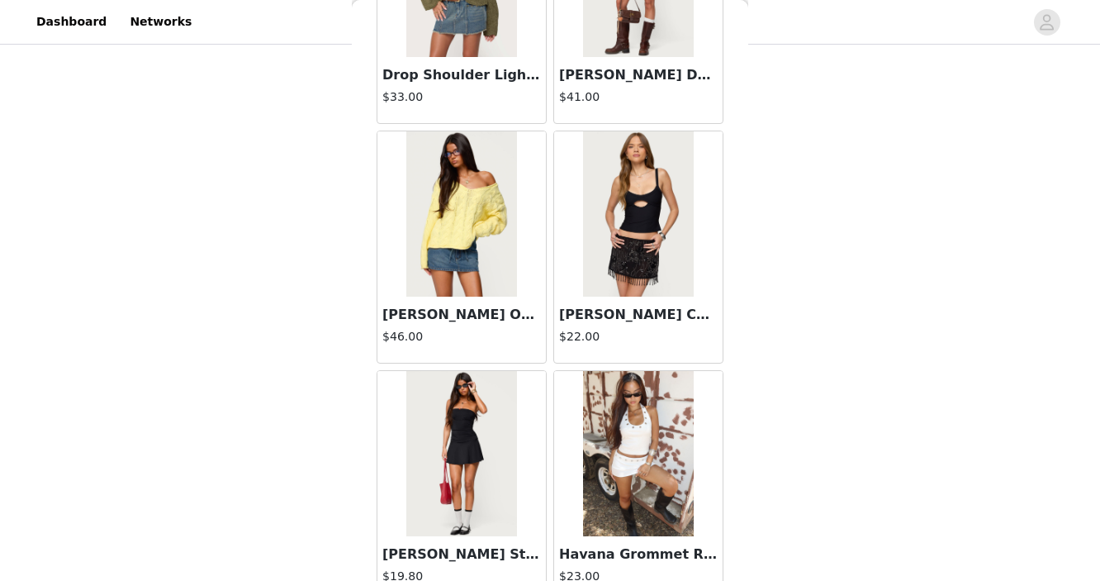
scroll to position [4343, 0]
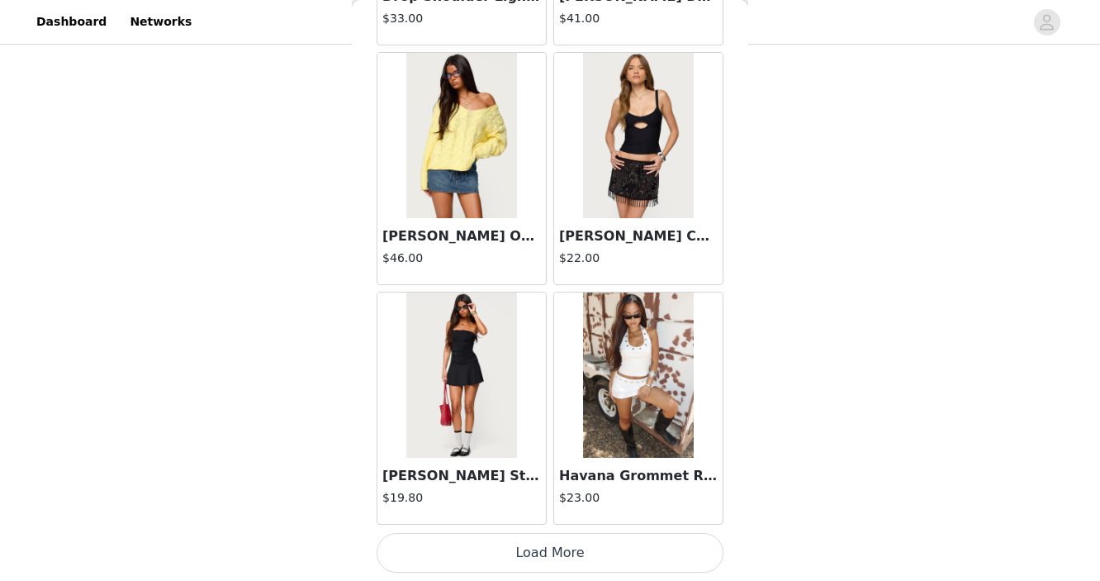
click at [483, 565] on button "Load More" at bounding box center [550, 553] width 347 height 40
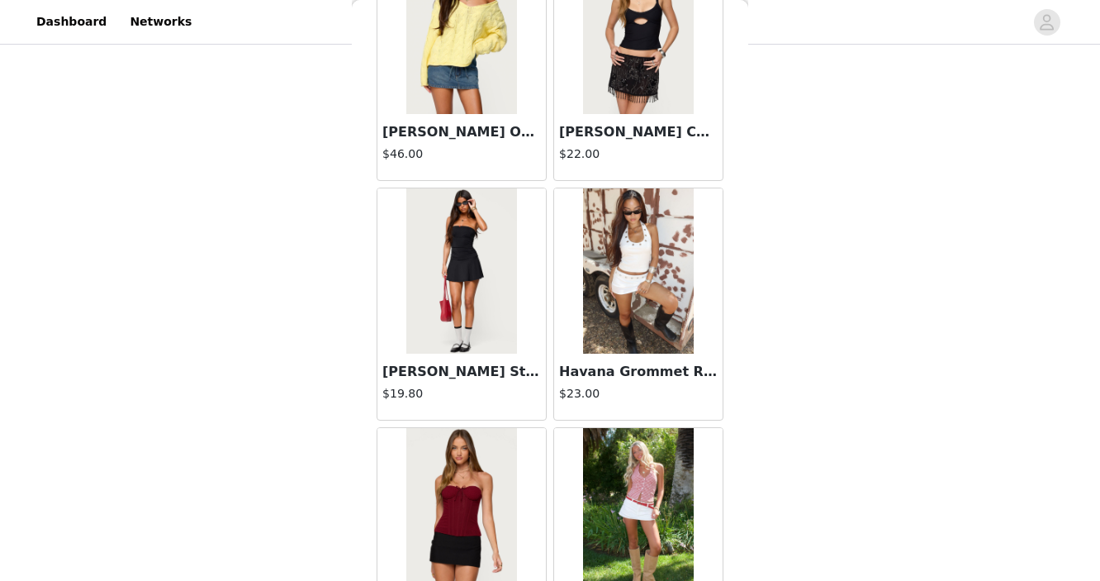
click at [589, 359] on div "Havana Grommet Ribbed Foldover Mini Skort $23.00" at bounding box center [638, 387] width 169 height 66
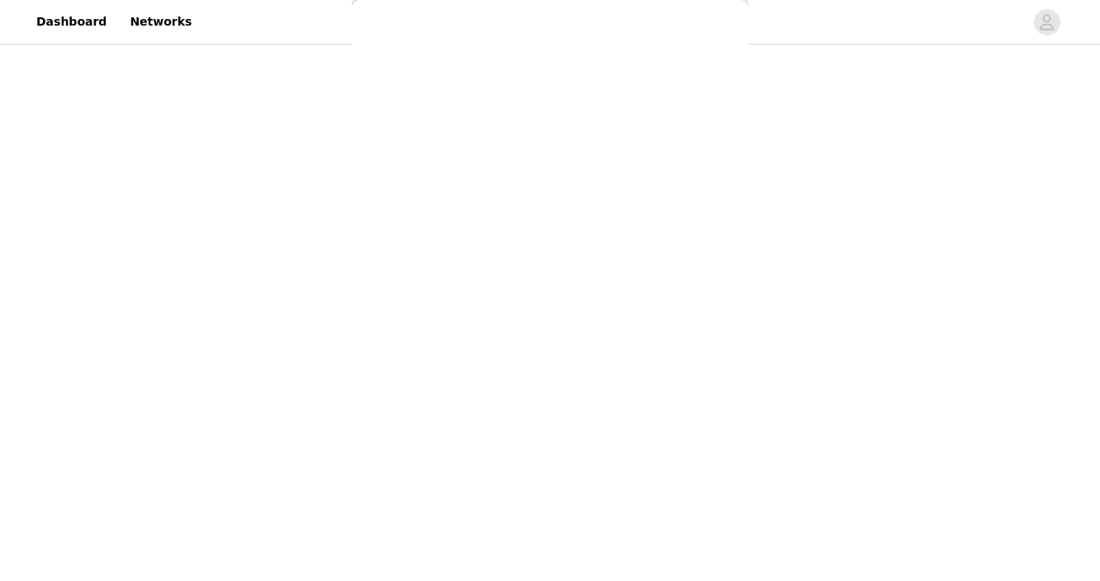
scroll to position [245, 0]
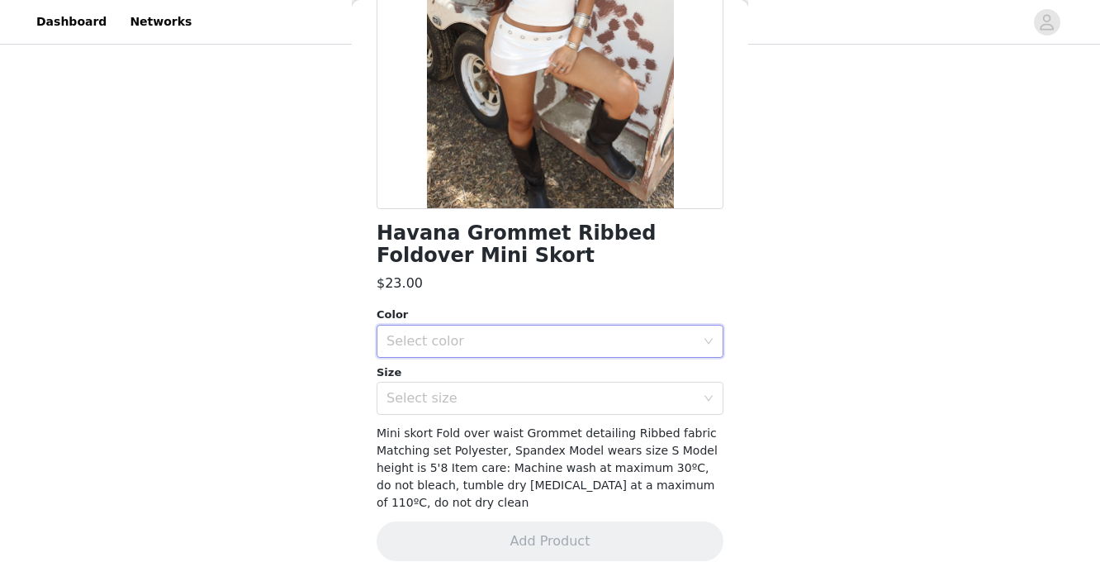
click at [487, 352] on div "Select color" at bounding box center [545, 341] width 316 height 31
click at [485, 379] on li "WHITE" at bounding box center [550, 377] width 347 height 26
click at [485, 392] on div "Select size" at bounding box center [541, 398] width 309 height 17
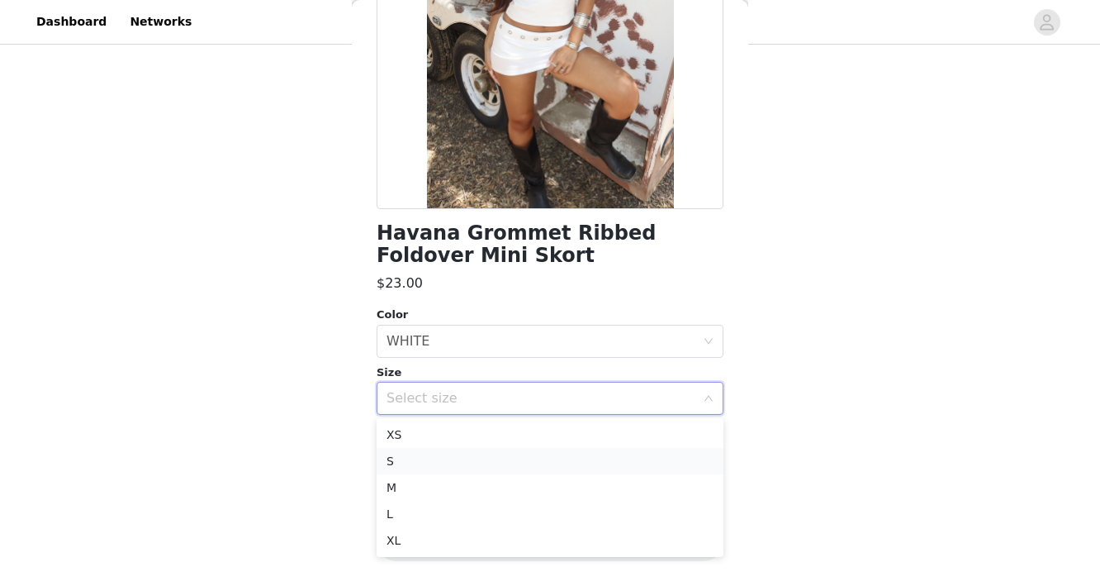
click at [463, 457] on li "S" at bounding box center [550, 461] width 347 height 26
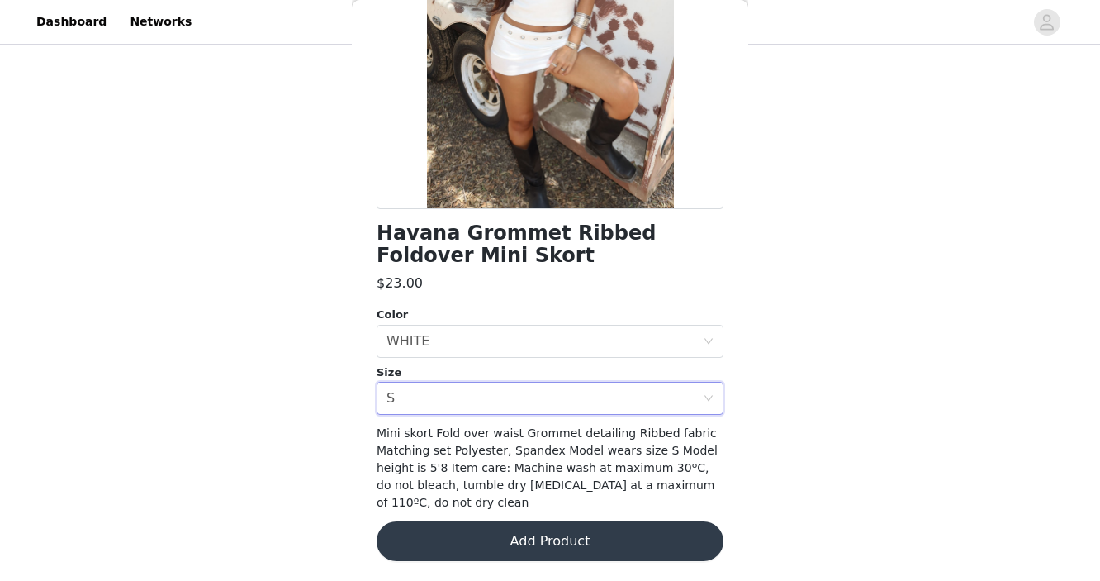
click at [468, 531] on button "Add Product" at bounding box center [550, 541] width 347 height 40
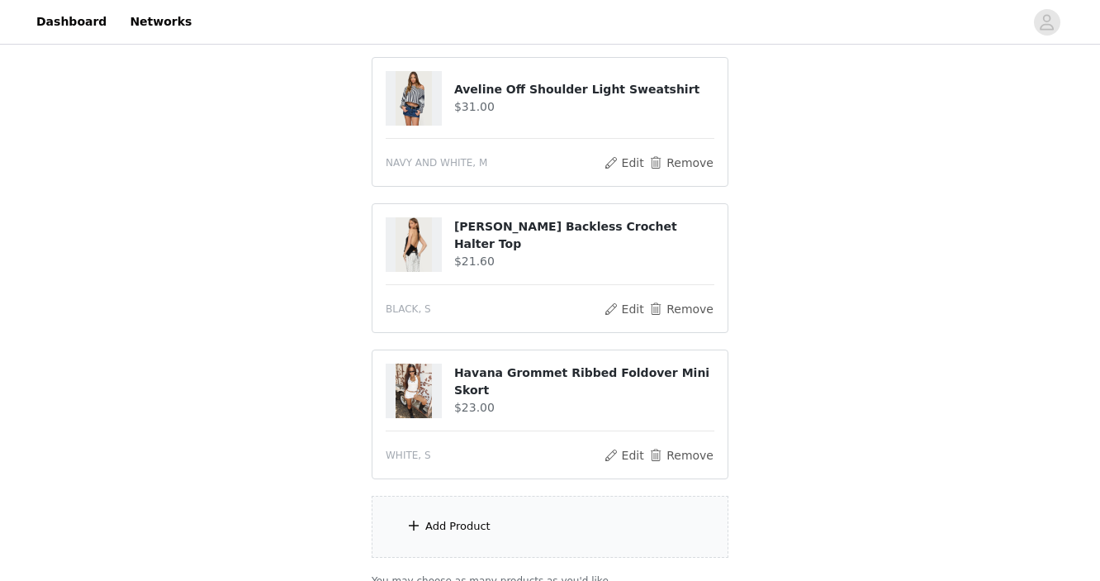
click at [459, 525] on div "Add Product" at bounding box center [457, 526] width 65 height 17
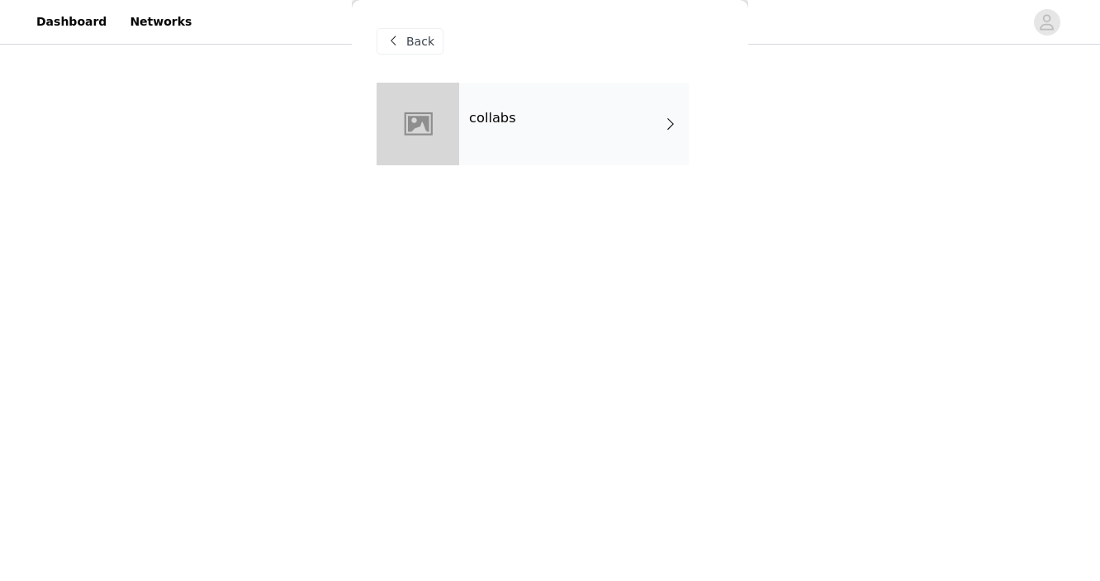
click at [540, 144] on div "collabs" at bounding box center [574, 124] width 230 height 83
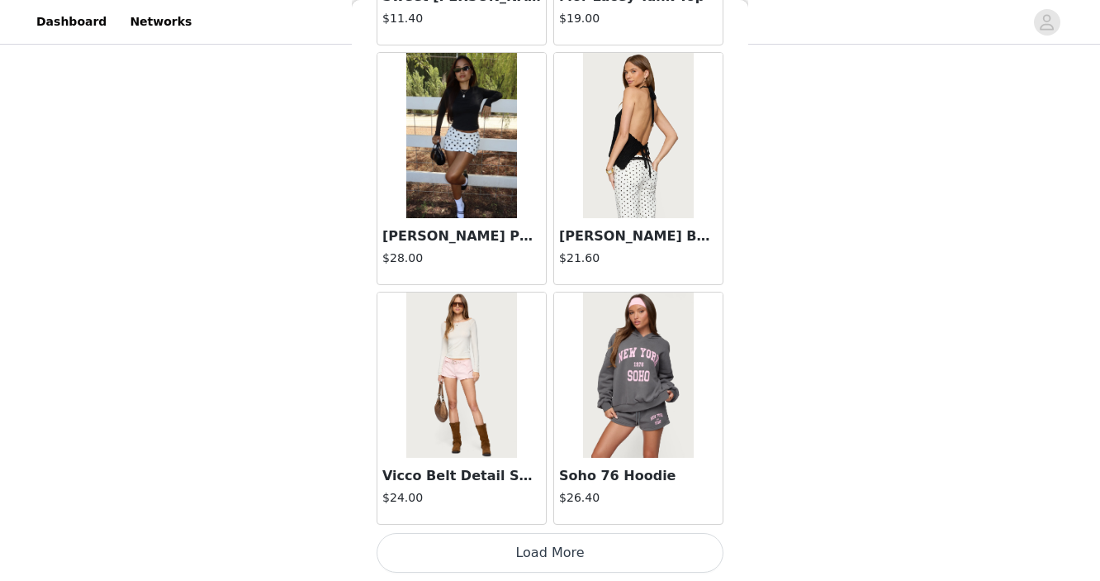
scroll to position [264, 0]
click at [493, 549] on button "Load More" at bounding box center [550, 553] width 347 height 40
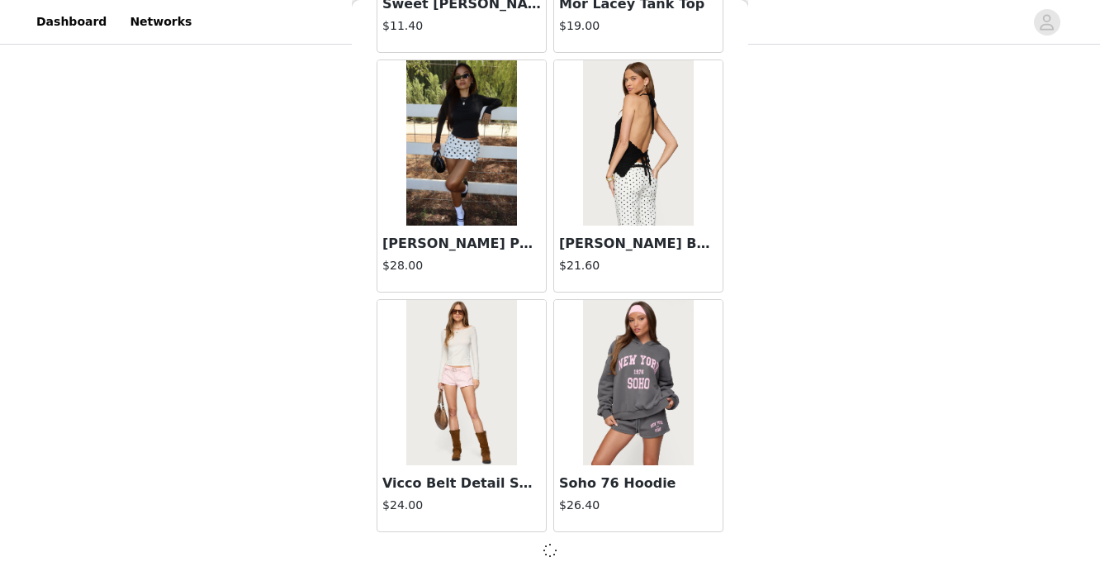
scroll to position [317, 0]
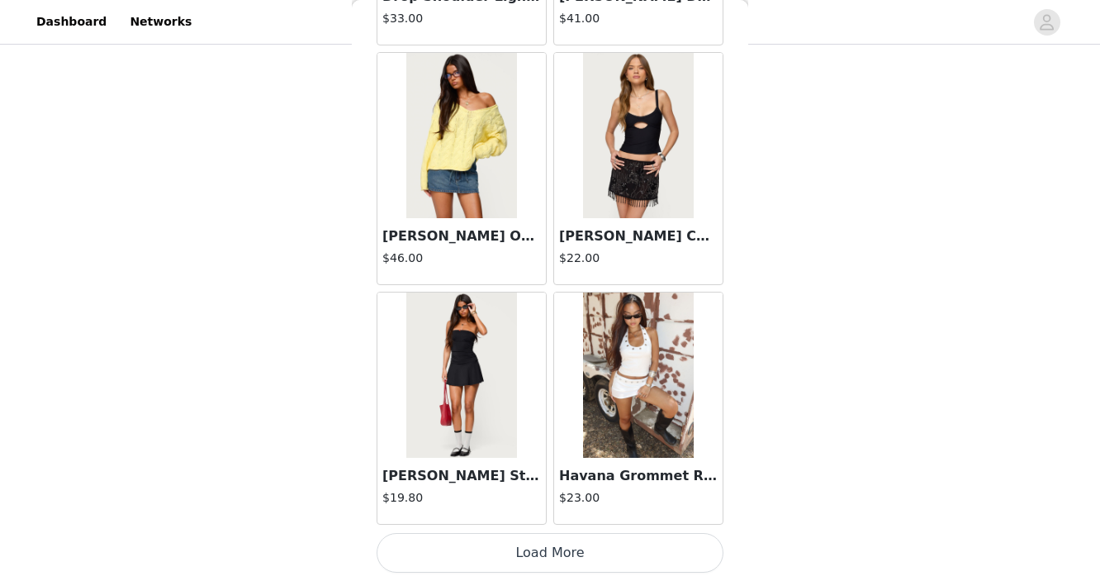
click at [488, 551] on button "Load More" at bounding box center [550, 553] width 347 height 40
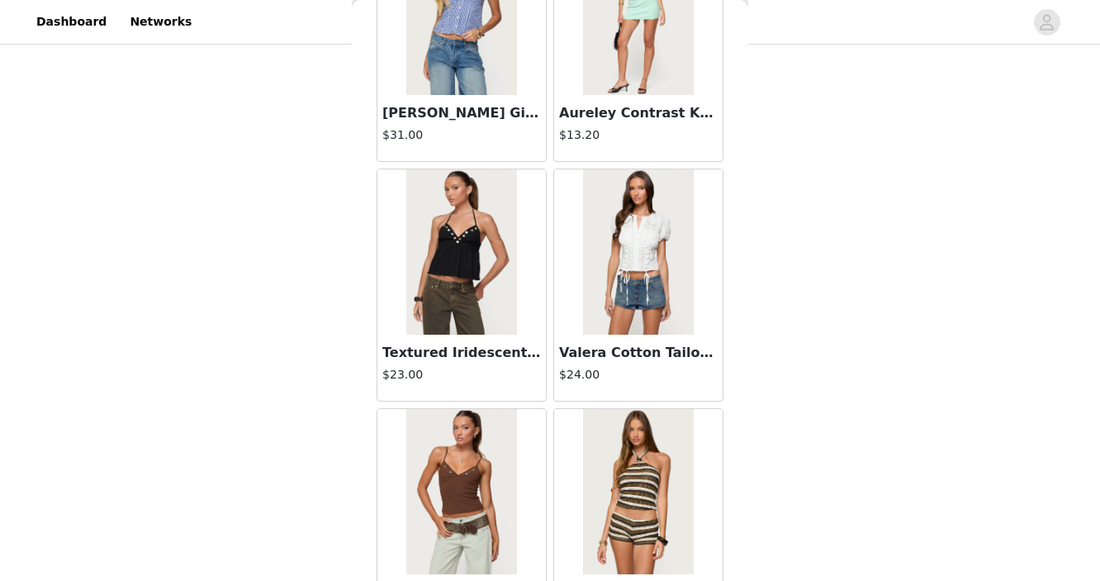
scroll to position [6739, 0]
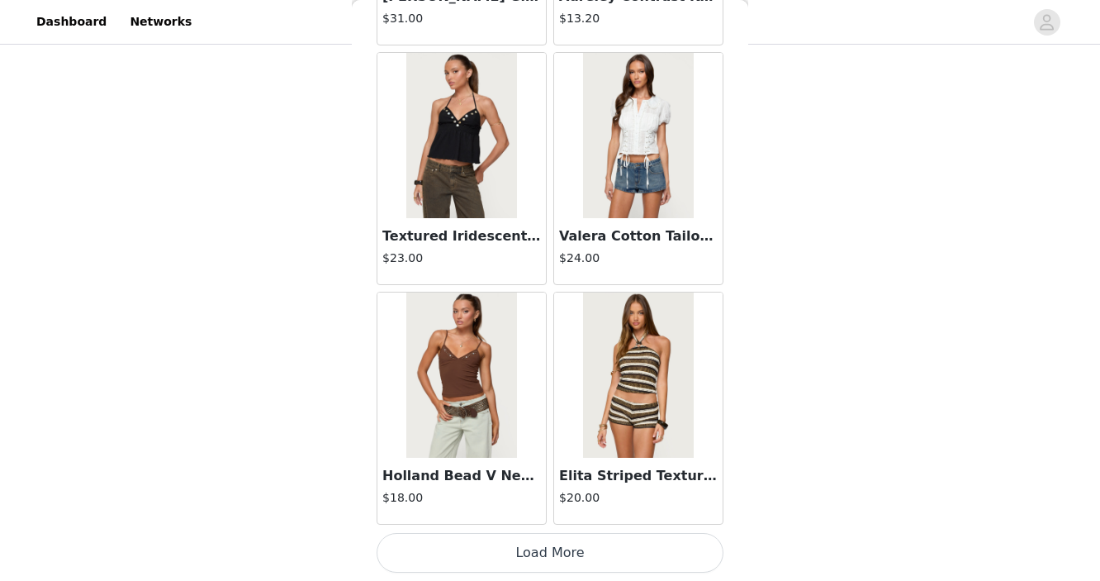
click at [501, 549] on button "Load More" at bounding box center [550, 553] width 347 height 40
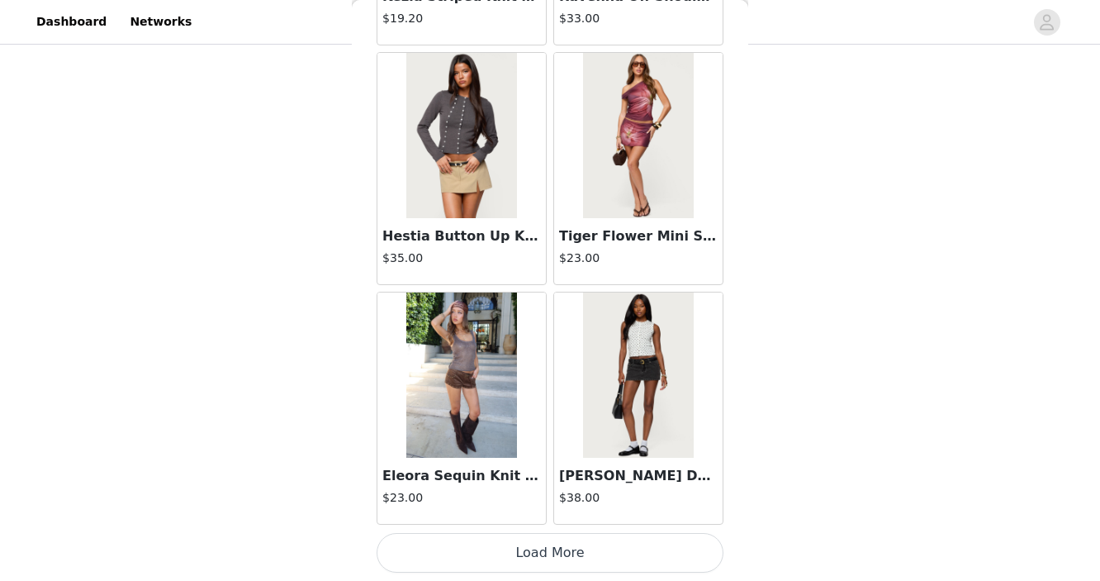
scroll to position [316, 0]
click at [483, 553] on button "Load More" at bounding box center [550, 553] width 347 height 40
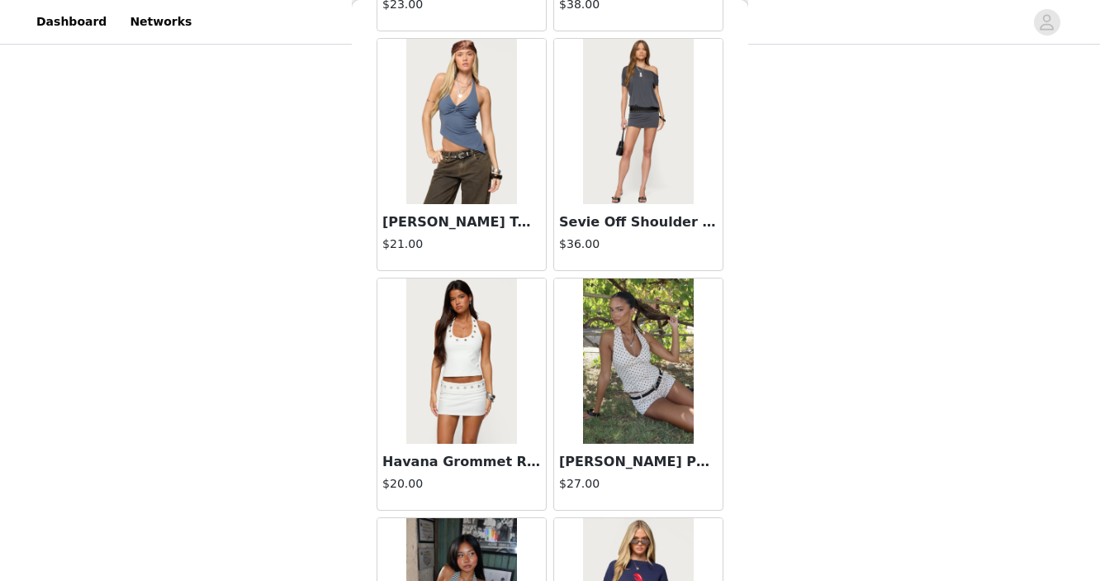
click at [473, 402] on img at bounding box center [461, 360] width 110 height 165
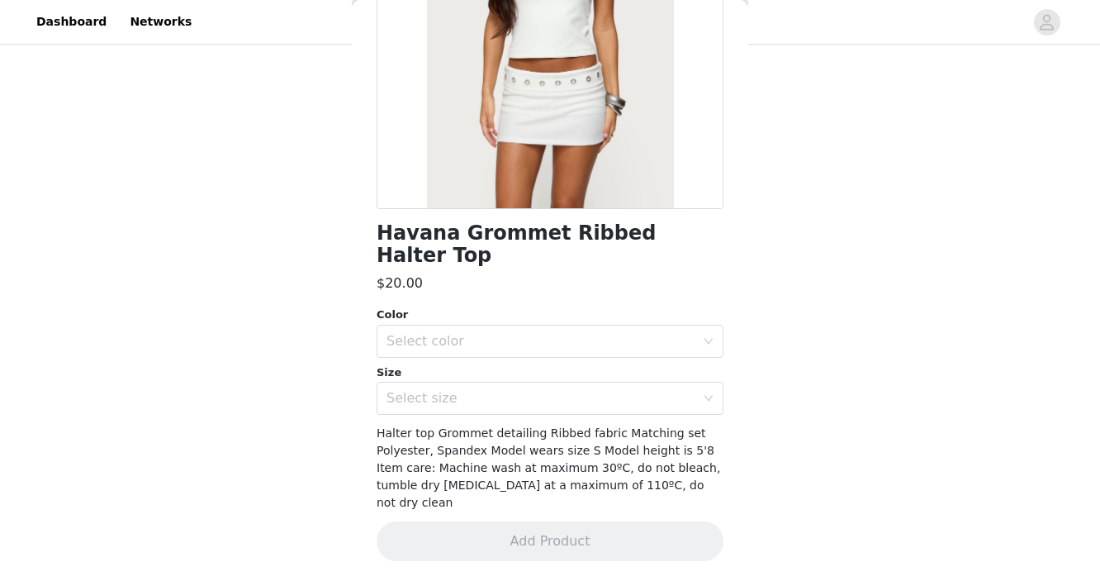
scroll to position [206, 0]
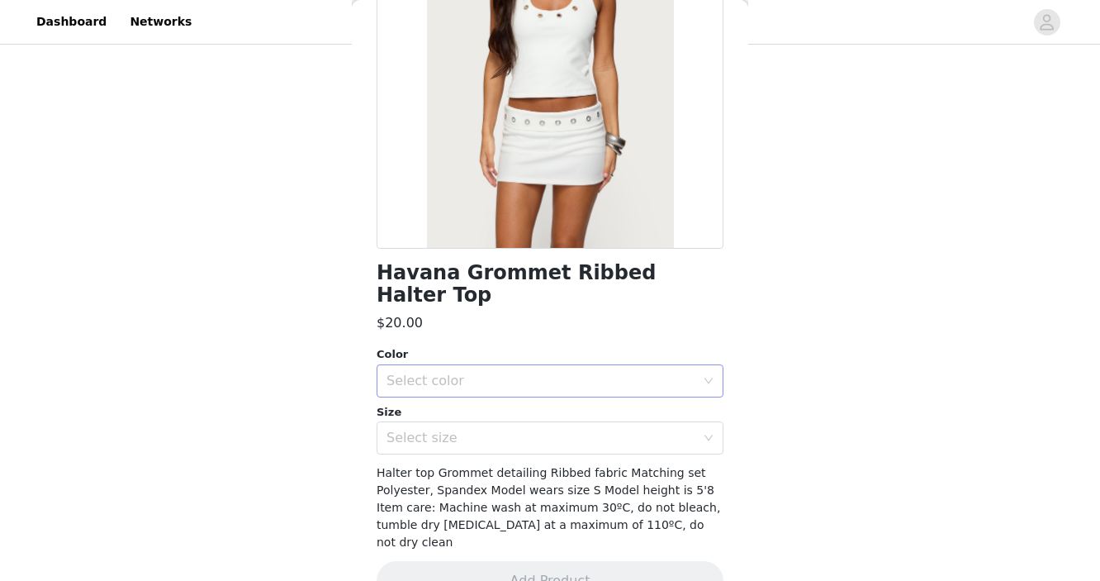
click at [502, 373] on div "Select color" at bounding box center [541, 381] width 309 height 17
click at [483, 393] on li "WHITE" at bounding box center [550, 395] width 347 height 26
click at [478, 430] on div "Select size" at bounding box center [541, 438] width 309 height 17
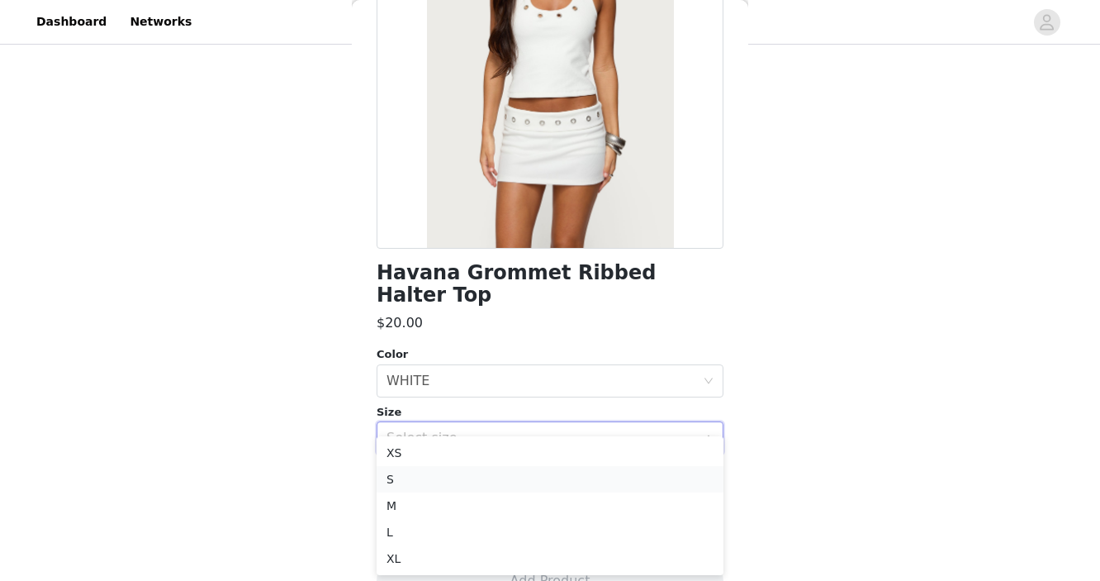
click at [468, 473] on li "S" at bounding box center [550, 479] width 347 height 26
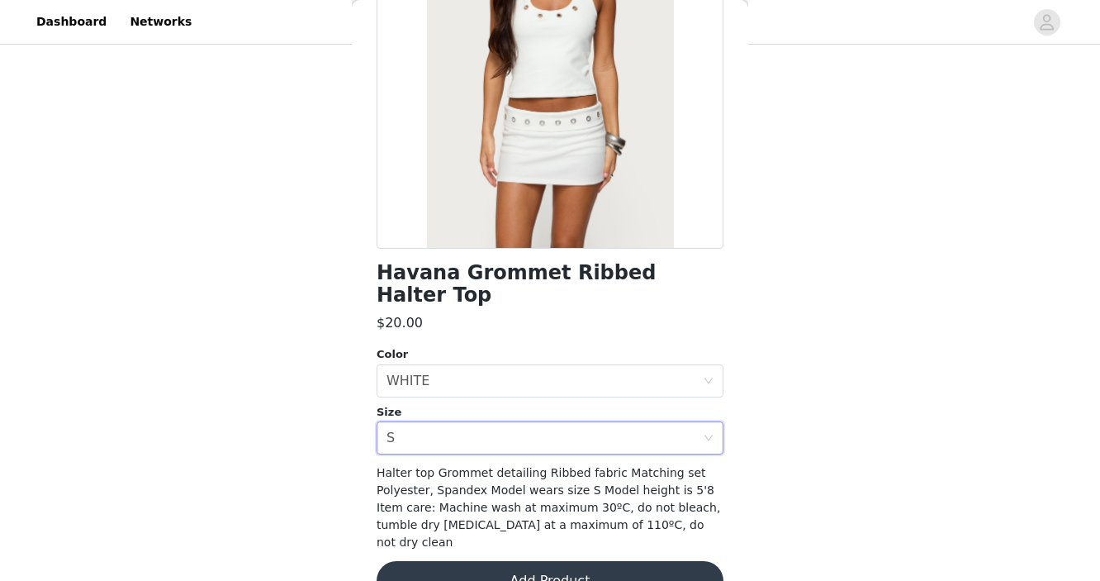
click at [470, 561] on button "Add Product" at bounding box center [550, 581] width 347 height 40
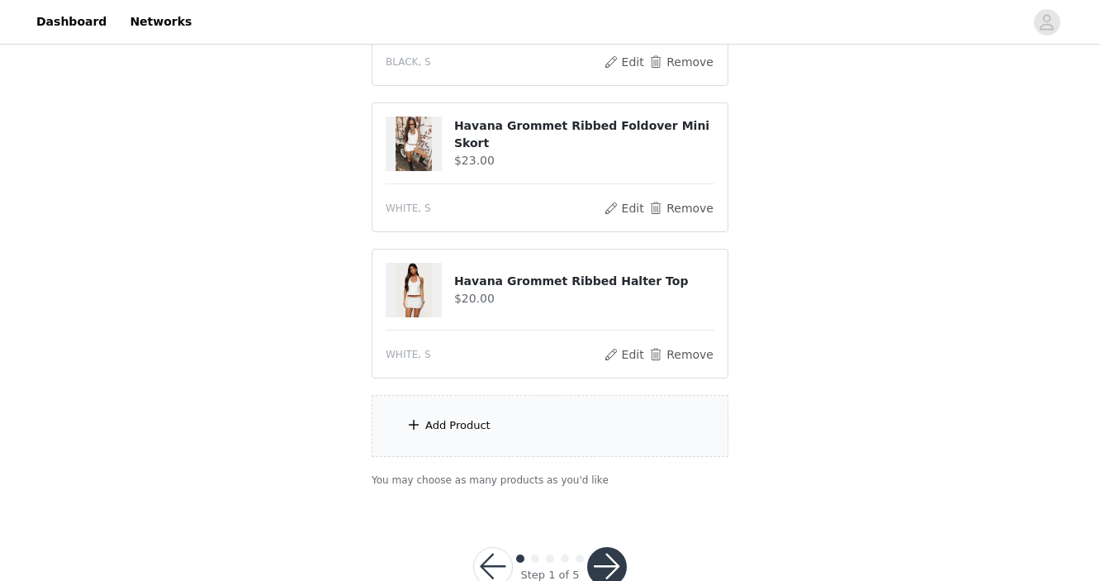
scroll to position [443, 0]
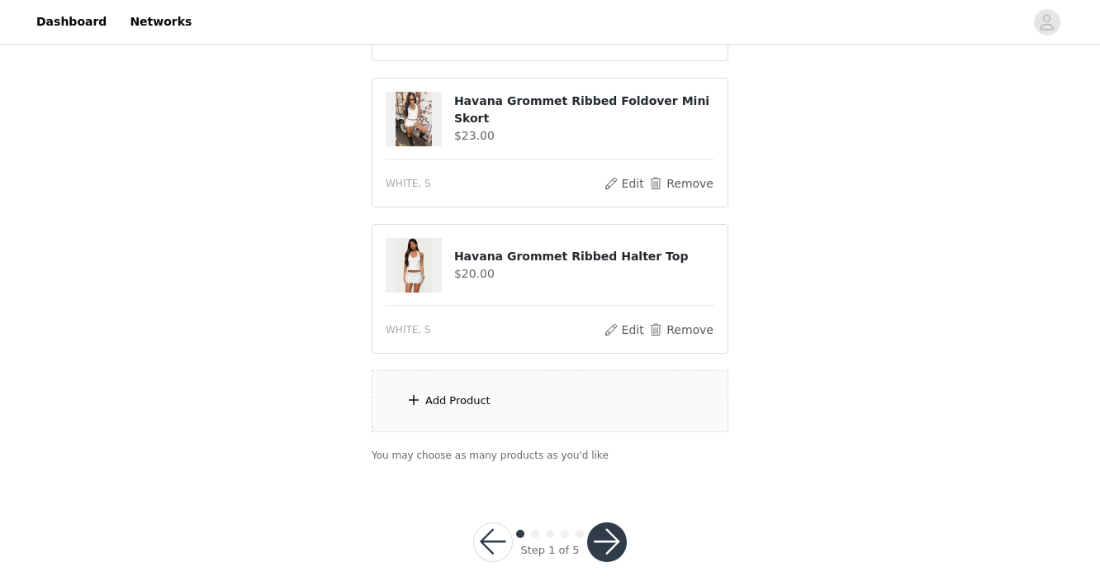
click at [458, 413] on div "Add Product" at bounding box center [550, 401] width 357 height 62
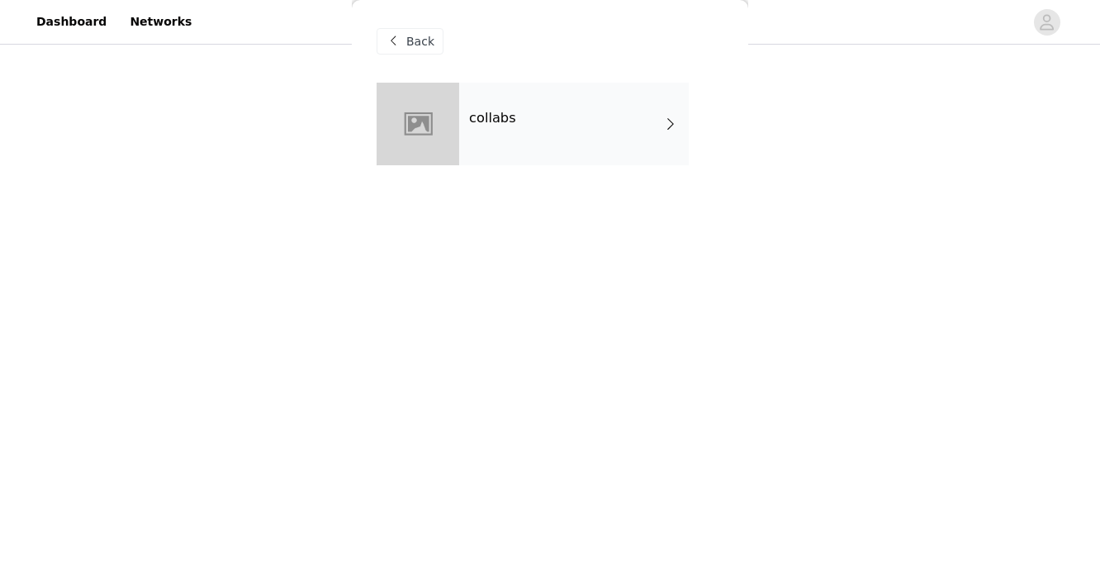
click at [492, 155] on div "collabs" at bounding box center [574, 124] width 230 height 83
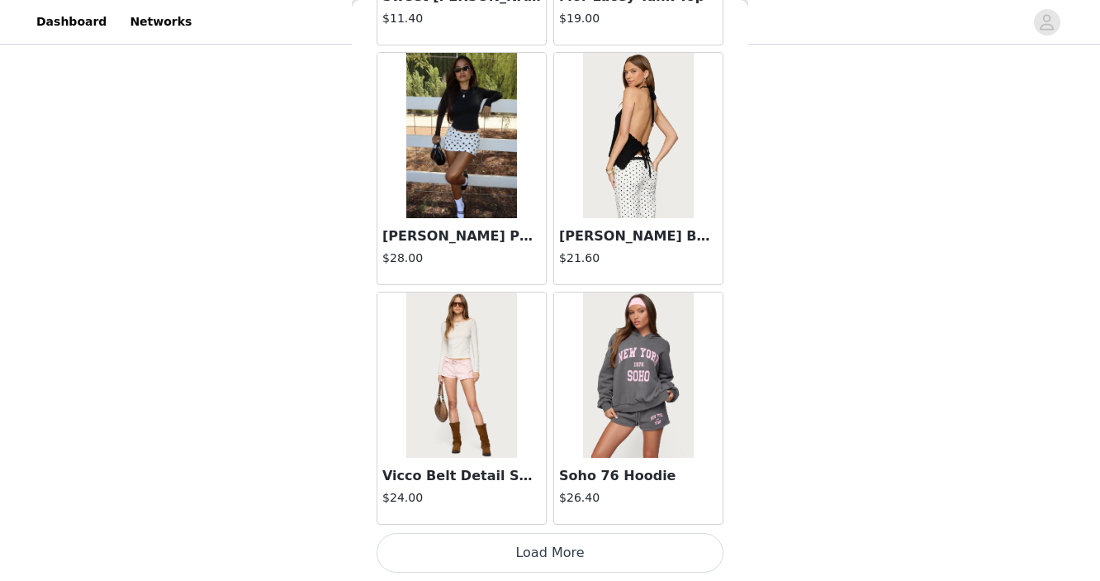
scroll to position [463, 0]
click at [458, 544] on button "Load More" at bounding box center [550, 553] width 347 height 40
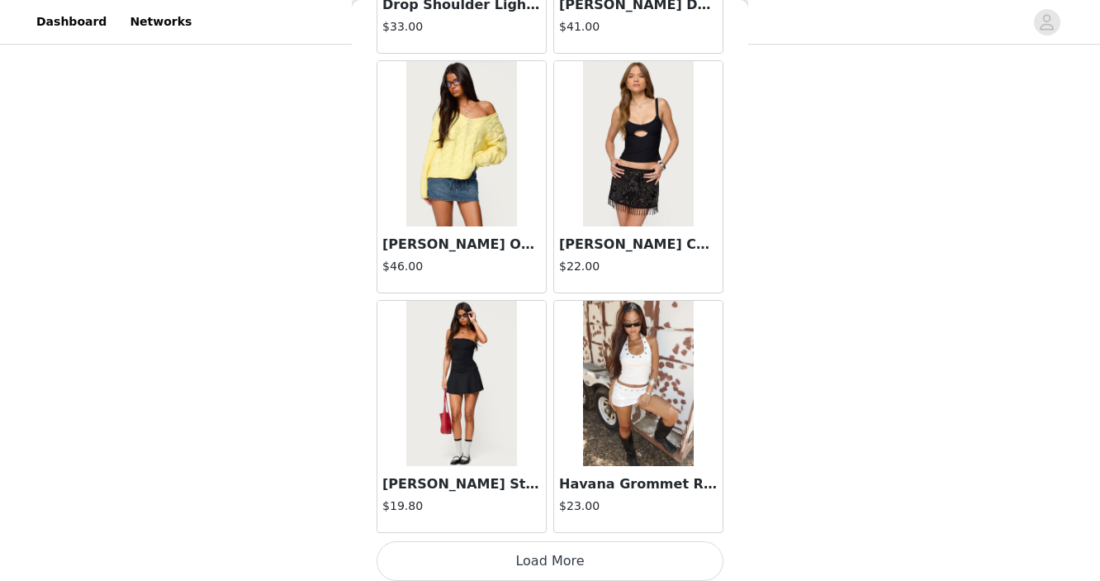
scroll to position [4343, 0]
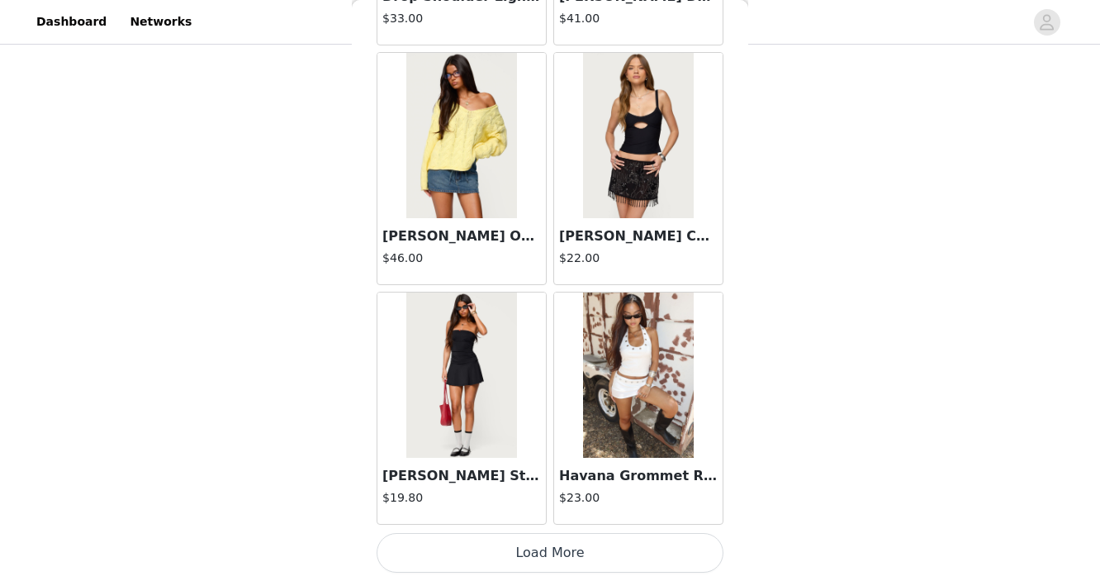
click at [454, 553] on button "Load More" at bounding box center [550, 553] width 347 height 40
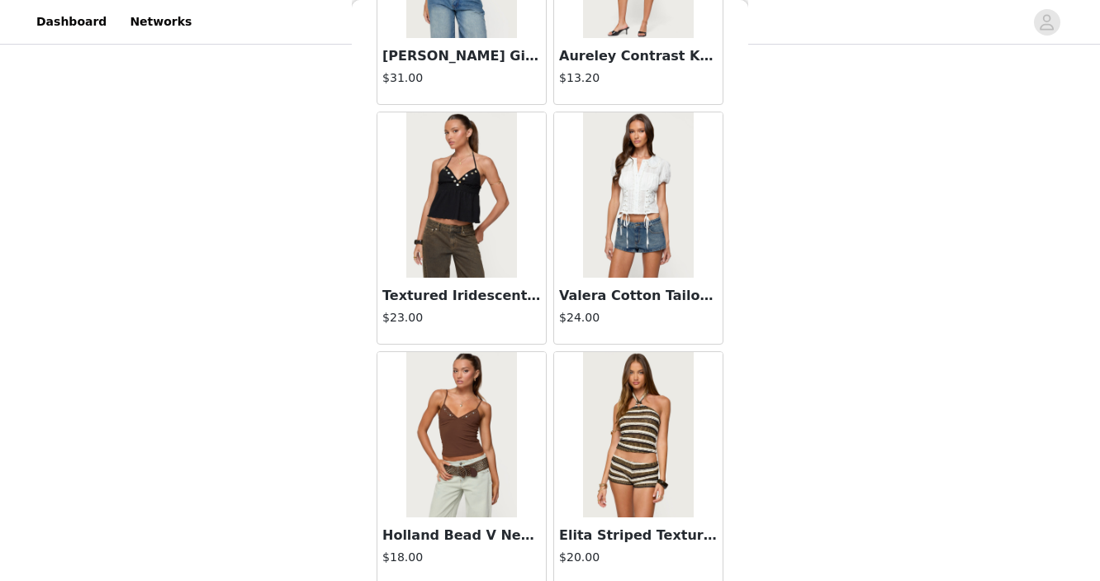
scroll to position [6739, 0]
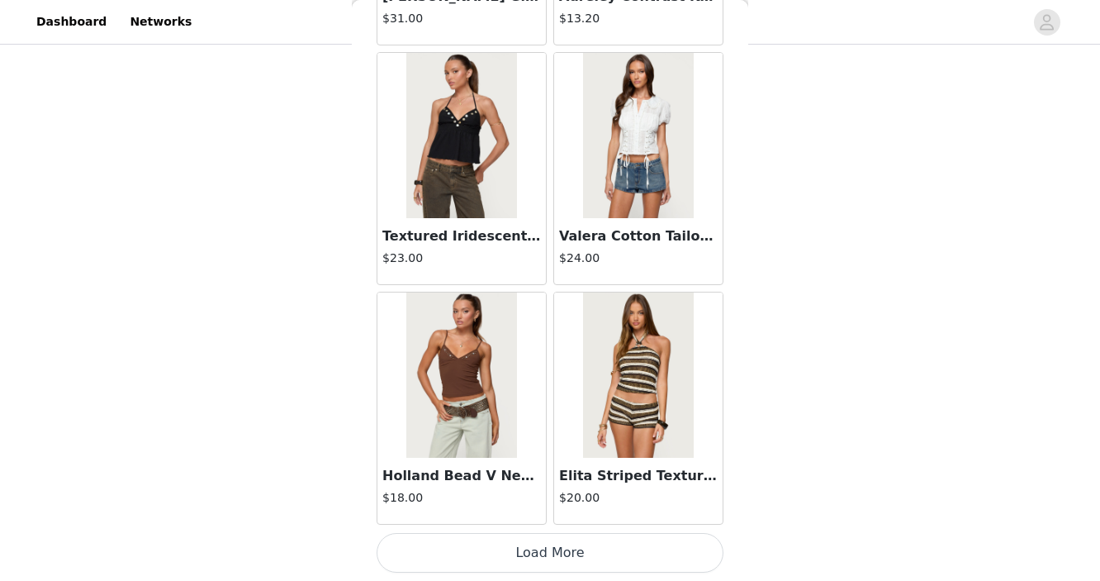
click at [458, 563] on button "Load More" at bounding box center [550, 553] width 347 height 40
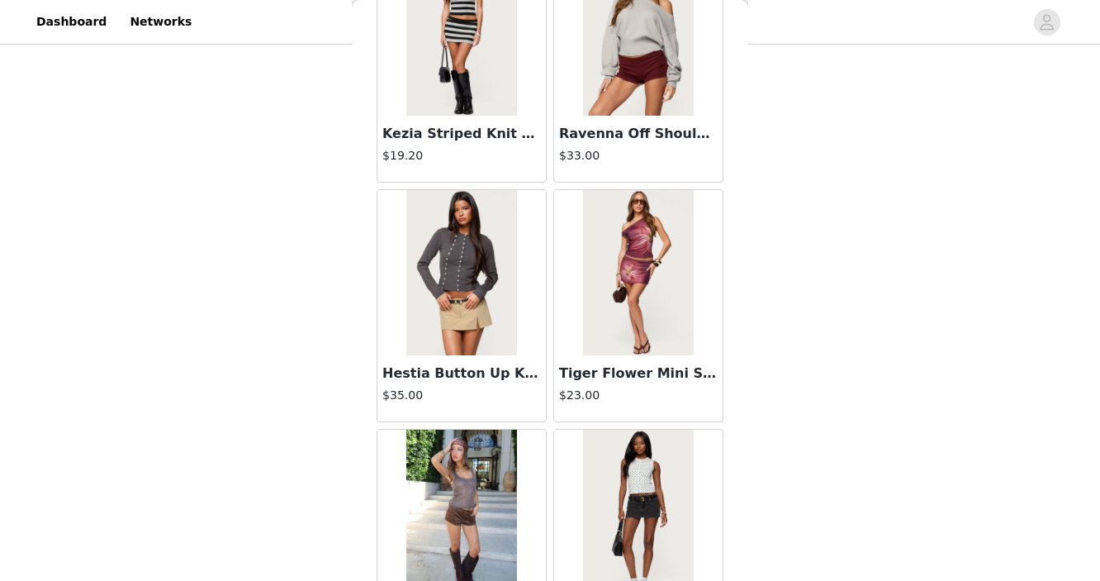
scroll to position [9135, 0]
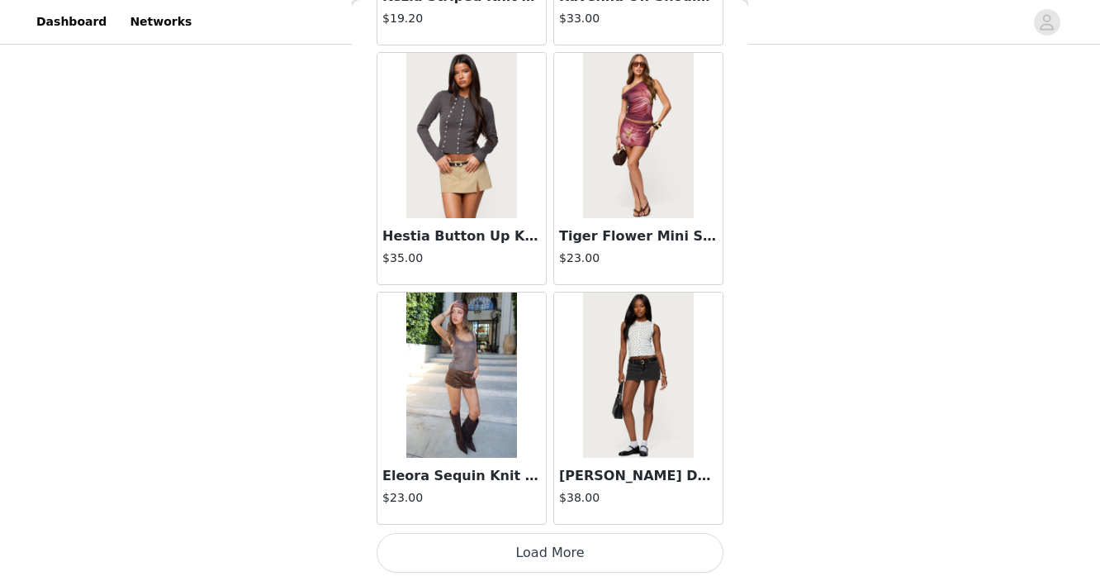
click at [469, 544] on button "Load More" at bounding box center [550, 553] width 347 height 40
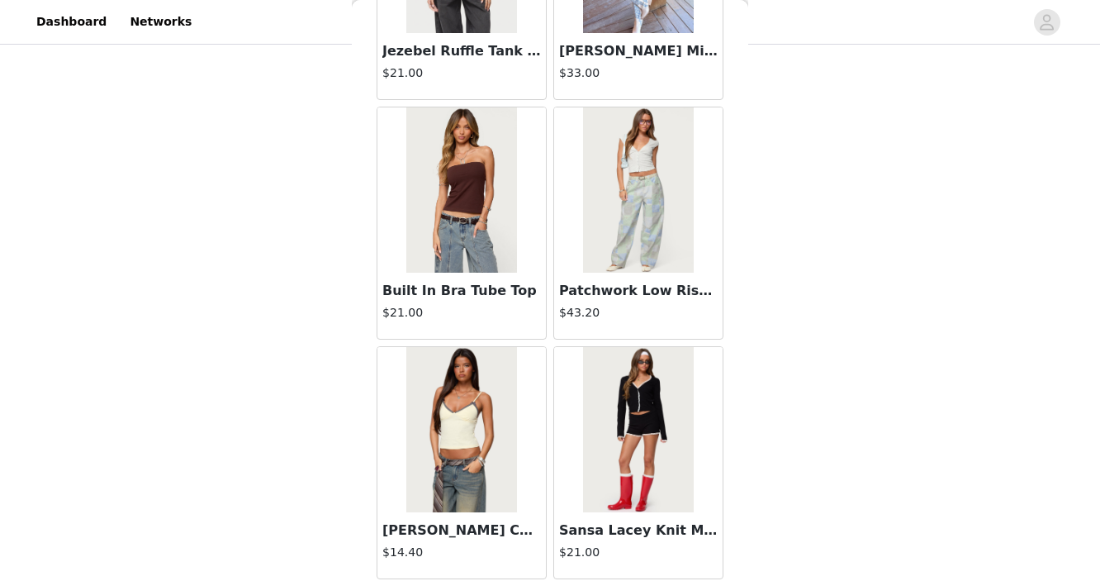
scroll to position [11531, 0]
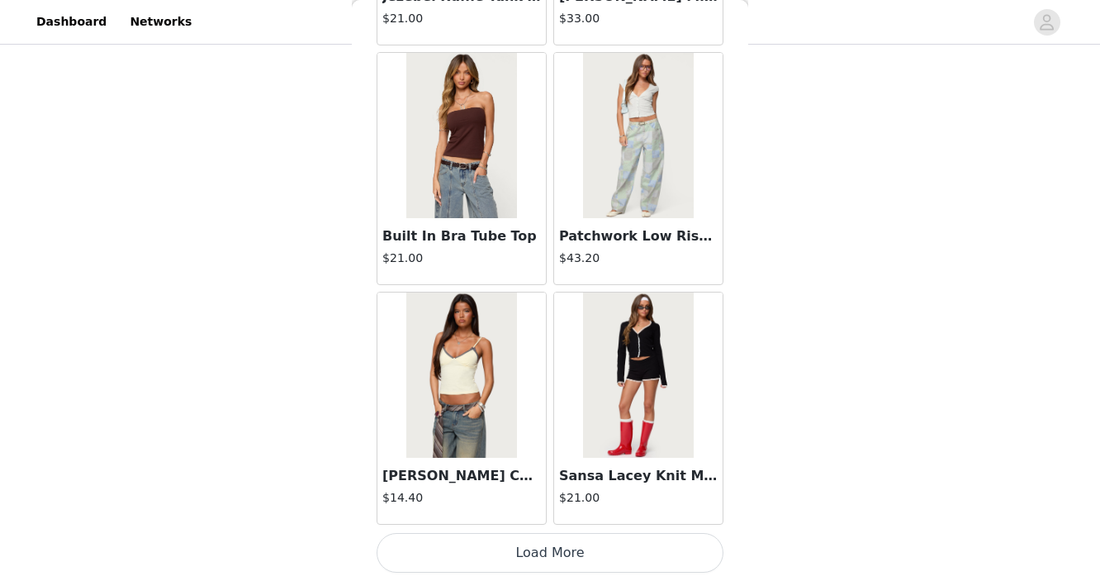
click at [475, 560] on button "Load More" at bounding box center [550, 553] width 347 height 40
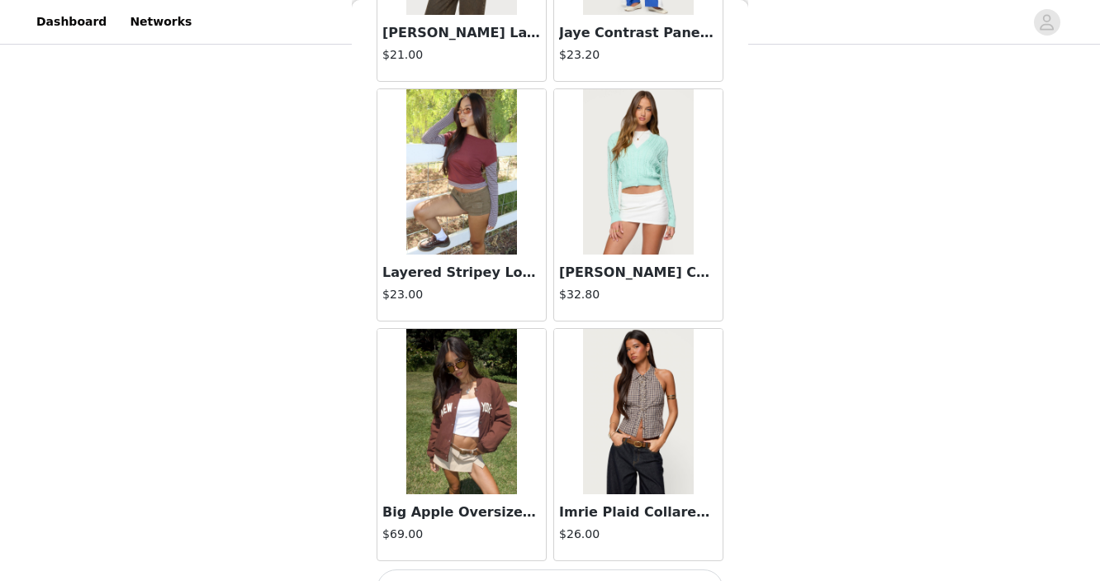
scroll to position [13927, 0]
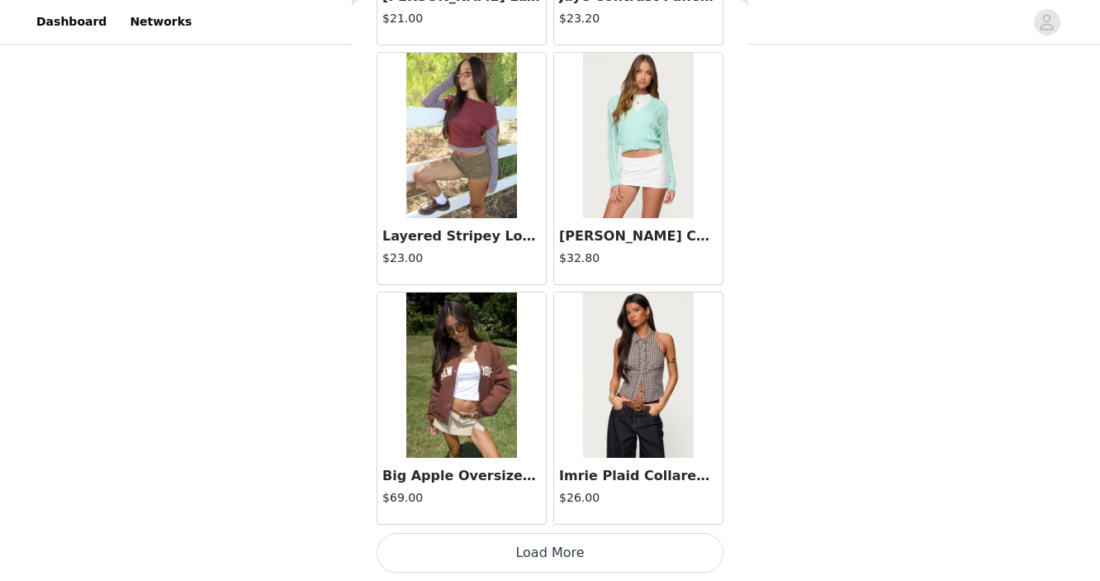
click at [497, 550] on button "Load More" at bounding box center [550, 553] width 347 height 40
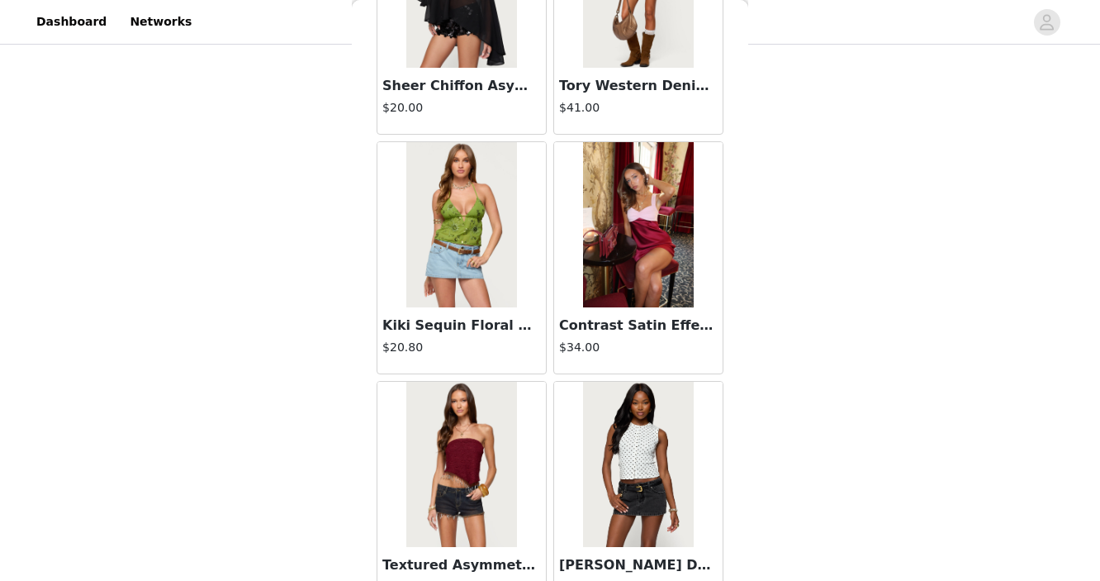
scroll to position [16323, 0]
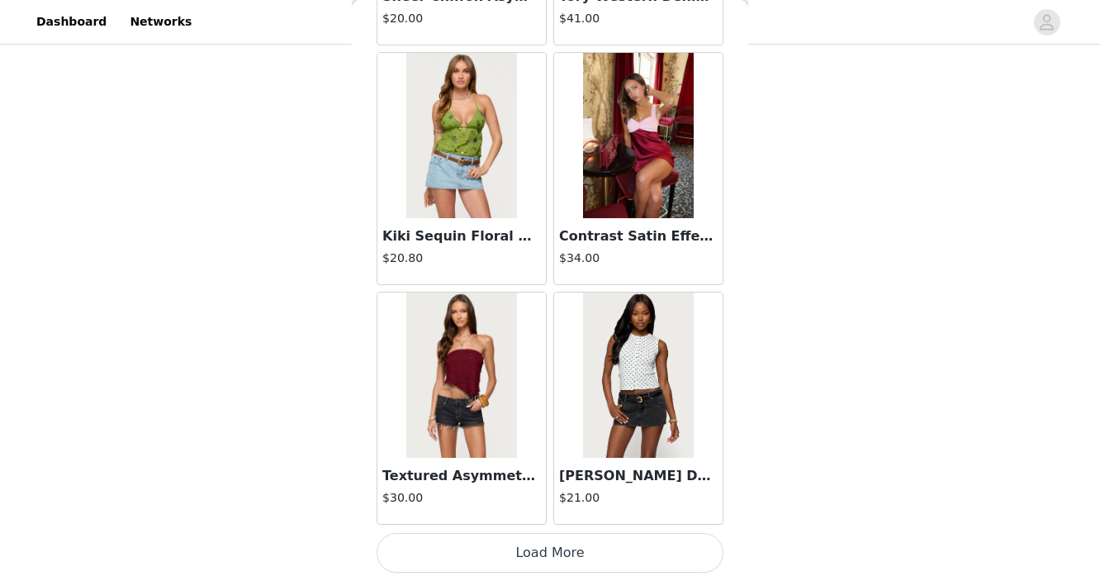
click at [503, 559] on button "Load More" at bounding box center [550, 553] width 347 height 40
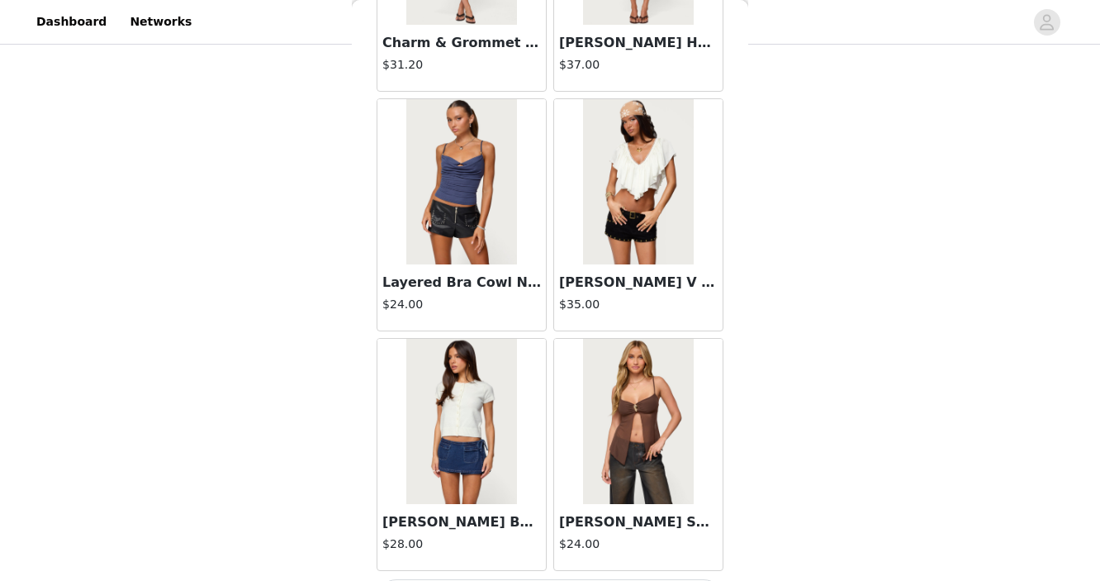
scroll to position [18719, 0]
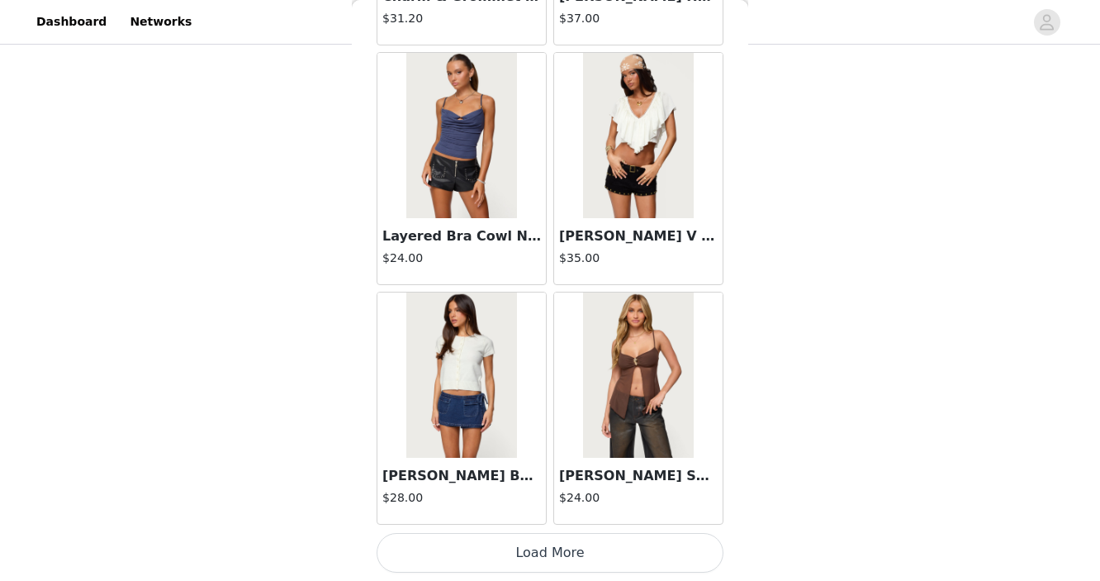
click at [507, 549] on button "Load More" at bounding box center [550, 553] width 347 height 40
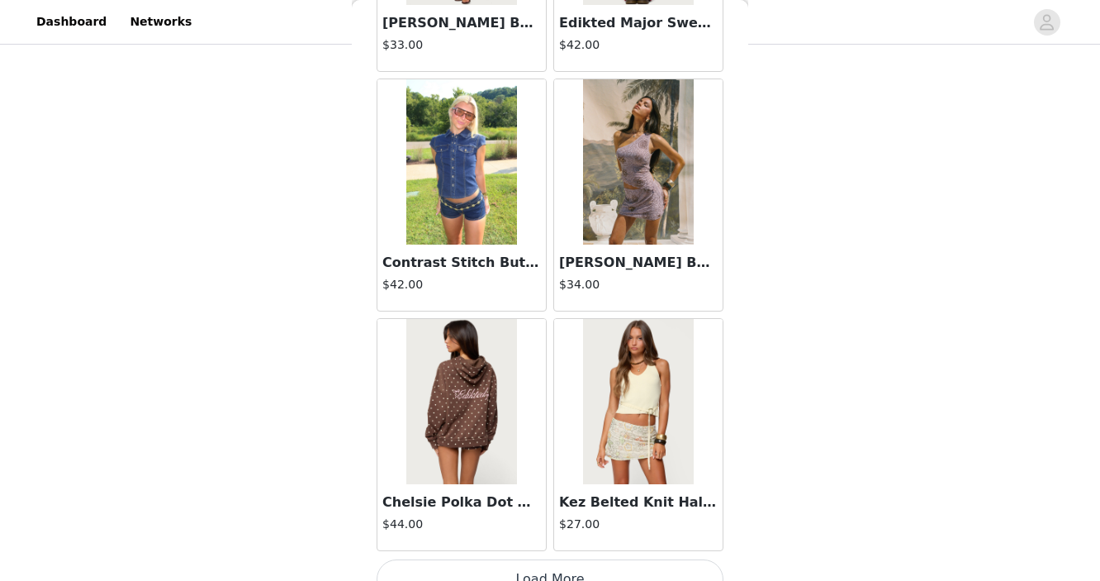
scroll to position [21115, 0]
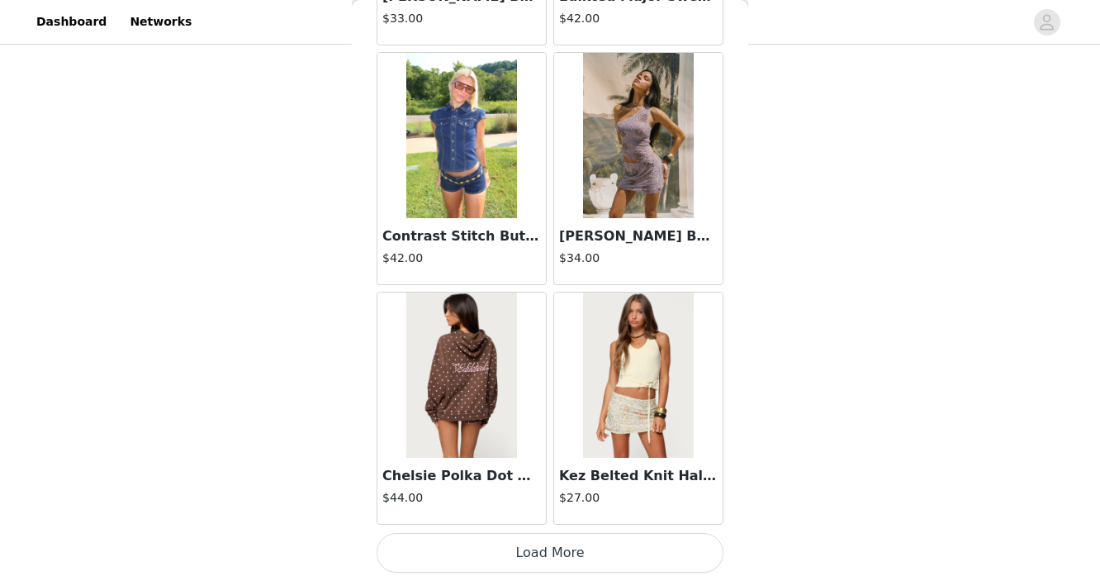
click at [506, 555] on button "Load More" at bounding box center [550, 553] width 347 height 40
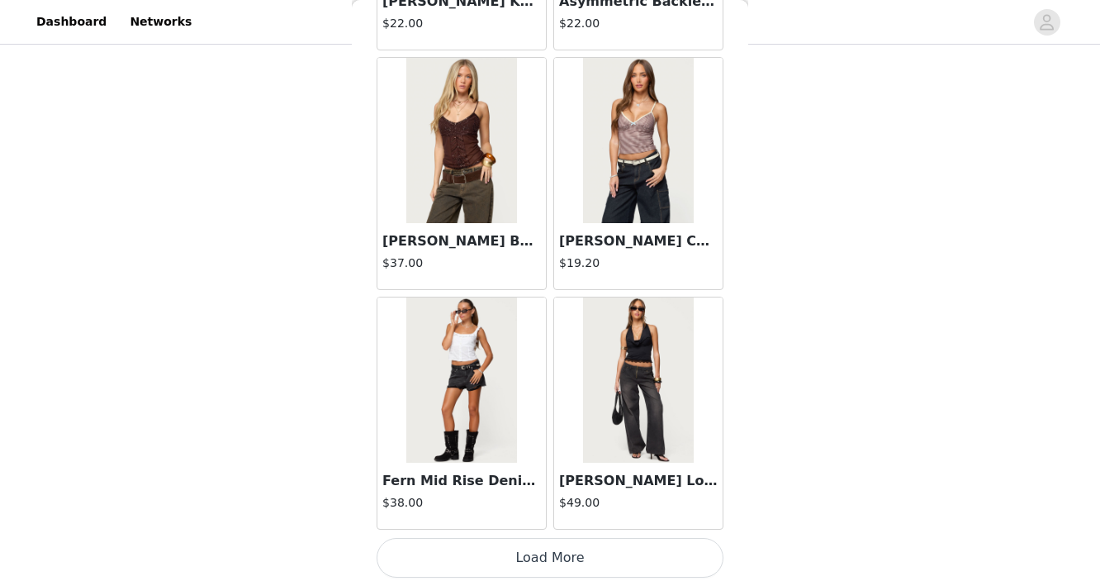
scroll to position [23511, 0]
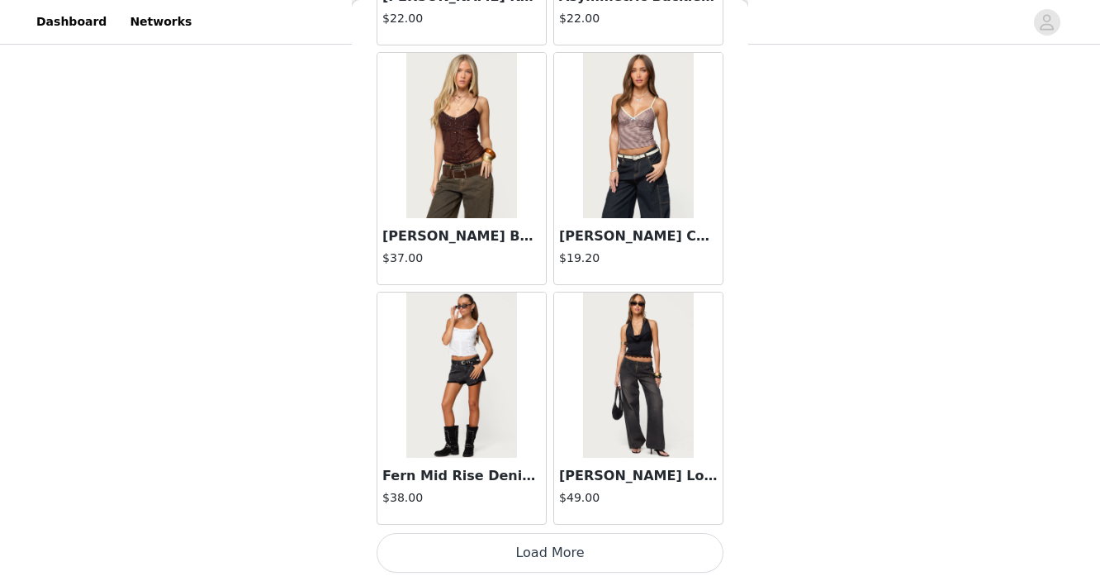
click at [493, 543] on button "Load More" at bounding box center [550, 553] width 347 height 40
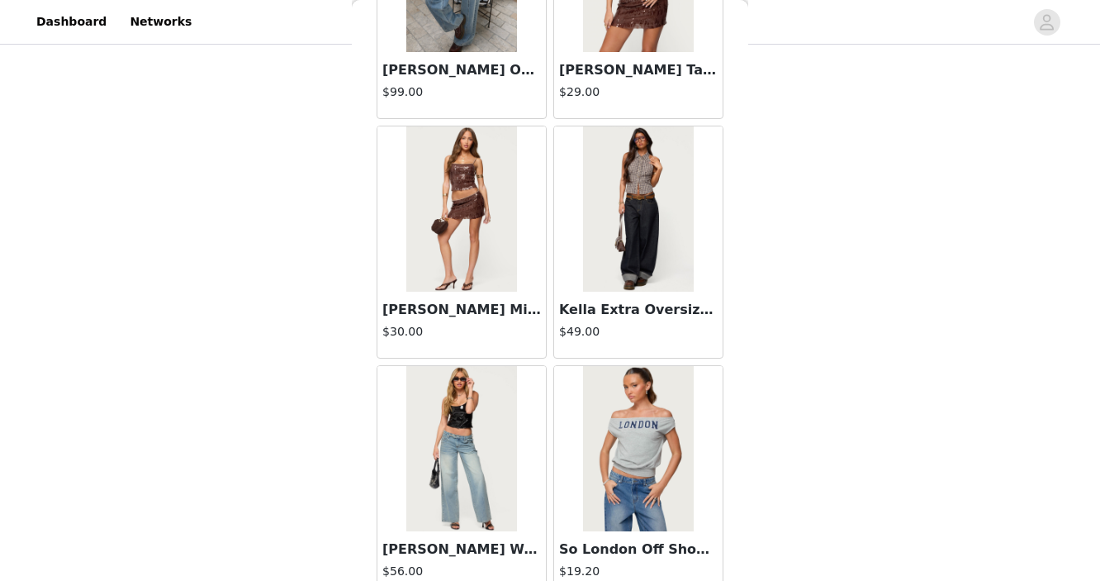
scroll to position [25907, 0]
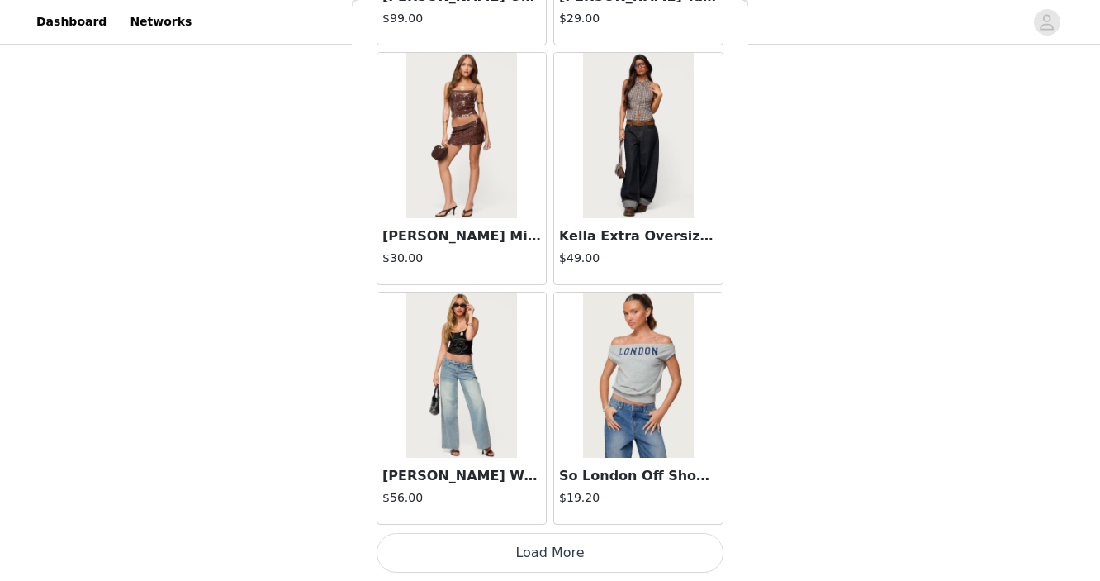
click at [475, 553] on button "Load More" at bounding box center [550, 553] width 347 height 40
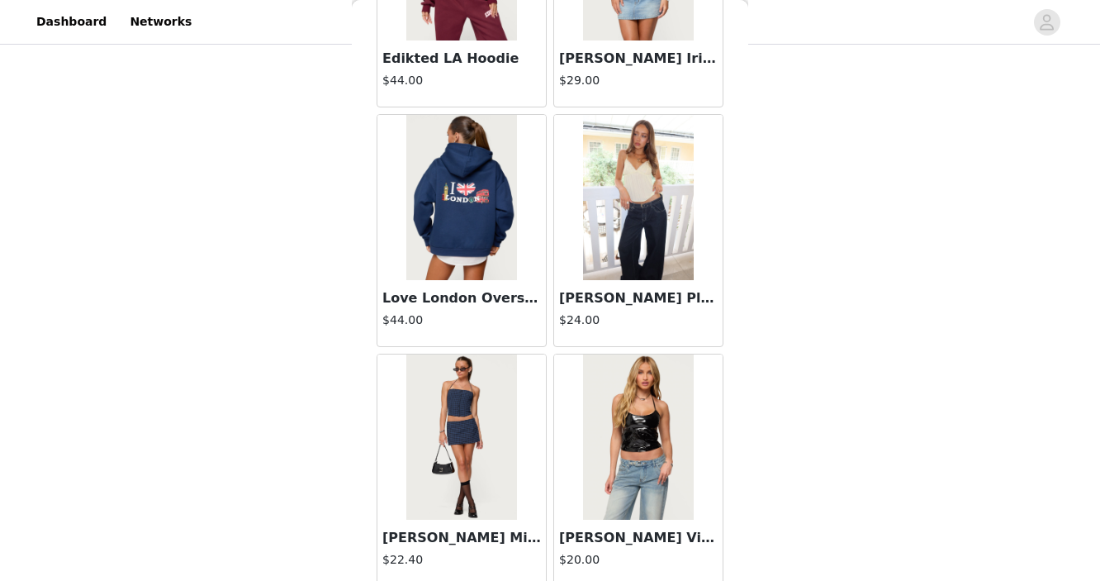
scroll to position [28303, 0]
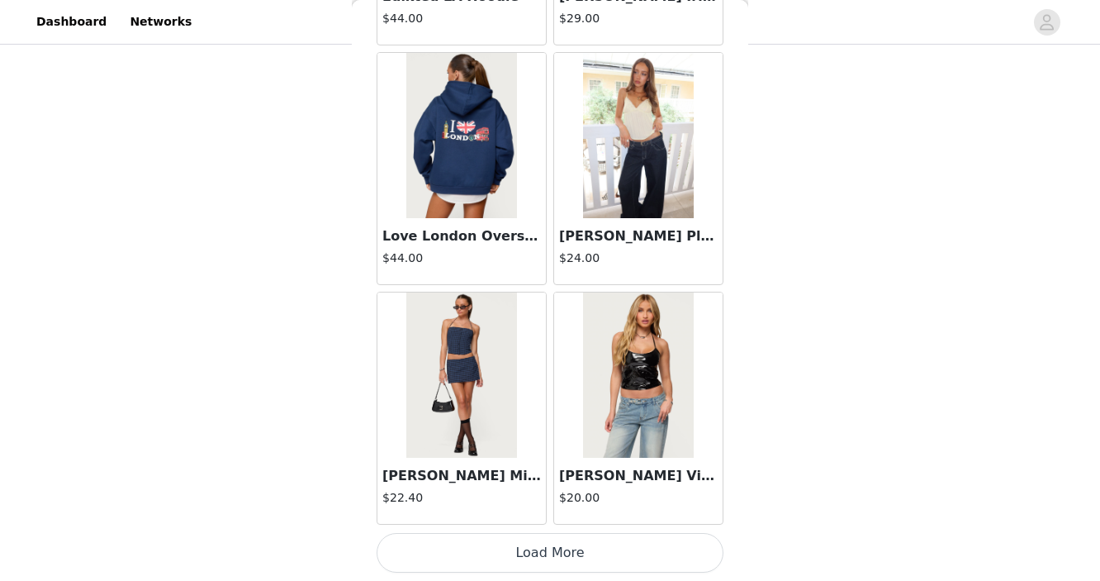
click at [487, 549] on button "Load More" at bounding box center [550, 553] width 347 height 40
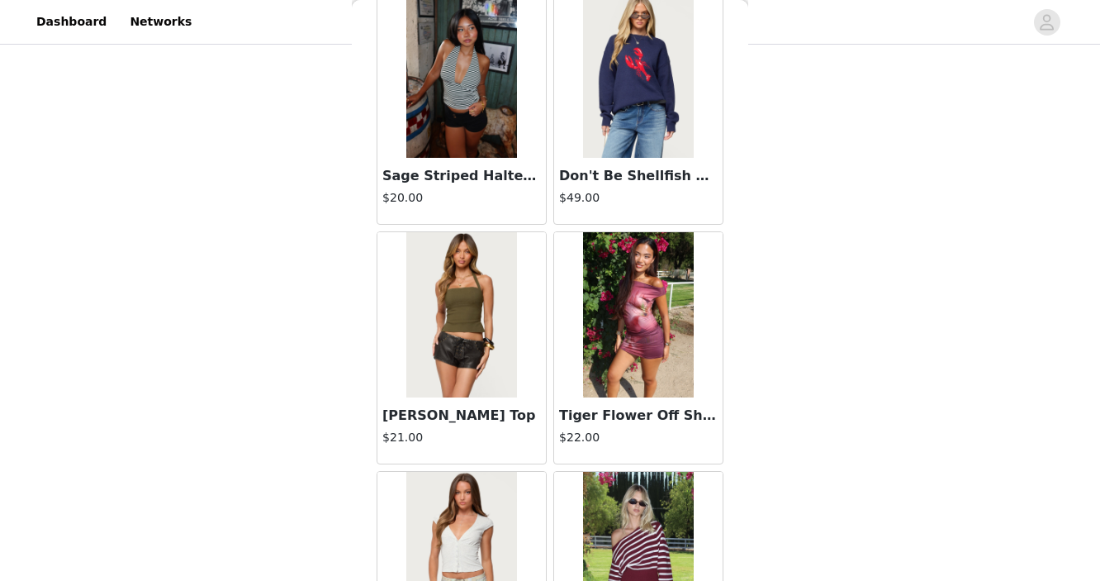
scroll to position [9847, 0]
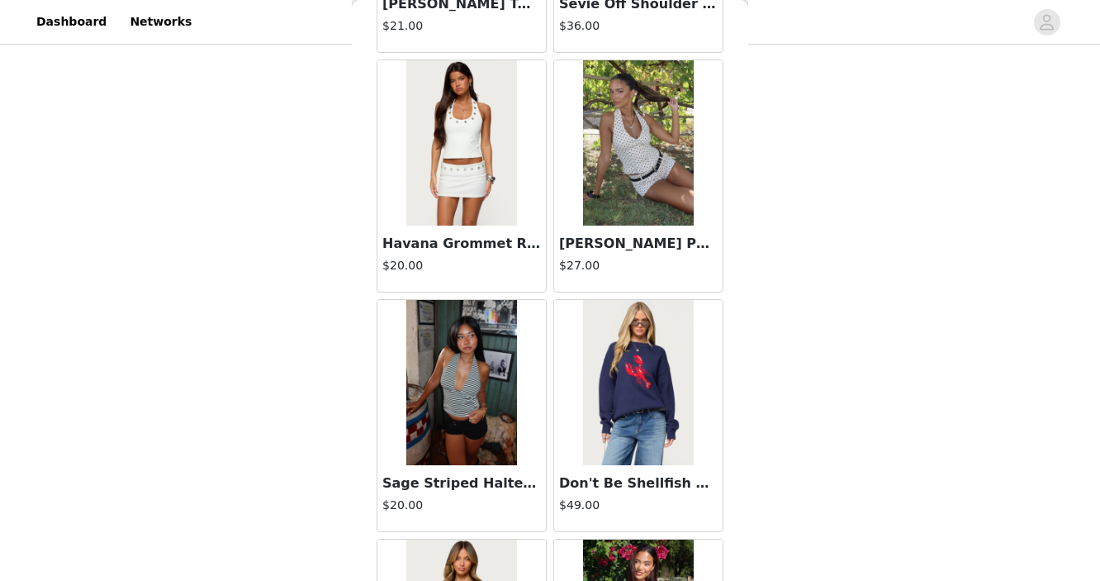
click at [477, 381] on img at bounding box center [461, 382] width 110 height 165
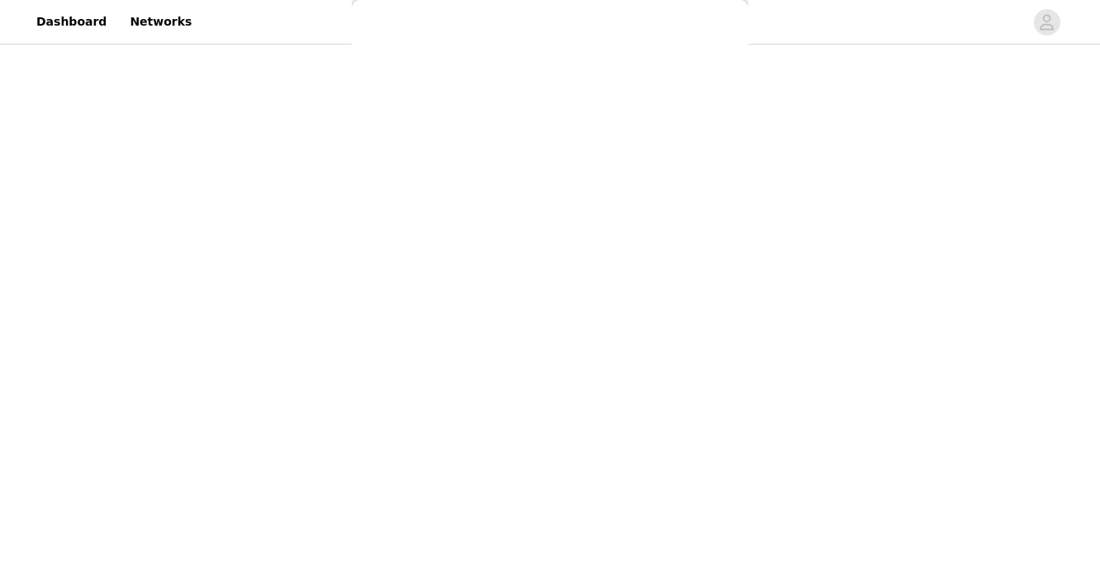
scroll to position [223, 0]
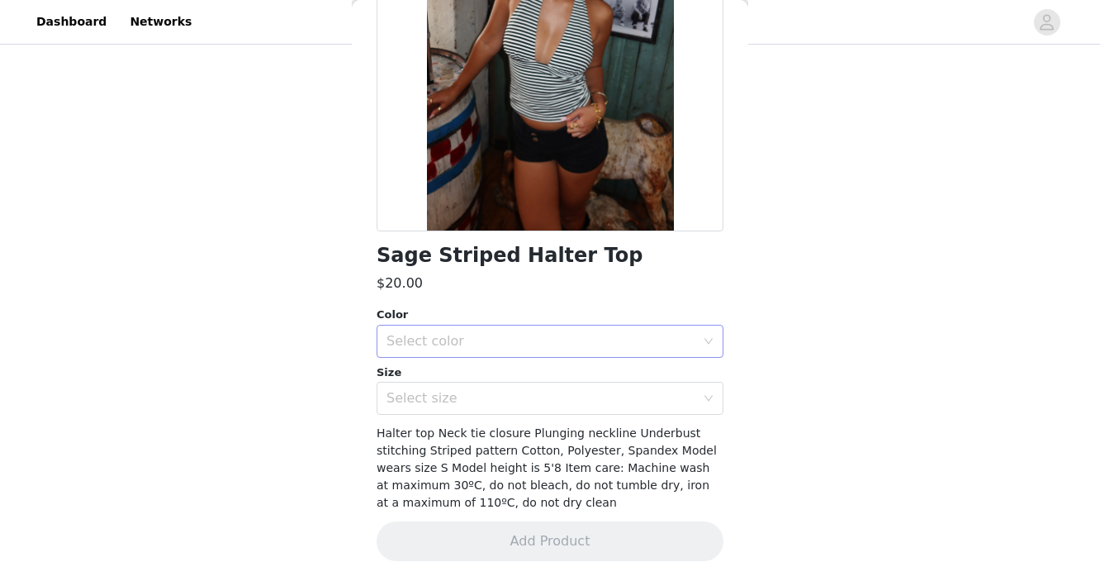
click at [493, 336] on div "Select color" at bounding box center [541, 341] width 309 height 17
click at [475, 375] on li "BLACK AND WHITE" at bounding box center [550, 377] width 347 height 26
click at [476, 397] on div "Select size" at bounding box center [541, 398] width 309 height 17
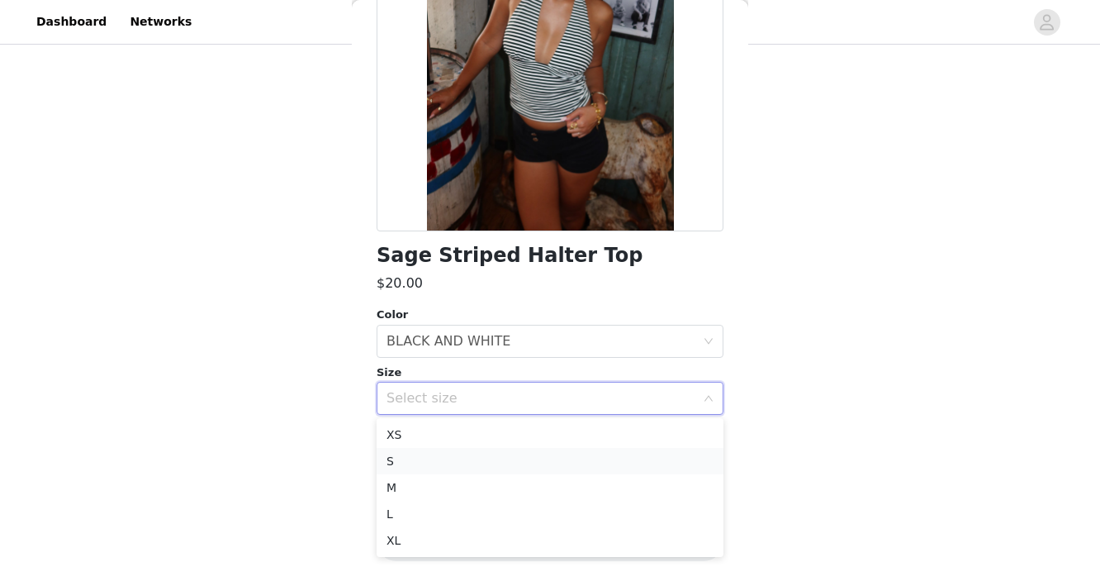
click at [447, 454] on li "S" at bounding box center [550, 461] width 347 height 26
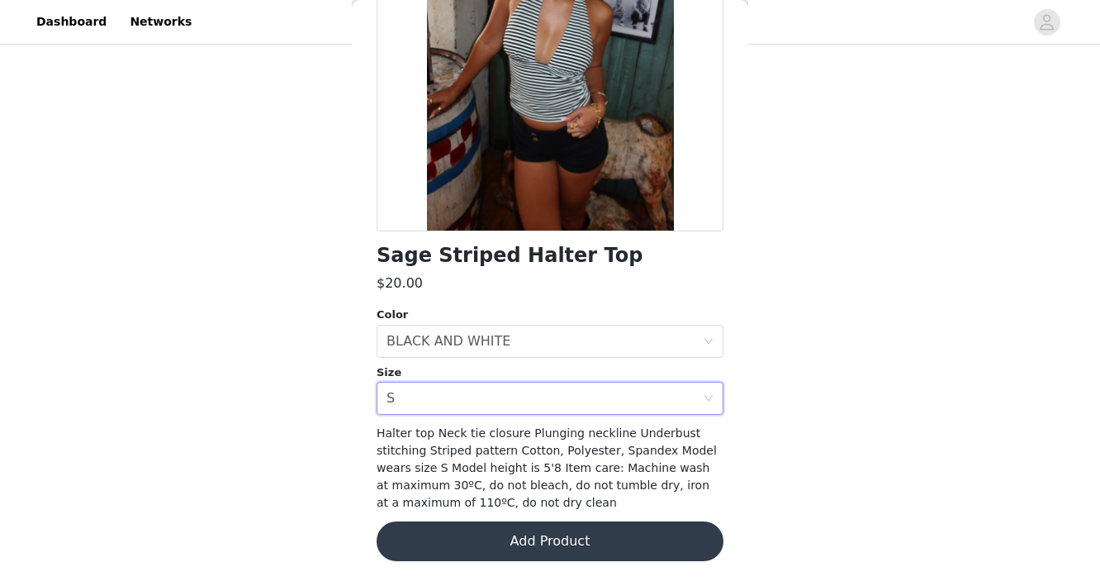
click at [462, 532] on button "Add Product" at bounding box center [550, 541] width 347 height 40
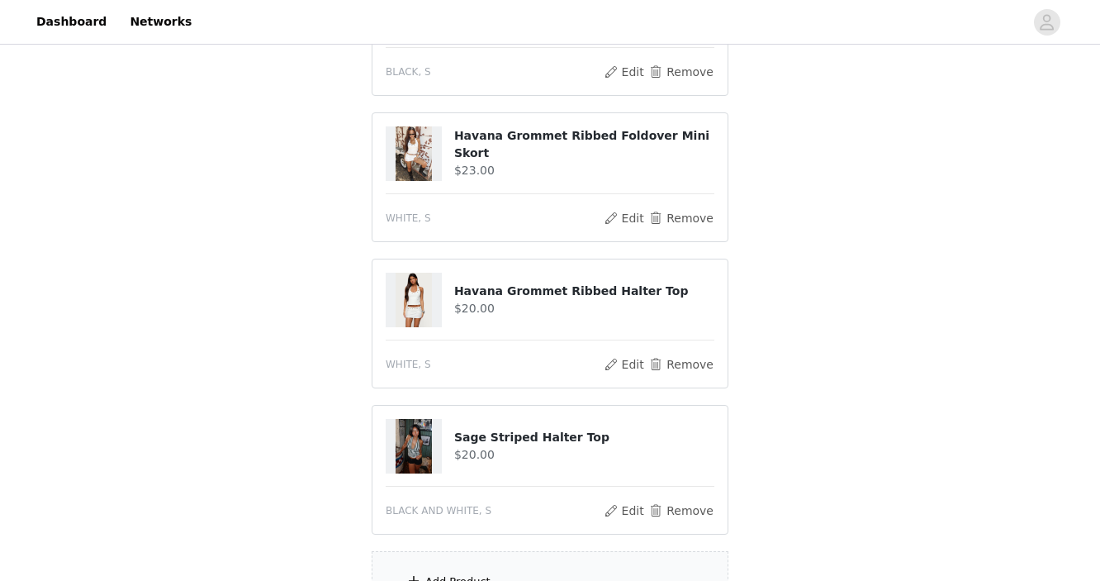
scroll to position [610, 0]
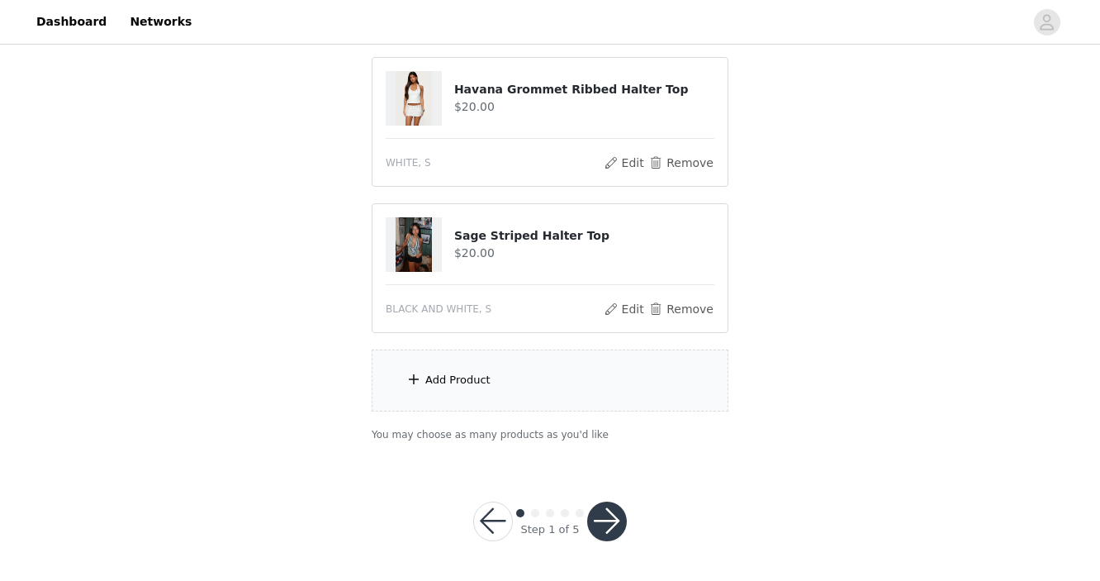
click at [521, 388] on div "Add Product" at bounding box center [550, 380] width 357 height 62
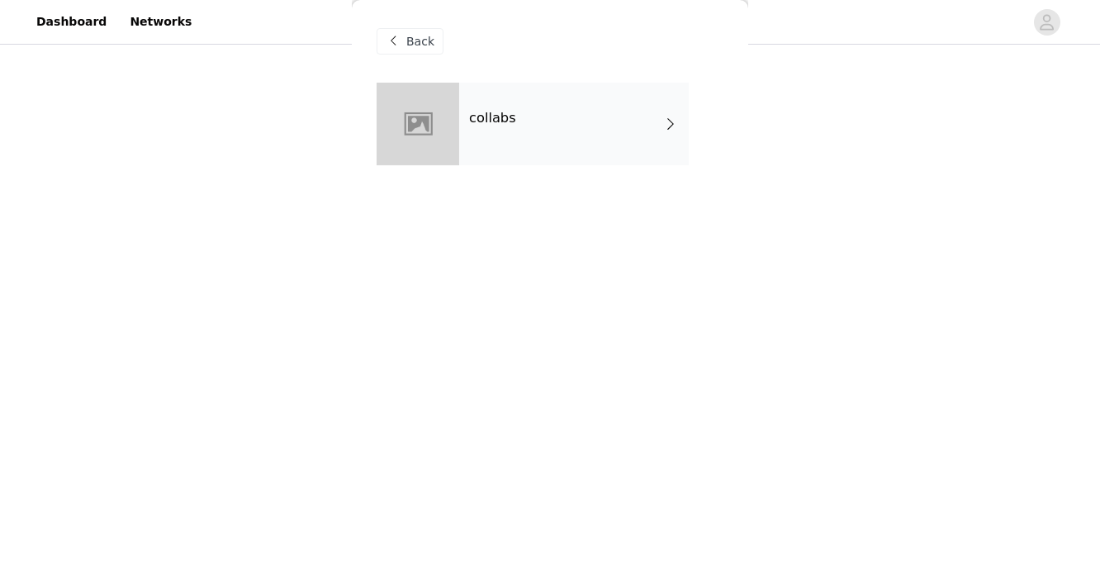
click at [567, 124] on div "collabs" at bounding box center [574, 124] width 230 height 83
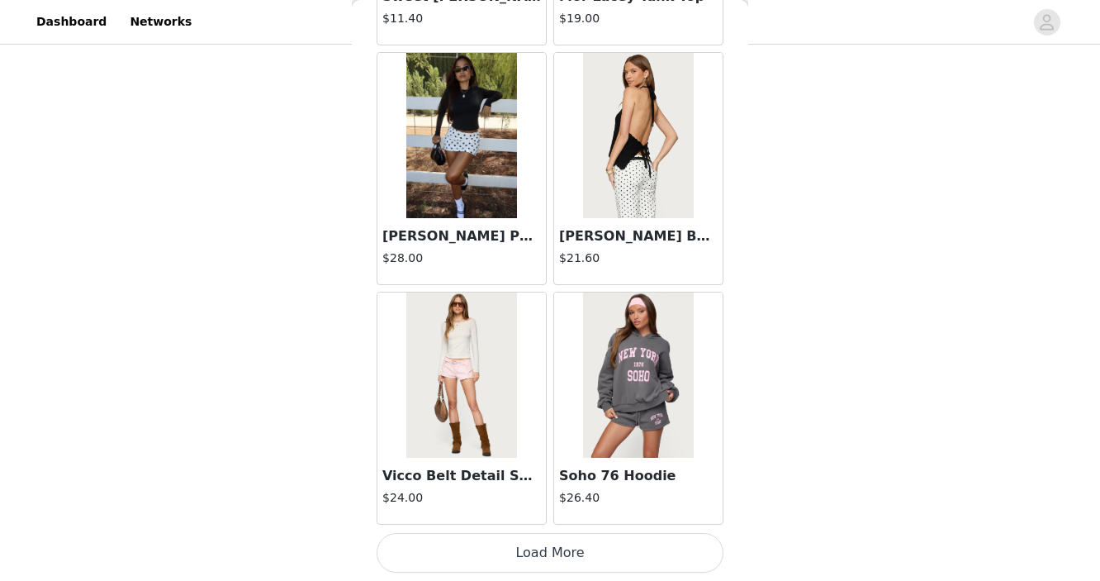
scroll to position [254, 0]
click at [584, 549] on button "Load More" at bounding box center [550, 553] width 347 height 40
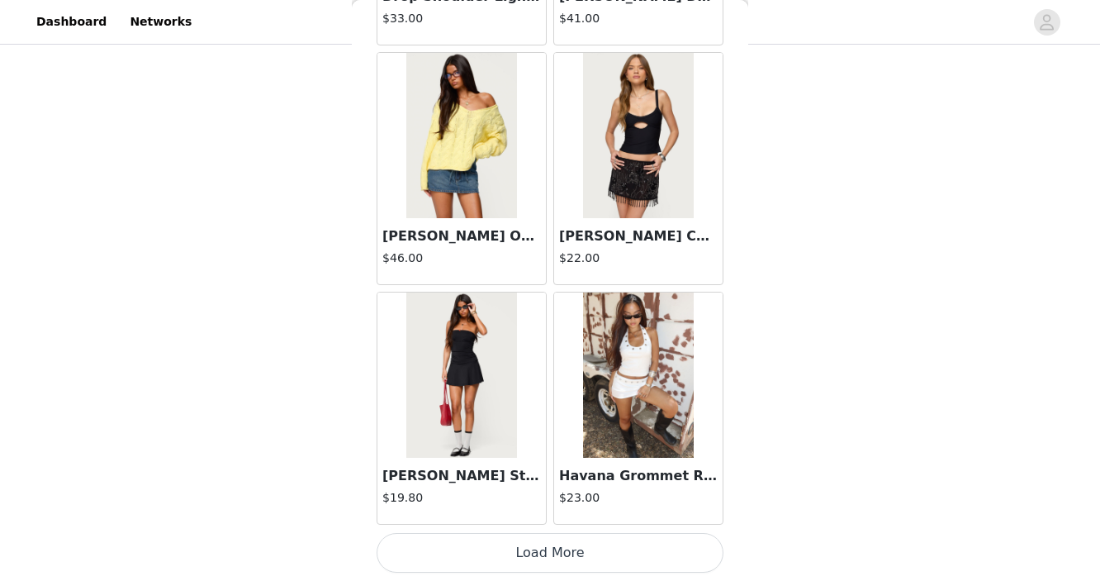
scroll to position [273, 0]
click at [530, 554] on button "Load More" at bounding box center [550, 553] width 347 height 40
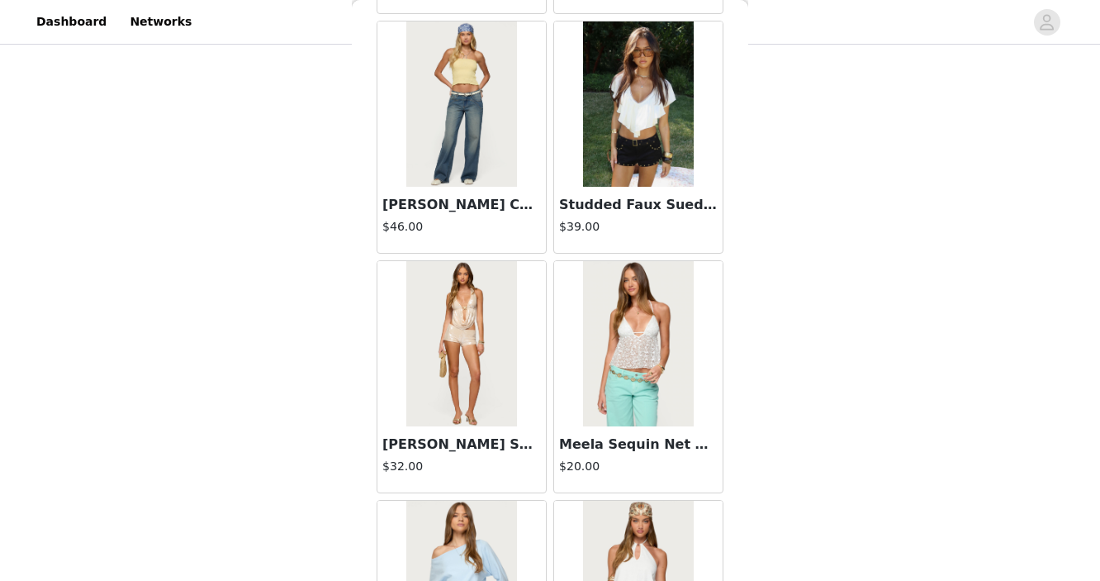
scroll to position [5103, 0]
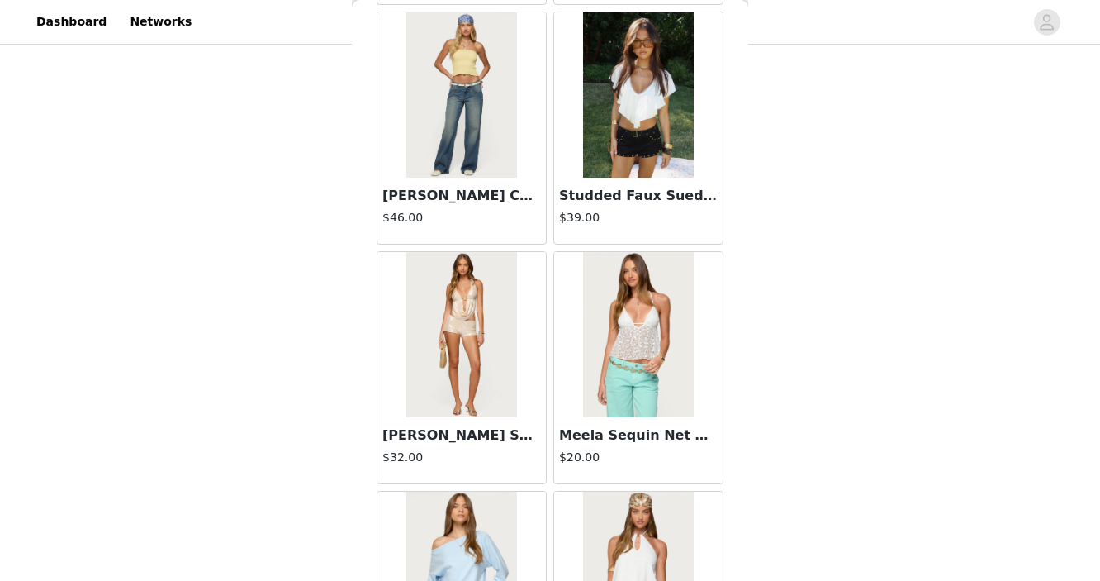
click at [658, 343] on img at bounding box center [638, 334] width 110 height 165
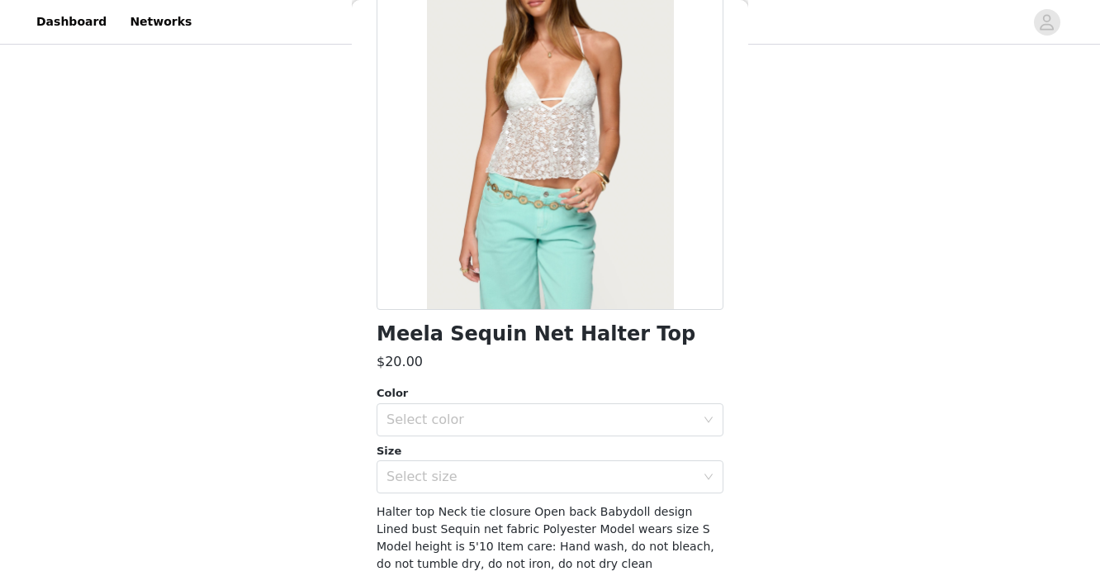
scroll to position [149, 0]
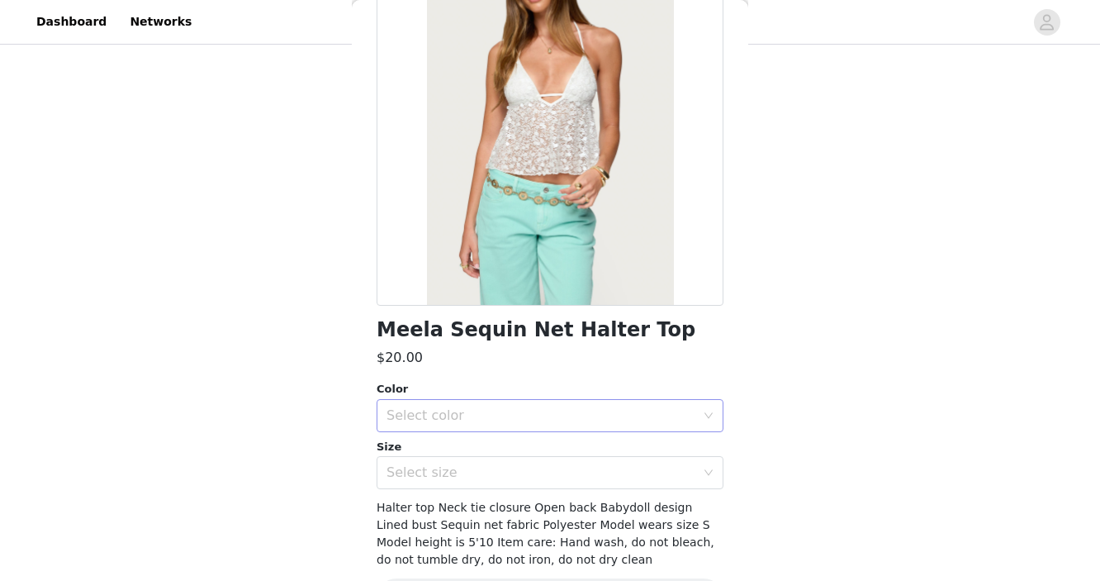
click at [559, 414] on div "Select color" at bounding box center [541, 415] width 309 height 17
click at [506, 456] on li "WHITE" at bounding box center [550, 452] width 347 height 26
click at [497, 478] on div "Select size" at bounding box center [541, 472] width 309 height 17
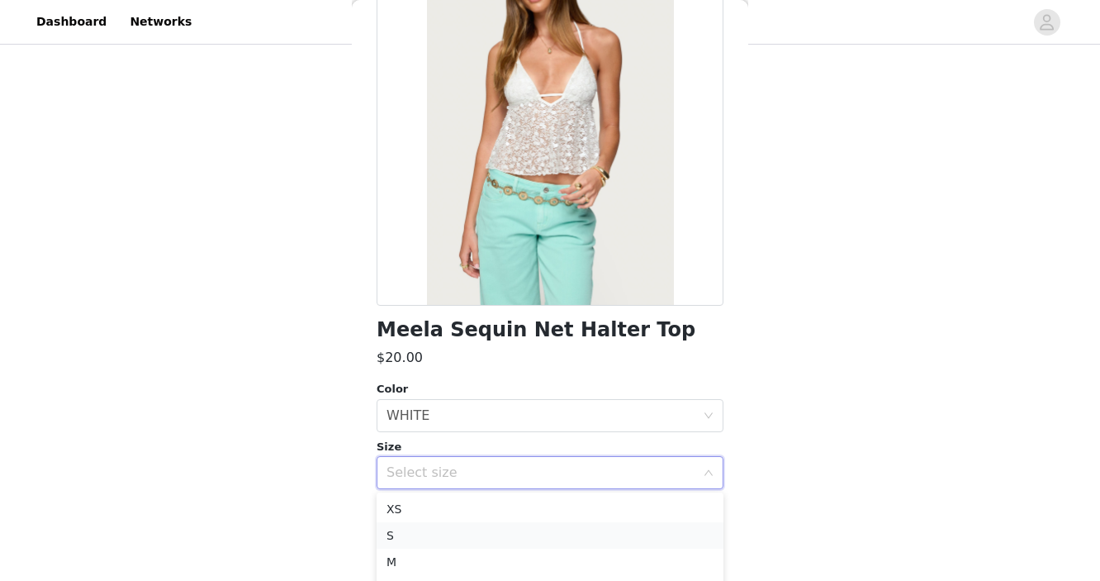
click at [491, 535] on li "S" at bounding box center [550, 535] width 347 height 26
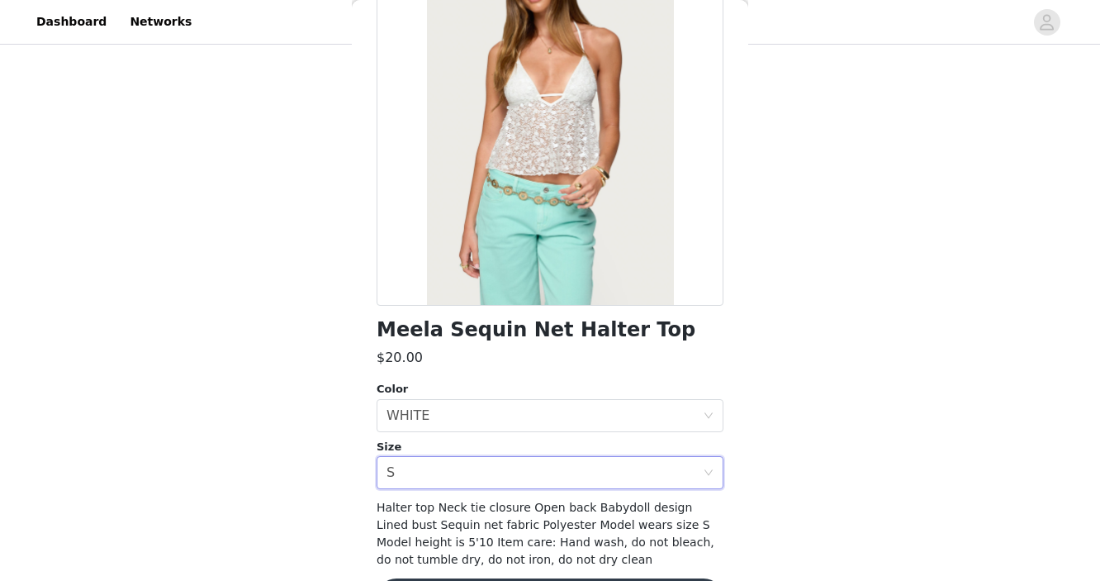
scroll to position [206, 0]
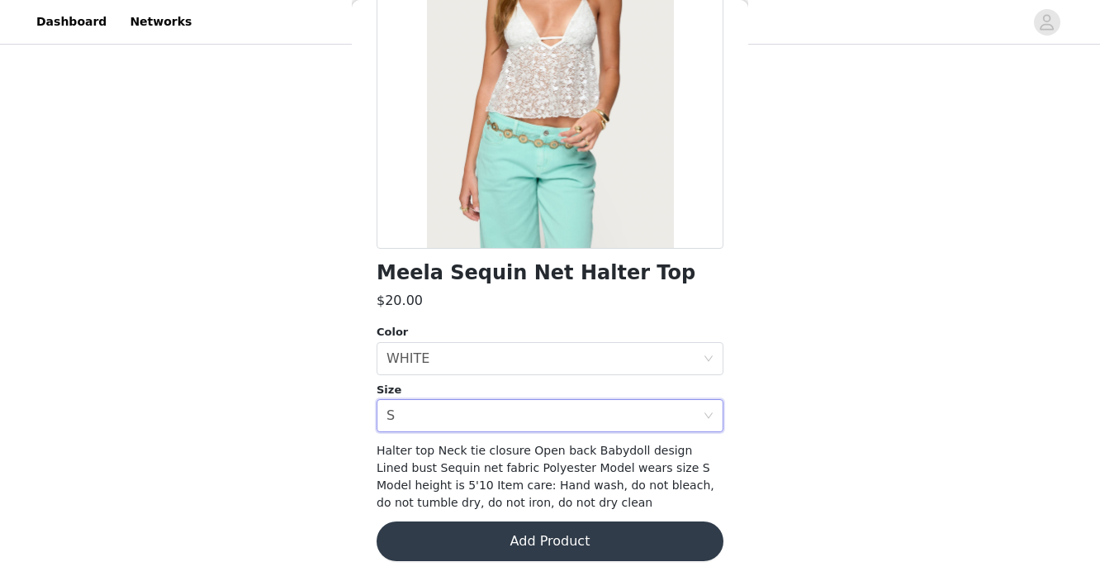
click at [492, 553] on button "Add Product" at bounding box center [550, 541] width 347 height 40
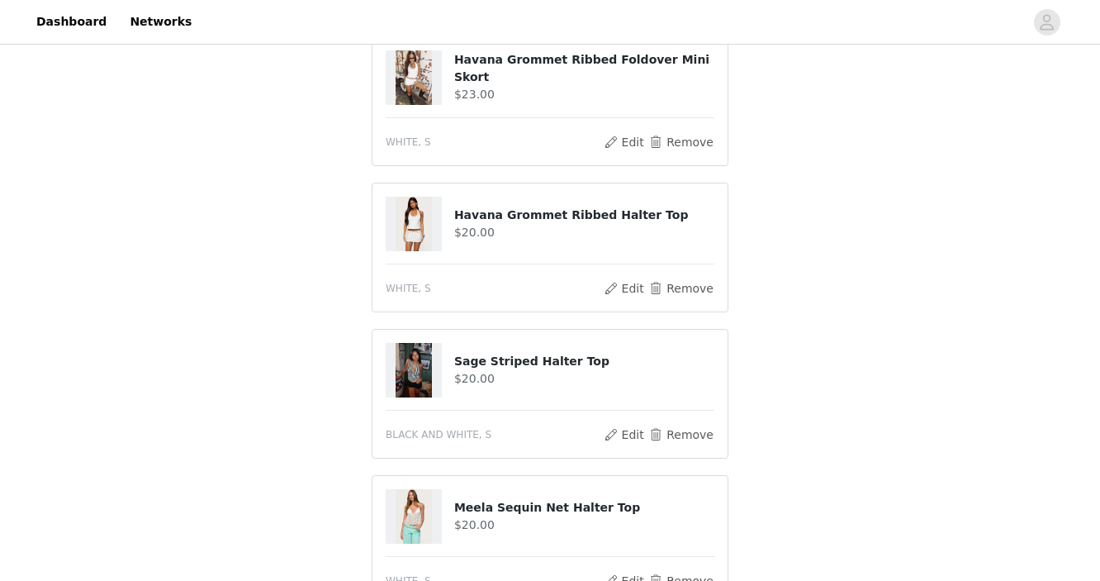
scroll to position [756, 0]
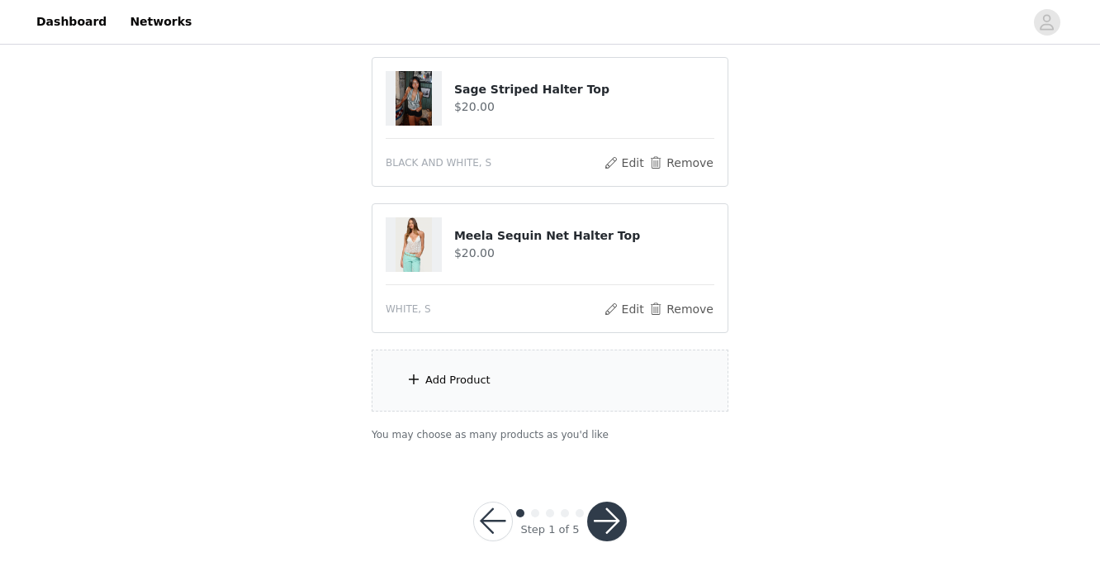
click at [513, 389] on div "Add Product" at bounding box center [550, 380] width 357 height 62
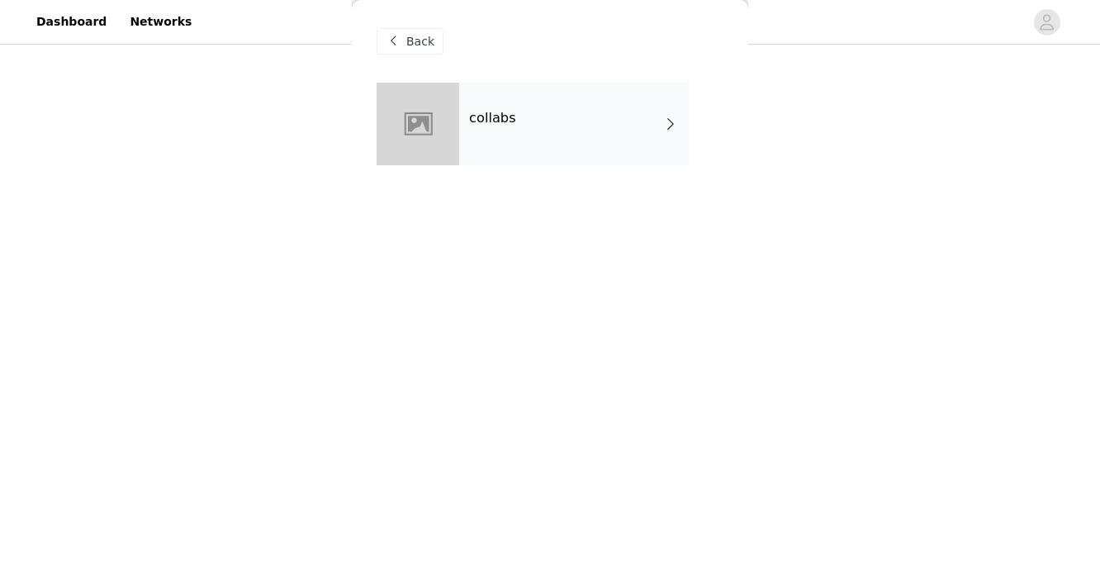
click at [536, 138] on div "collabs" at bounding box center [574, 124] width 230 height 83
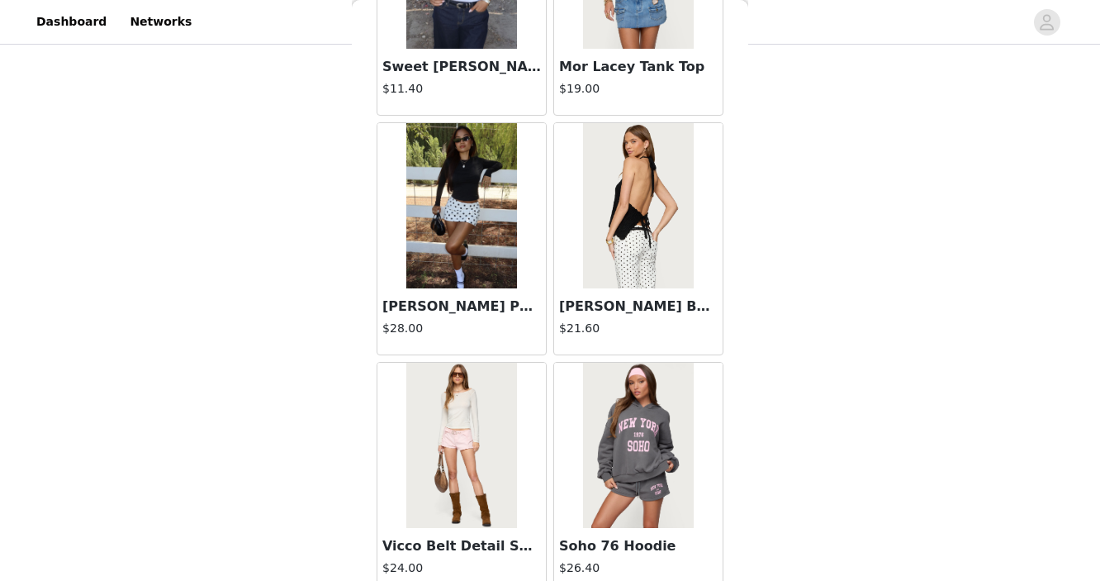
scroll to position [1947, 0]
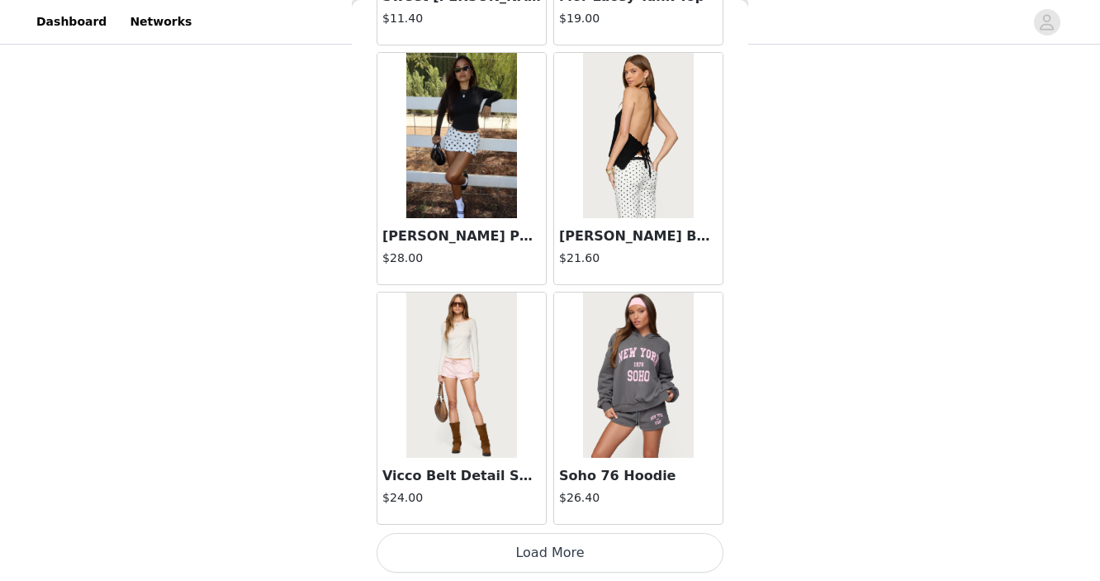
click at [492, 552] on button "Load More" at bounding box center [550, 553] width 347 height 40
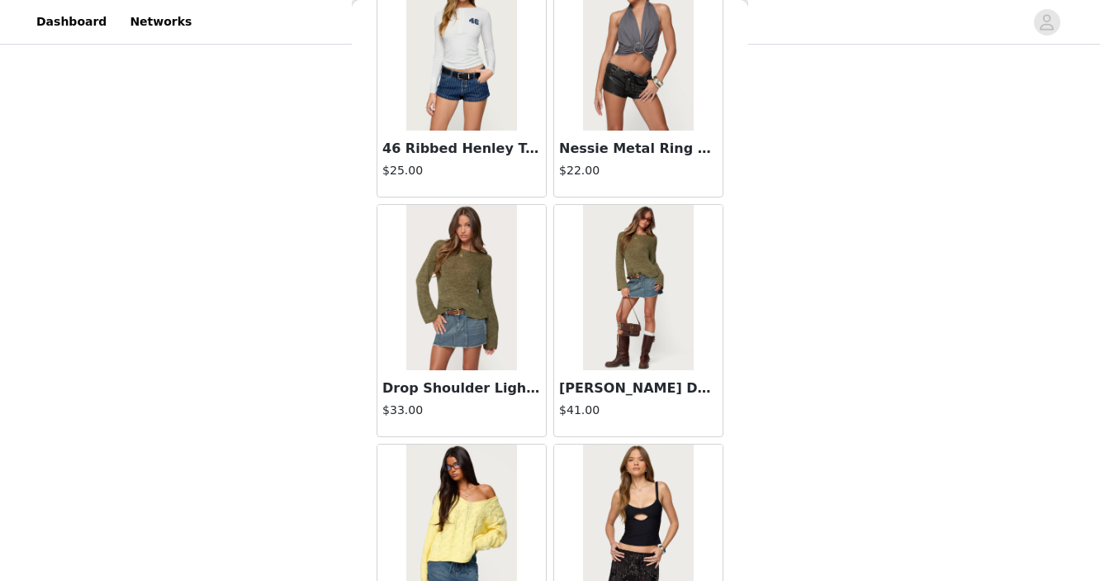
scroll to position [4343, 0]
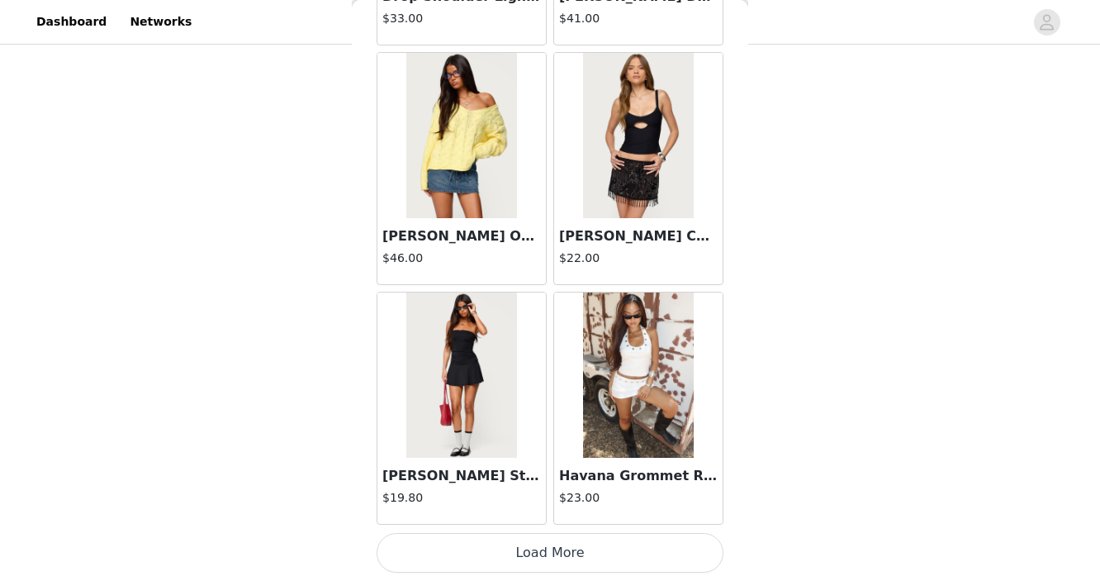
click at [494, 564] on button "Load More" at bounding box center [550, 553] width 347 height 40
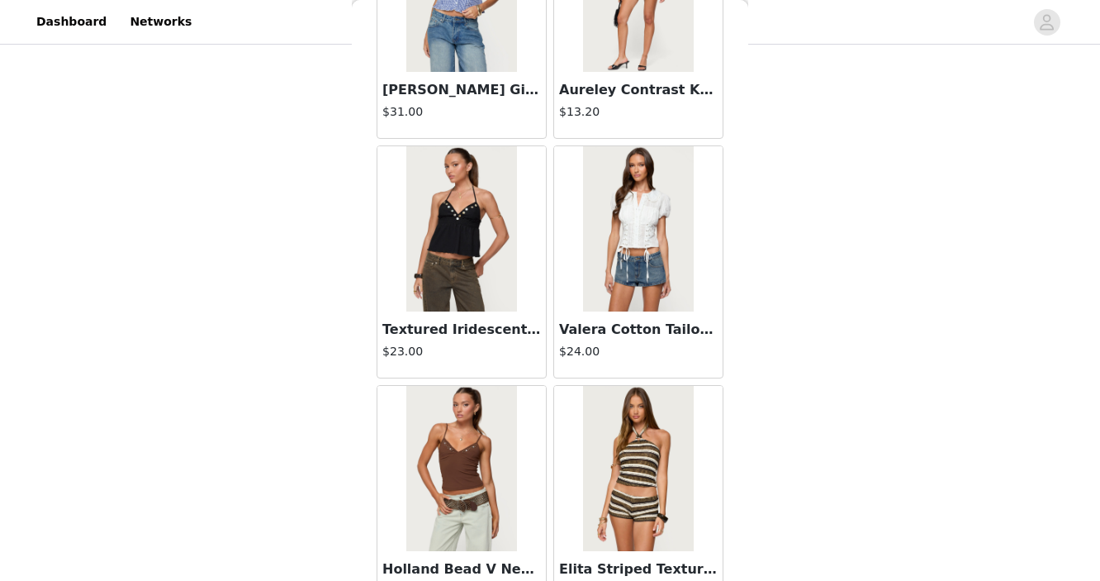
scroll to position [6739, 0]
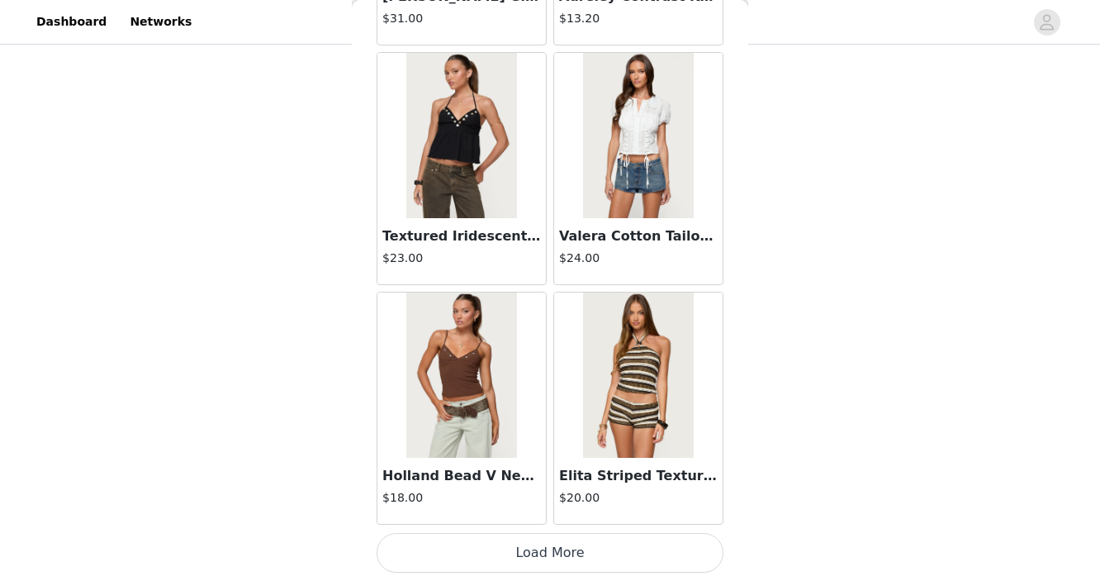
click at [506, 544] on button "Load More" at bounding box center [550, 553] width 347 height 40
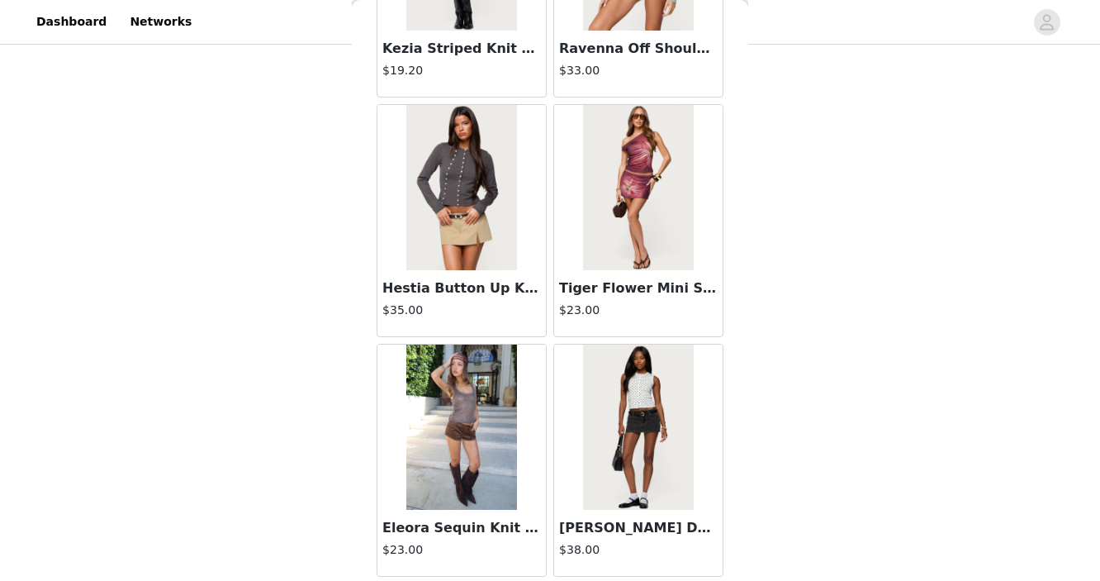
scroll to position [9135, 0]
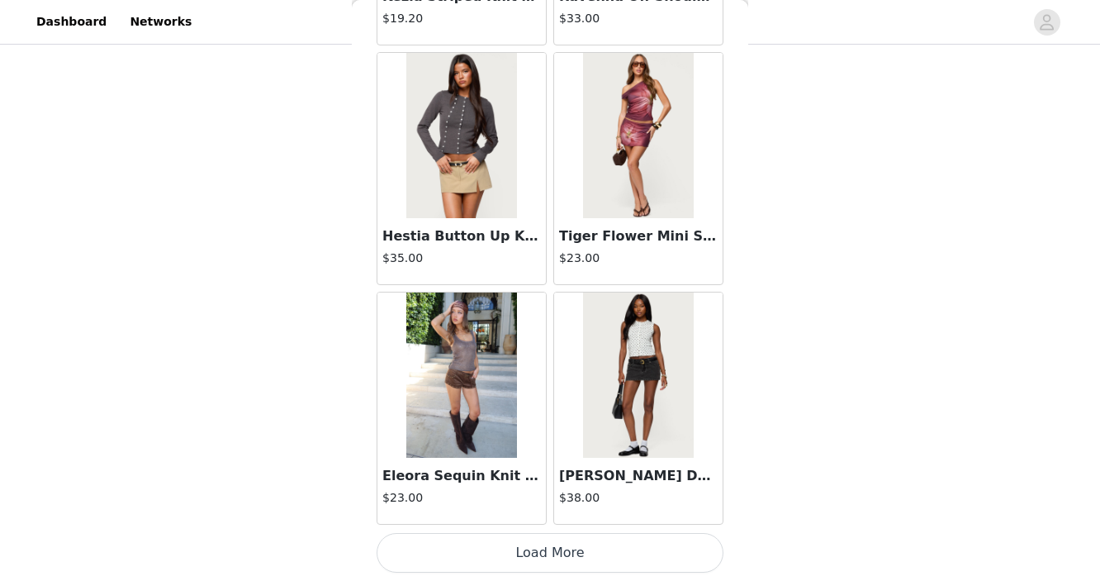
click at [497, 543] on button "Load More" at bounding box center [550, 553] width 347 height 40
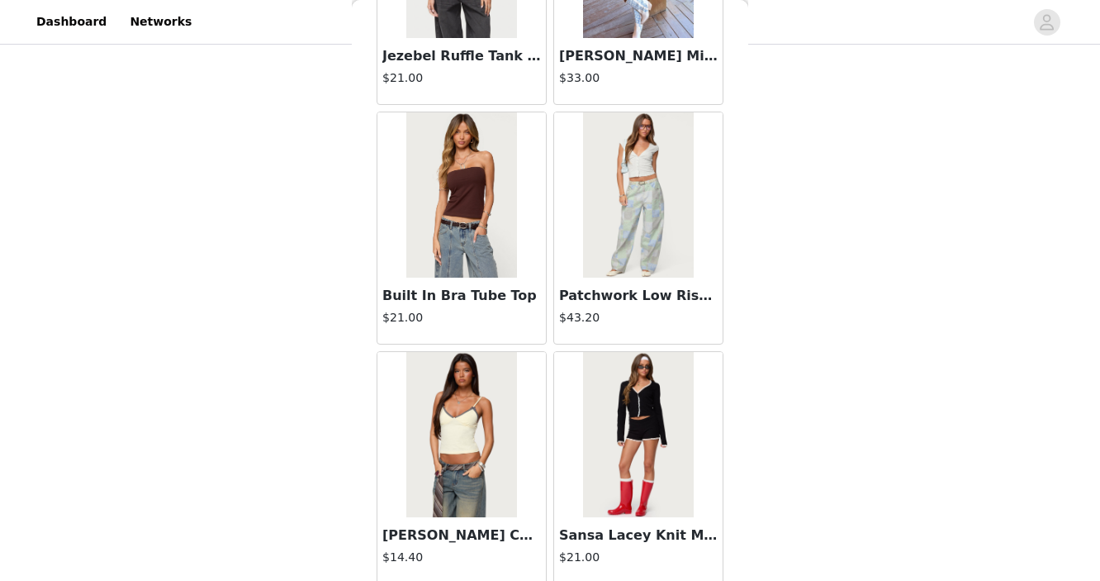
scroll to position [11531, 0]
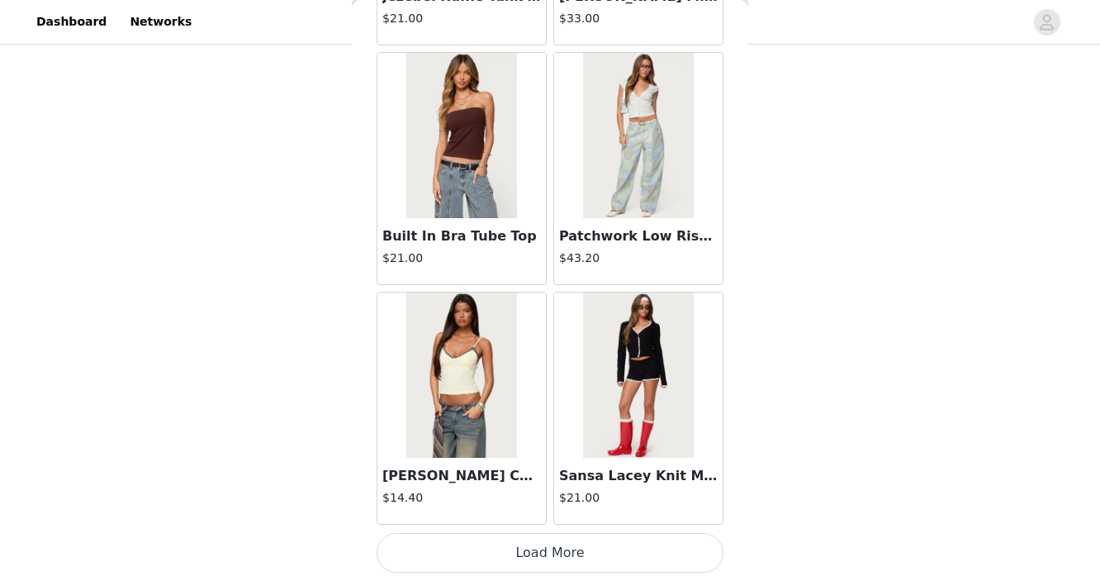
click at [523, 546] on button "Load More" at bounding box center [550, 553] width 347 height 40
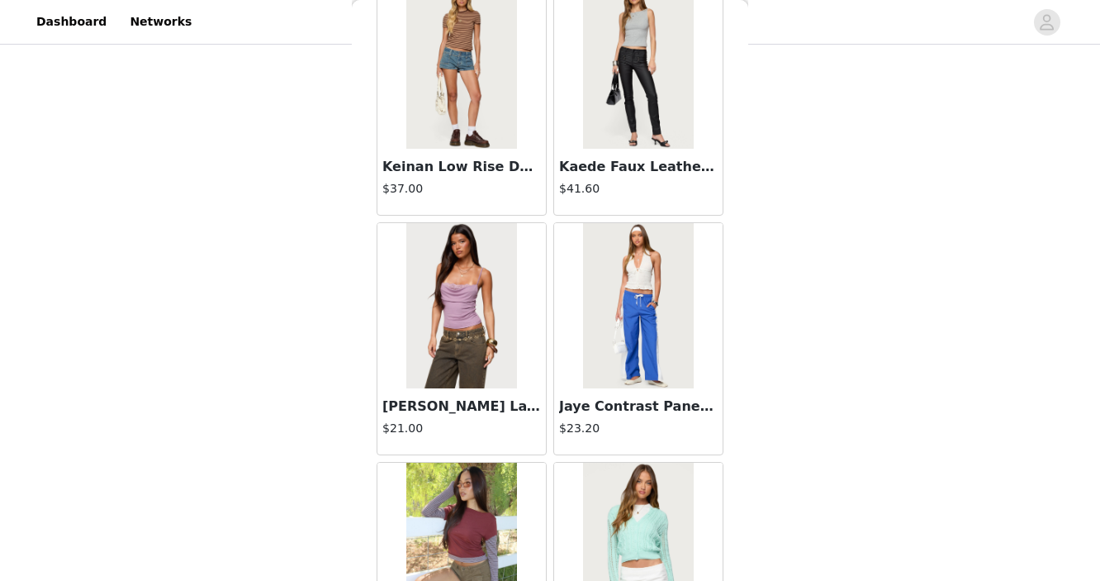
scroll to position [13927, 0]
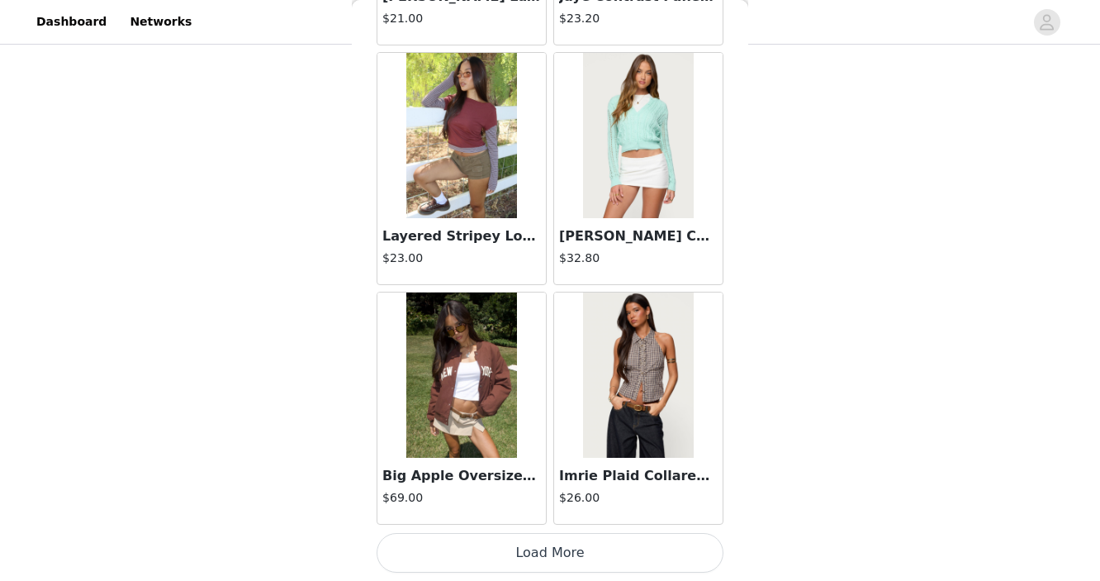
click at [491, 561] on button "Load More" at bounding box center [550, 553] width 347 height 40
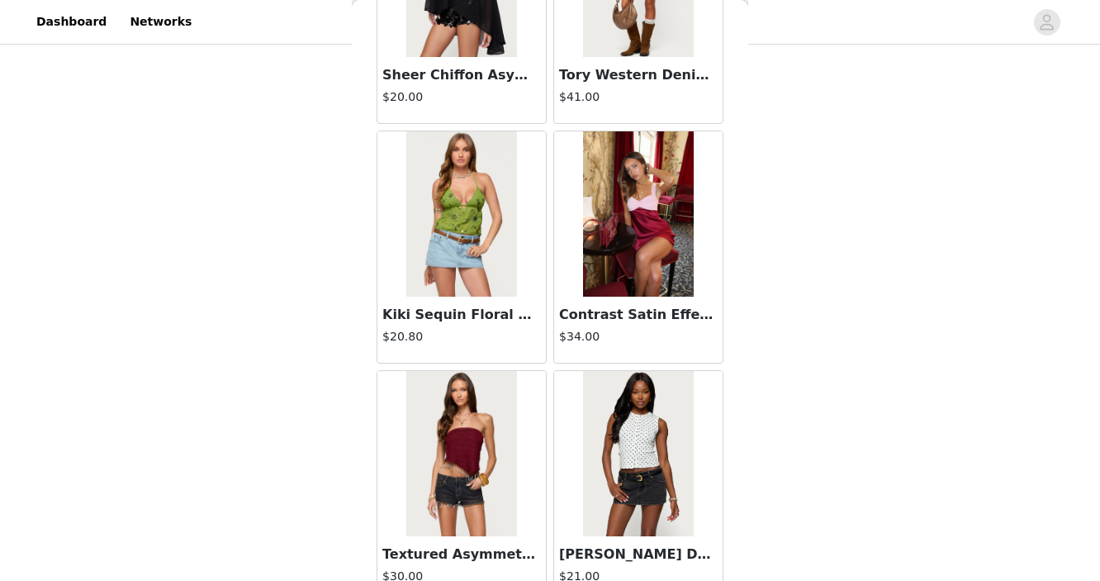
scroll to position [16323, 0]
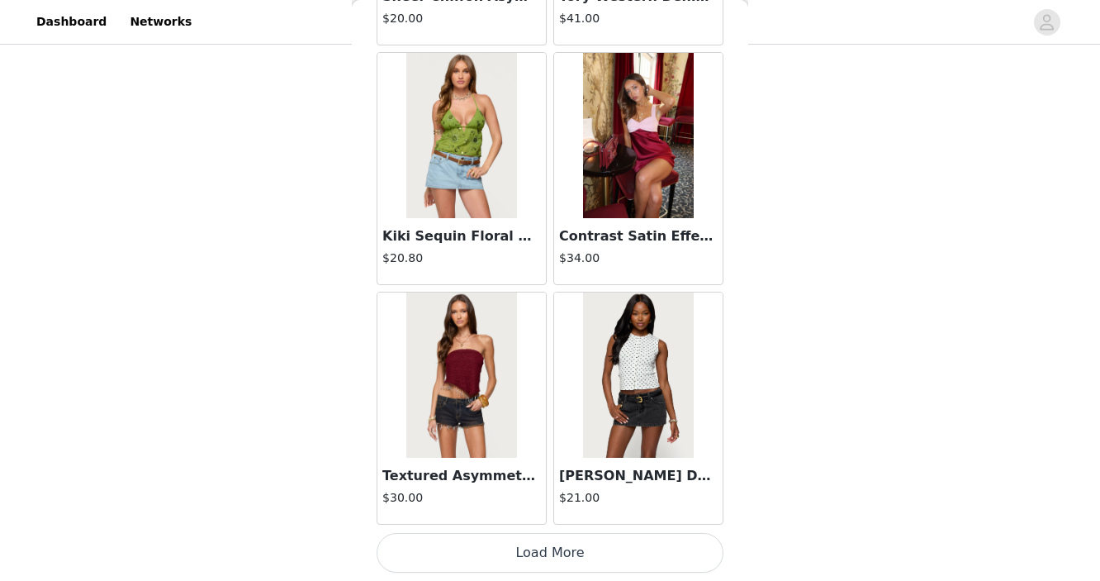
click at [495, 552] on button "Load More" at bounding box center [550, 553] width 347 height 40
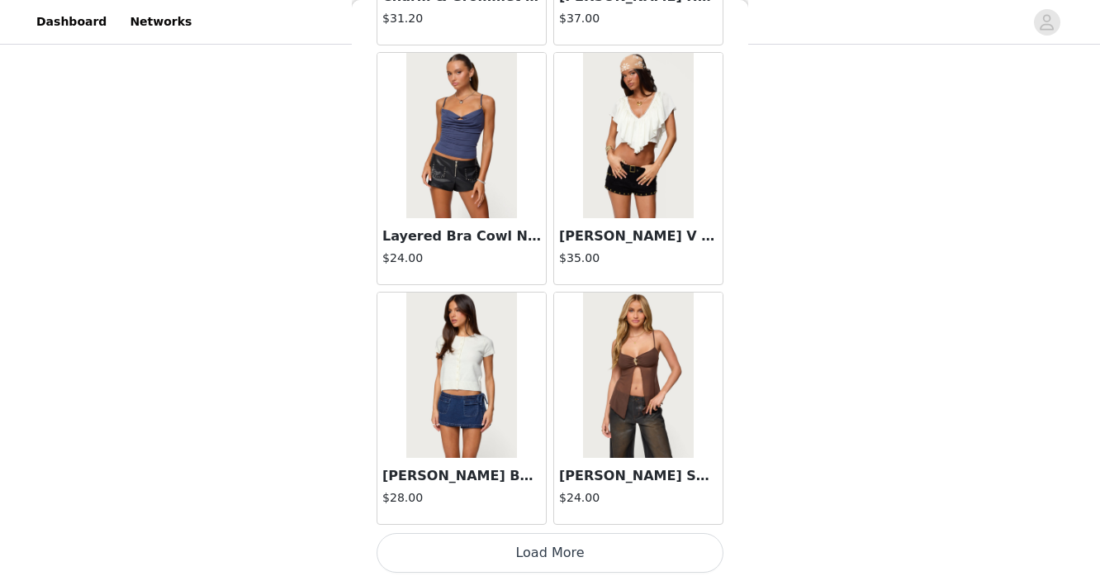
scroll to position [754, 0]
click at [508, 554] on button "Load More" at bounding box center [550, 553] width 347 height 40
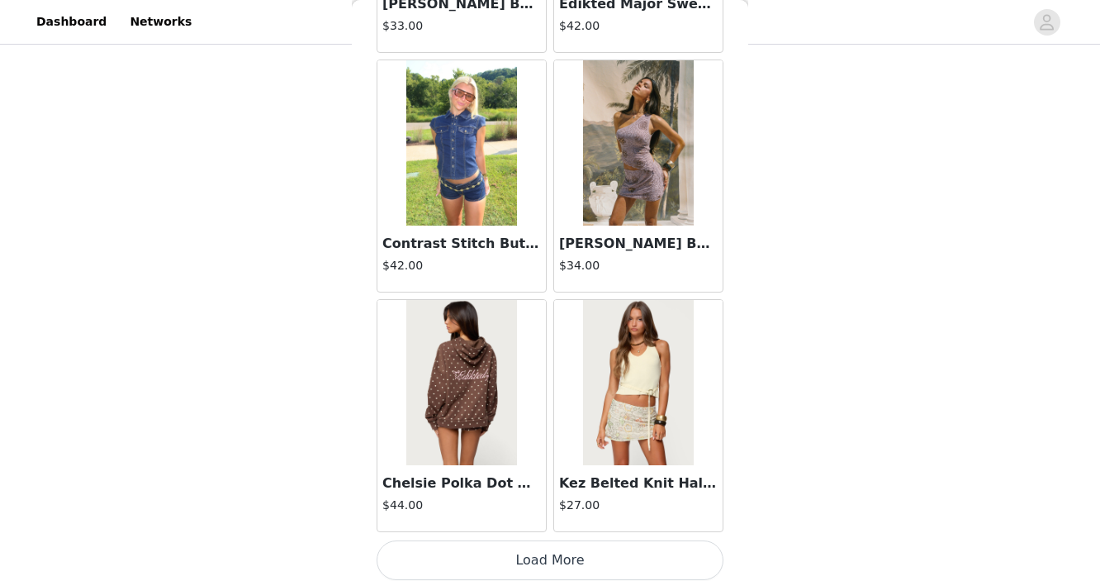
scroll to position [21115, 0]
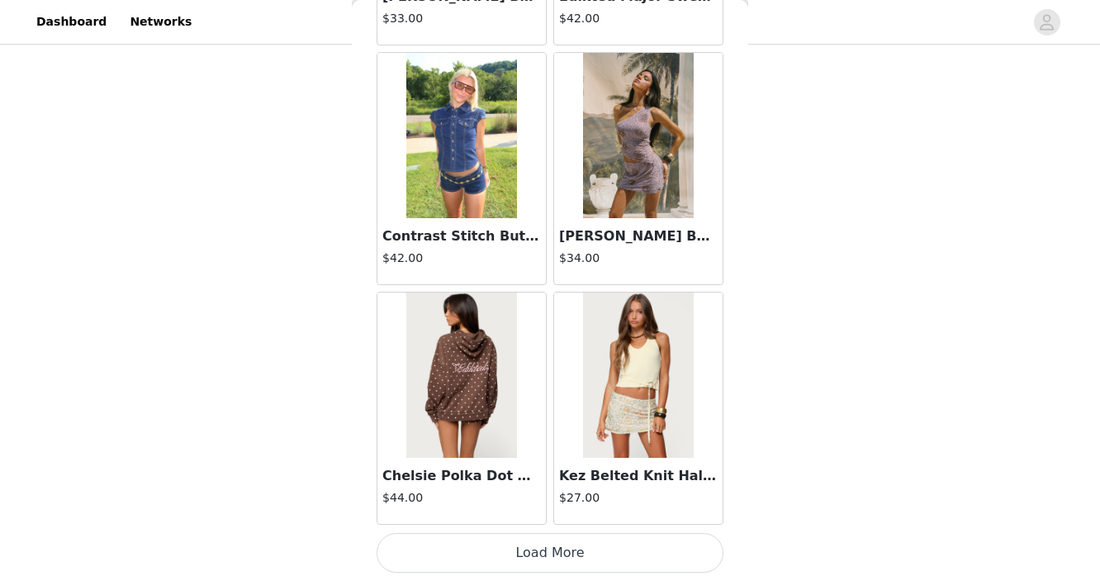
click at [496, 544] on button "Load More" at bounding box center [550, 553] width 347 height 40
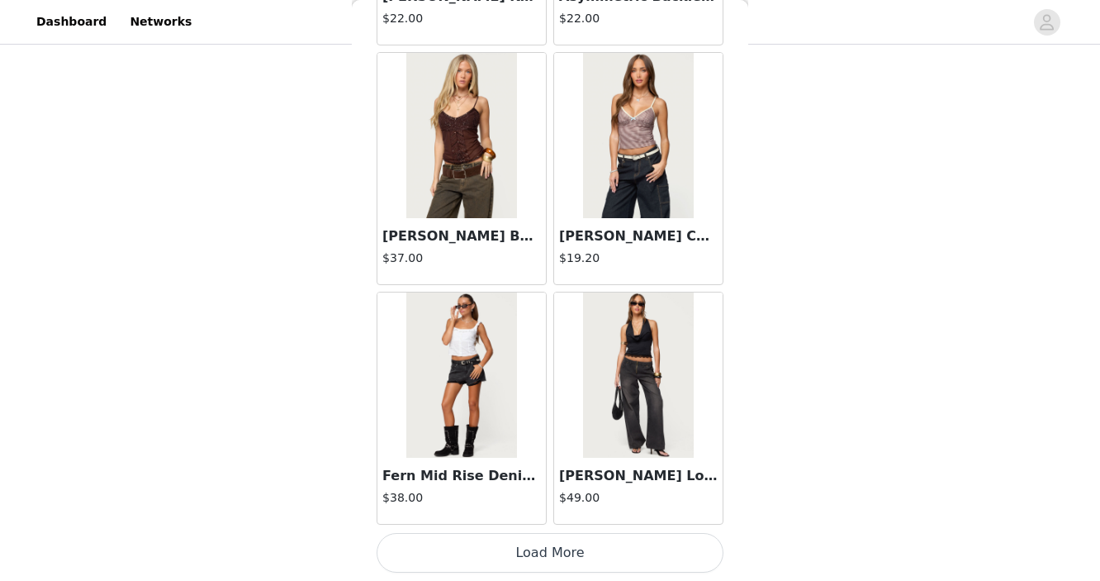
scroll to position [756, 0]
click at [502, 540] on button "Load More" at bounding box center [550, 553] width 347 height 40
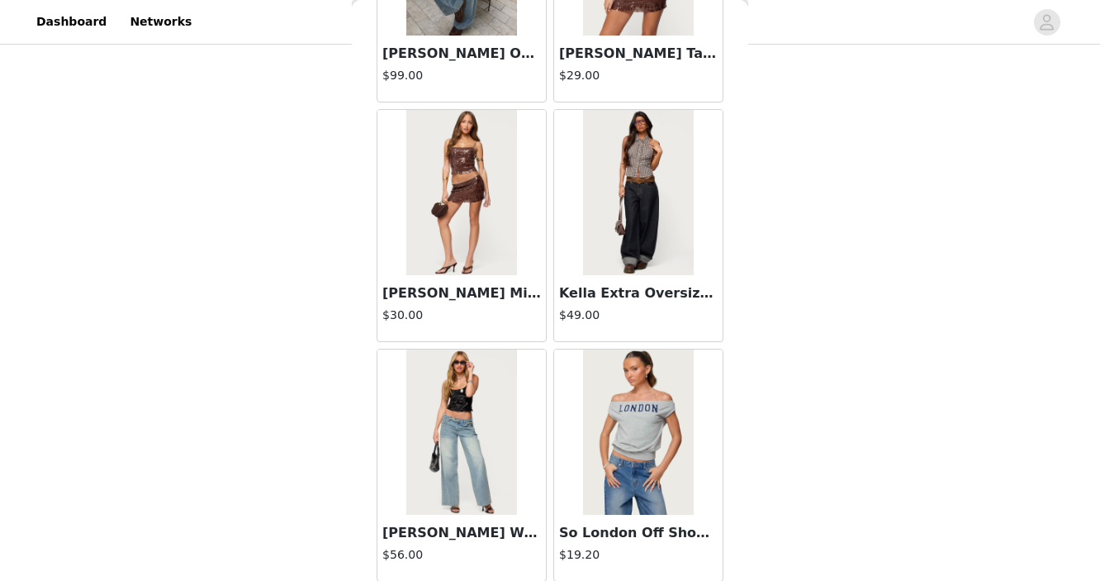
scroll to position [25907, 0]
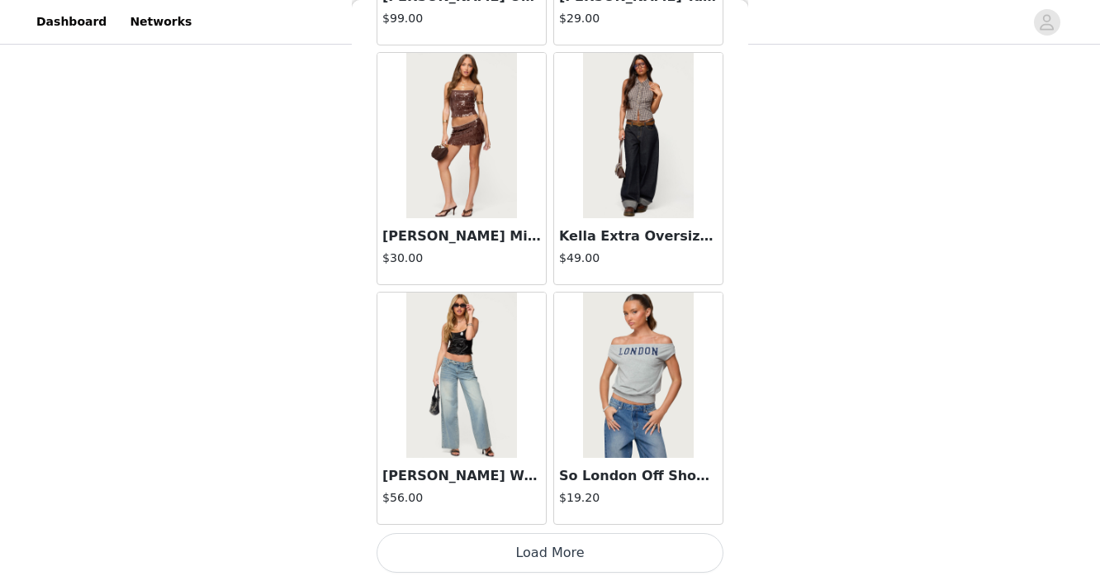
click at [501, 549] on button "Load More" at bounding box center [550, 553] width 347 height 40
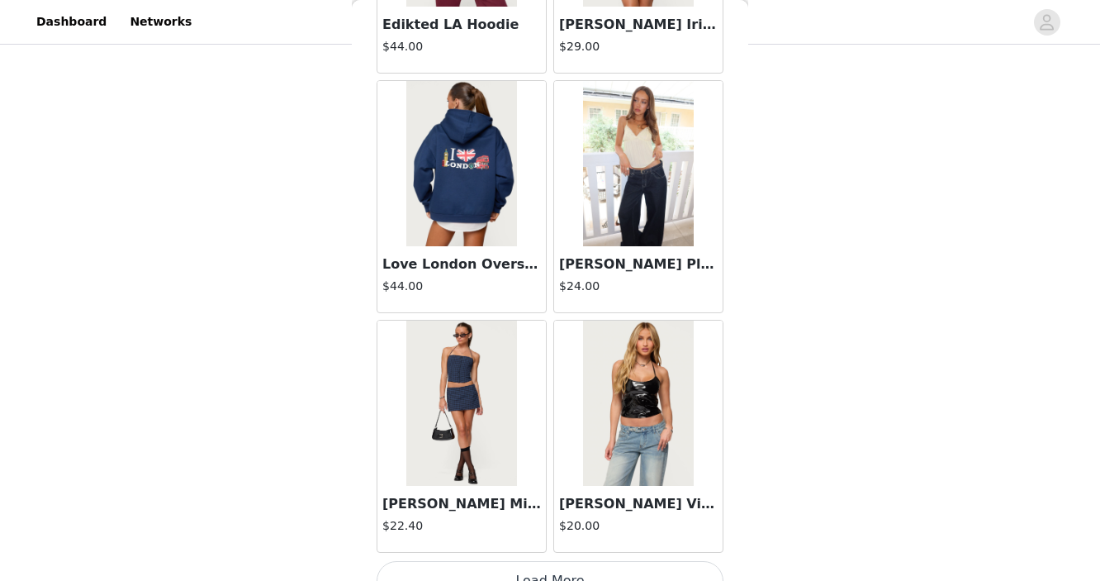
scroll to position [28303, 0]
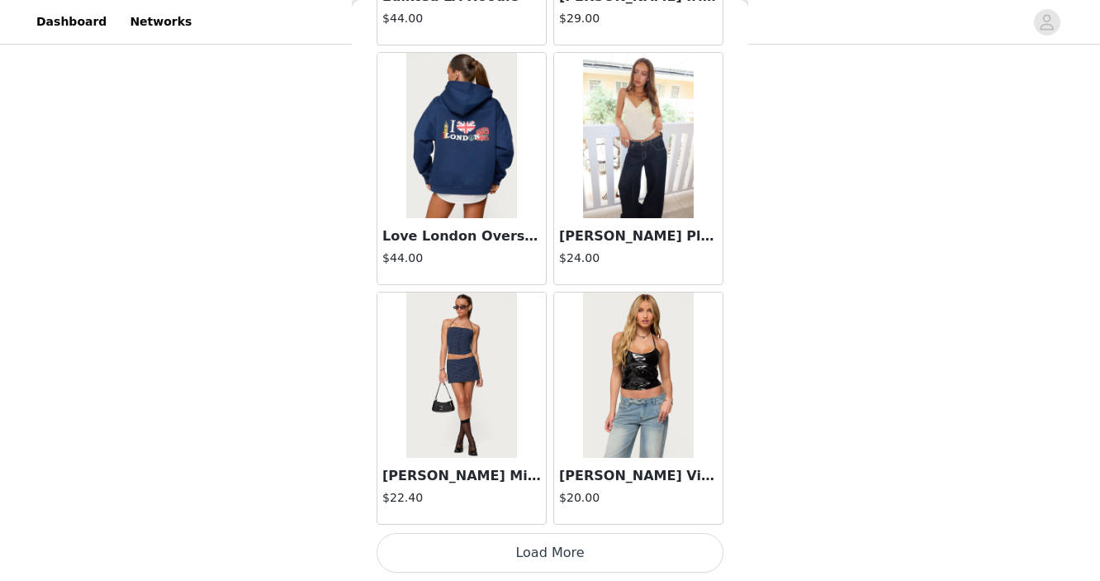
click at [515, 549] on button "Load More" at bounding box center [550, 553] width 347 height 40
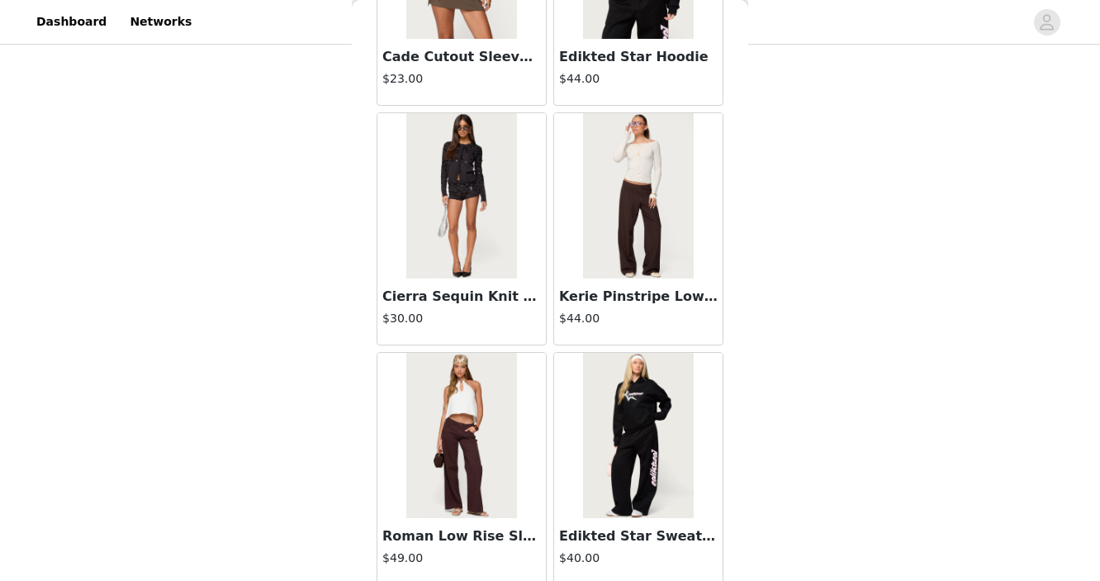
scroll to position [30699, 0]
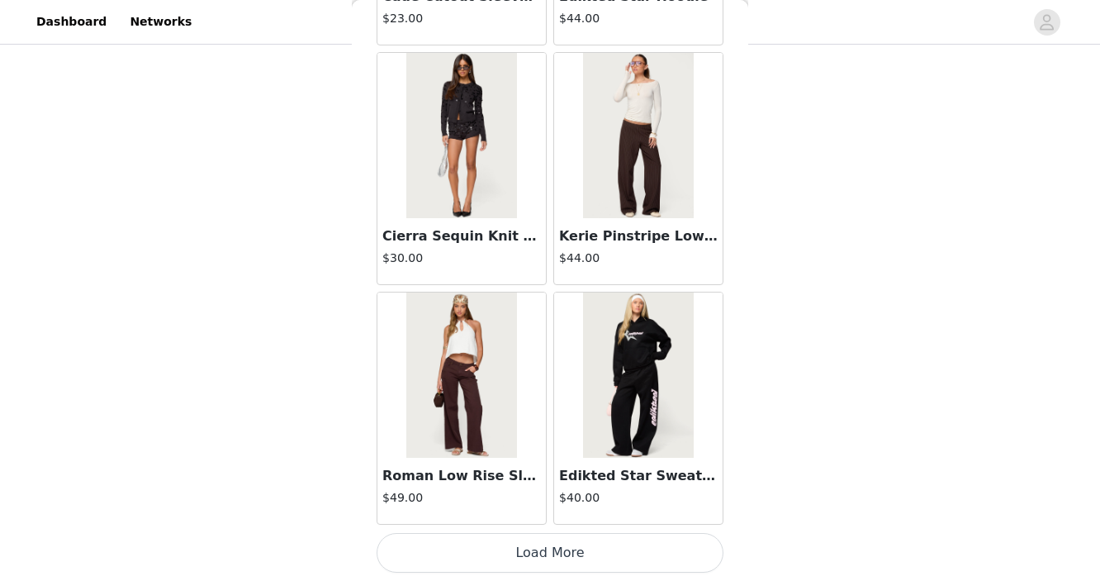
click at [516, 548] on button "Load More" at bounding box center [550, 553] width 347 height 40
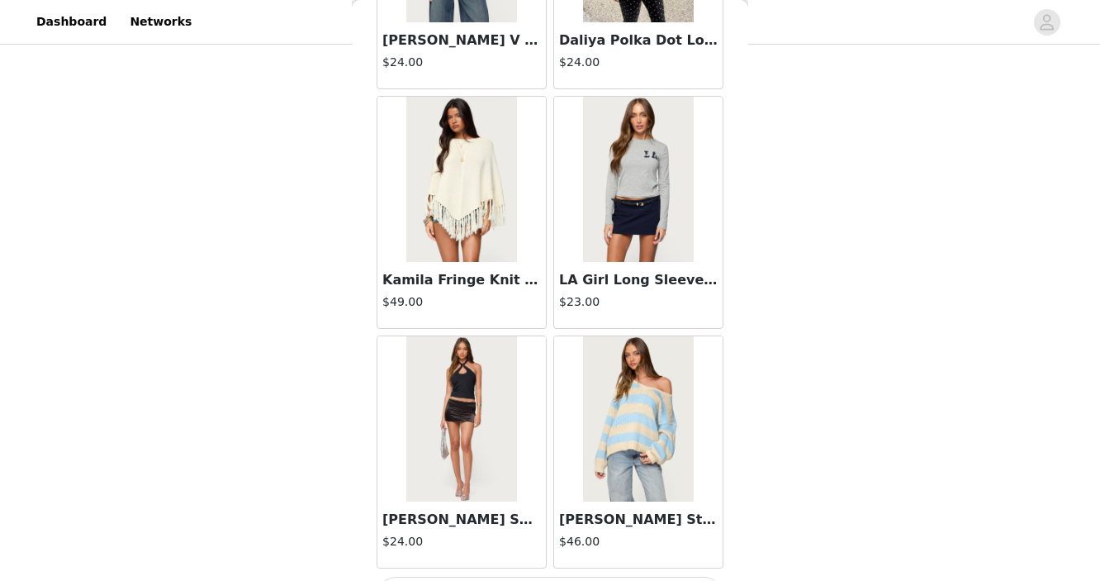
scroll to position [33095, 0]
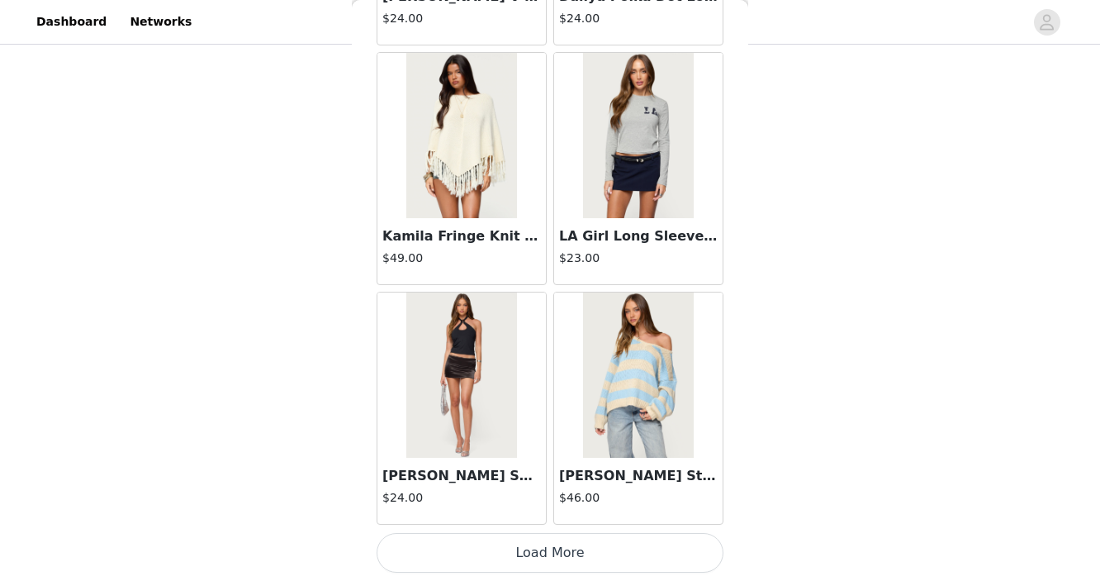
click at [504, 536] on button "Load More" at bounding box center [550, 553] width 347 height 40
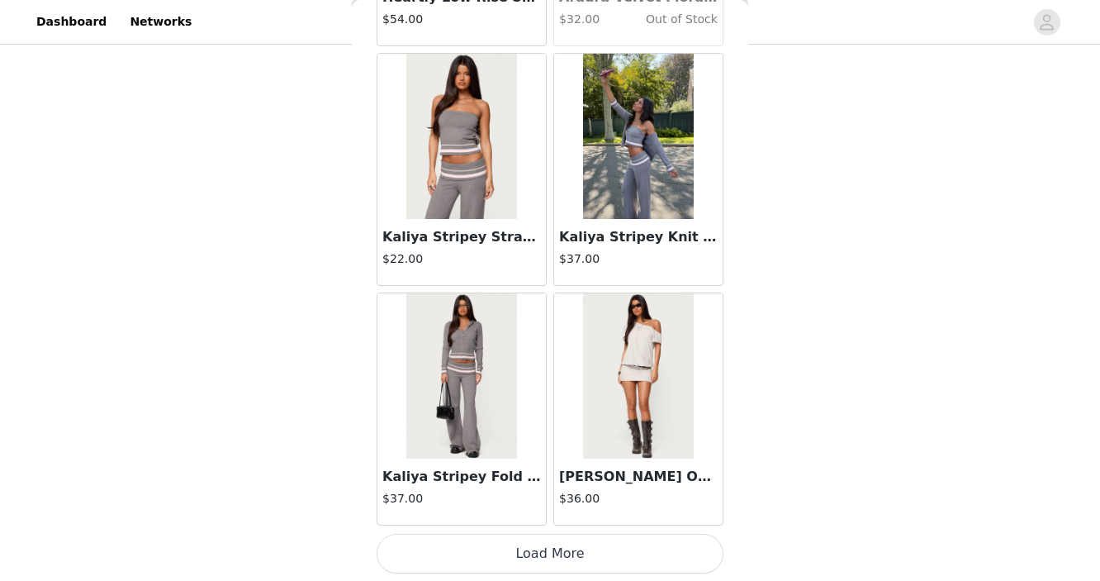
scroll to position [35491, 0]
click at [506, 553] on button "Load More" at bounding box center [550, 553] width 347 height 40
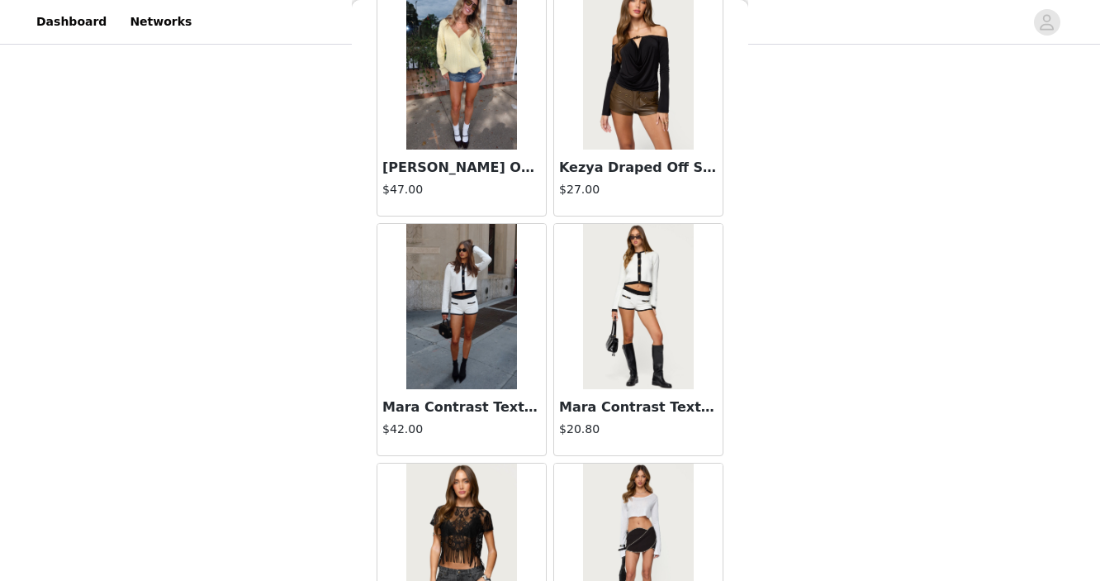
scroll to position [37887, 0]
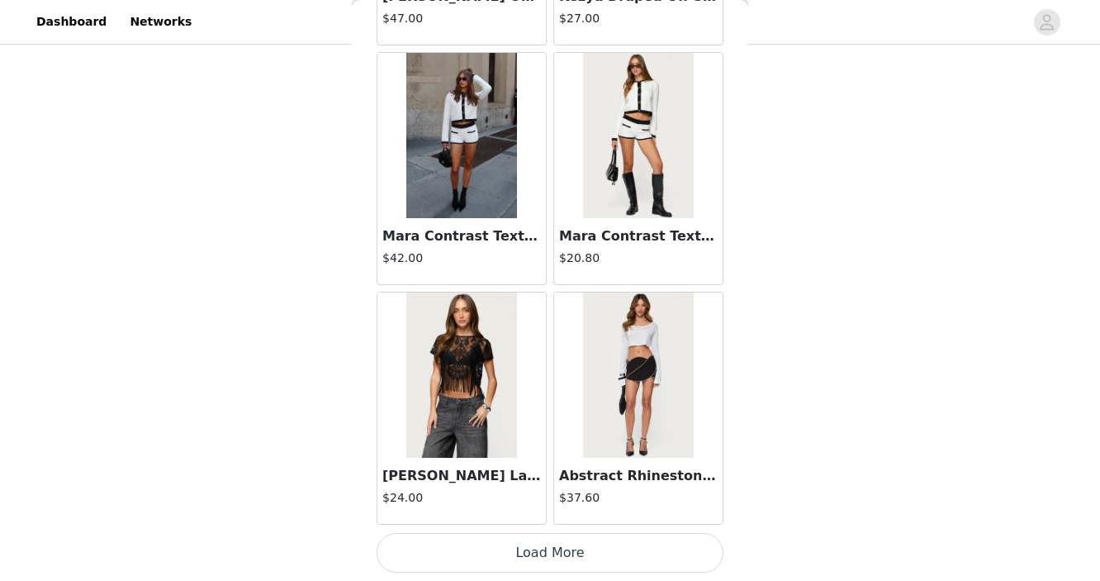
click at [501, 550] on button "Load More" at bounding box center [550, 553] width 347 height 40
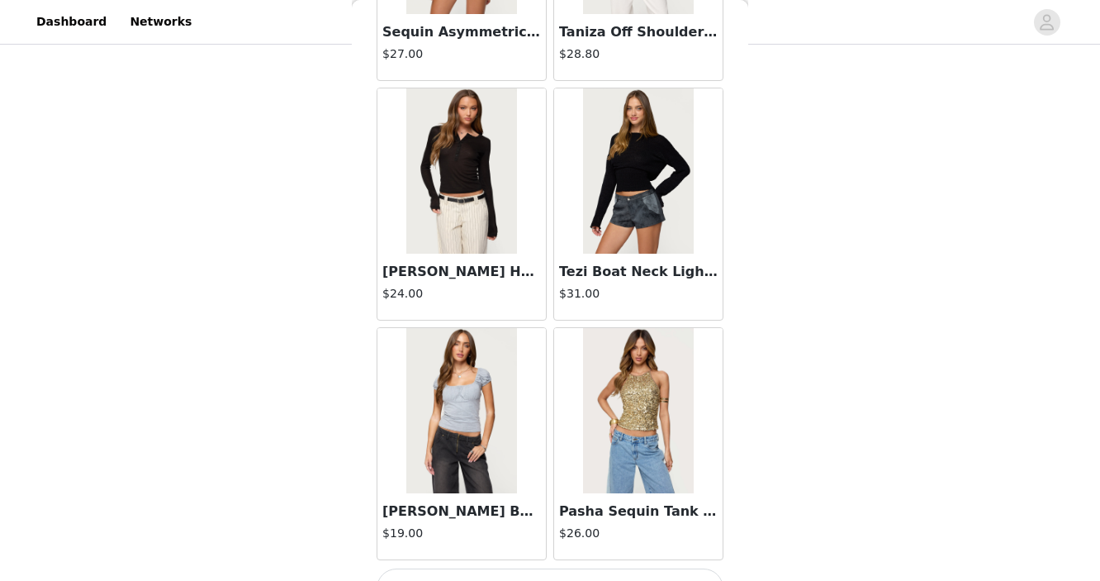
scroll to position [40283, 0]
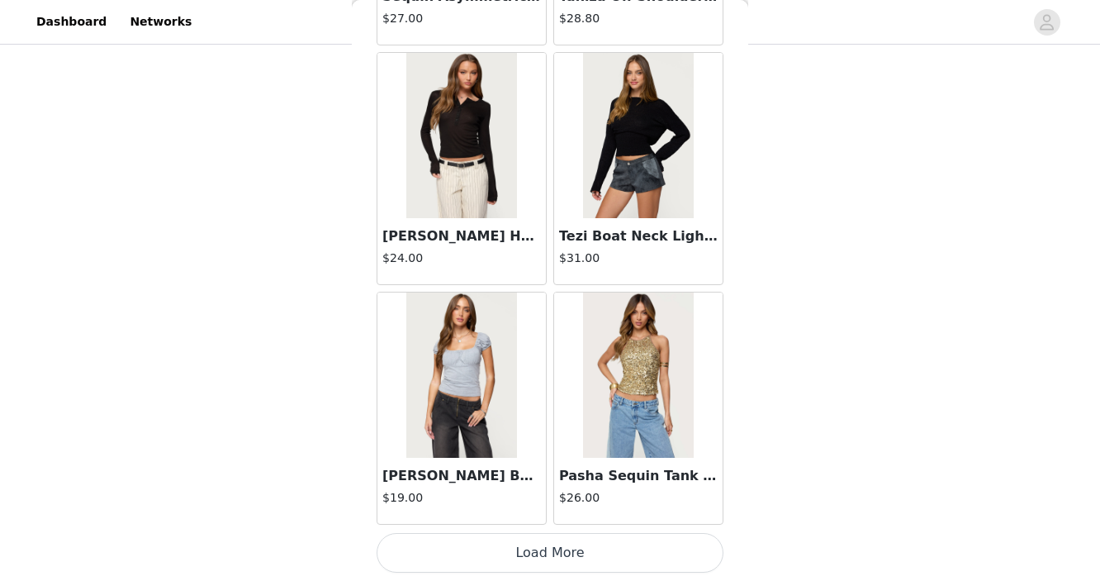
click at [504, 553] on button "Load More" at bounding box center [550, 553] width 347 height 40
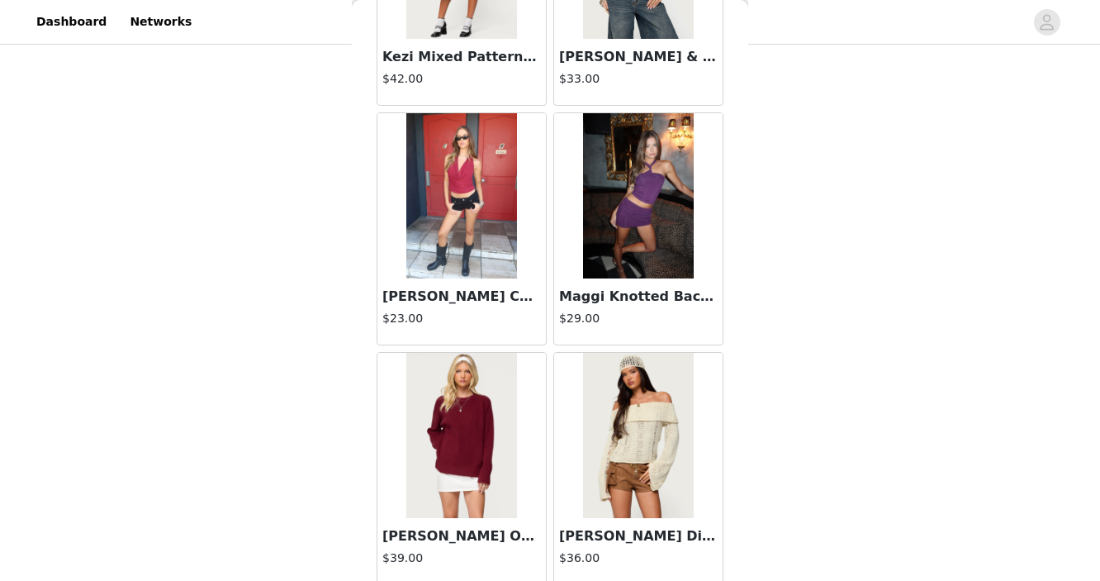
scroll to position [42679, 0]
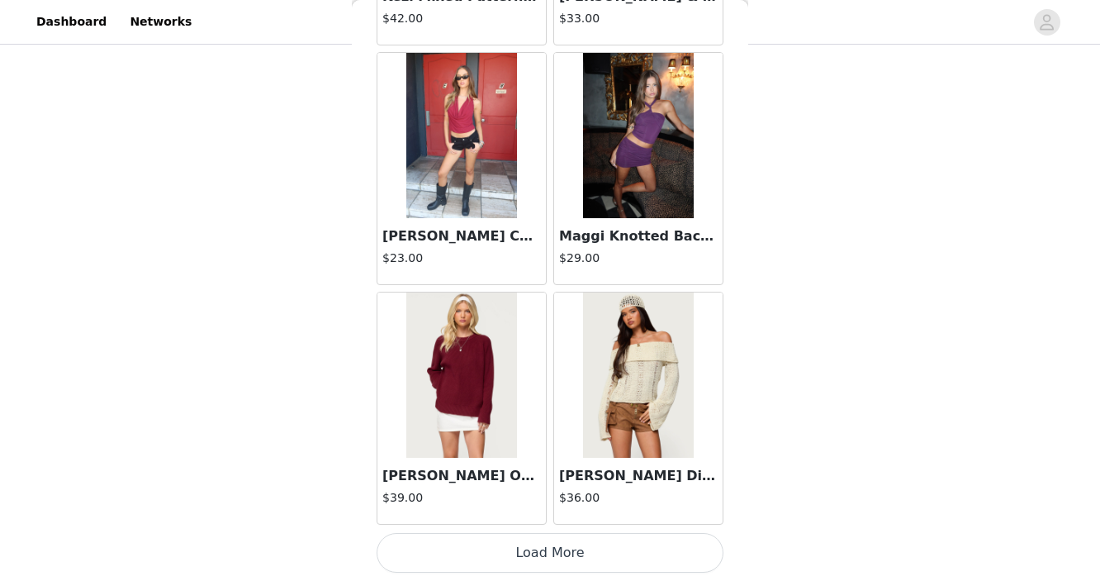
click at [506, 545] on button "Load More" at bounding box center [550, 553] width 347 height 40
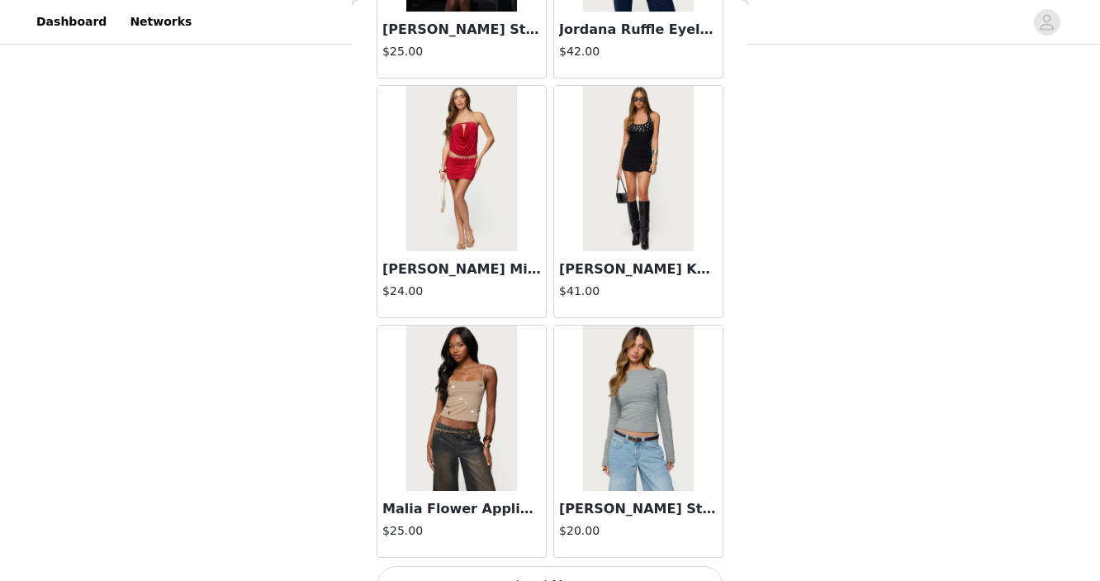
scroll to position [45075, 0]
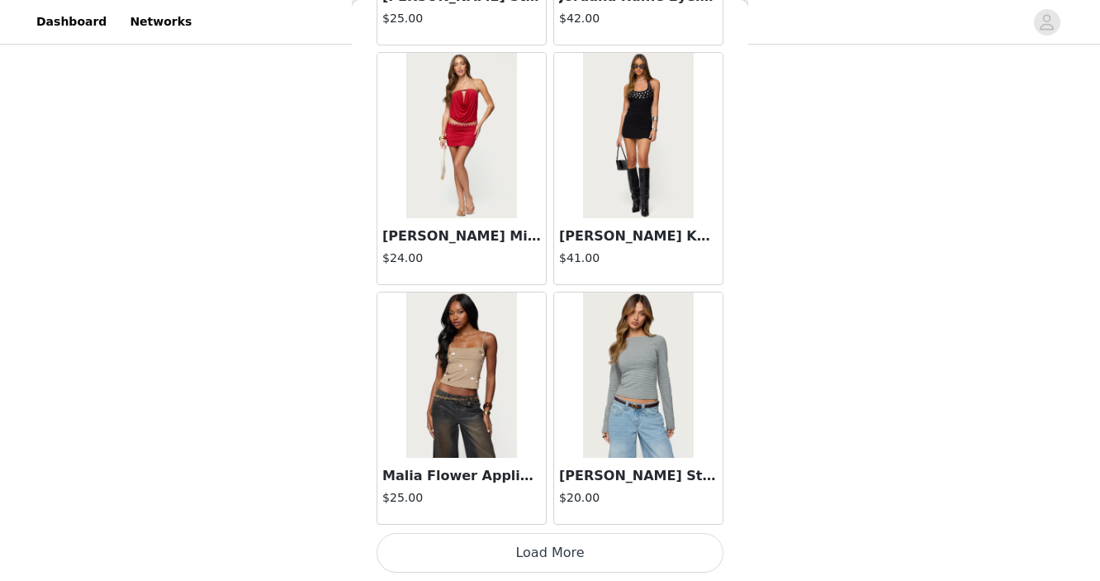
click at [501, 546] on button "Load More" at bounding box center [550, 553] width 347 height 40
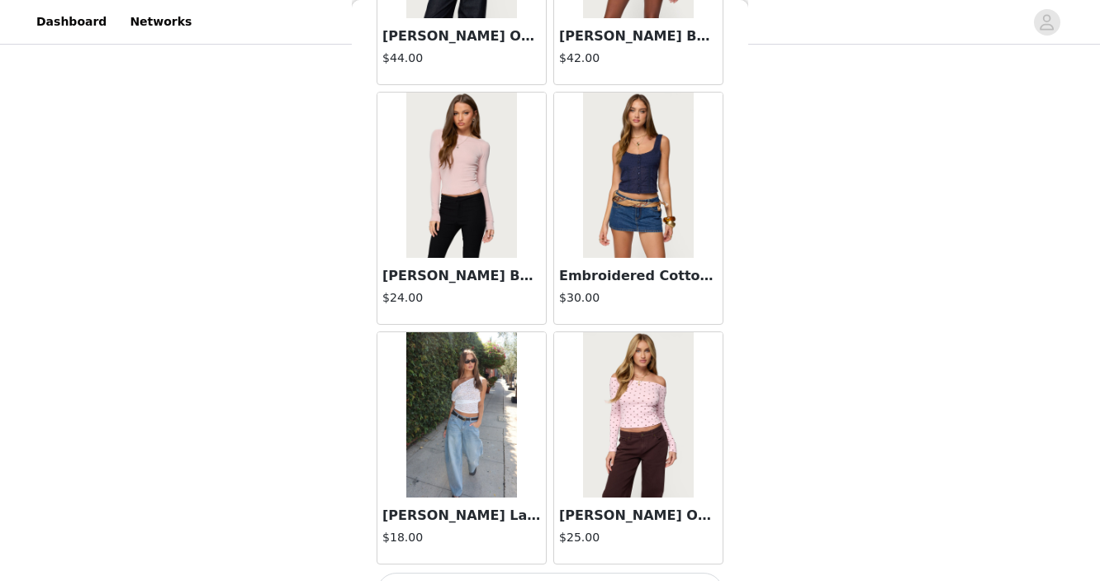
scroll to position [47471, 0]
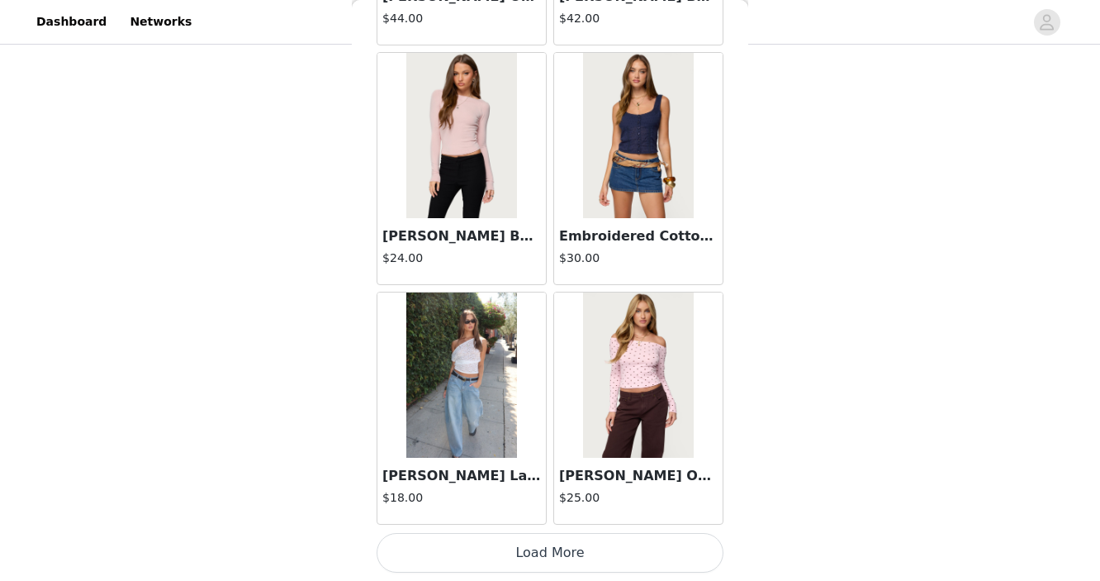
click at [500, 559] on button "Load More" at bounding box center [550, 553] width 347 height 40
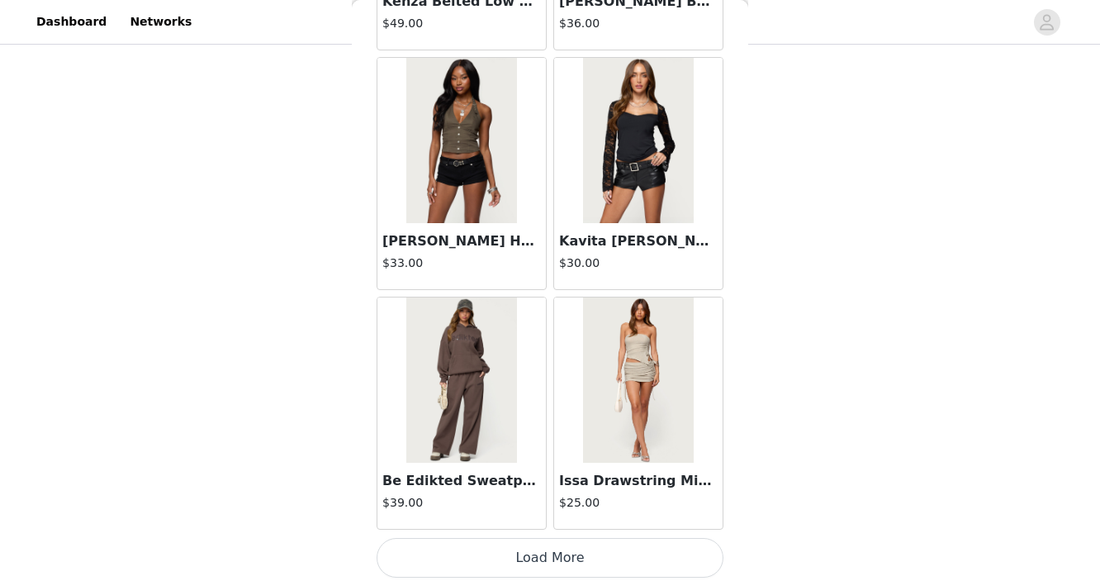
scroll to position [49867, 0]
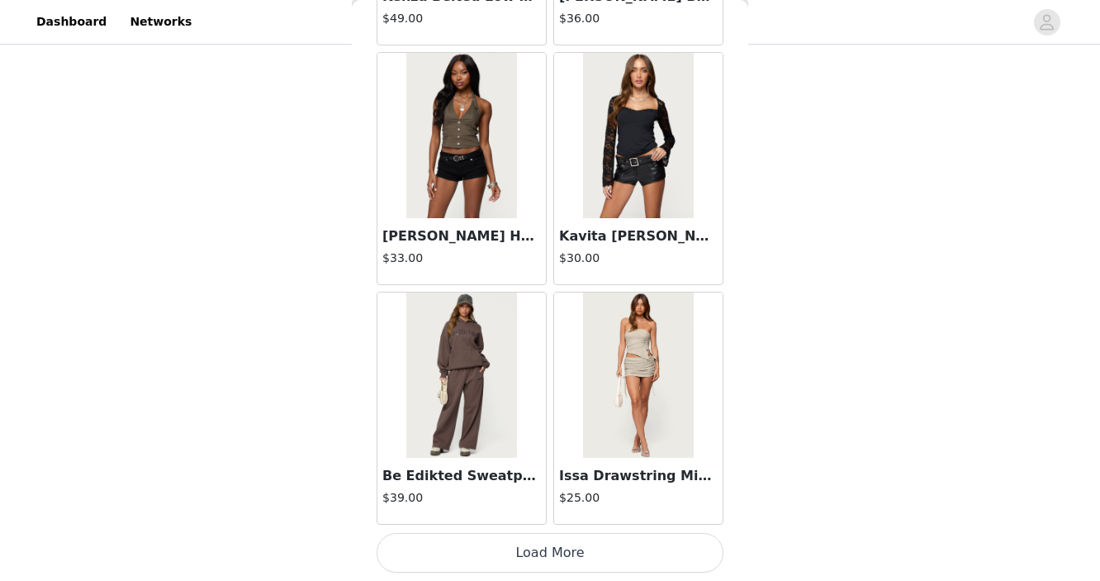
click at [500, 553] on button "Load More" at bounding box center [550, 553] width 347 height 40
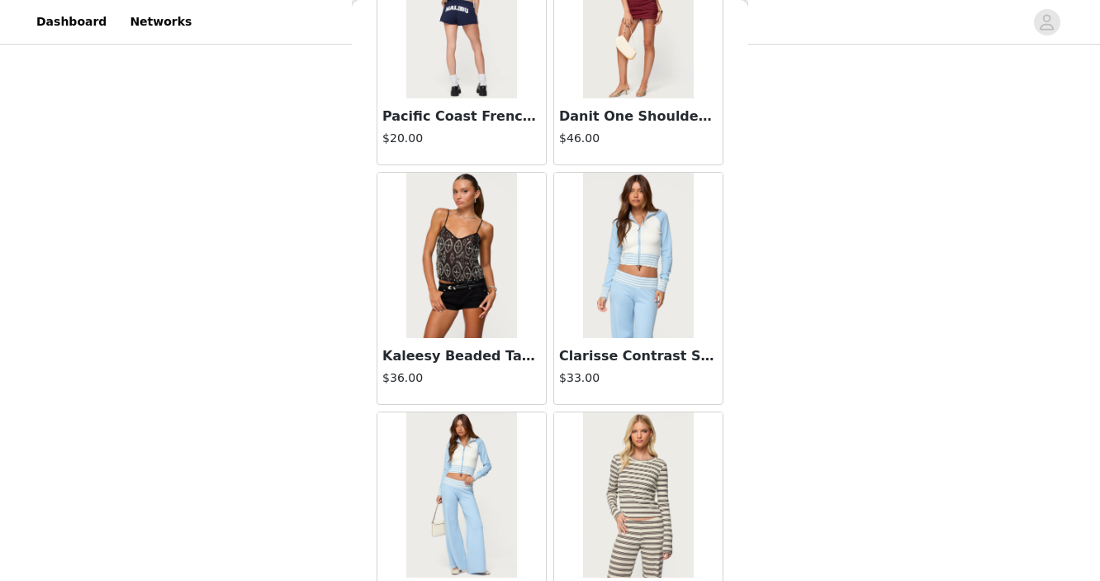
scroll to position [52263, 0]
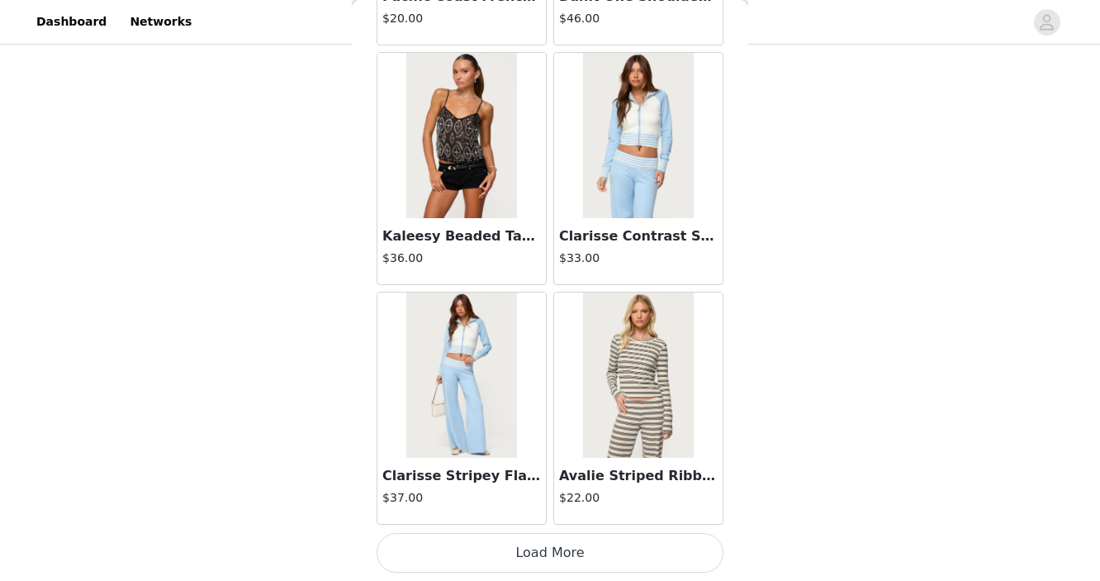
click at [501, 547] on button "Load More" at bounding box center [550, 553] width 347 height 40
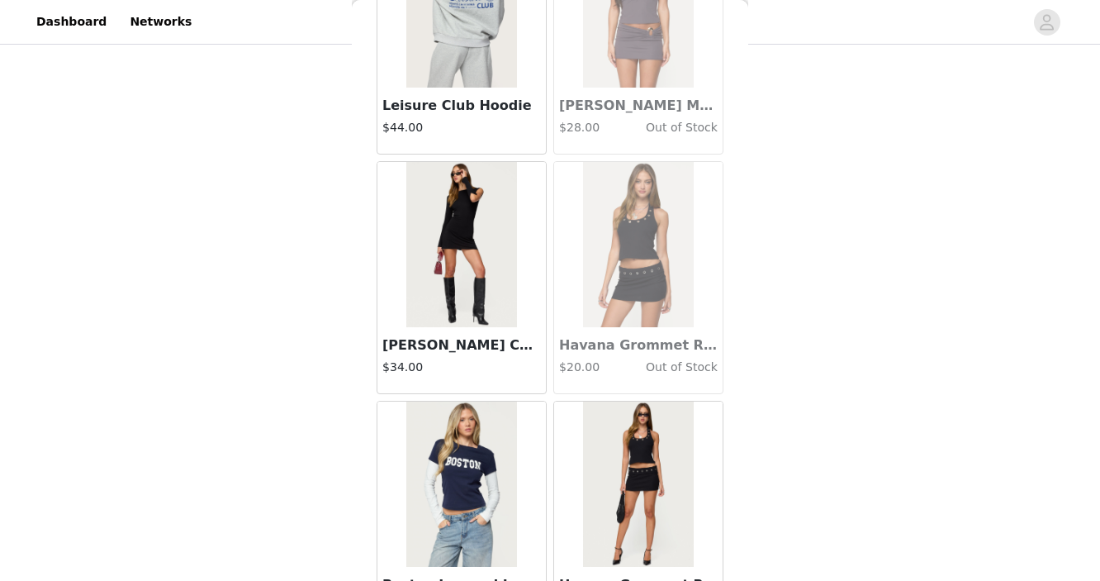
scroll to position [54658, 0]
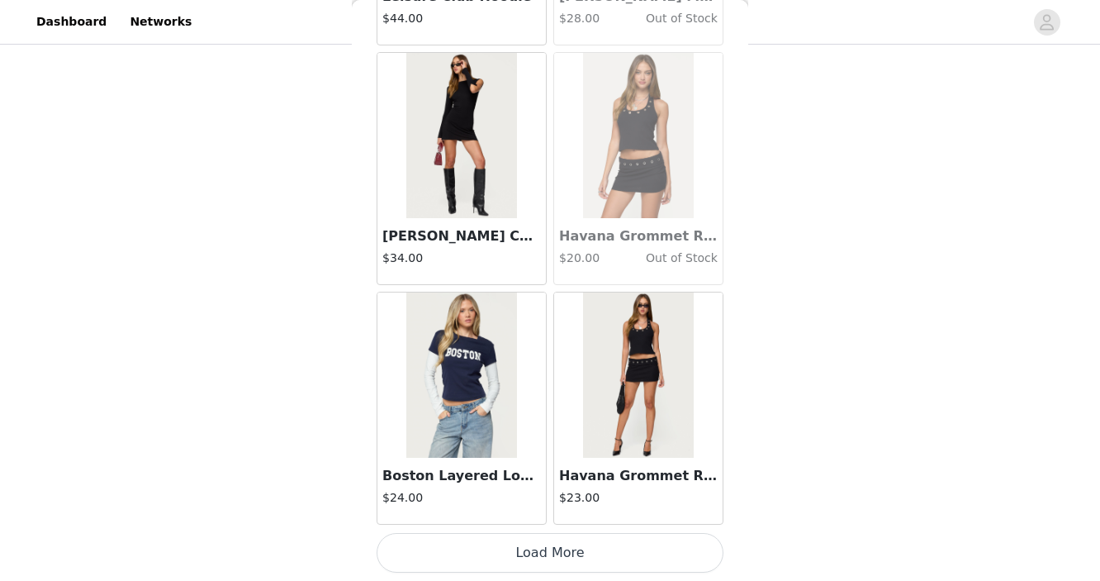
click at [502, 563] on button "Load More" at bounding box center [550, 553] width 347 height 40
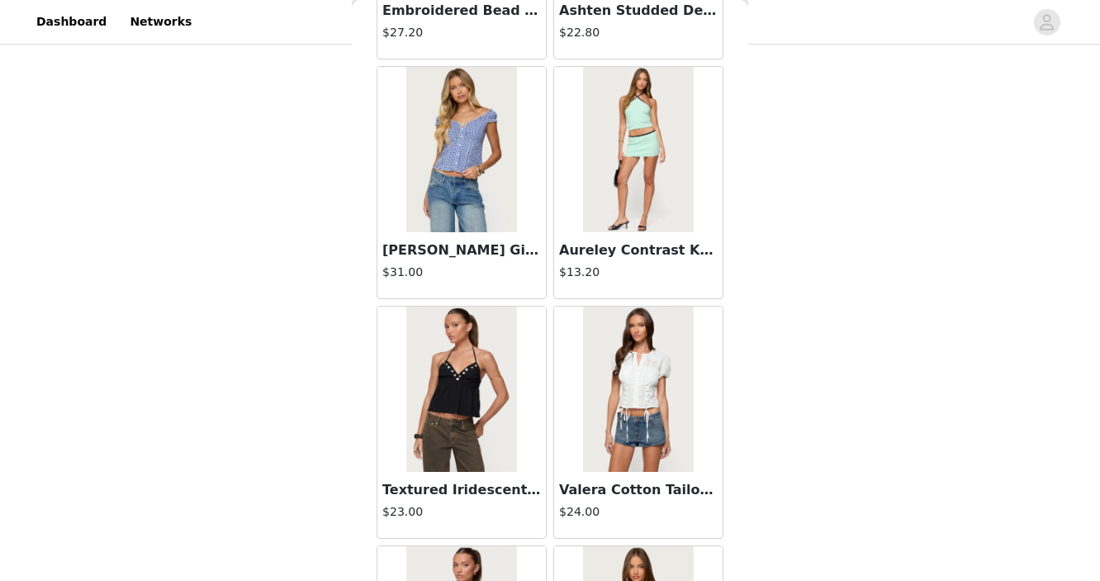
scroll to position [6462, 0]
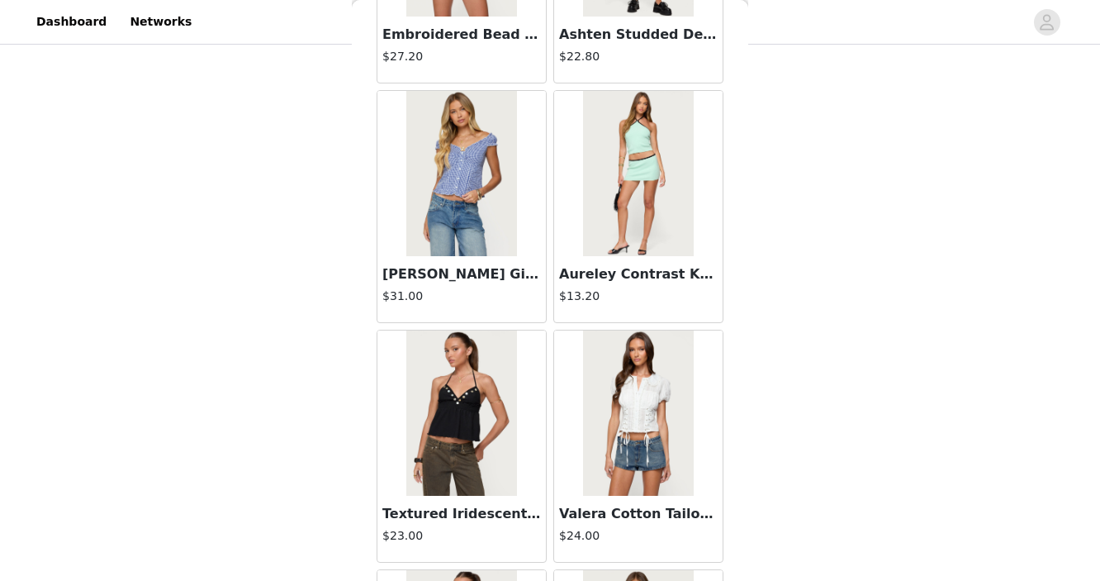
click at [632, 192] on img at bounding box center [638, 173] width 110 height 165
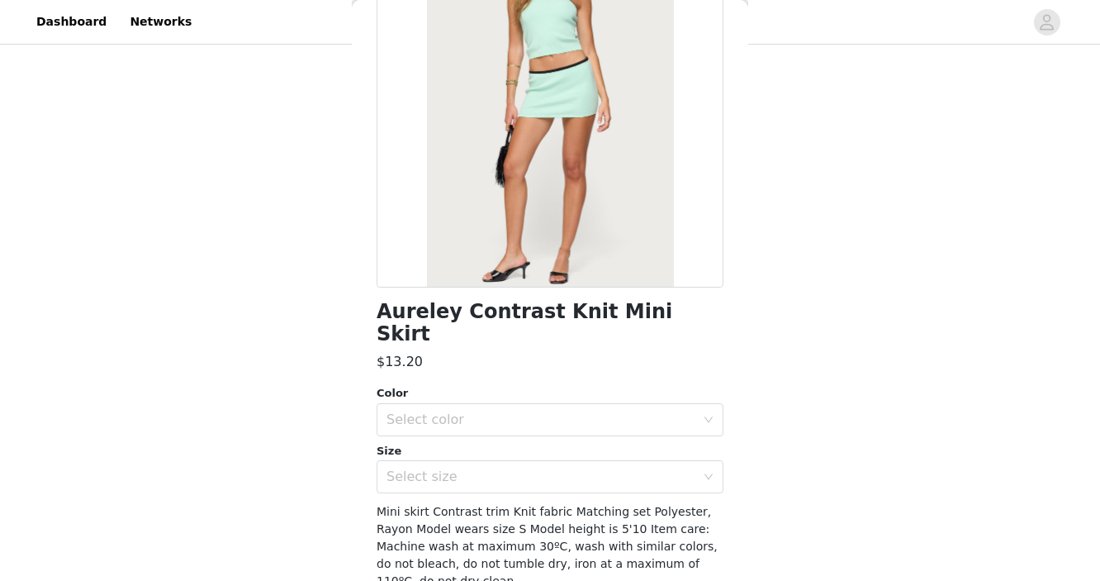
scroll to position [180, 0]
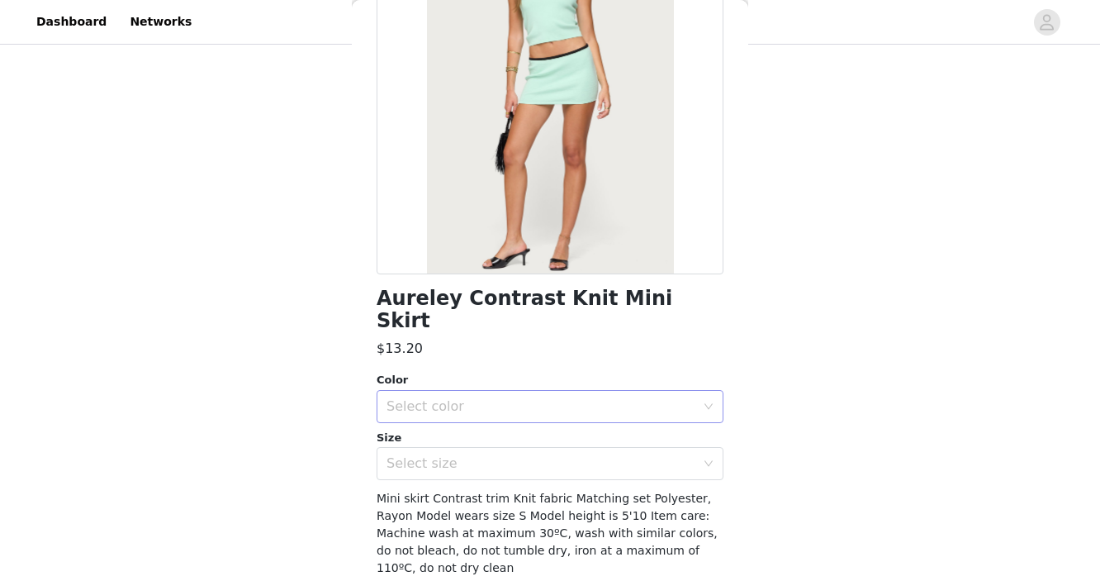
click at [522, 398] on div "Select color" at bounding box center [541, 406] width 309 height 17
click at [511, 421] on li "AQUA" at bounding box center [550, 420] width 347 height 26
click at [511, 455] on div "Select size" at bounding box center [541, 463] width 309 height 17
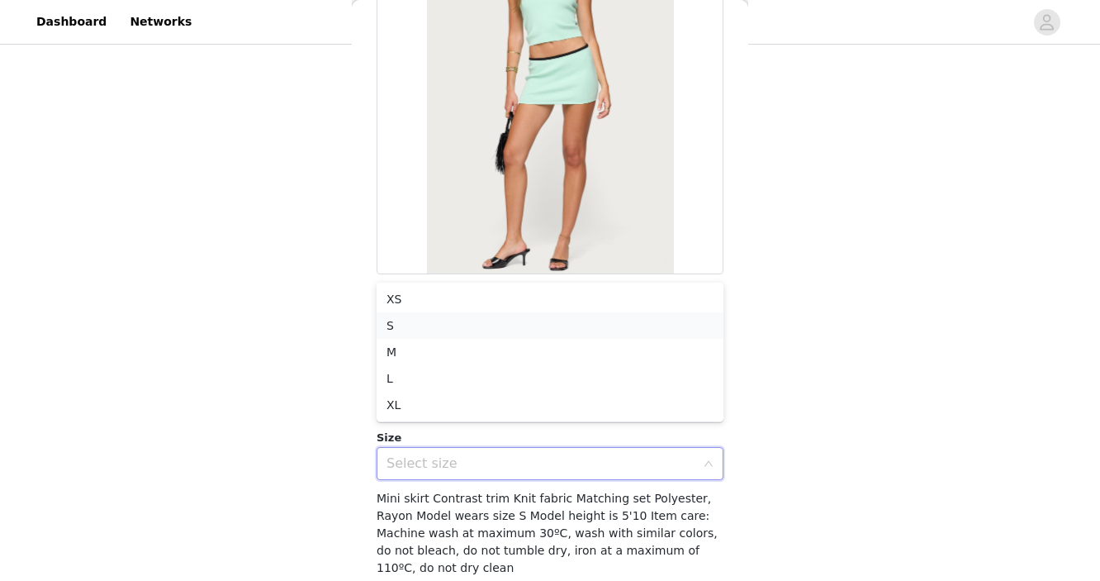
click at [503, 329] on li "S" at bounding box center [550, 325] width 347 height 26
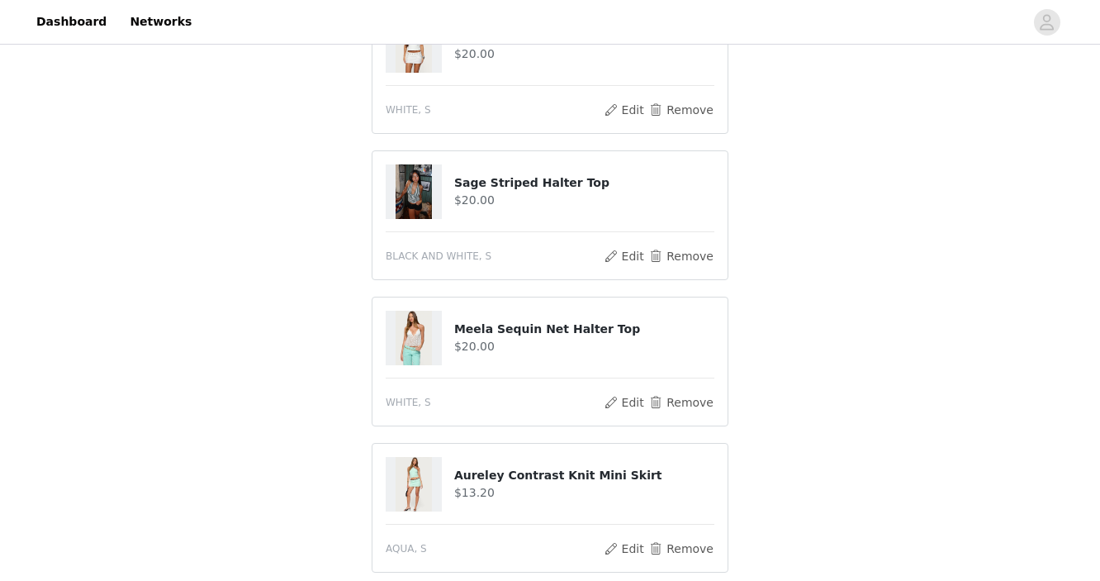
scroll to position [902, 0]
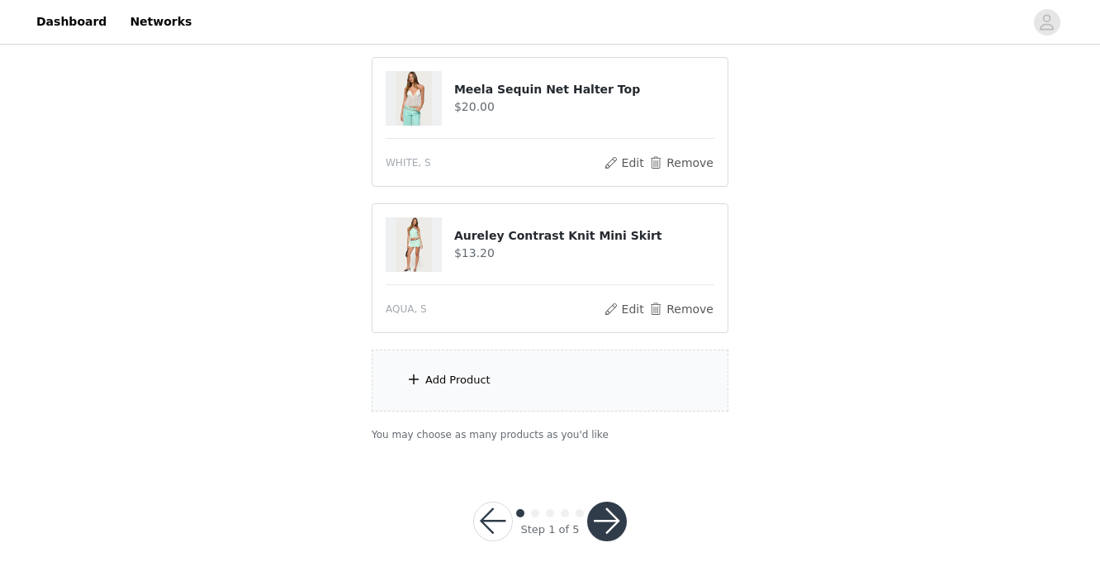
click at [601, 520] on button "button" at bounding box center [607, 521] width 40 height 40
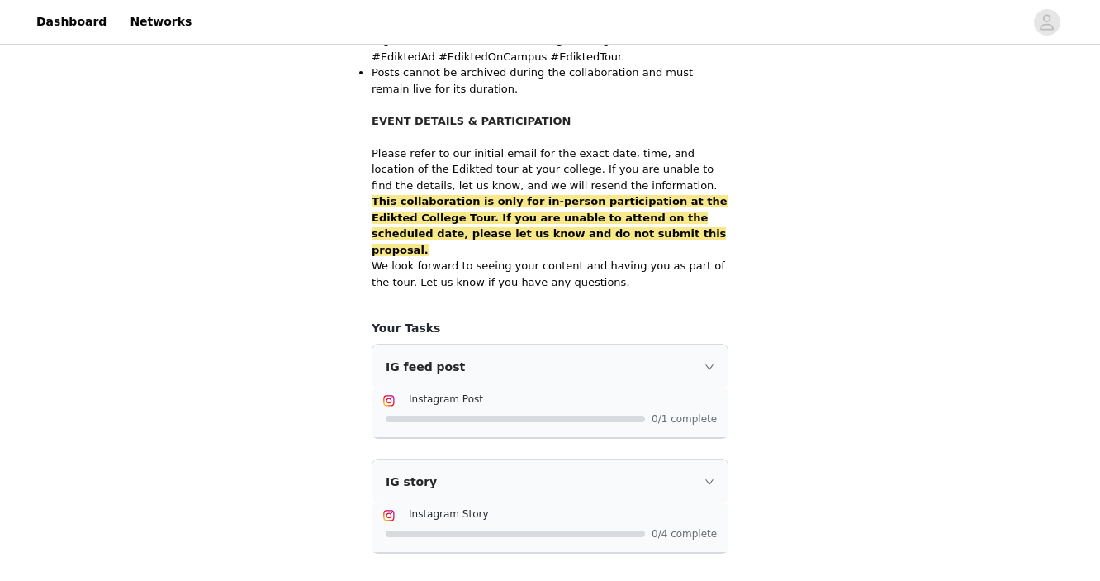
scroll to position [1126, 0]
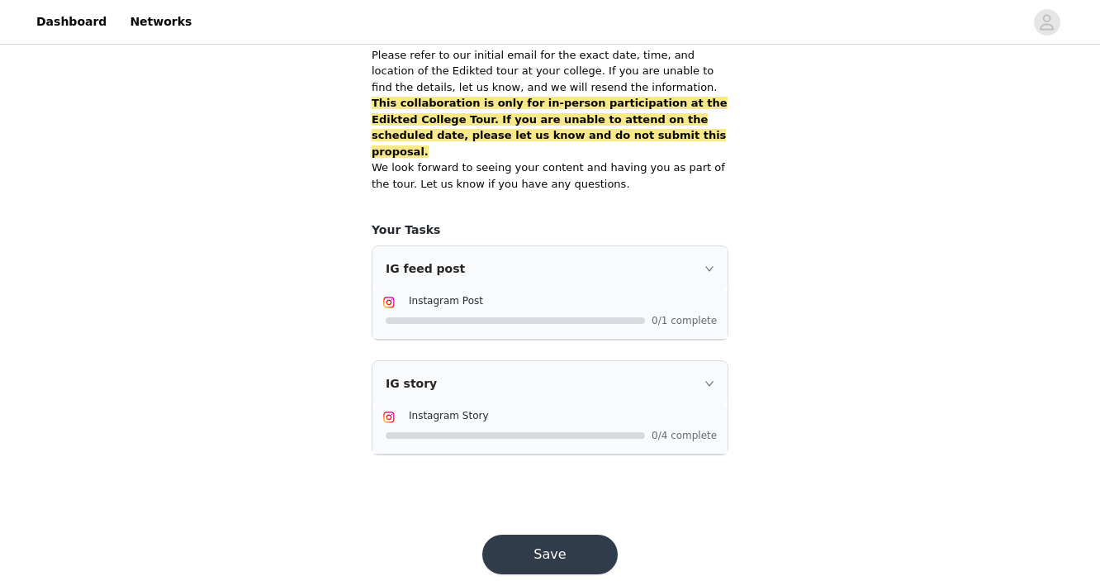
click at [583, 535] on button "Save" at bounding box center [549, 555] width 135 height 40
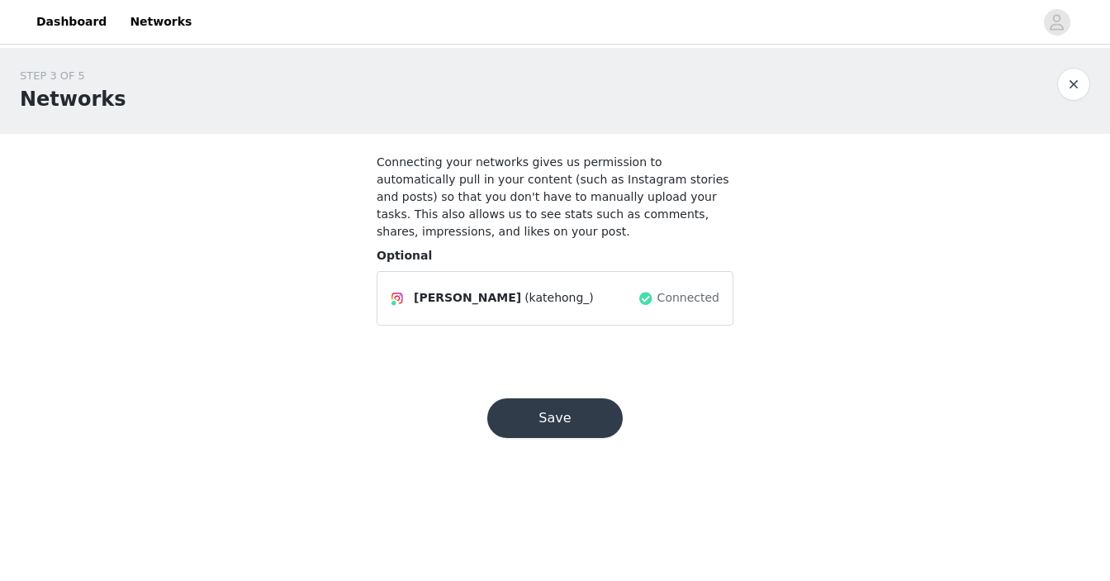
click at [579, 416] on button "Save" at bounding box center [554, 418] width 135 height 40
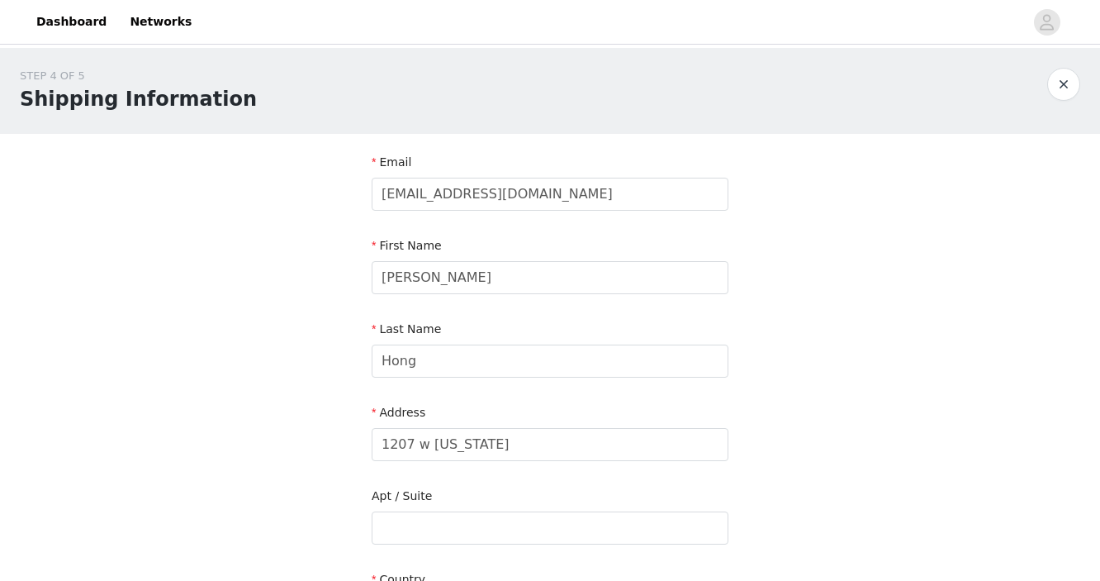
scroll to position [545, 0]
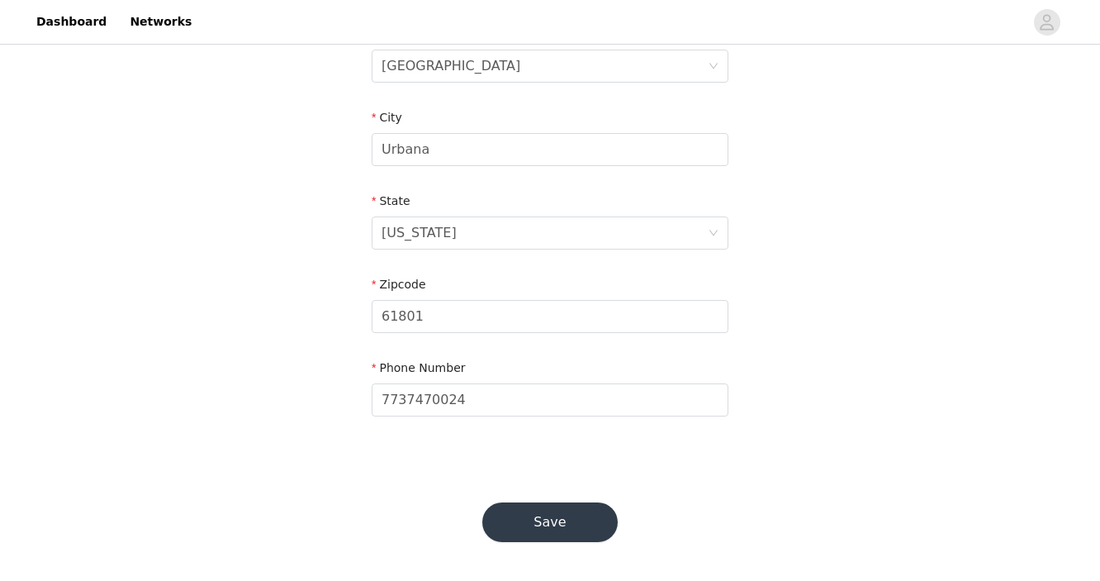
click at [580, 525] on button "Save" at bounding box center [549, 522] width 135 height 40
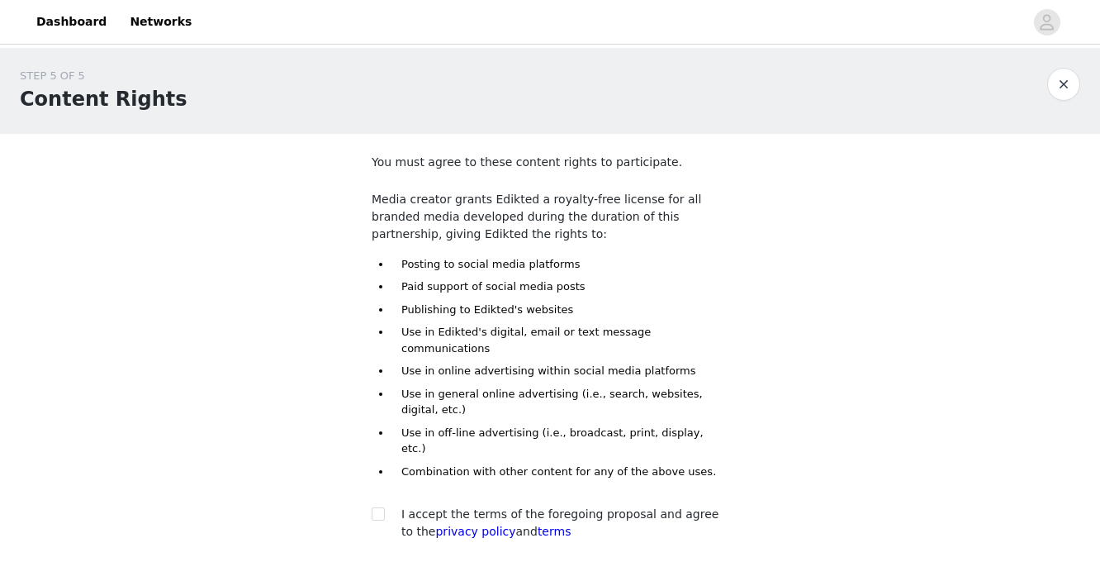
scroll to position [93, 0]
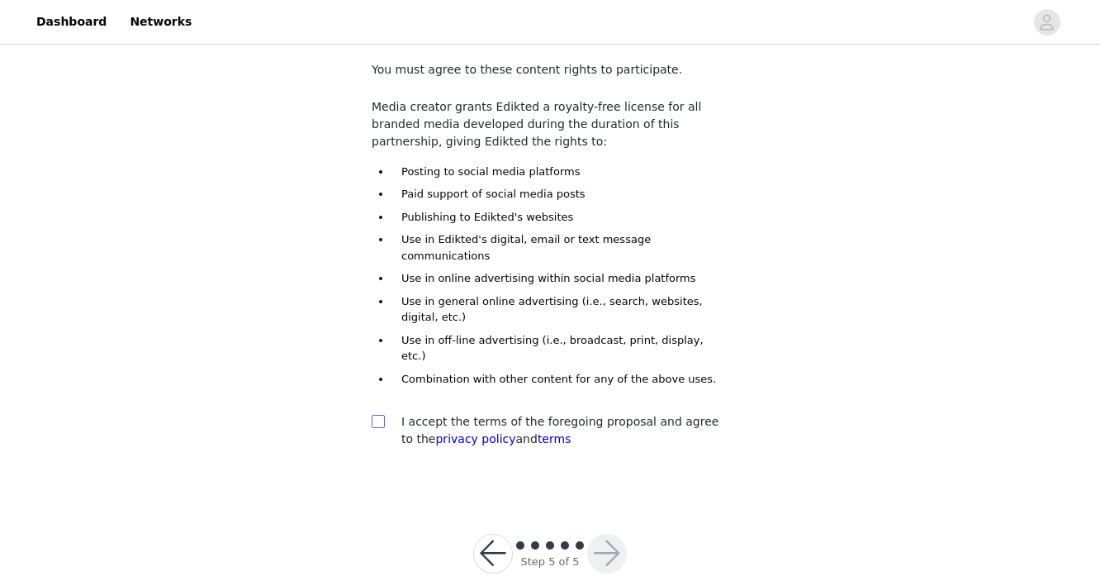
click at [382, 415] on input "checkbox" at bounding box center [378, 421] width 12 height 12
checkbox input "true"
click at [586, 538] on div at bounding box center [550, 546] width 74 height 17
click at [601, 534] on button "button" at bounding box center [607, 554] width 40 height 40
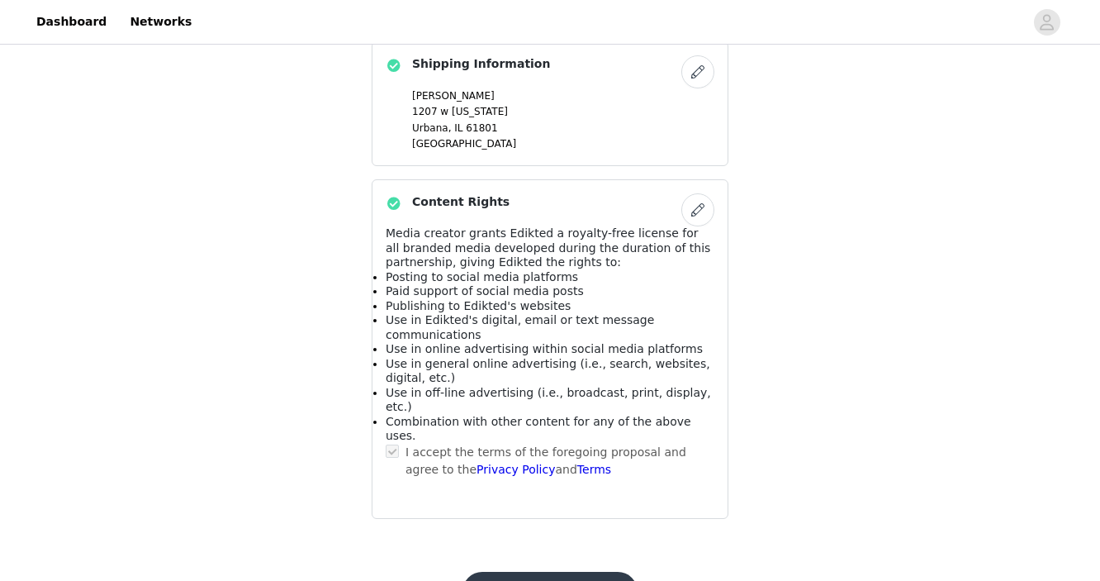
scroll to position [1219, 0]
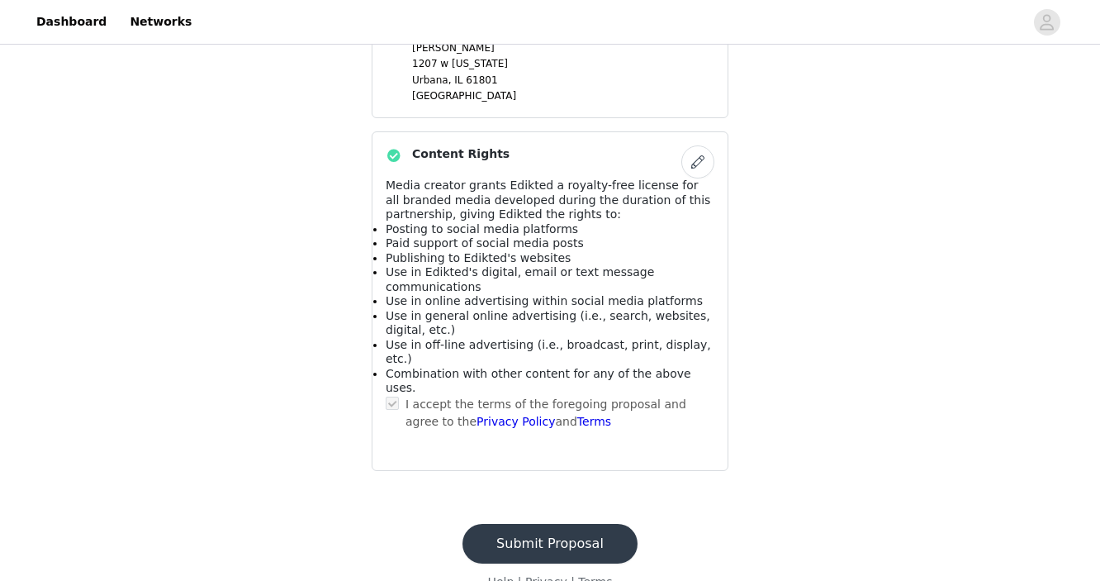
click at [601, 524] on button "Submit Proposal" at bounding box center [550, 544] width 175 height 40
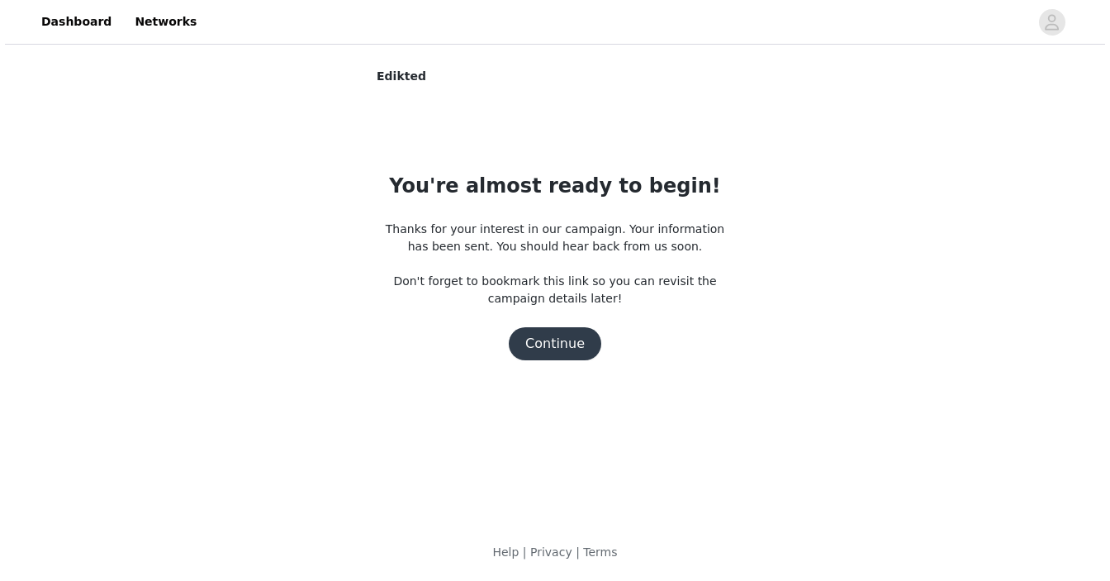
scroll to position [0, 0]
click at [569, 341] on button "Continue" at bounding box center [555, 343] width 93 height 33
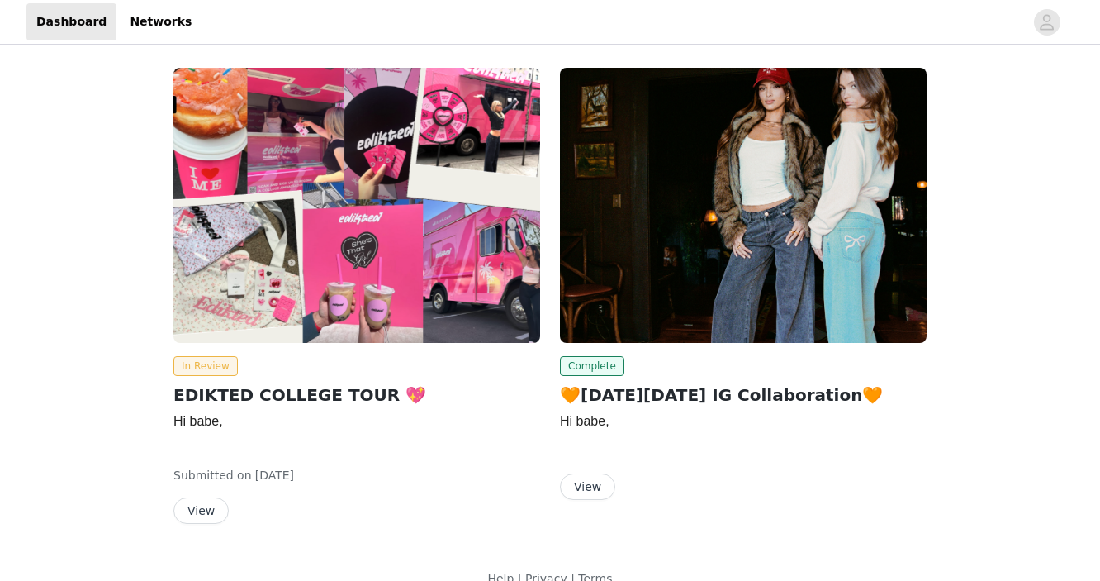
click at [209, 511] on button "View" at bounding box center [201, 510] width 55 height 26
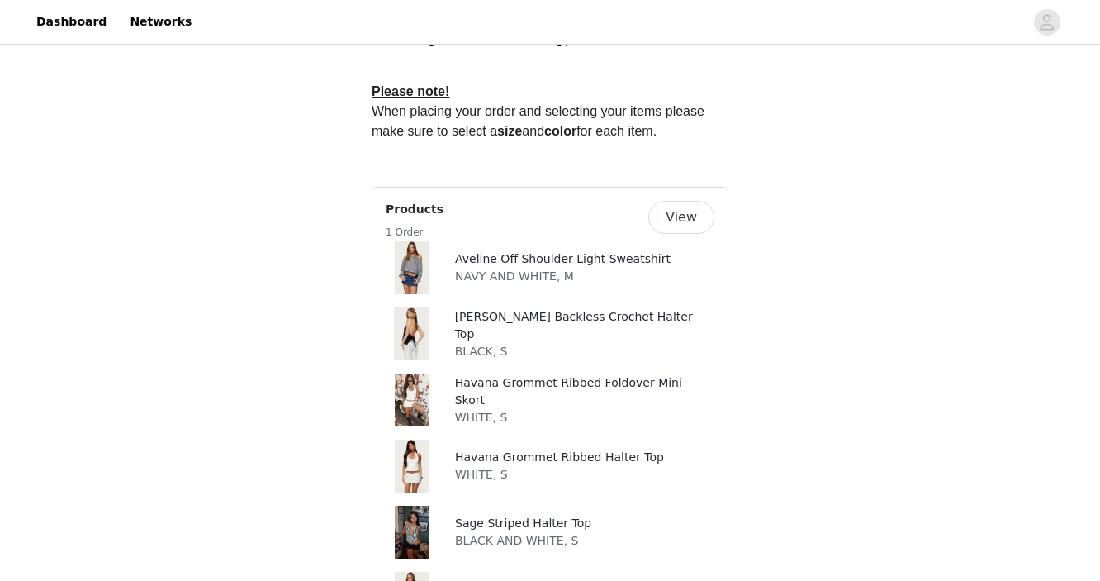
scroll to position [706, 0]
click at [688, 226] on button "View" at bounding box center [682, 216] width 66 height 33
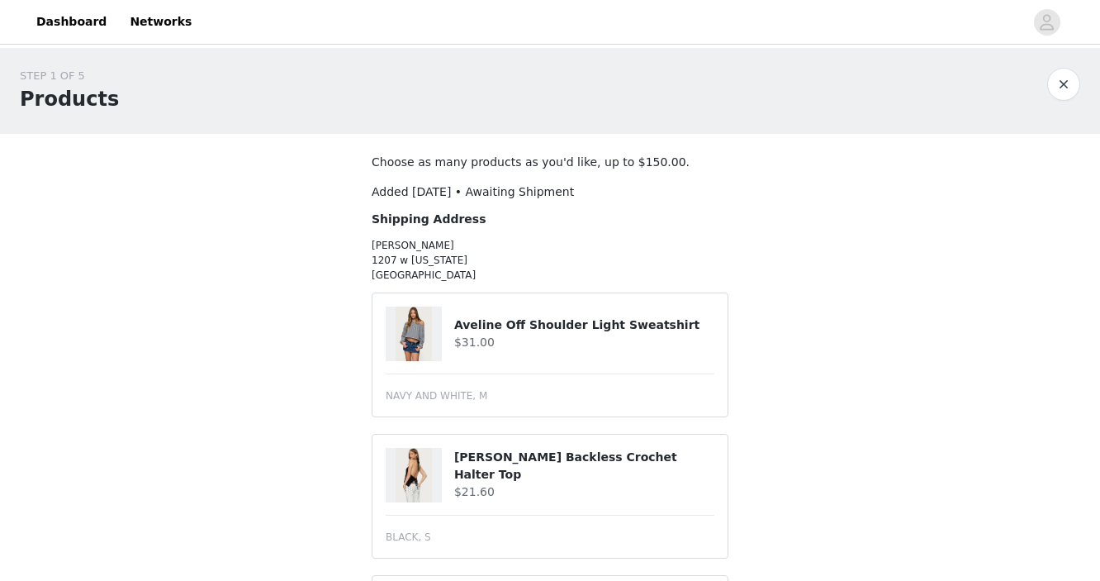
click at [1068, 76] on button "button" at bounding box center [1064, 84] width 33 height 33
